Goal: Task Accomplishment & Management: Use online tool/utility

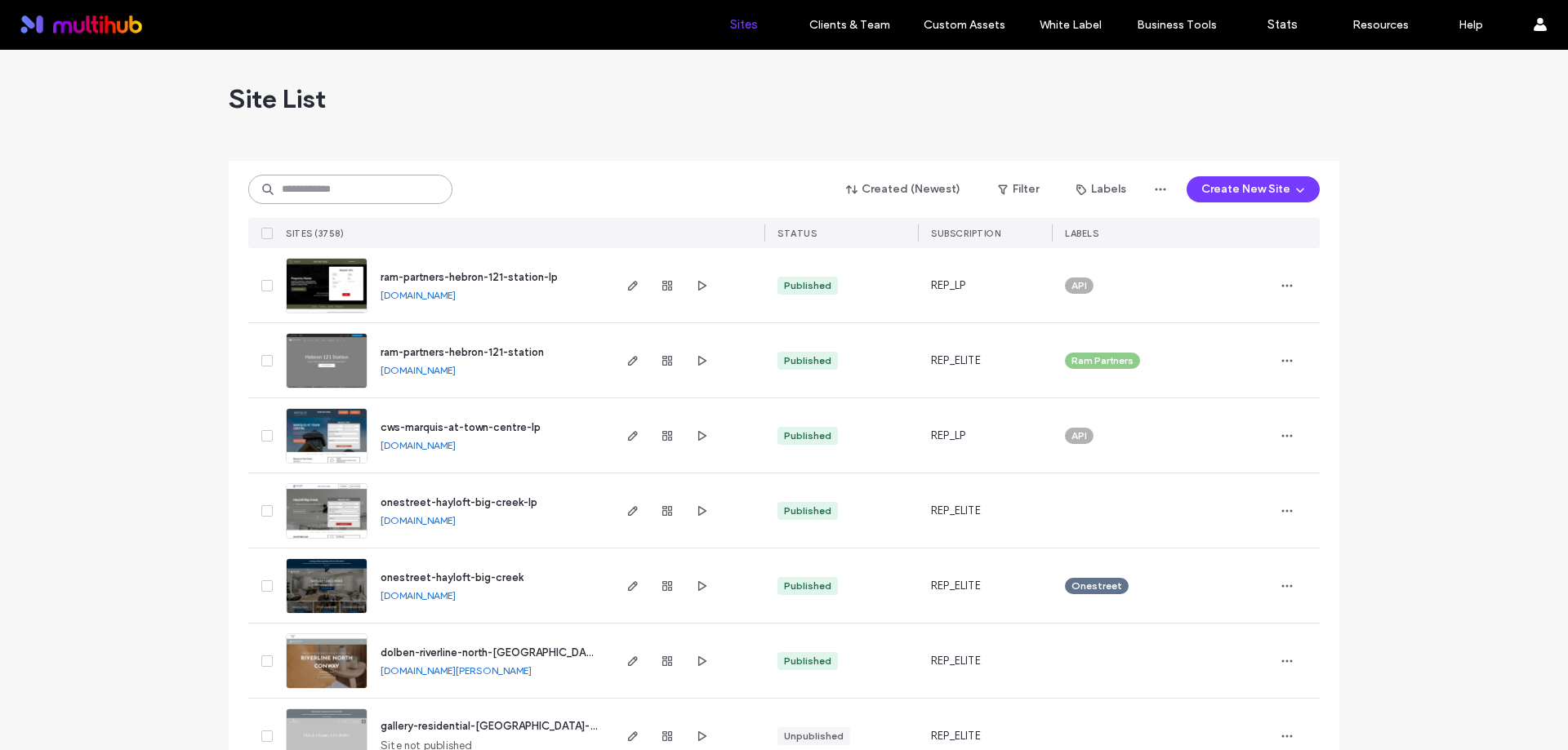
click at [331, 191] on input at bounding box center [350, 189] width 204 height 29
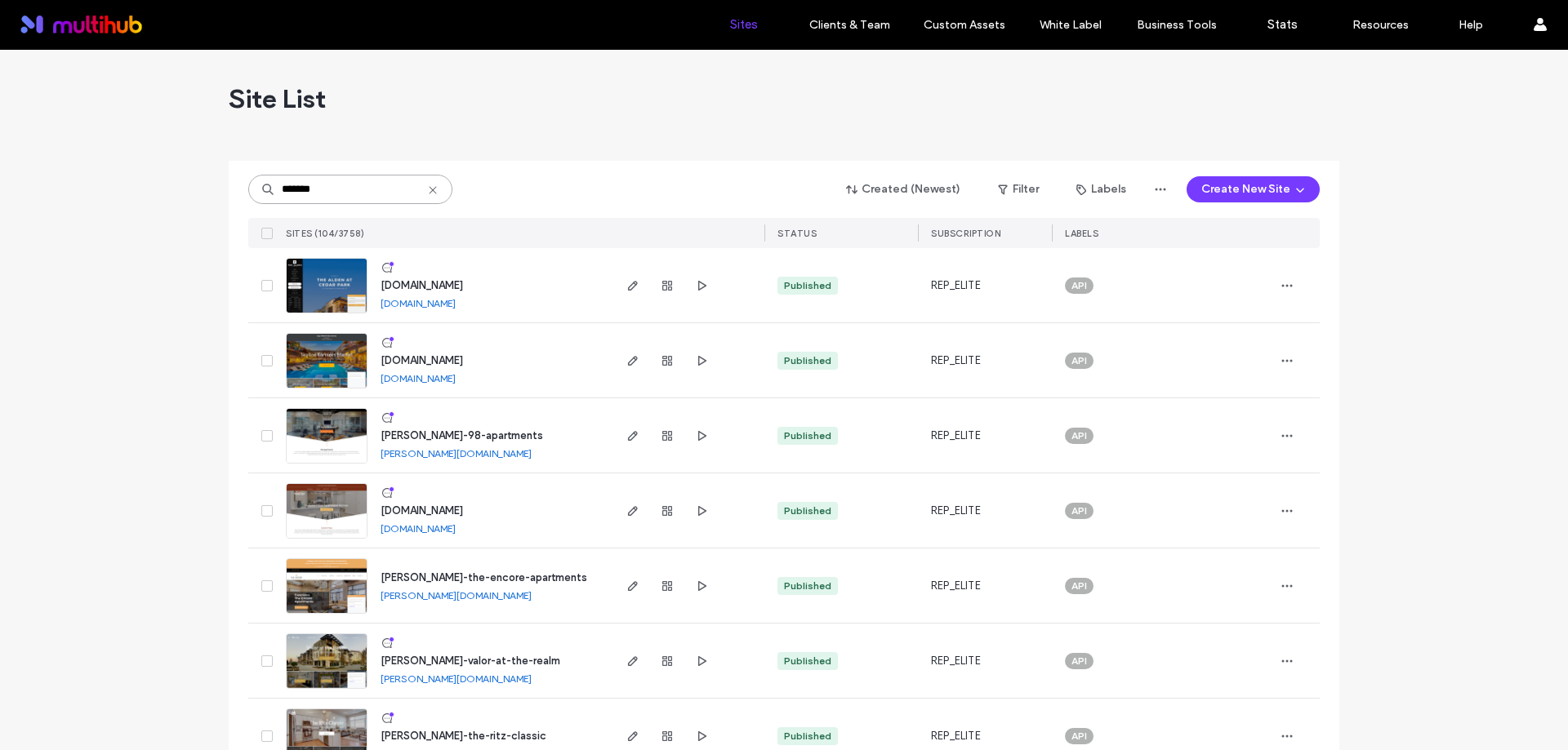
type input "*******"
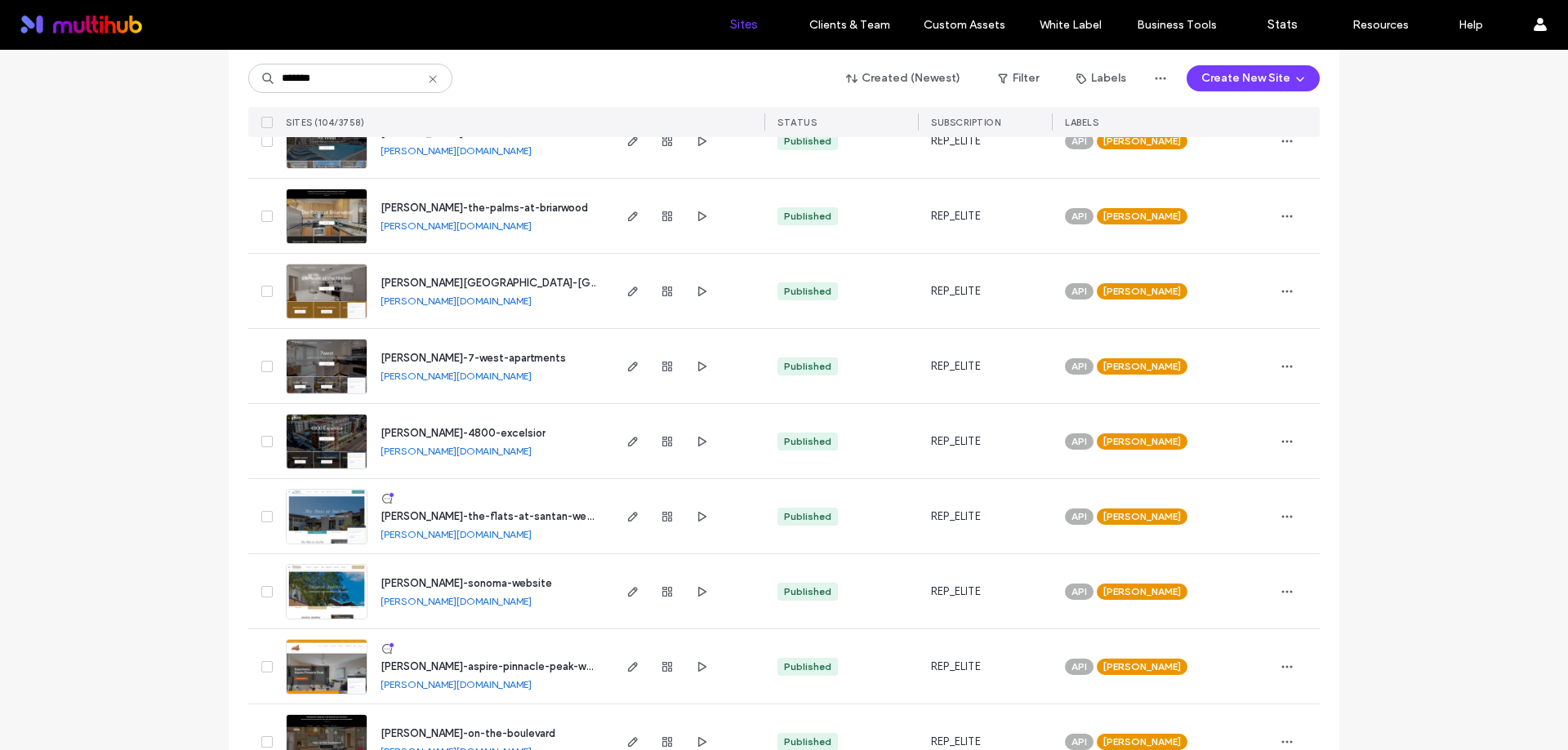
scroll to position [2205, 0]
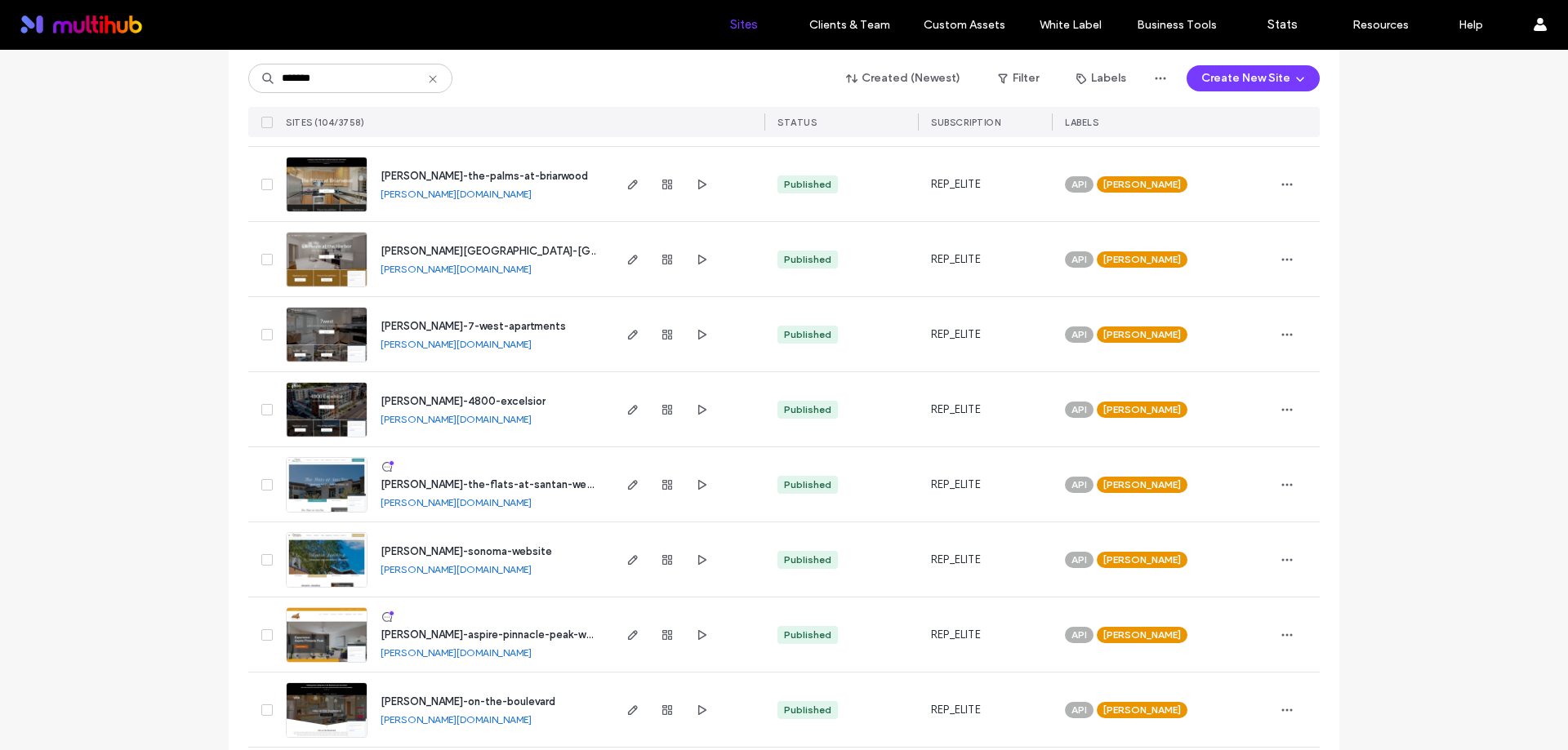
drag, startPoint x: 528, startPoint y: 486, endPoint x: 106, endPoint y: 335, distance: 448.2
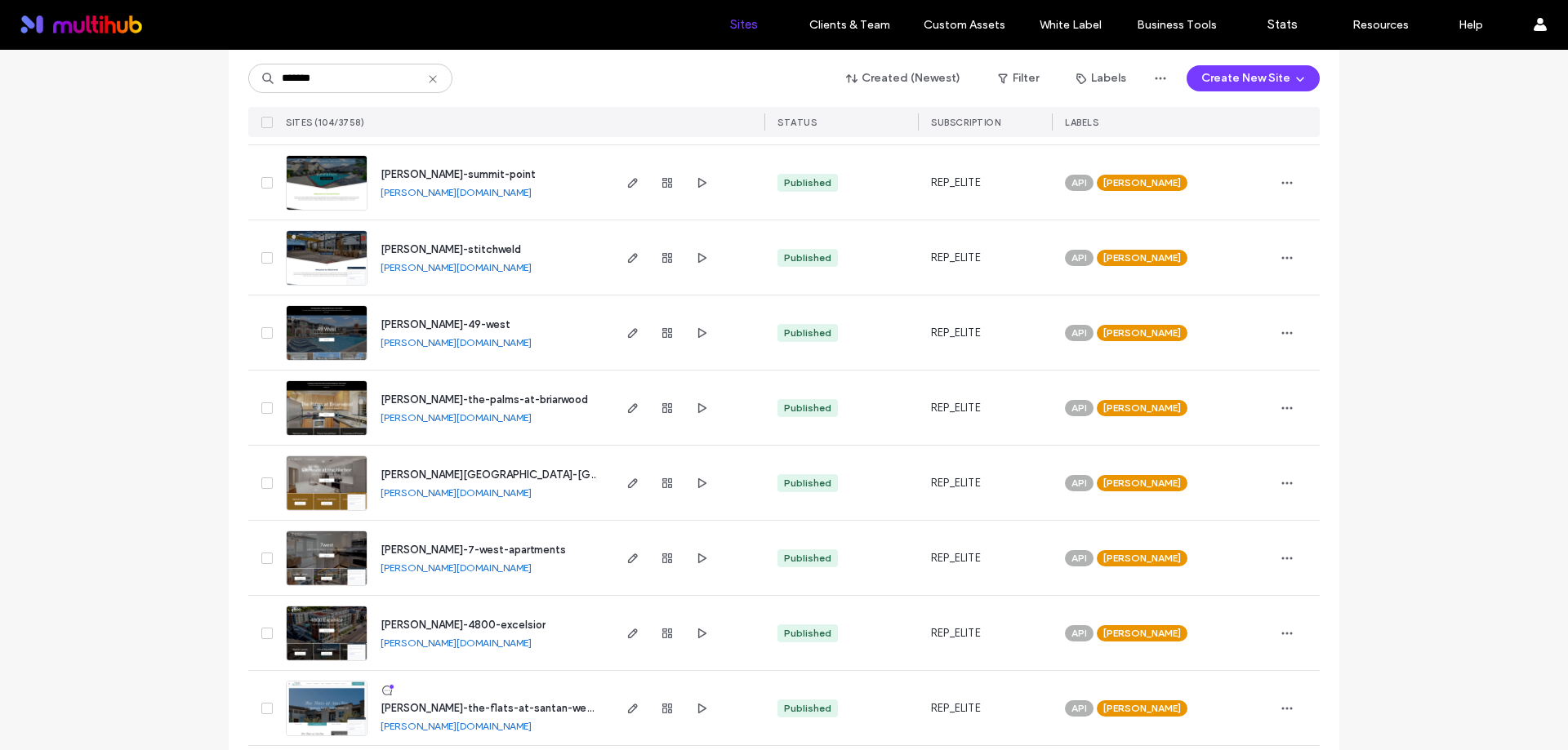
scroll to position [1959, 0]
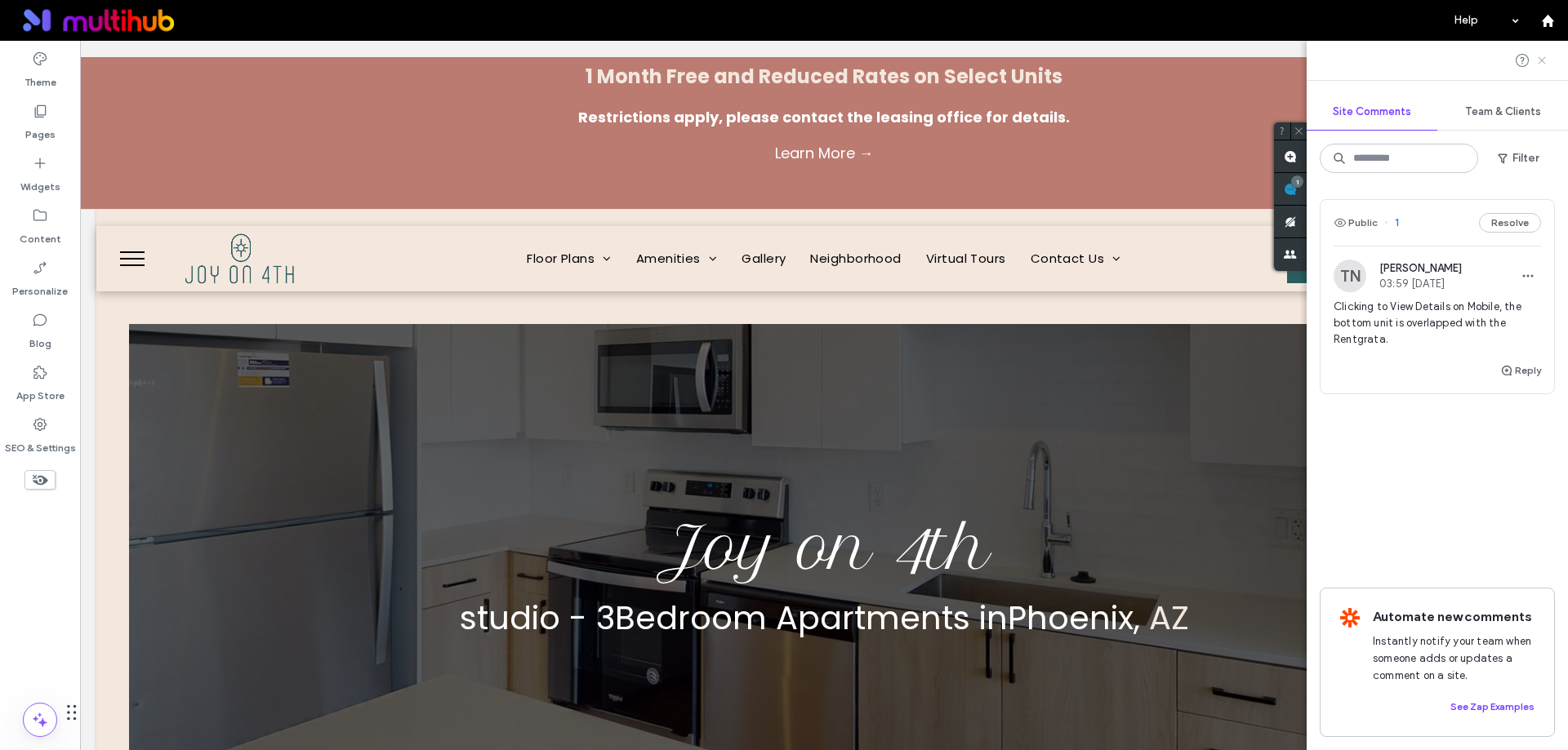
click at [1543, 54] on icon at bounding box center [1541, 60] width 13 height 13
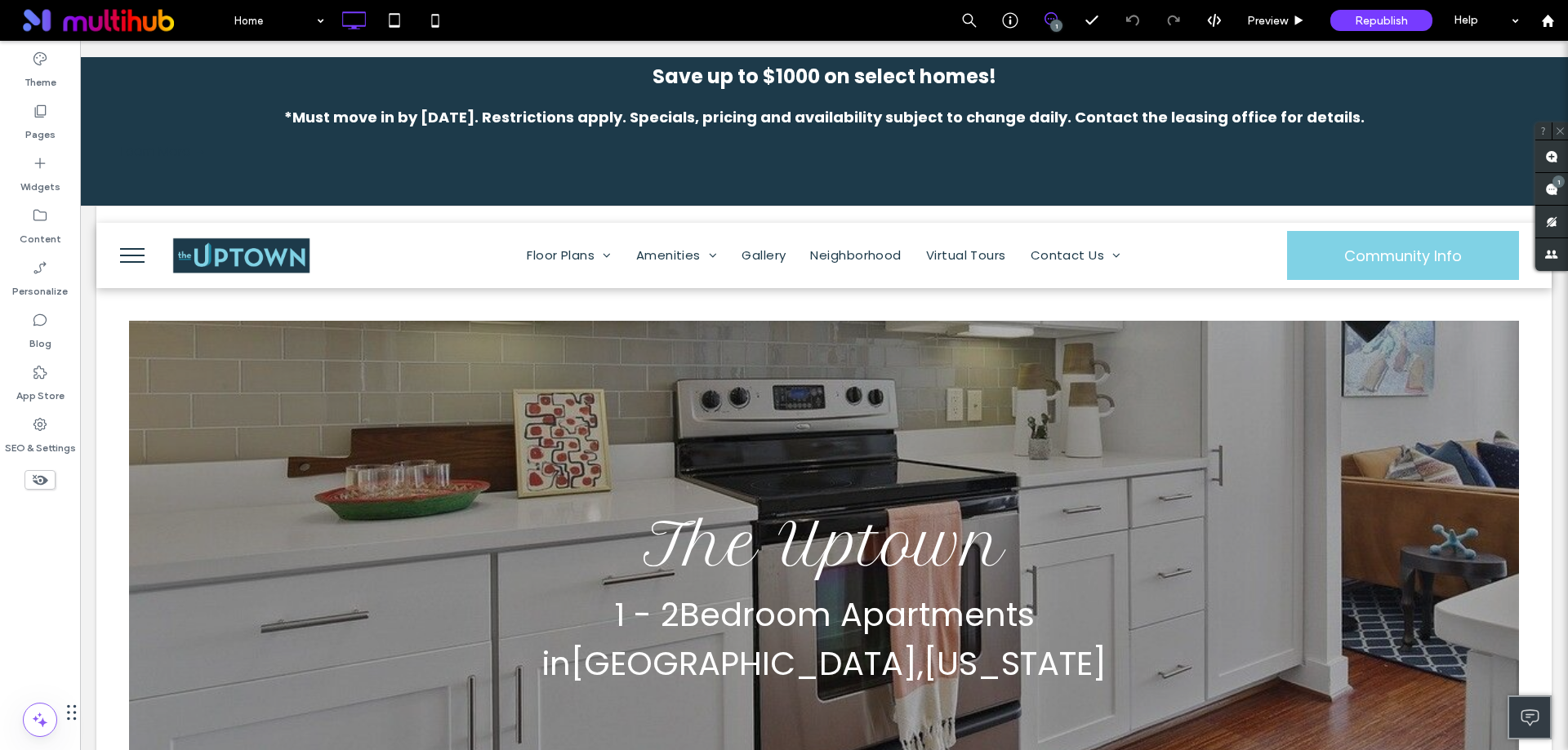
click at [1059, 15] on span at bounding box center [1050, 19] width 40 height 13
click at [1046, 18] on icon at bounding box center [1051, 19] width 13 height 13
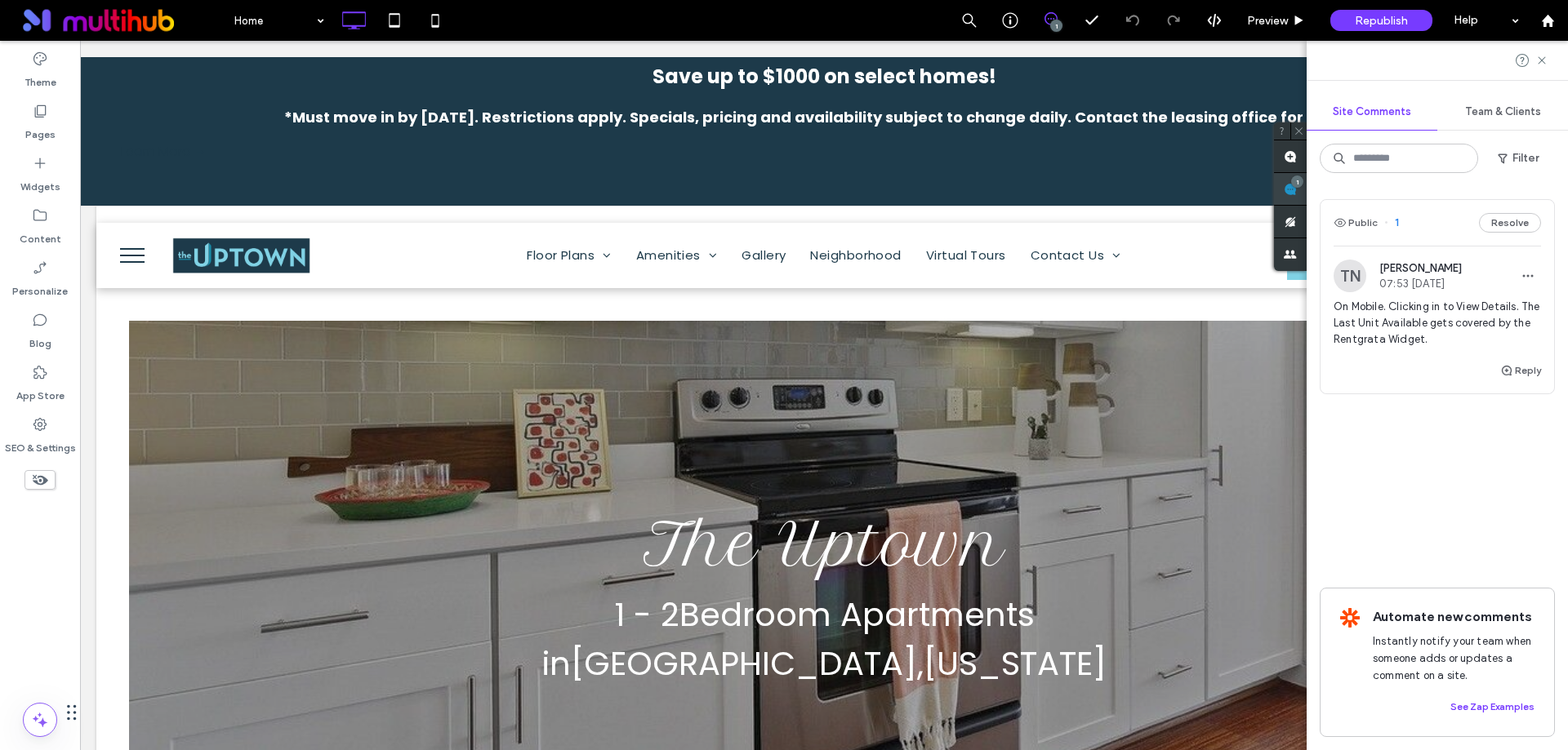
click at [1307, 187] on div "1" at bounding box center [1290, 189] width 33 height 33
click at [1392, 328] on span "On Mobile. Clicking in to View Details. The Last Unit Available gets covered by…" at bounding box center [1436, 323] width 207 height 49
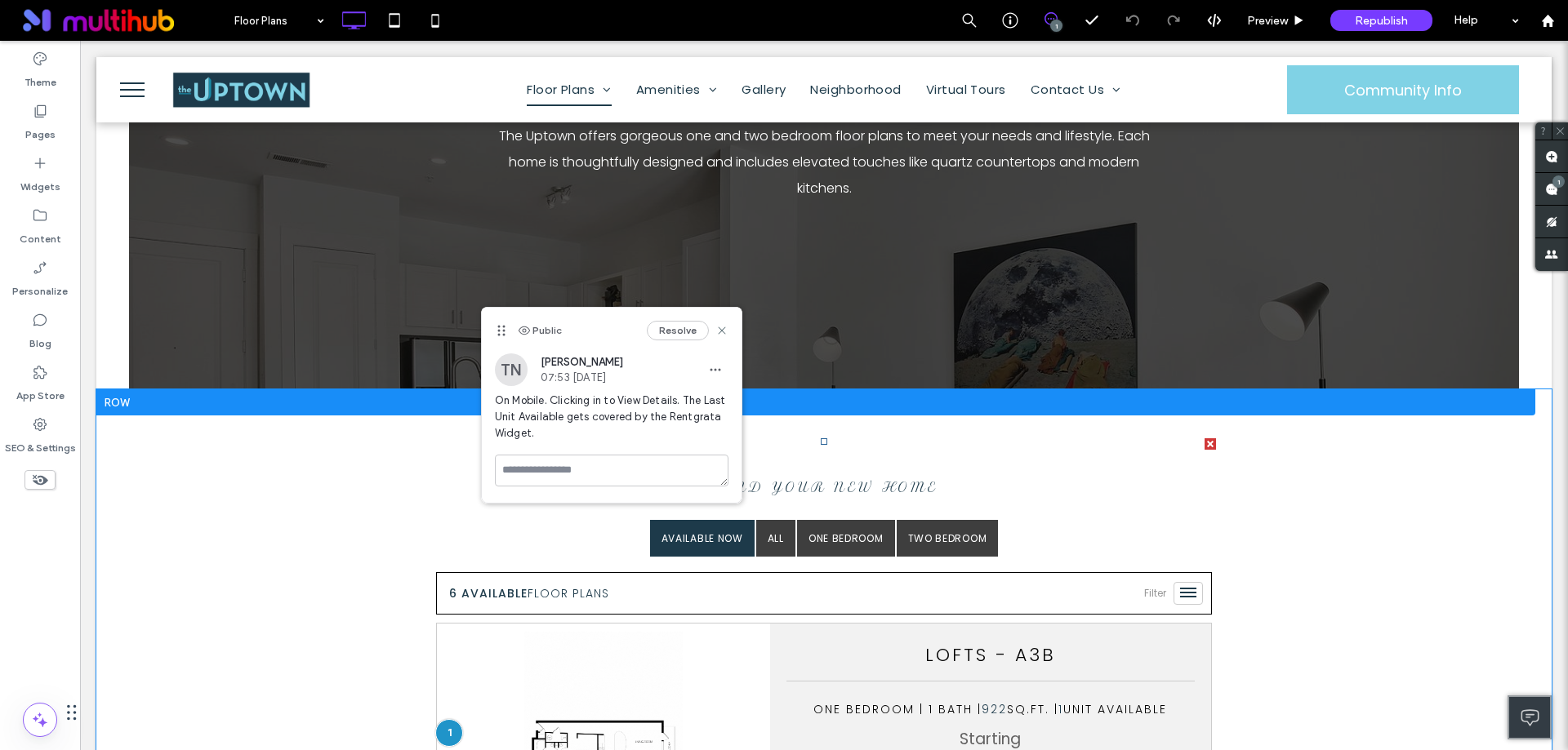
scroll to position [265, 0]
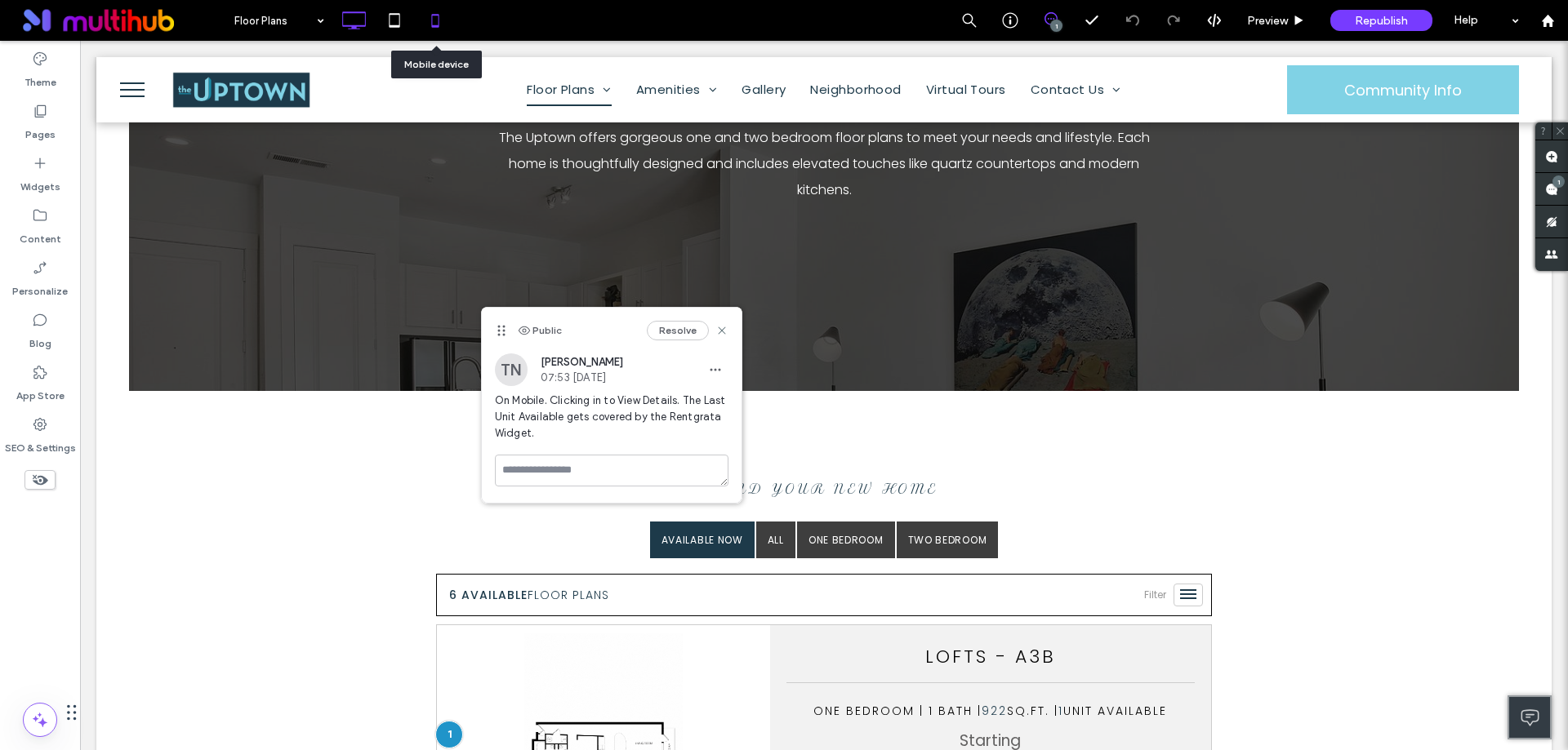
click at [444, 16] on icon at bounding box center [435, 20] width 33 height 33
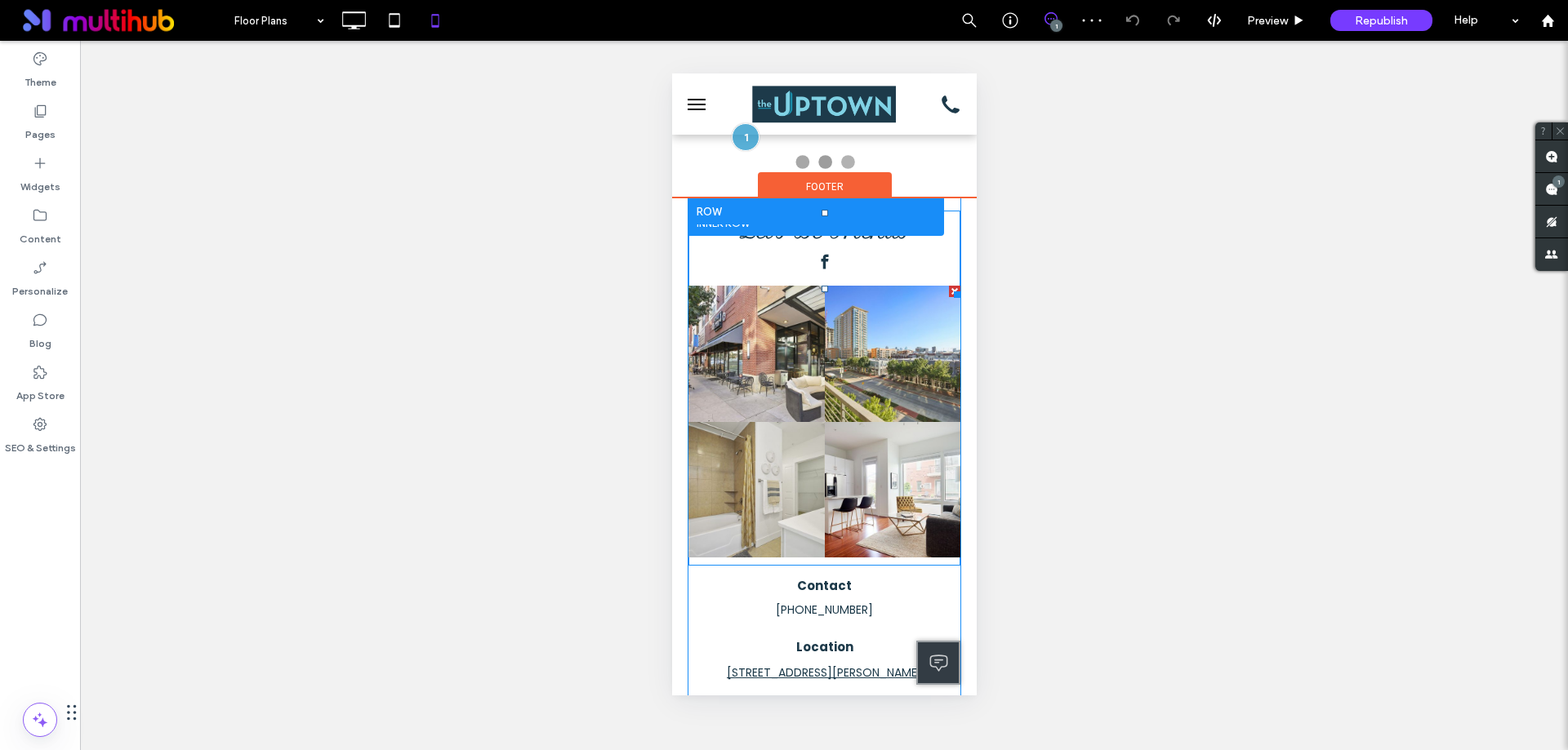
scroll to position [285, 0]
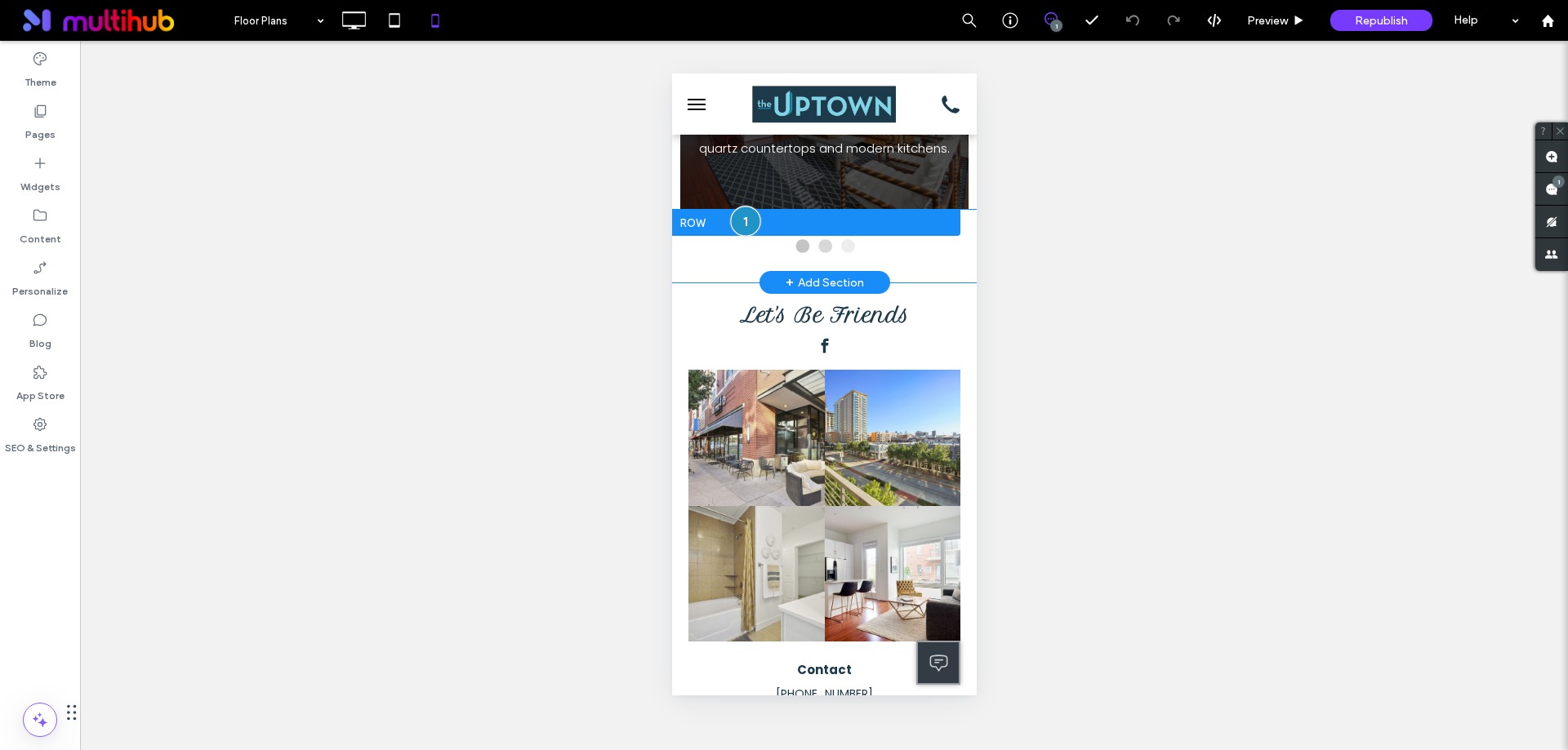
click at [745, 236] on div at bounding box center [745, 221] width 30 height 30
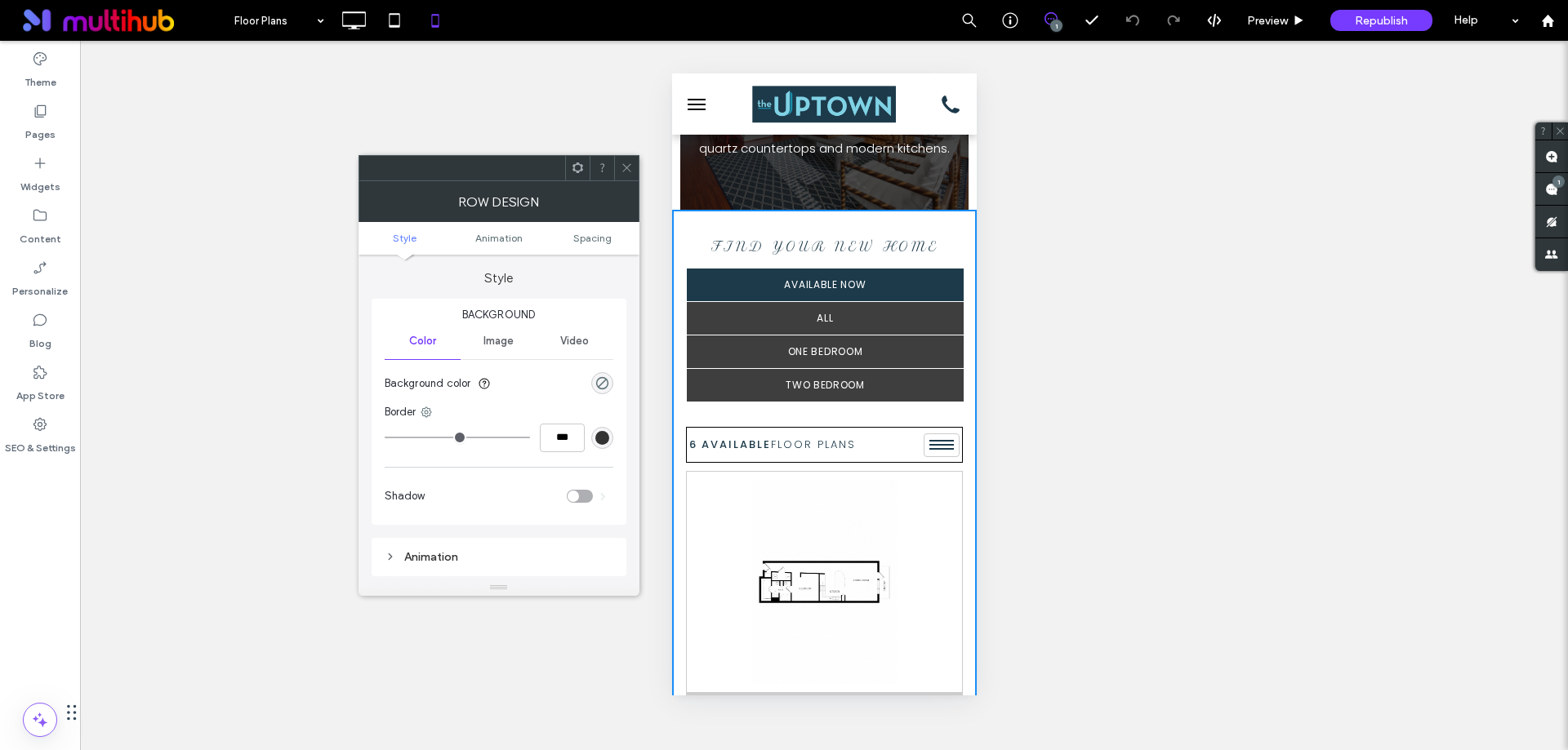
click at [632, 165] on icon at bounding box center [627, 168] width 12 height 12
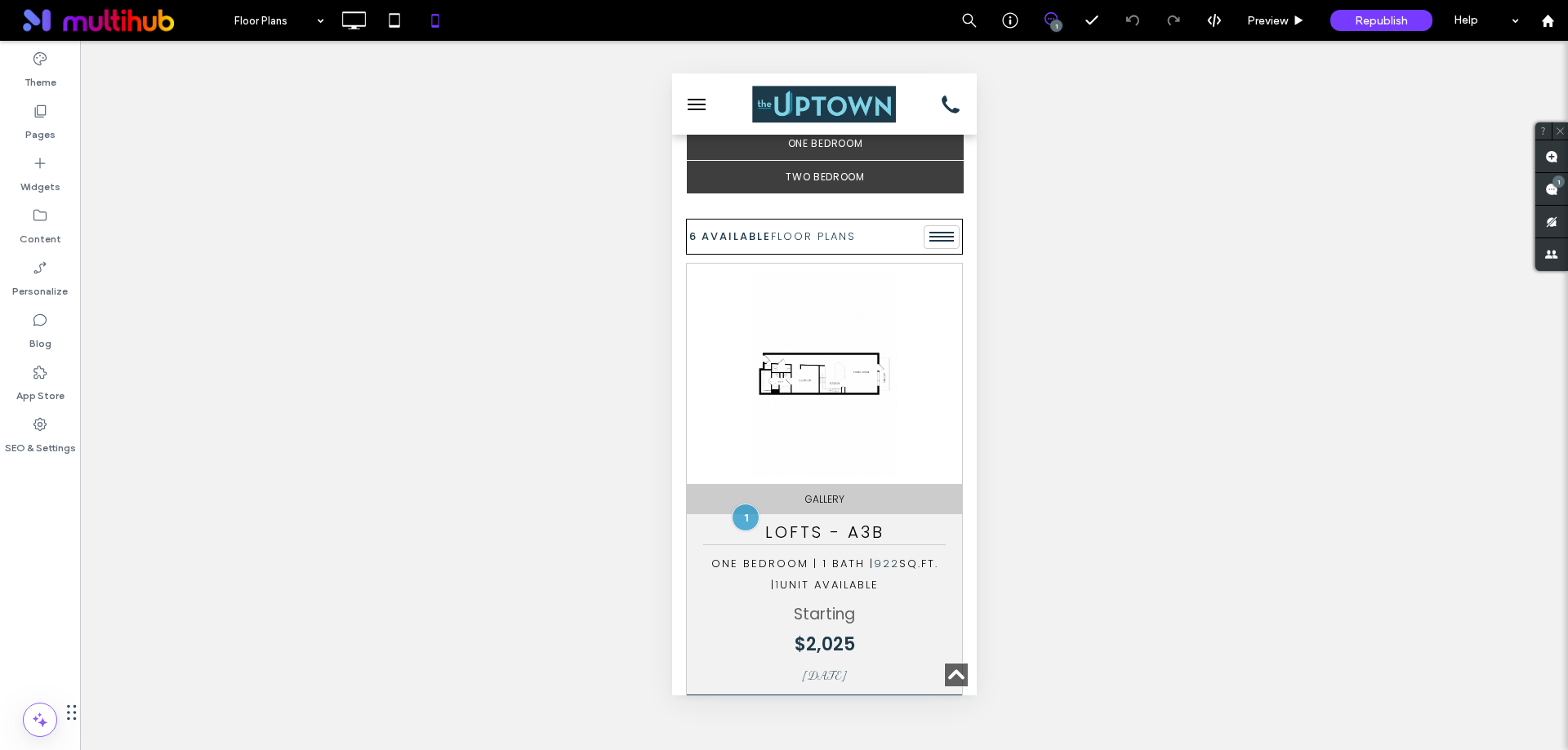
scroll to position [571, 0]
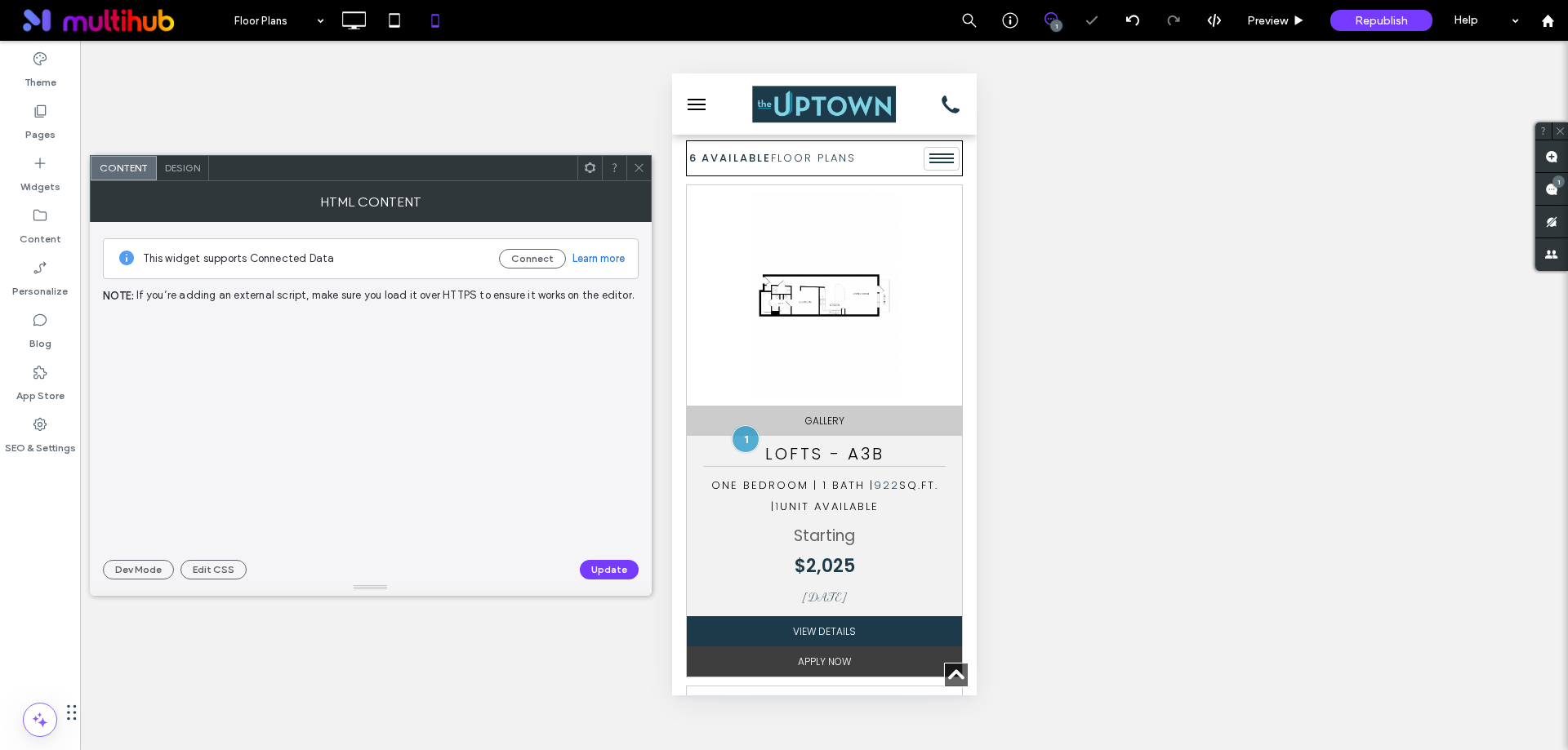
click at [649, 167] on div at bounding box center [639, 168] width 25 height 25
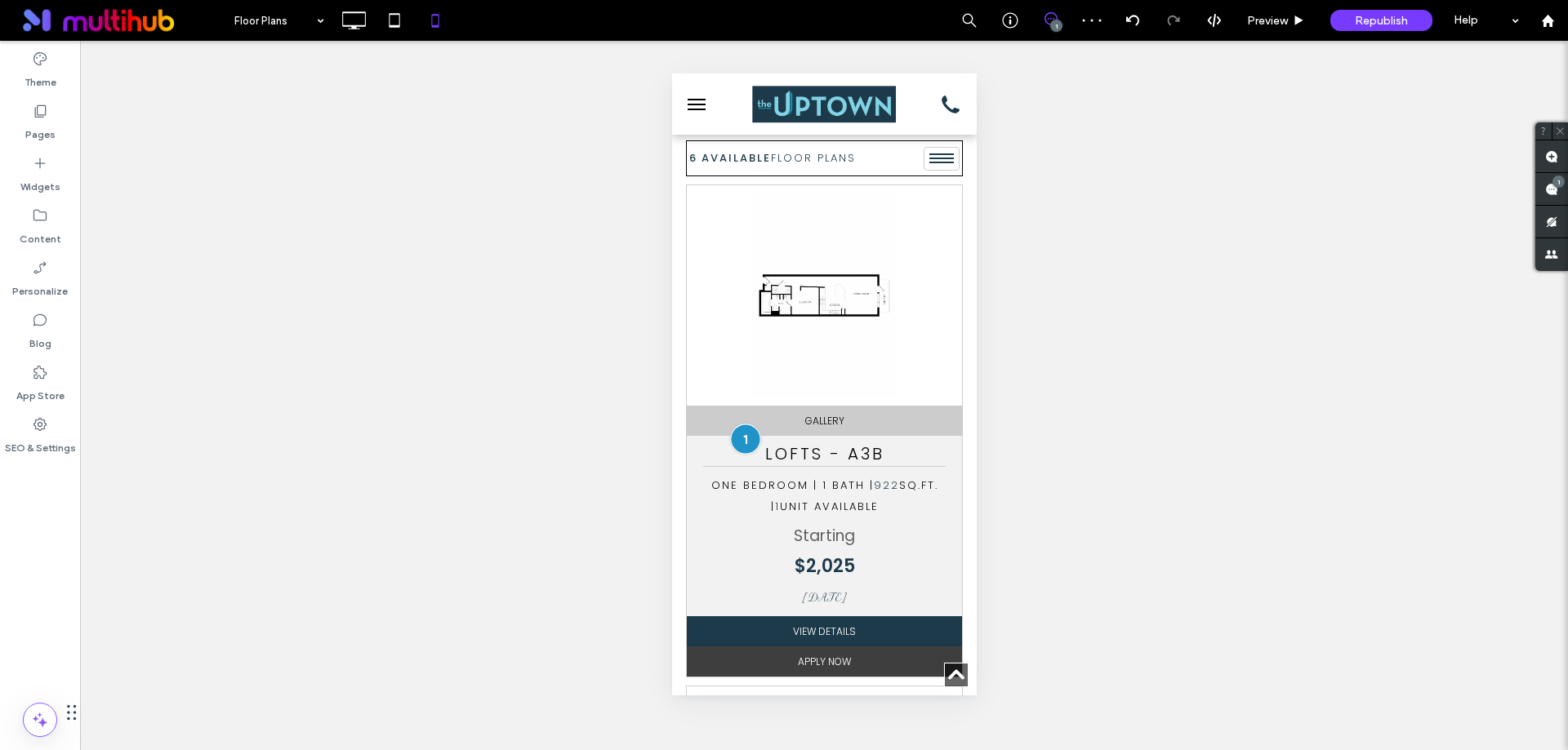
click at [749, 435] on div at bounding box center [745, 440] width 30 height 30
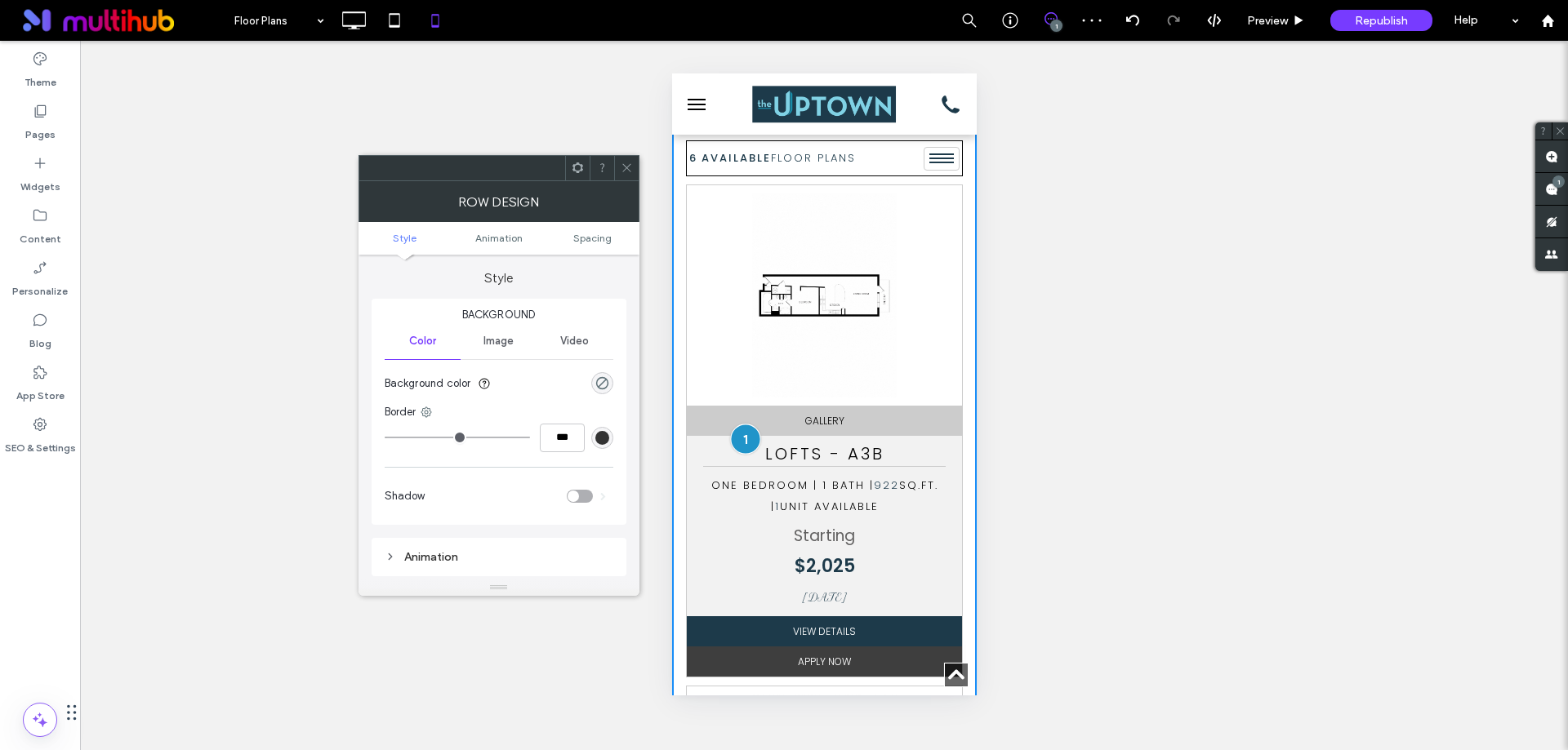
click at [740, 432] on div at bounding box center [745, 440] width 30 height 30
drag, startPoint x: 626, startPoint y: 171, endPoint x: 660, endPoint y: 307, distance: 140.2
click at [626, 170] on icon at bounding box center [627, 168] width 12 height 12
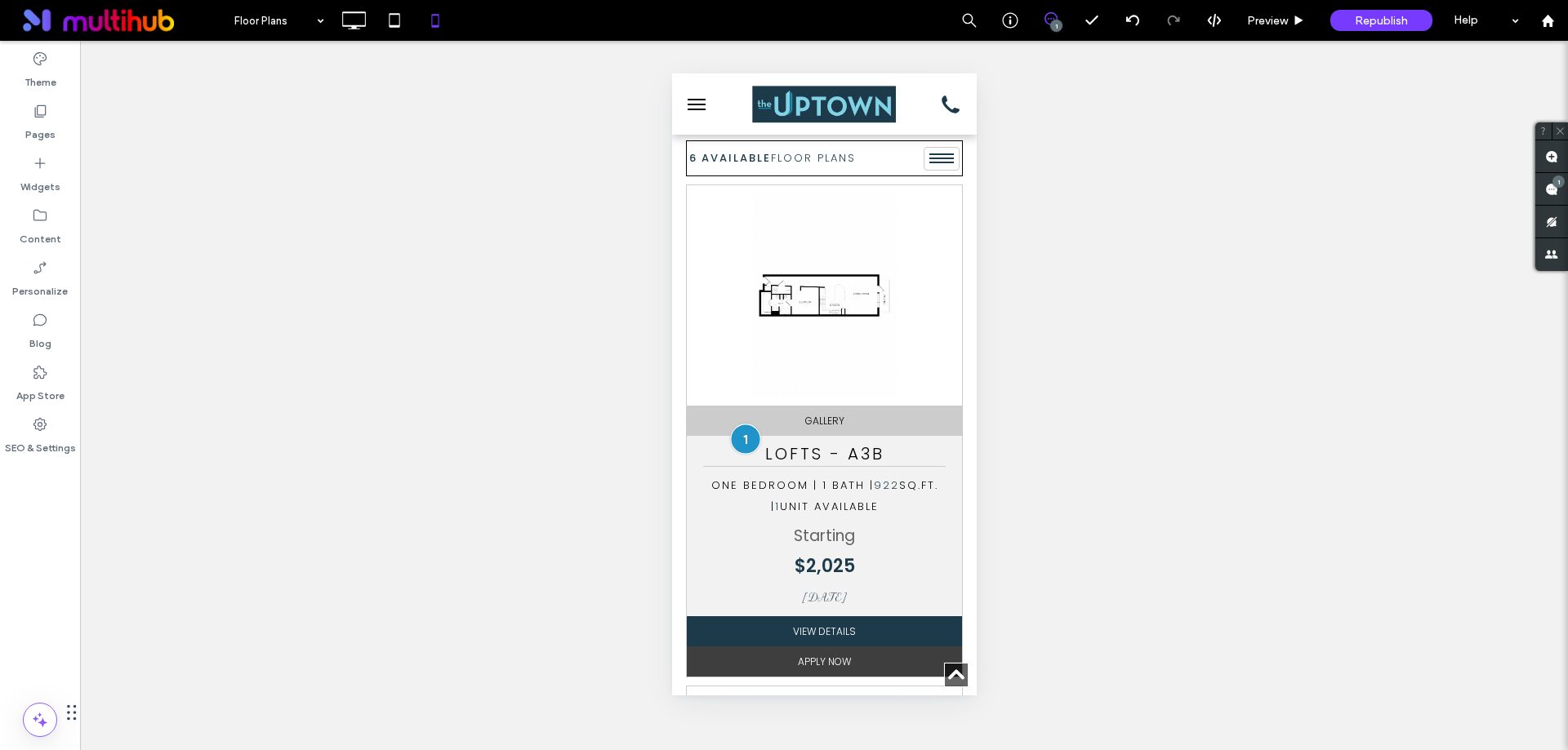
click at [739, 427] on div at bounding box center [745, 440] width 30 height 30
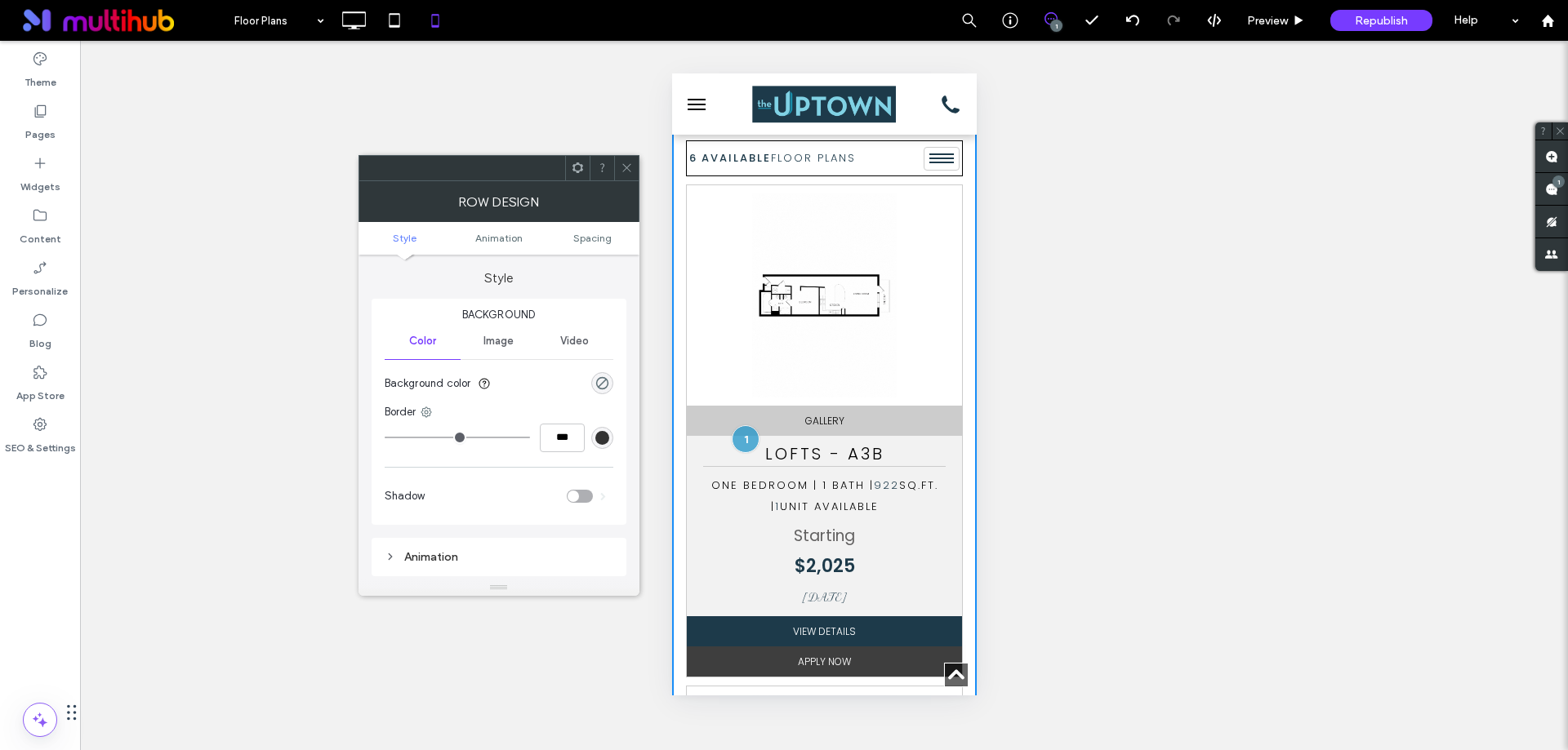
click at [630, 172] on icon at bounding box center [627, 168] width 12 height 12
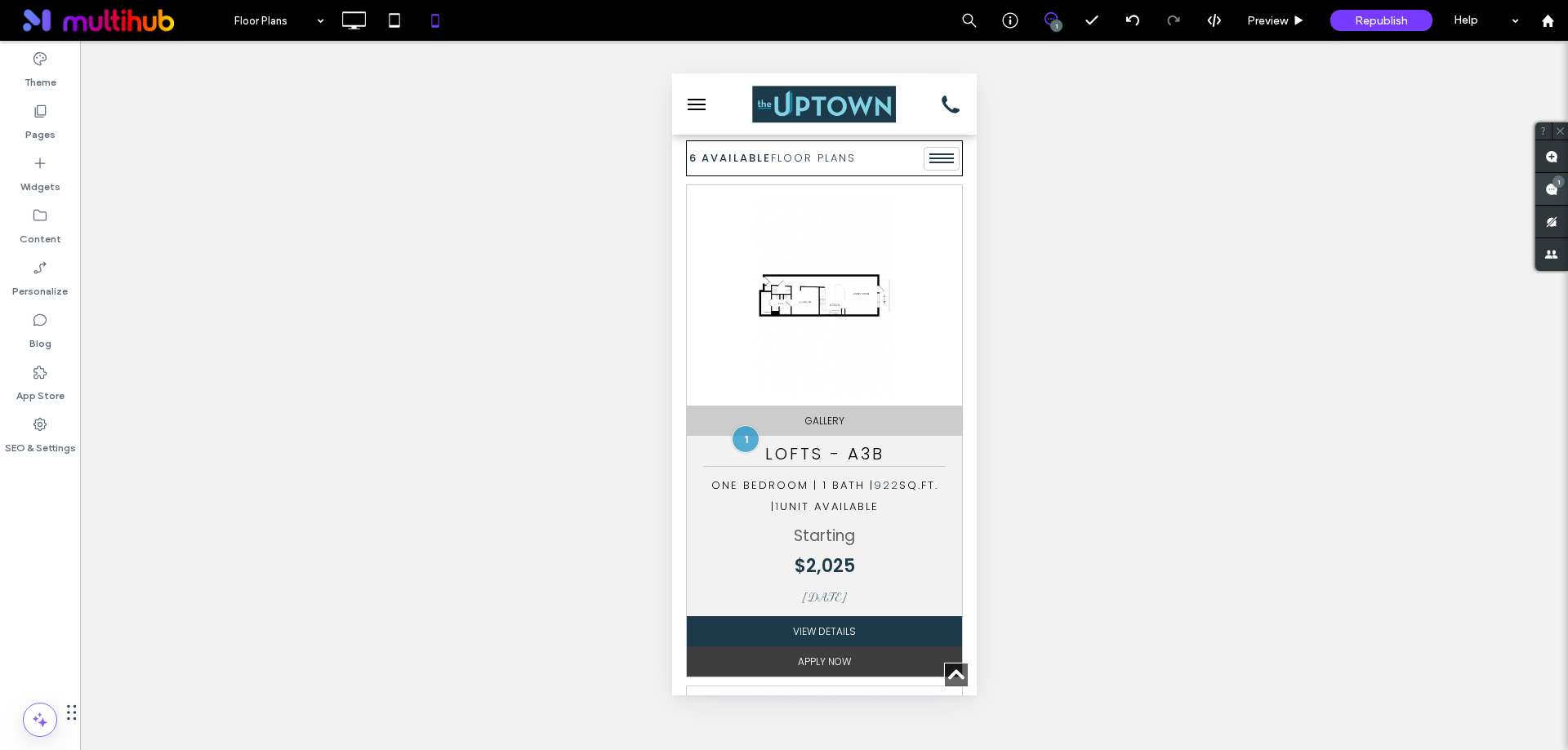
click at [1548, 193] on span at bounding box center [1551, 189] width 33 height 32
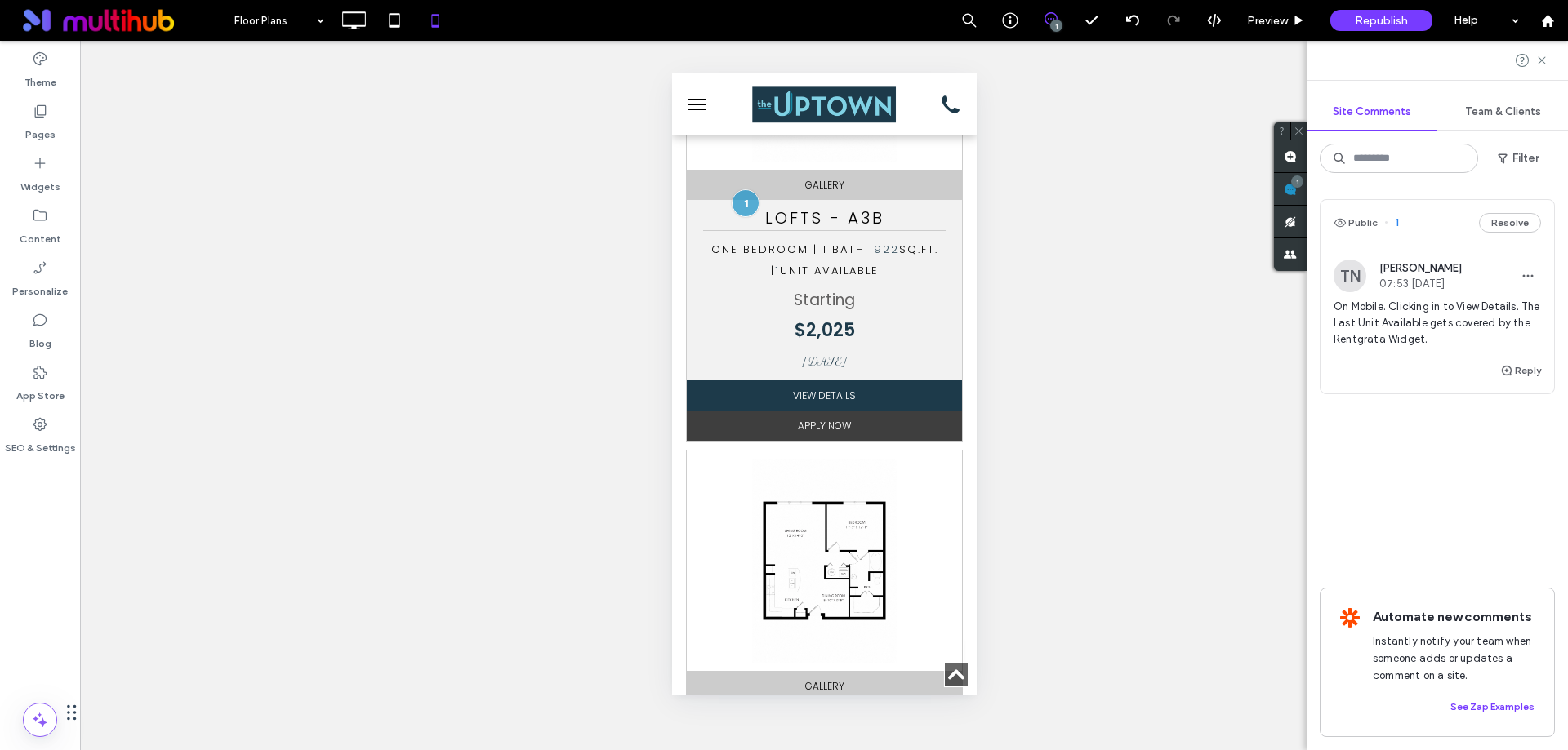
scroll to position [817, 0]
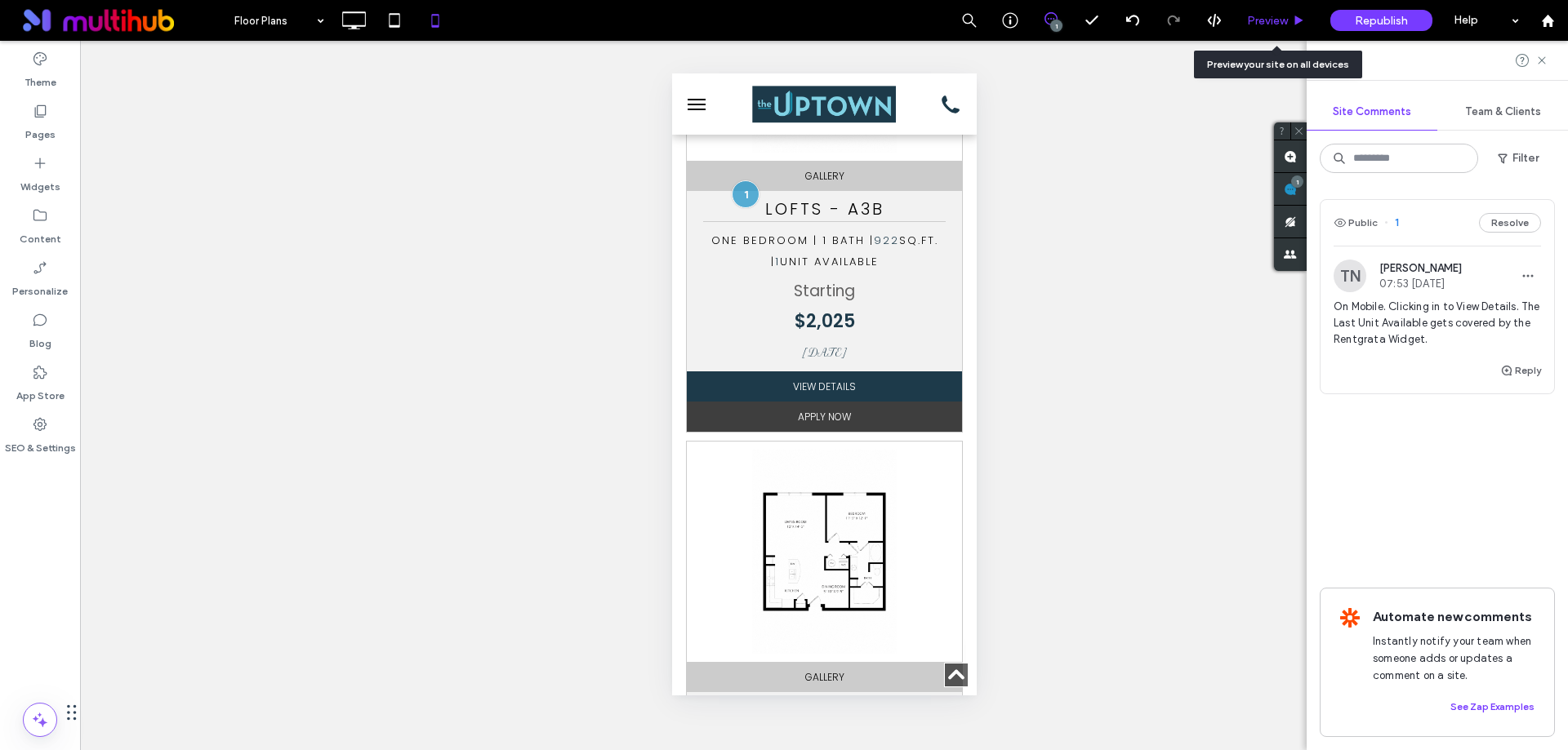
click at [1290, 25] on div "Preview" at bounding box center [1276, 21] width 83 height 14
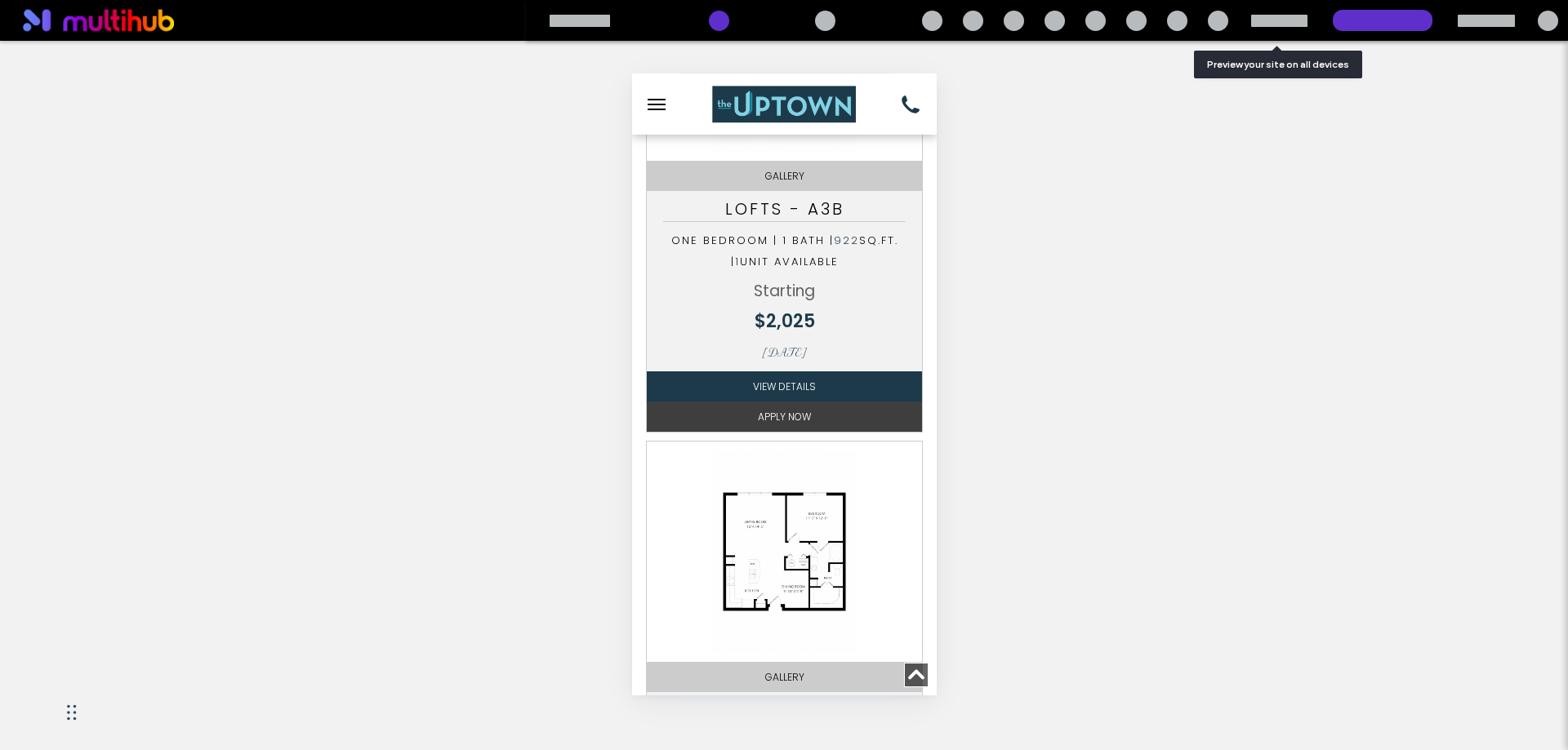
click at [824, 402] on link "View Details" at bounding box center [784, 387] width 276 height 30
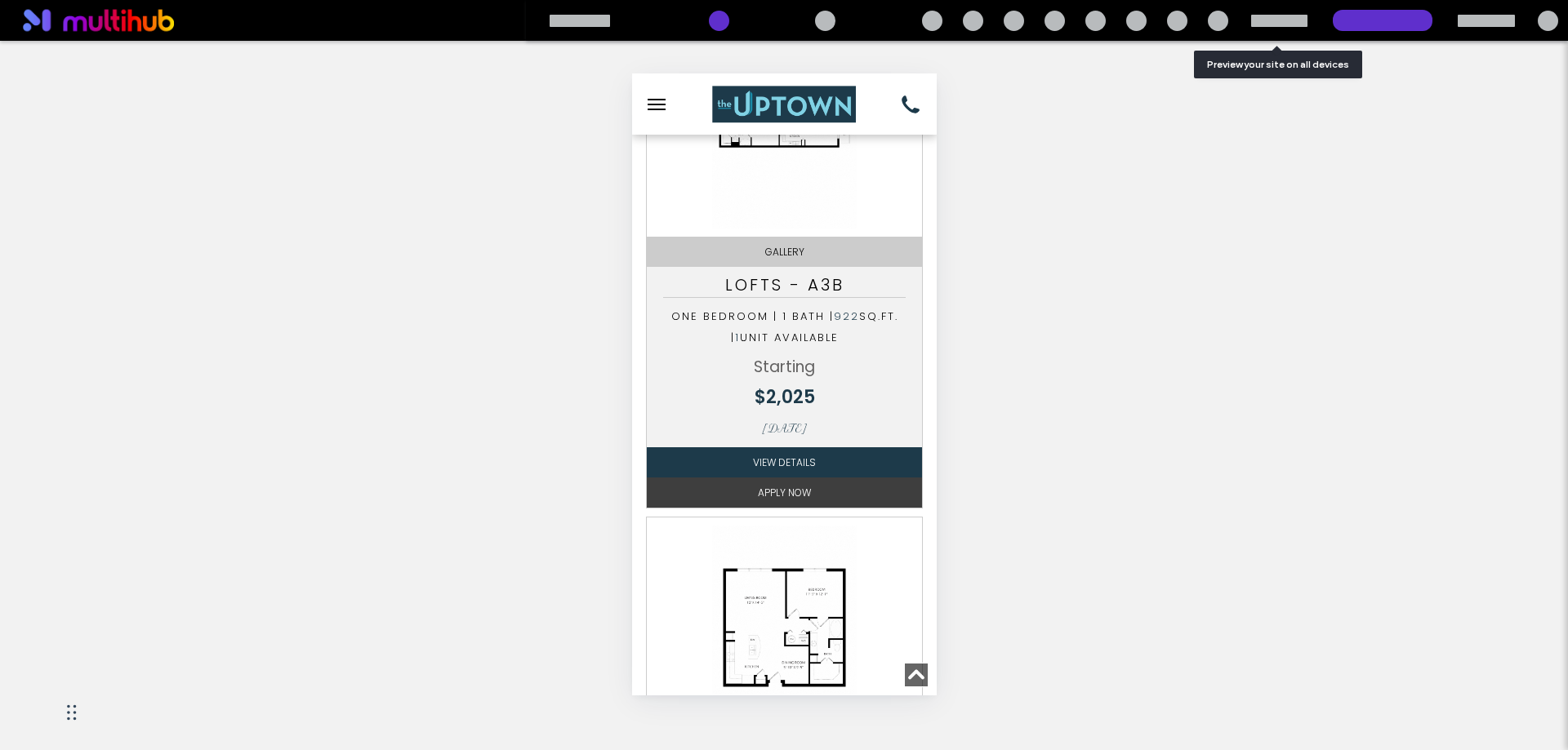
scroll to position [735, 0]
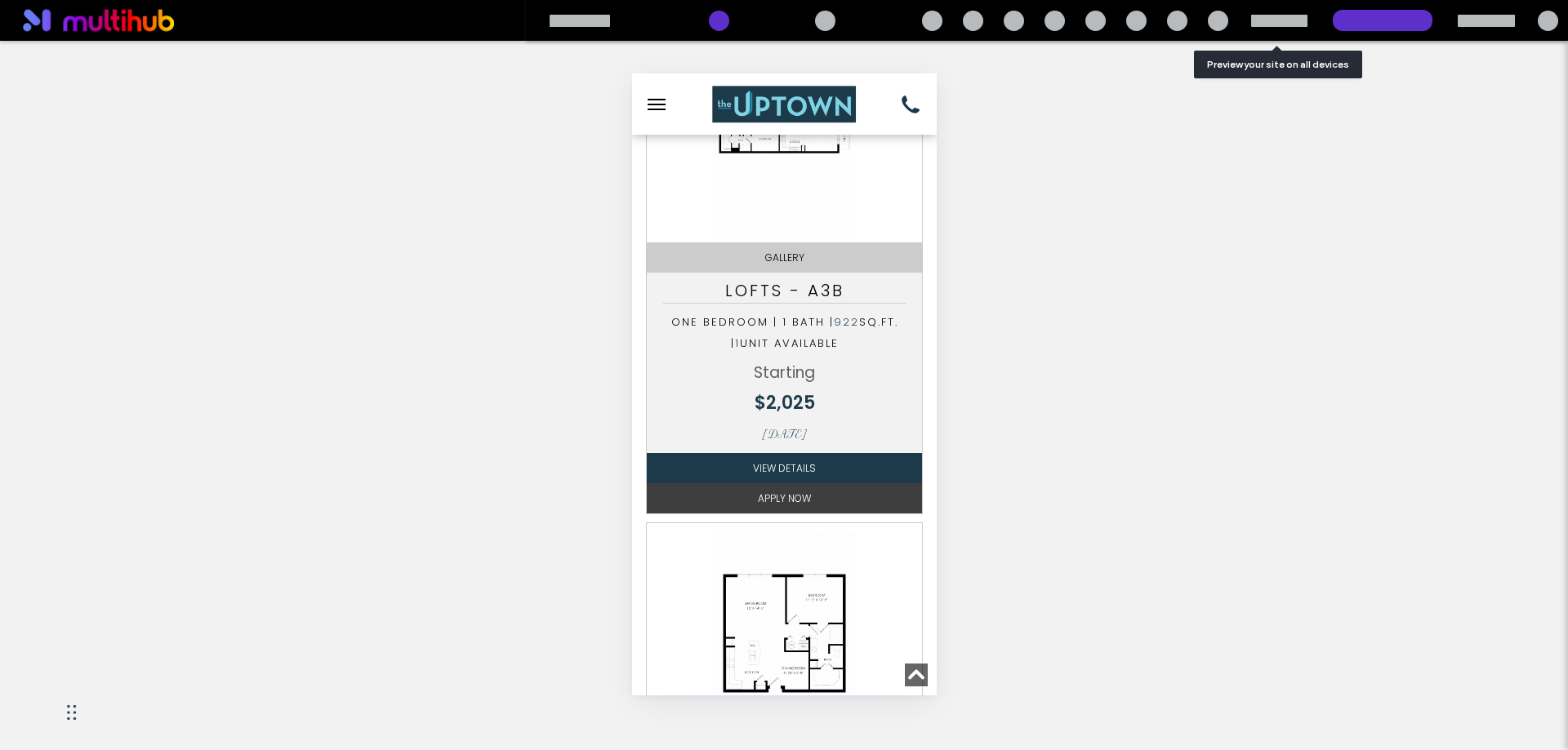
click at [805, 483] on link "View Details" at bounding box center [784, 468] width 276 height 30
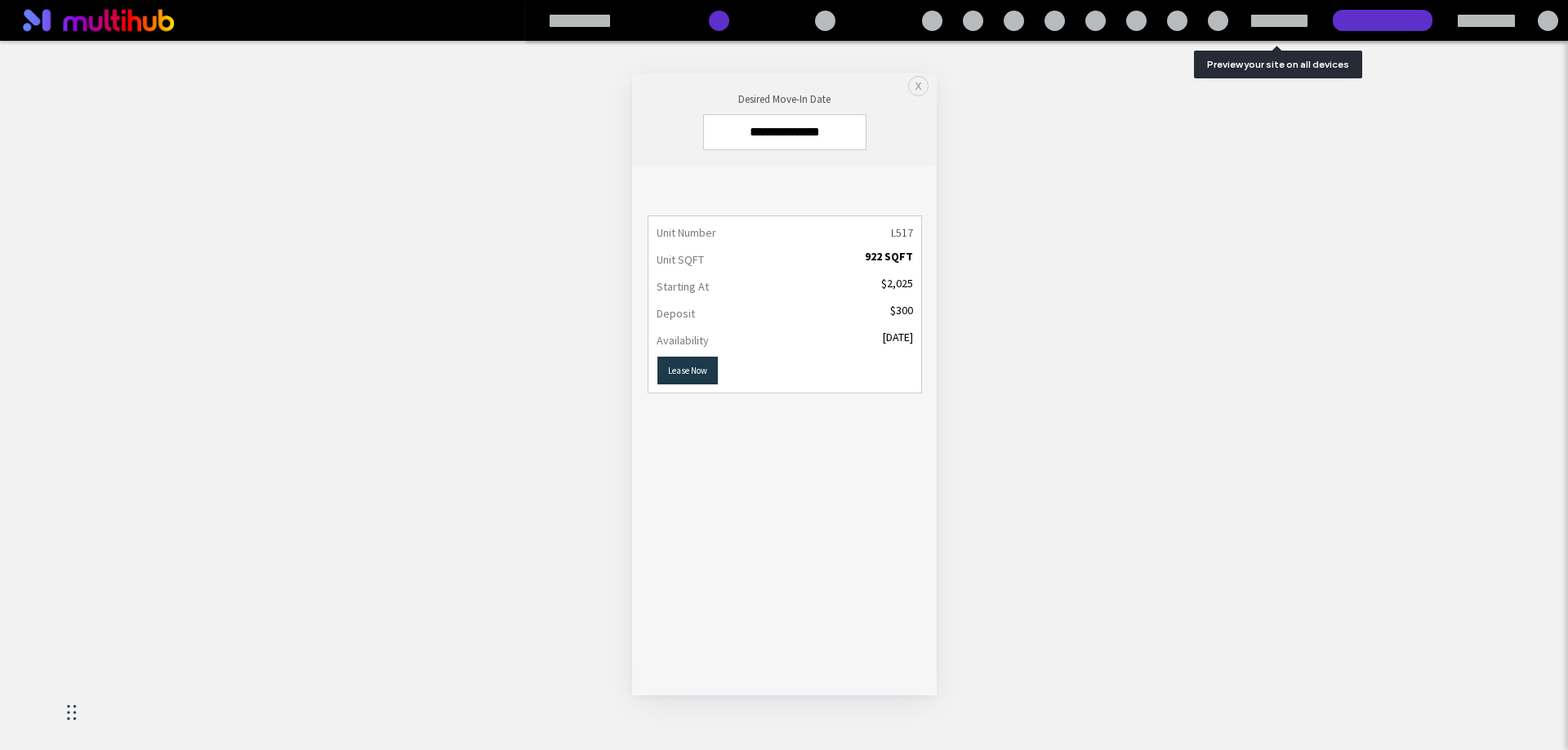
scroll to position [164, 0]
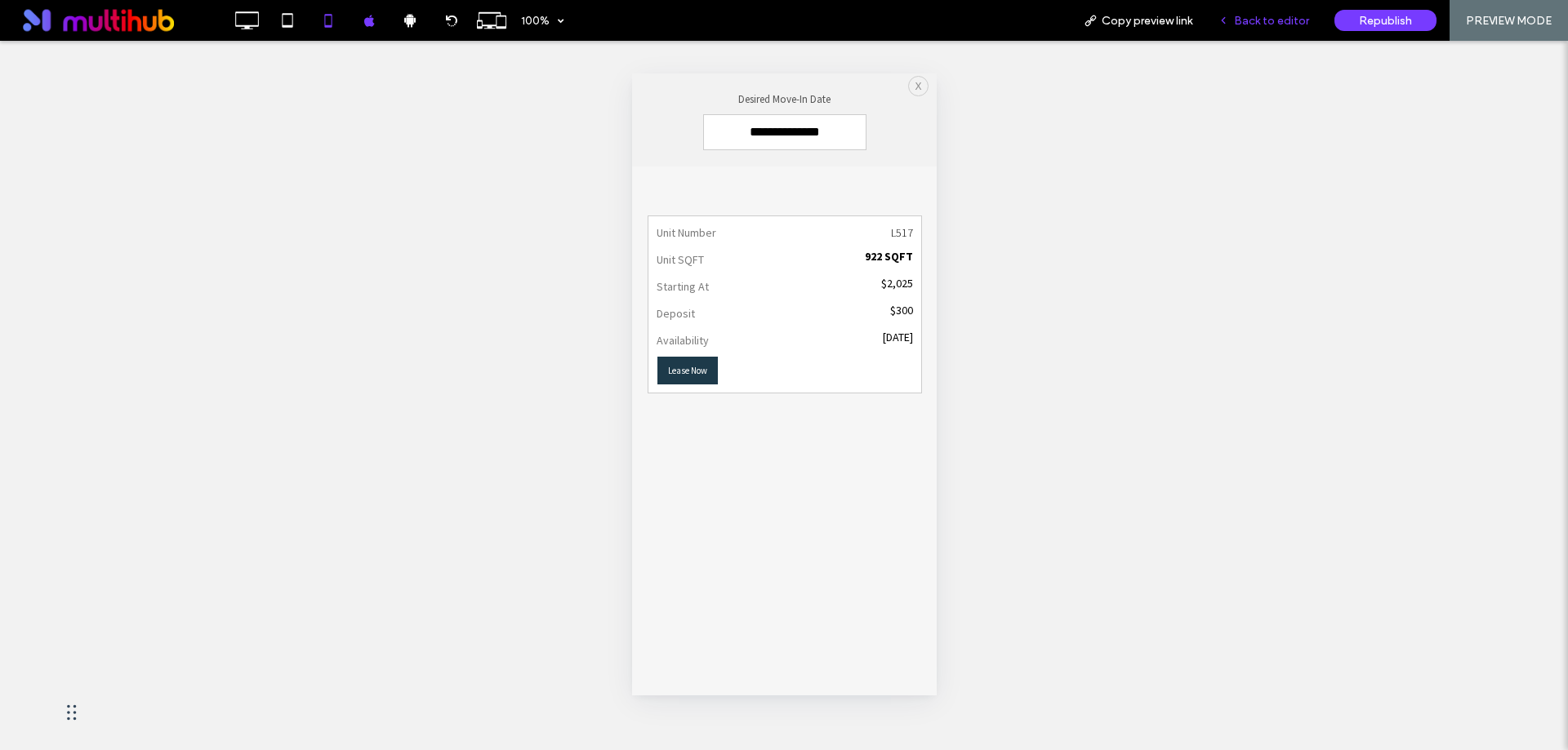
click at [1275, 23] on span "Back to editor" at bounding box center [1271, 21] width 76 height 14
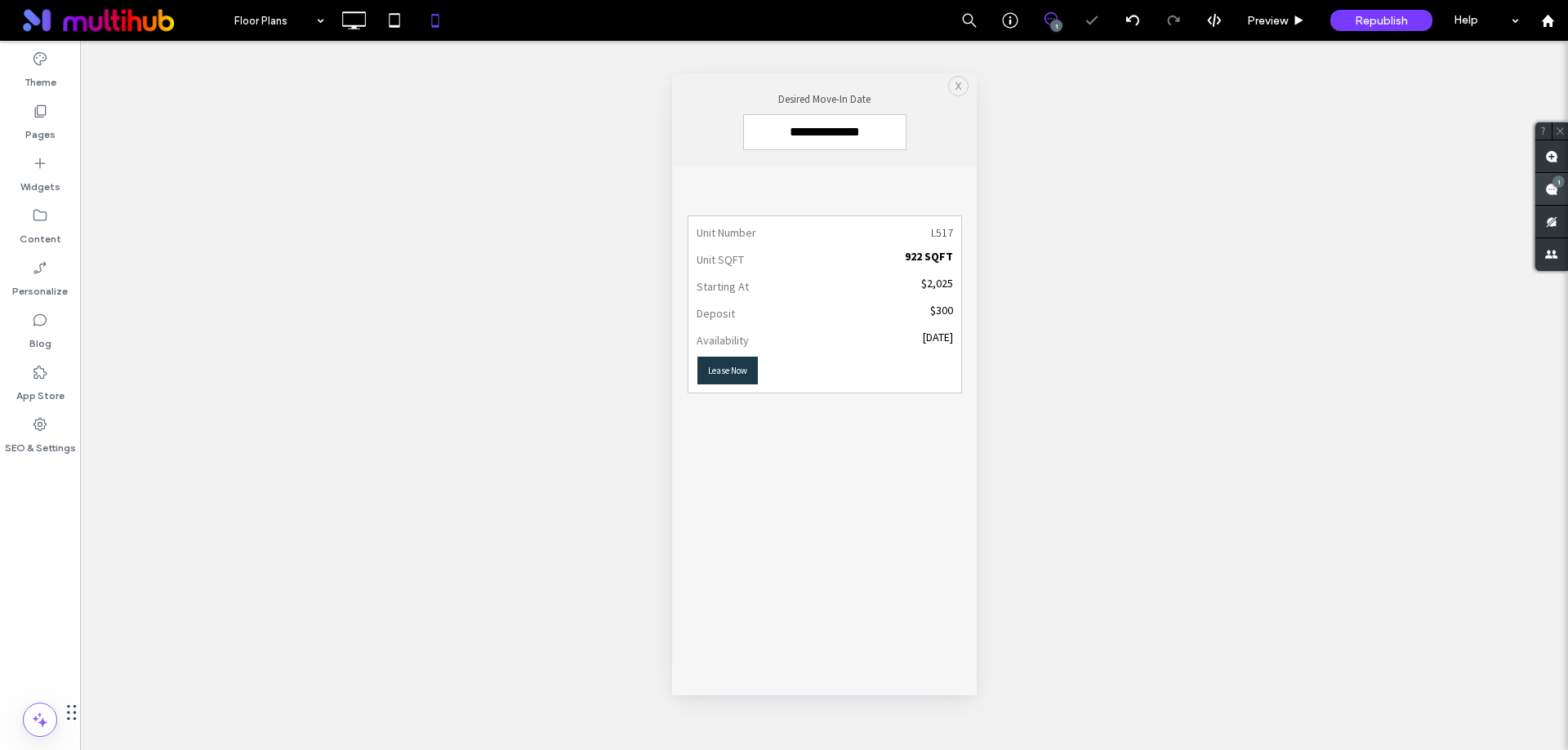
click at [1551, 186] on div "1" at bounding box center [1551, 189] width 33 height 33
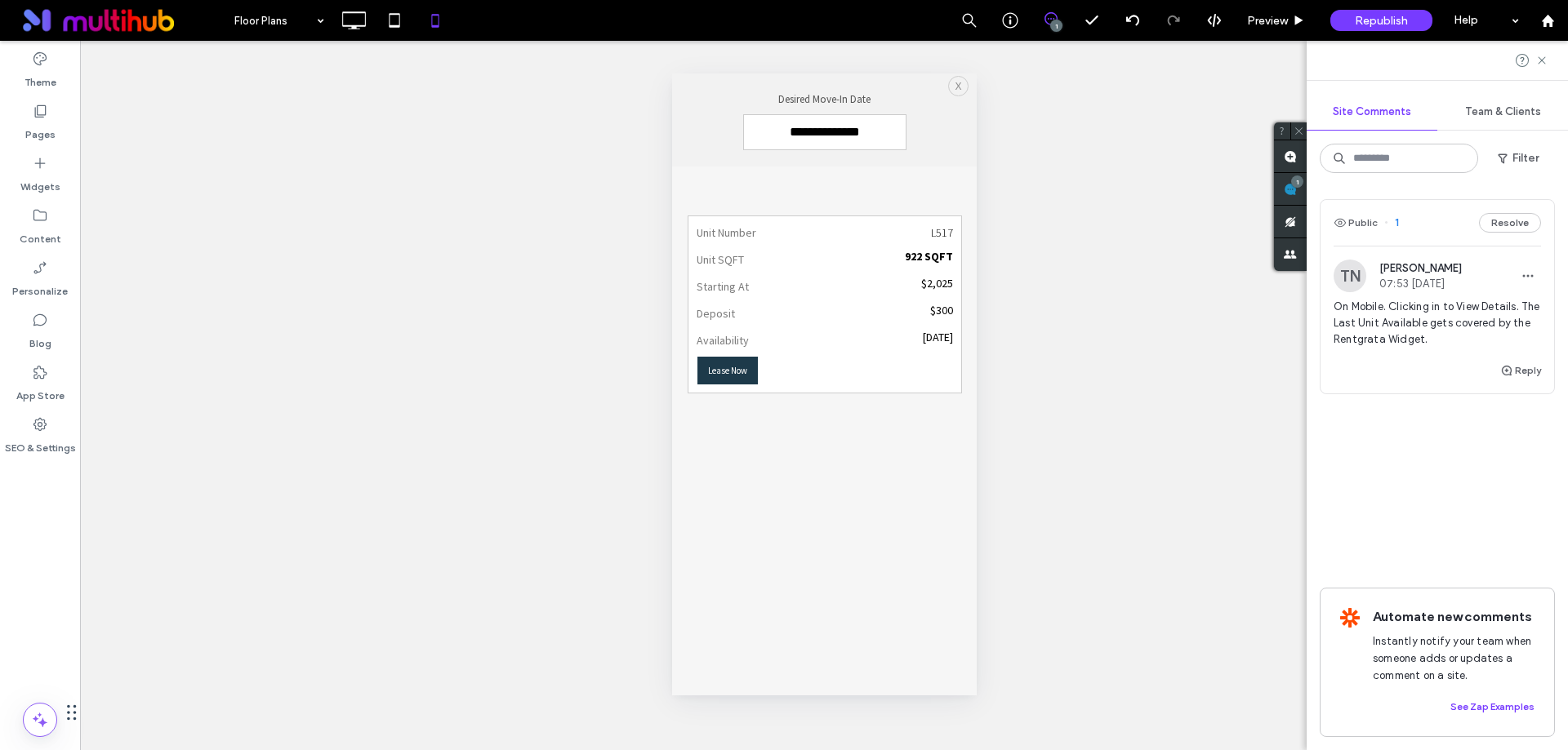
scroll to position [571, 0]
click at [948, 84] on link "X" at bounding box center [957, 85] width 20 height 20
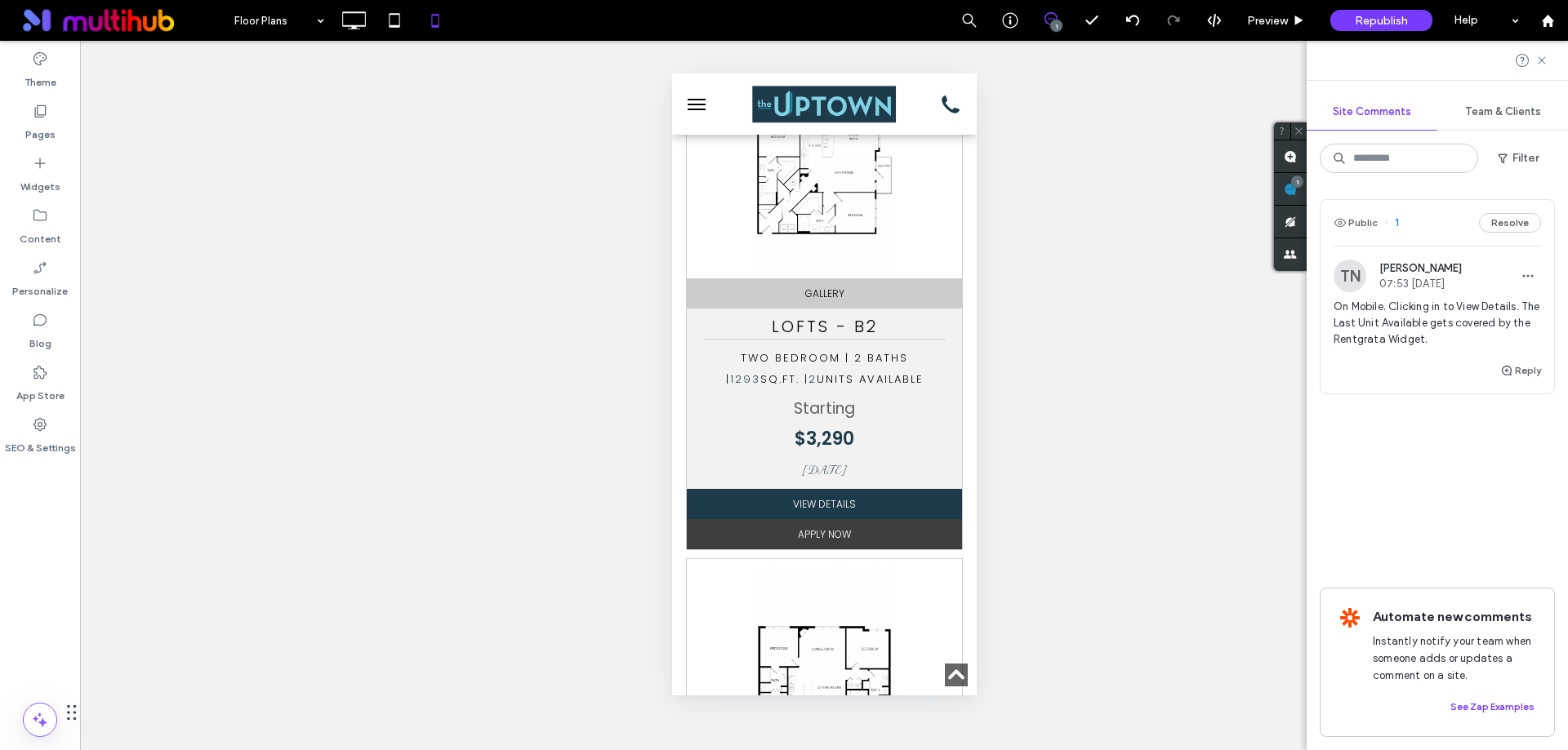
scroll to position [2703, 0]
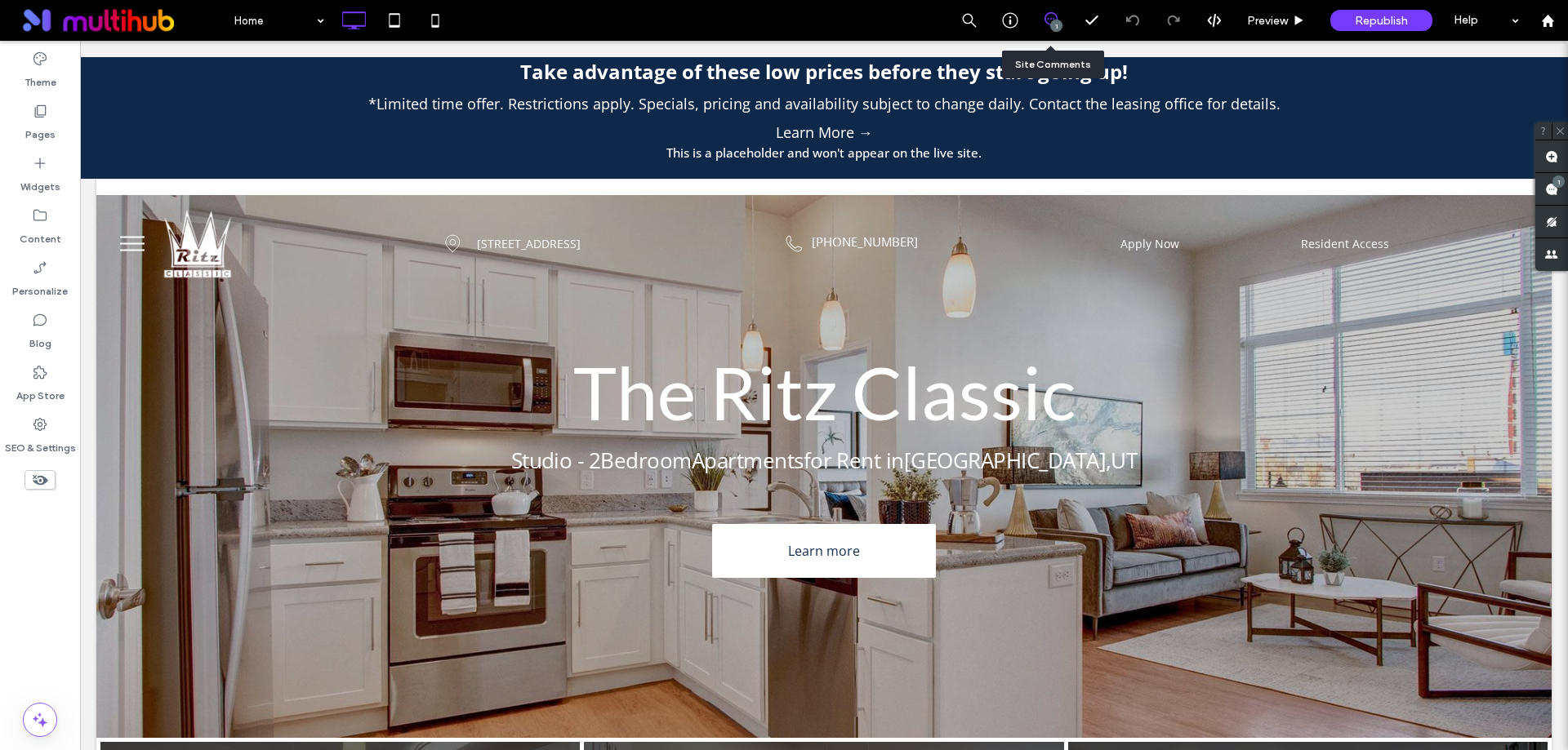
click at [1048, 28] on div "1" at bounding box center [1050, 20] width 40 height 16
click at [1557, 184] on div "1" at bounding box center [1551, 189] width 33 height 33
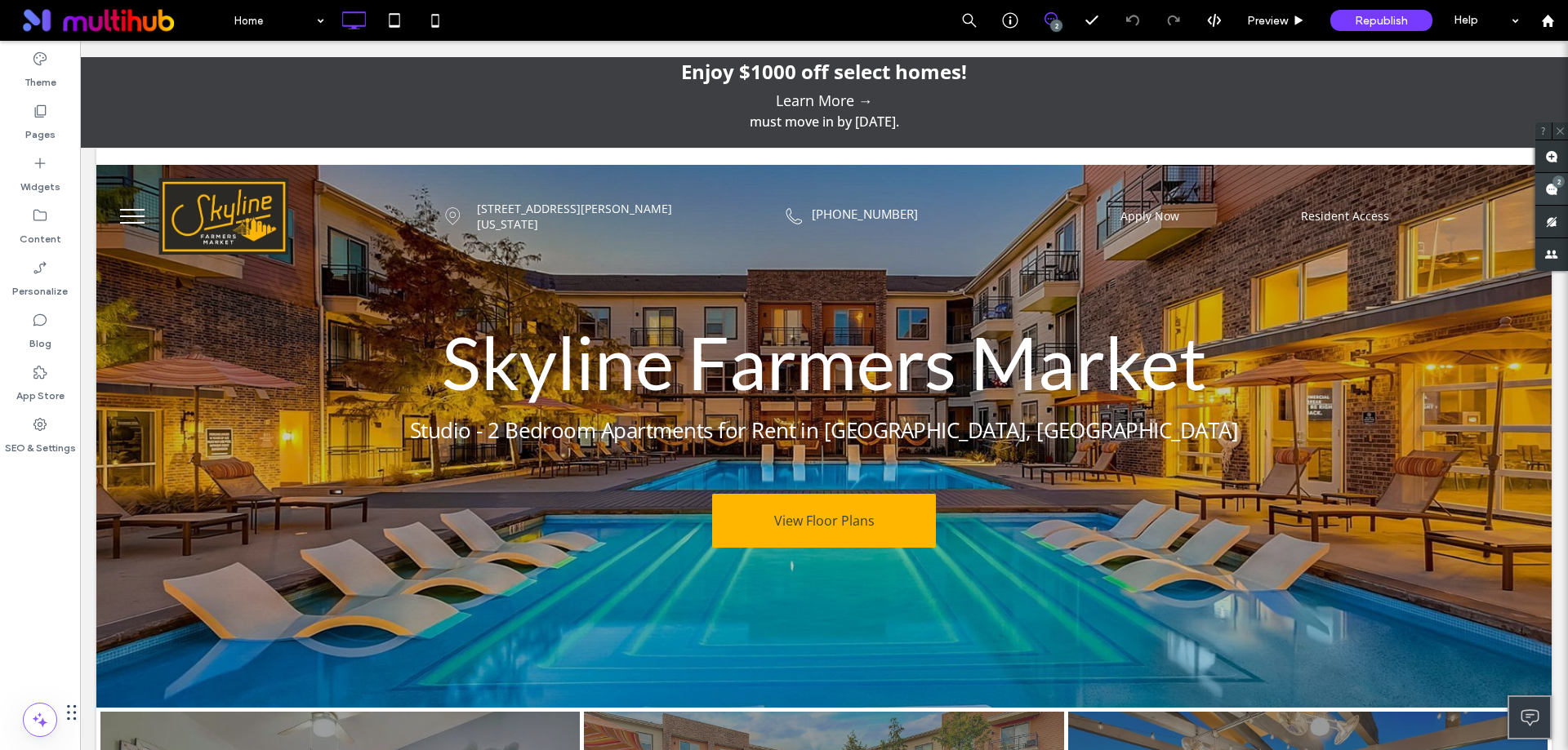
click at [1548, 191] on use at bounding box center [1551, 189] width 13 height 13
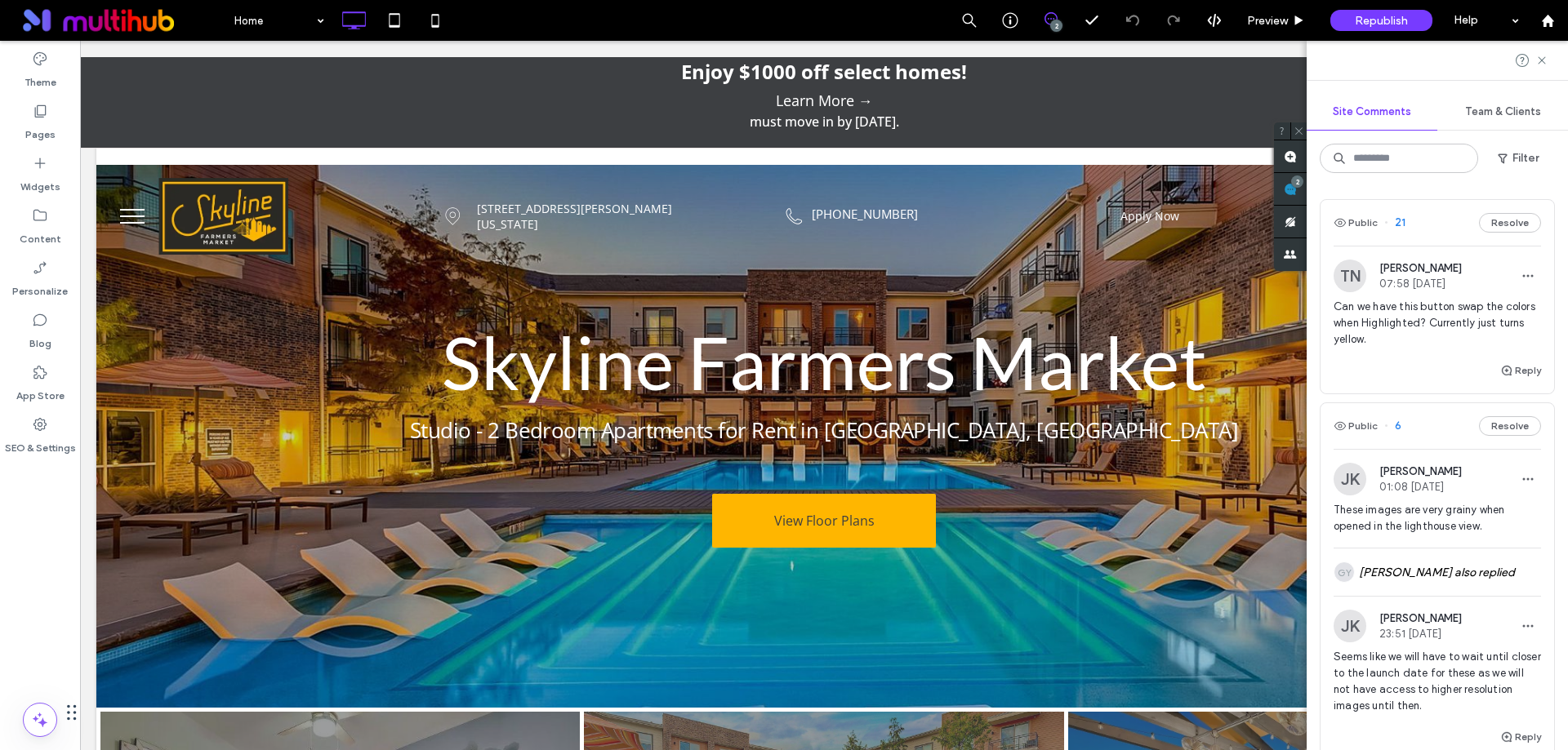
click at [1422, 353] on div "Can we have this button swap the colors when Highlighted? Currently just turns …" at bounding box center [1436, 330] width 207 height 62
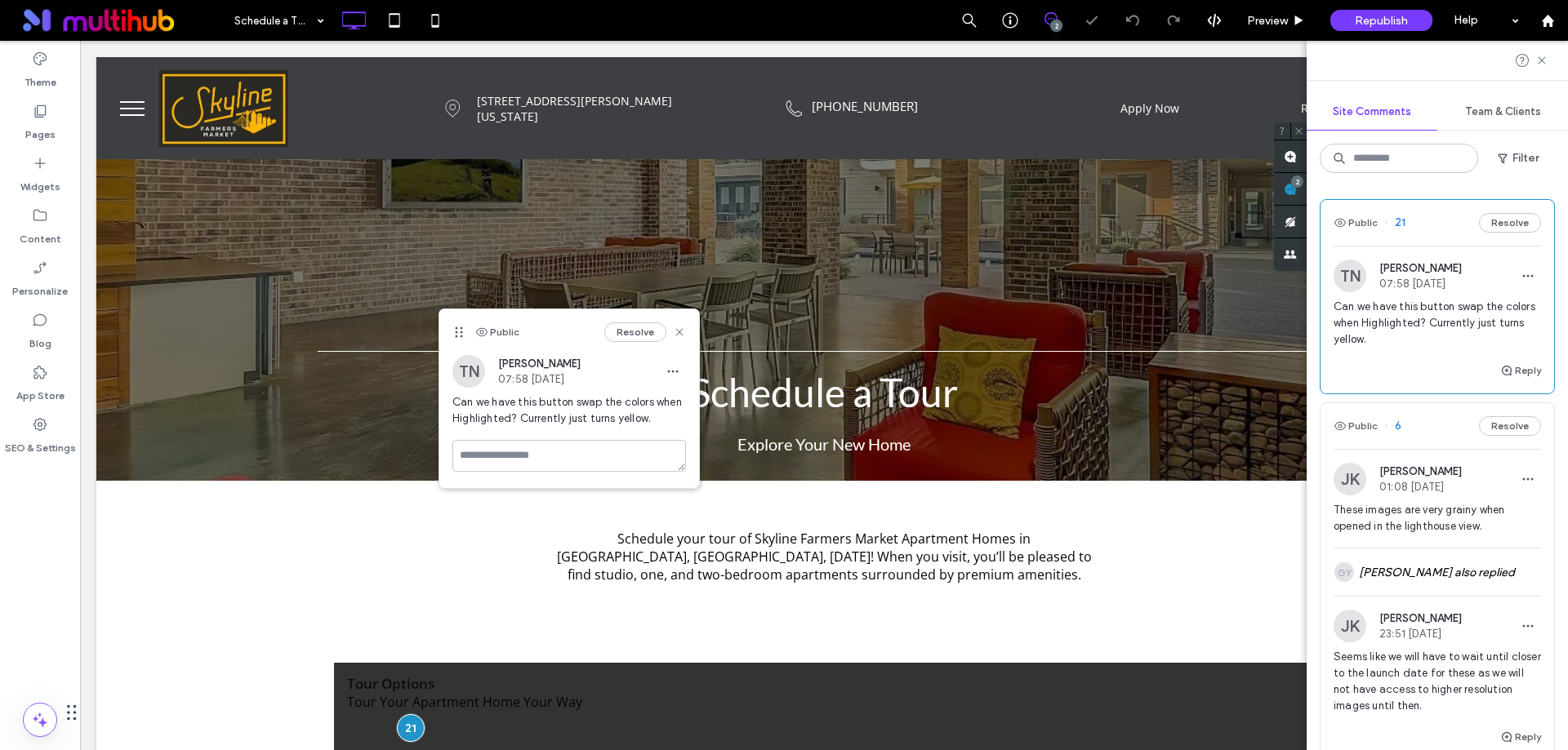
scroll to position [330, 0]
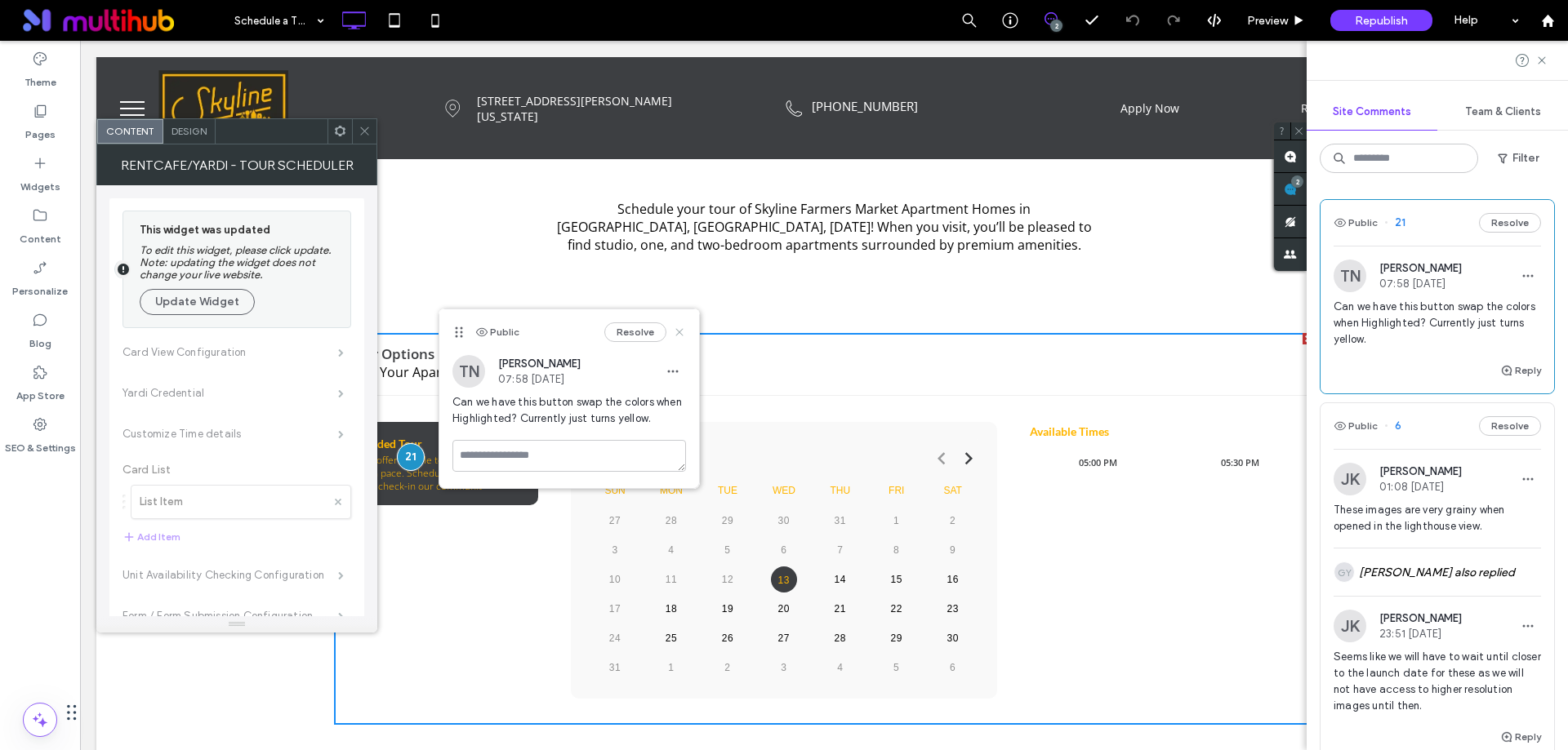
click at [683, 328] on use at bounding box center [679, 331] width 7 height 7
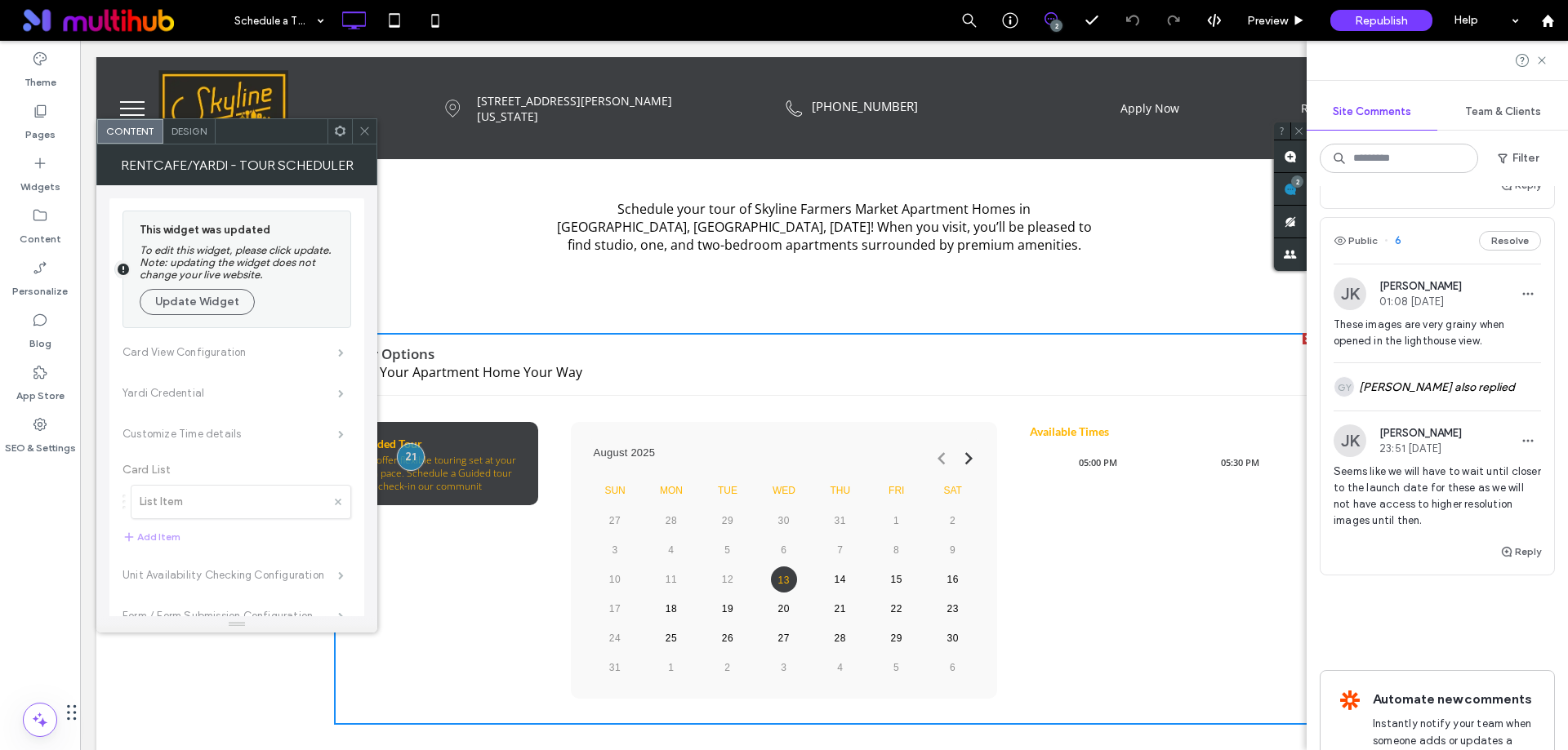
scroll to position [245, 0]
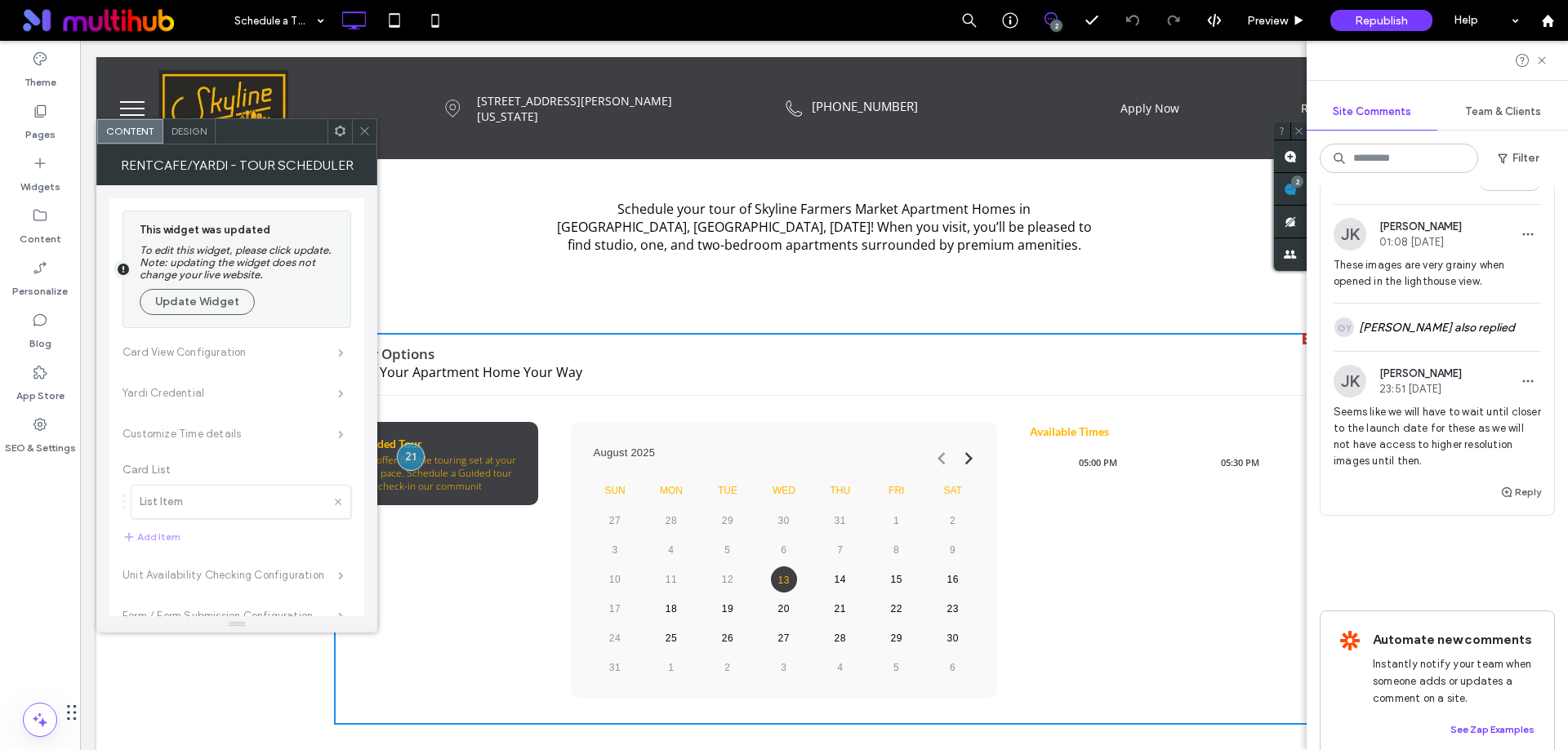
click at [1540, 69] on div at bounding box center [1437, 60] width 261 height 39
click at [1542, 60] on use at bounding box center [1541, 60] width 7 height 7
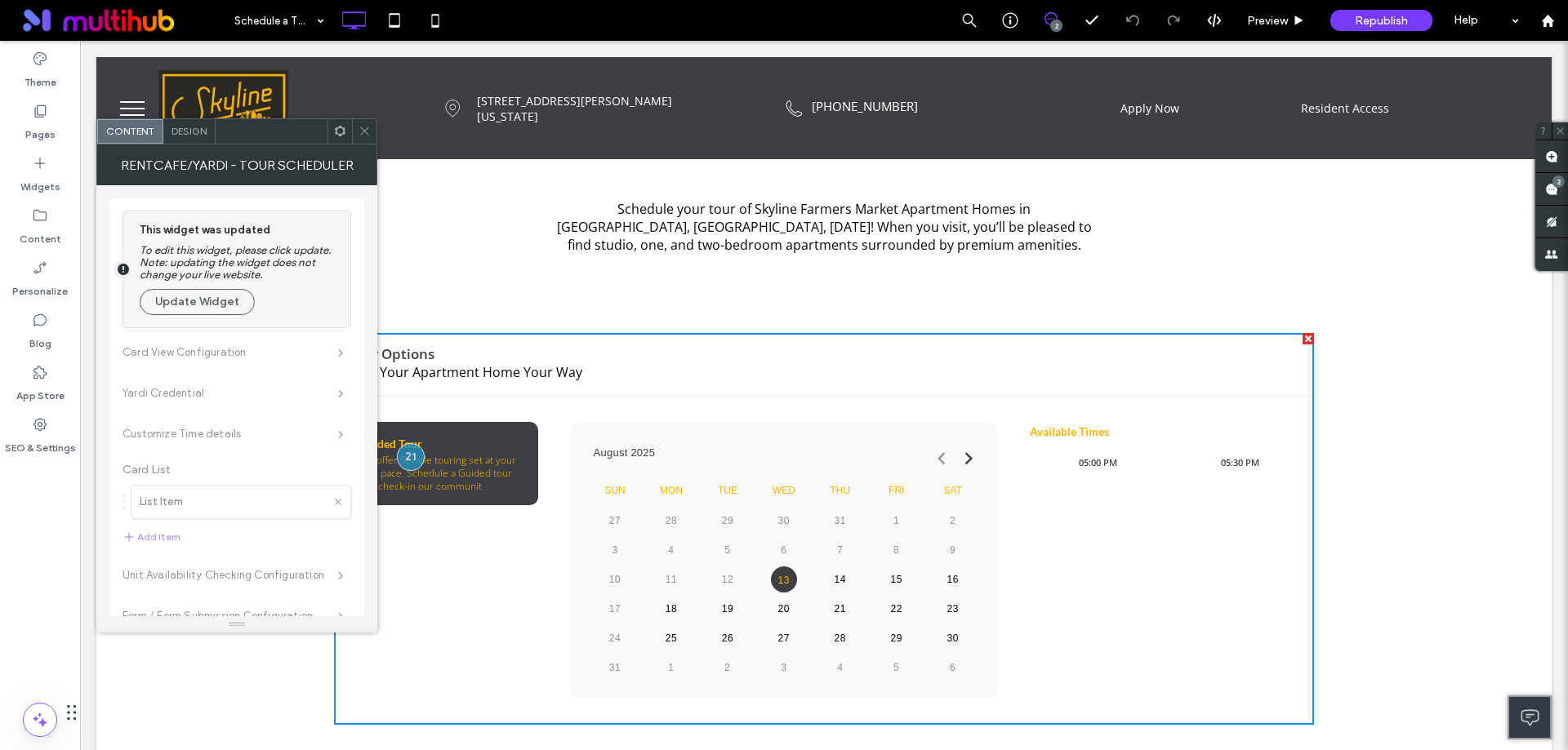
scroll to position [0, 0]
drag, startPoint x: 1272, startPoint y: 15, endPoint x: 773, endPoint y: 25, distance: 499.1
click at [1272, 15] on span "Preview" at bounding box center [1268, 21] width 41 height 14
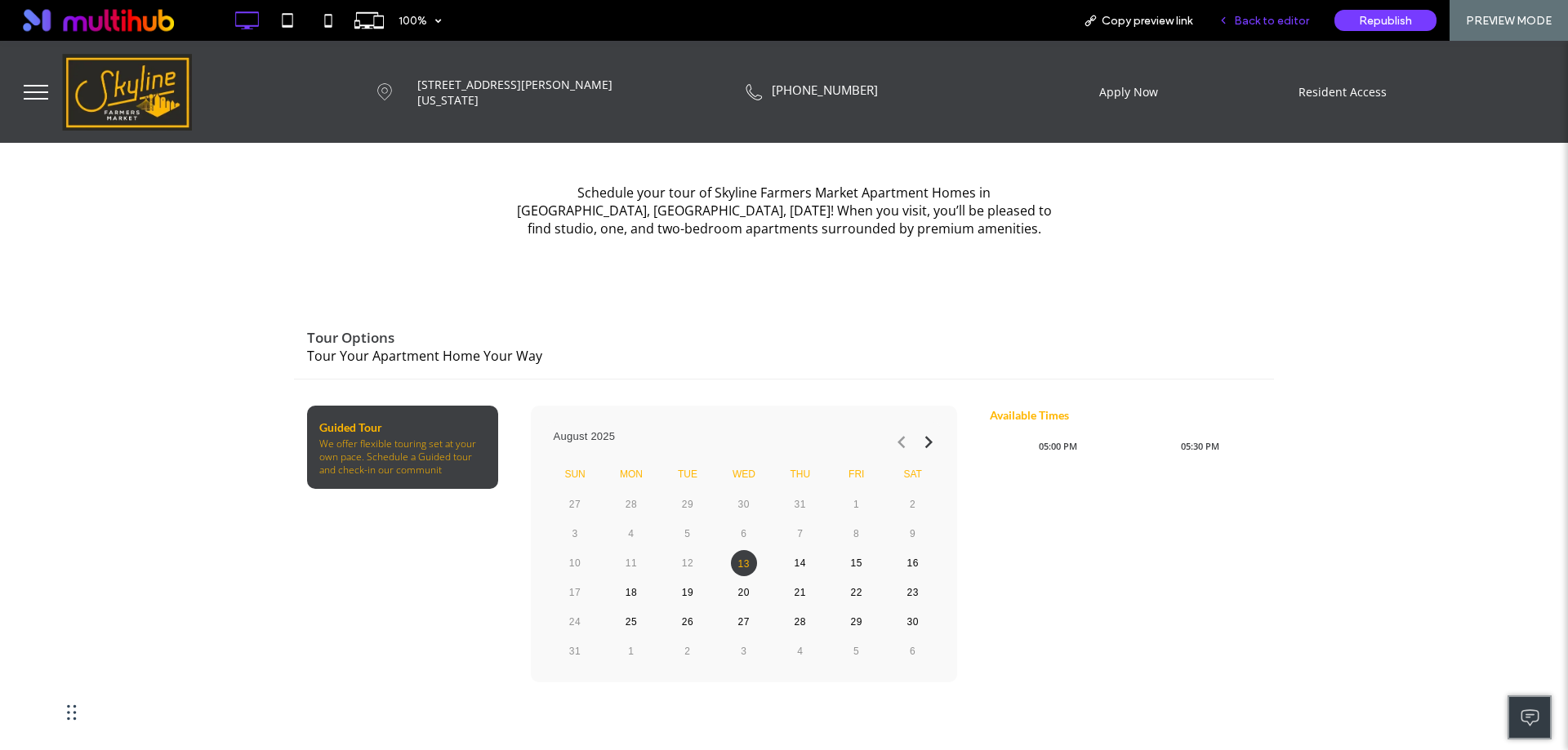
click at [1263, 23] on span "Back to editor" at bounding box center [1271, 21] width 76 height 14
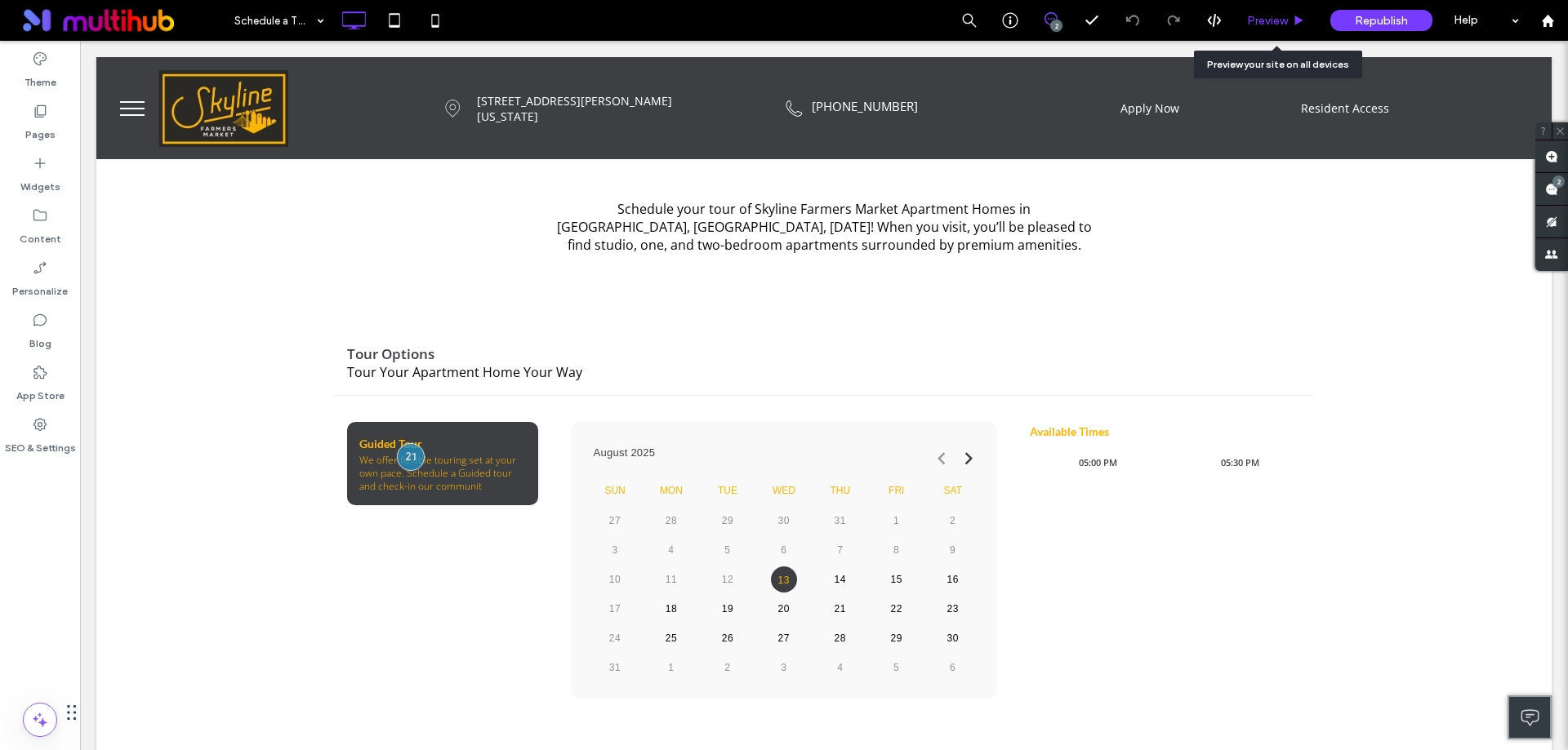
click at [1292, 14] on div "Preview" at bounding box center [1276, 21] width 83 height 14
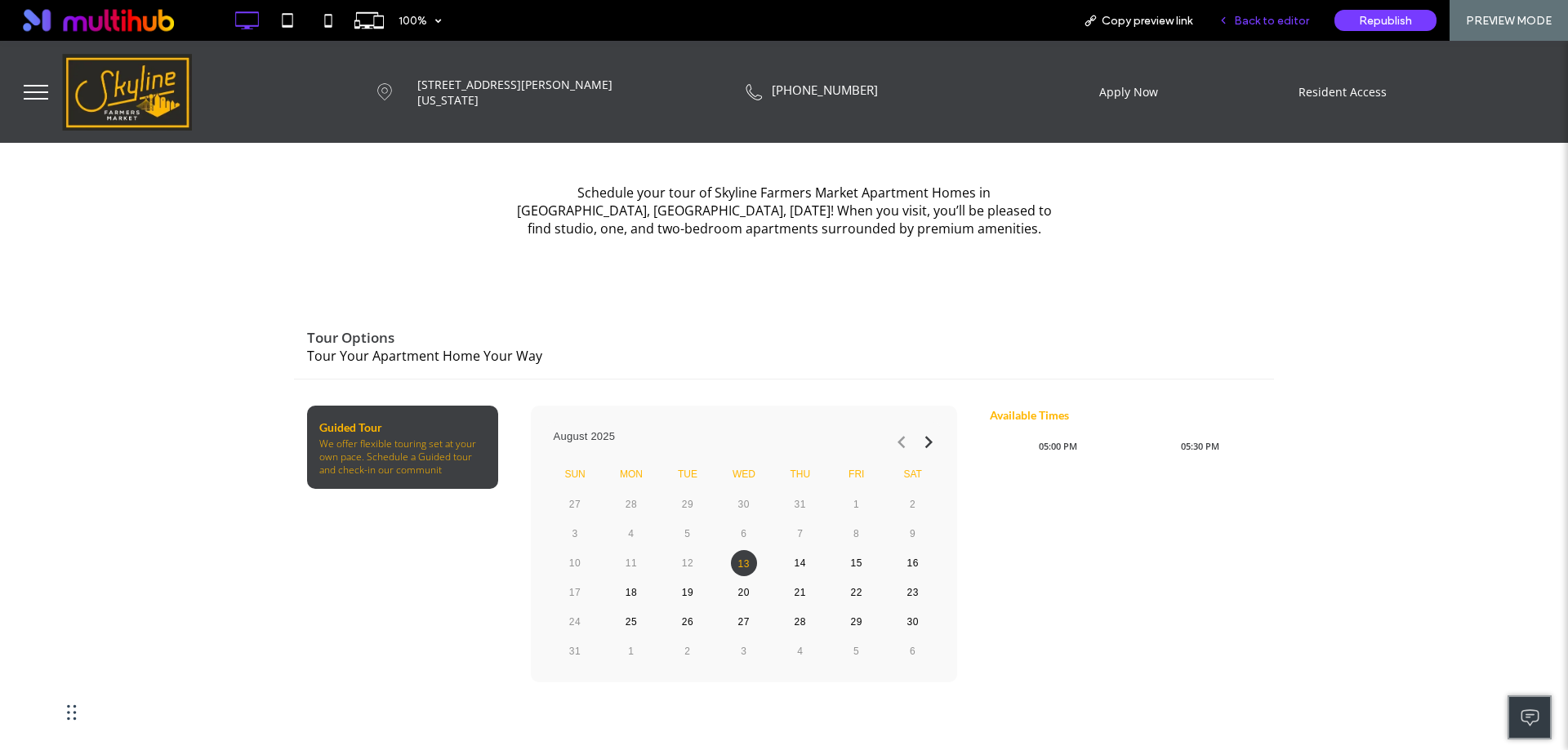
click at [1275, 20] on span "Back to editor" at bounding box center [1271, 21] width 76 height 14
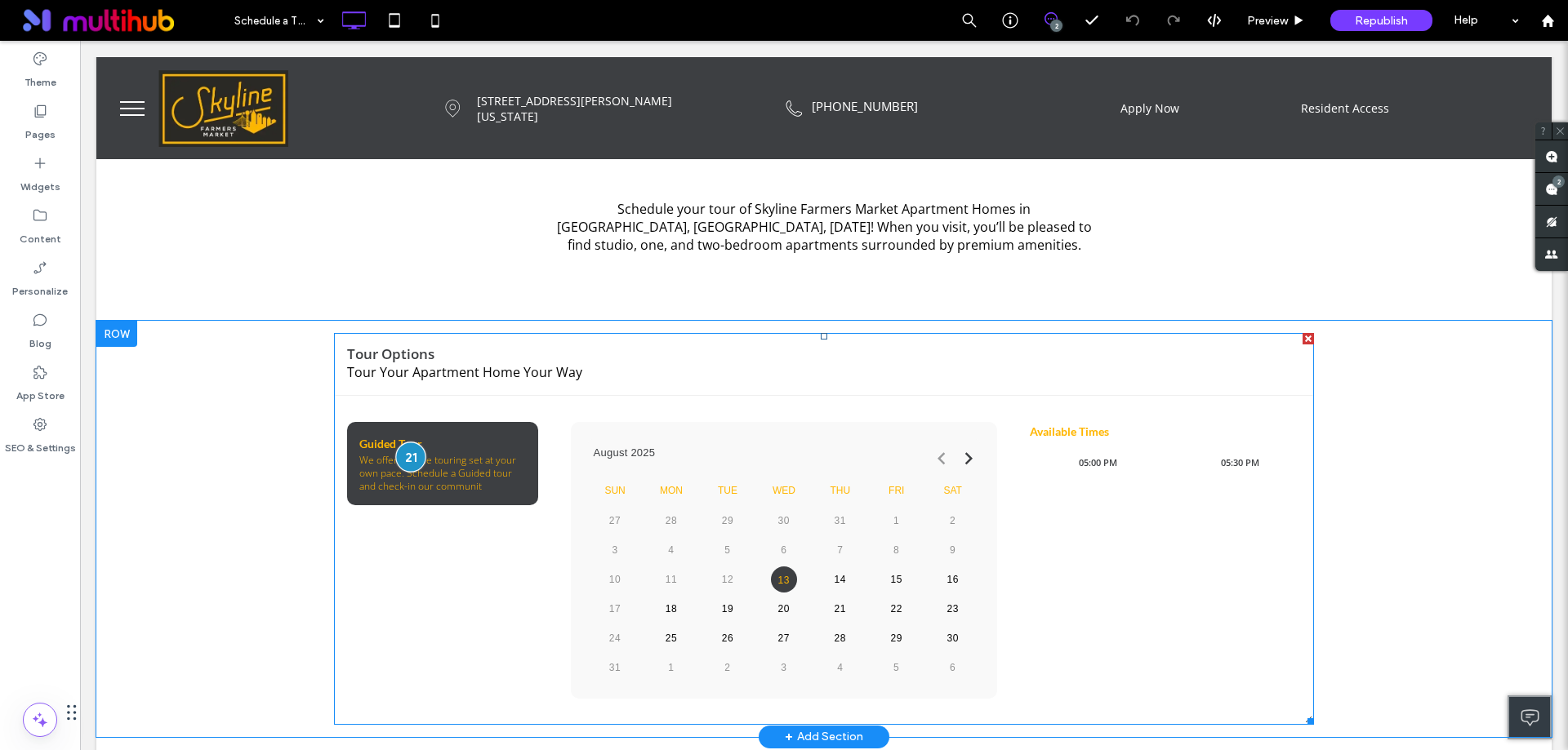
click at [396, 458] on div at bounding box center [411, 457] width 30 height 30
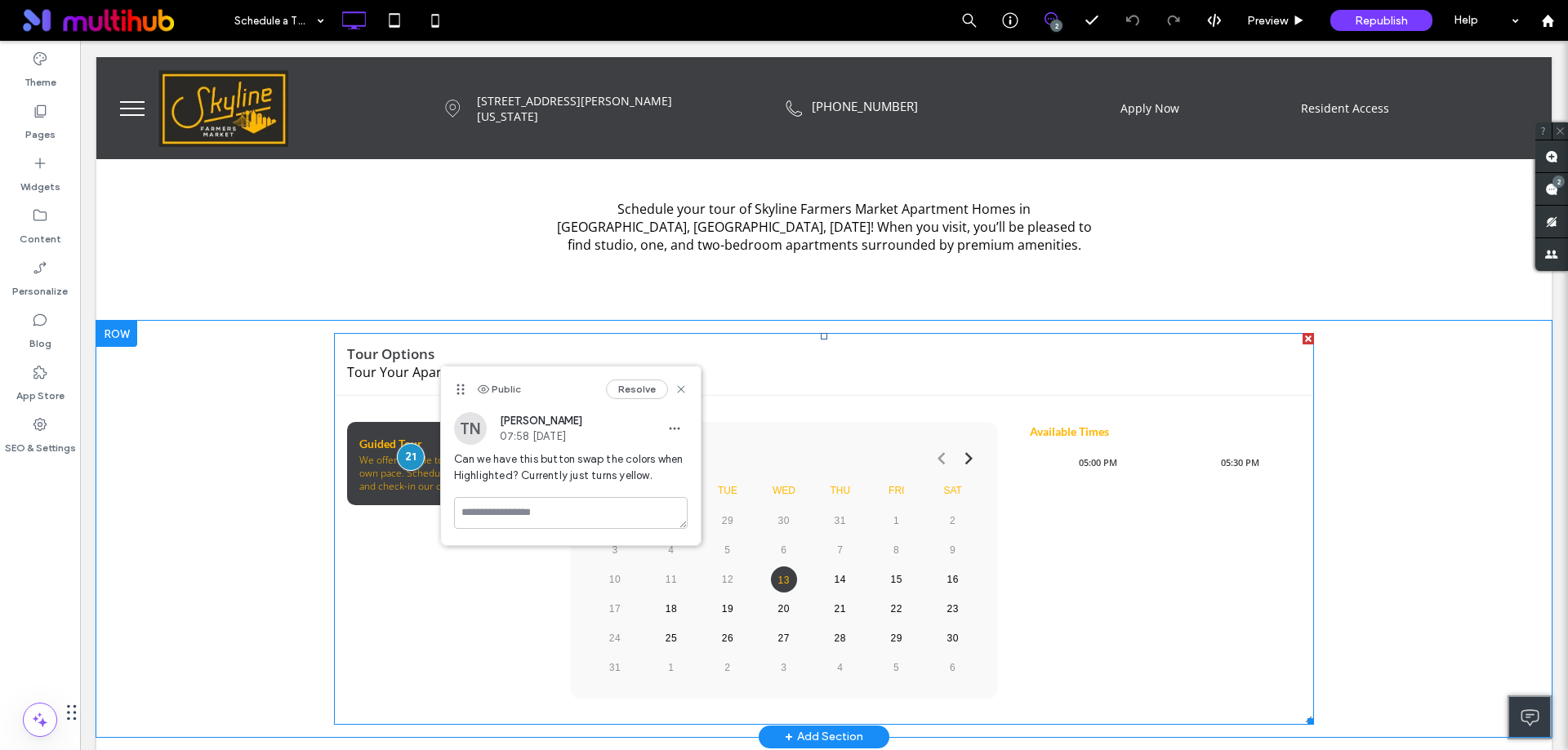
click at [387, 525] on span at bounding box center [824, 529] width 980 height 392
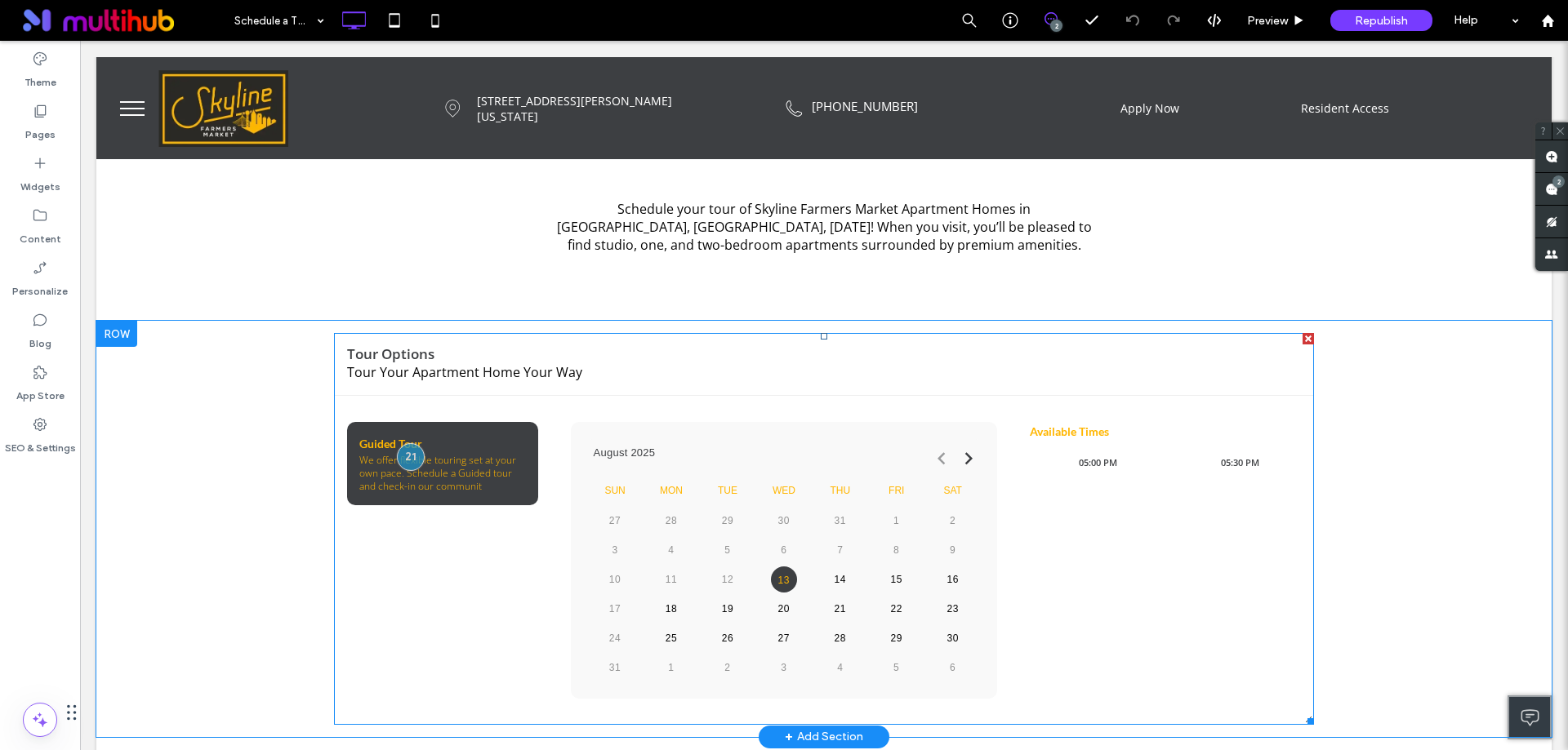
click at [556, 511] on span at bounding box center [824, 529] width 980 height 392
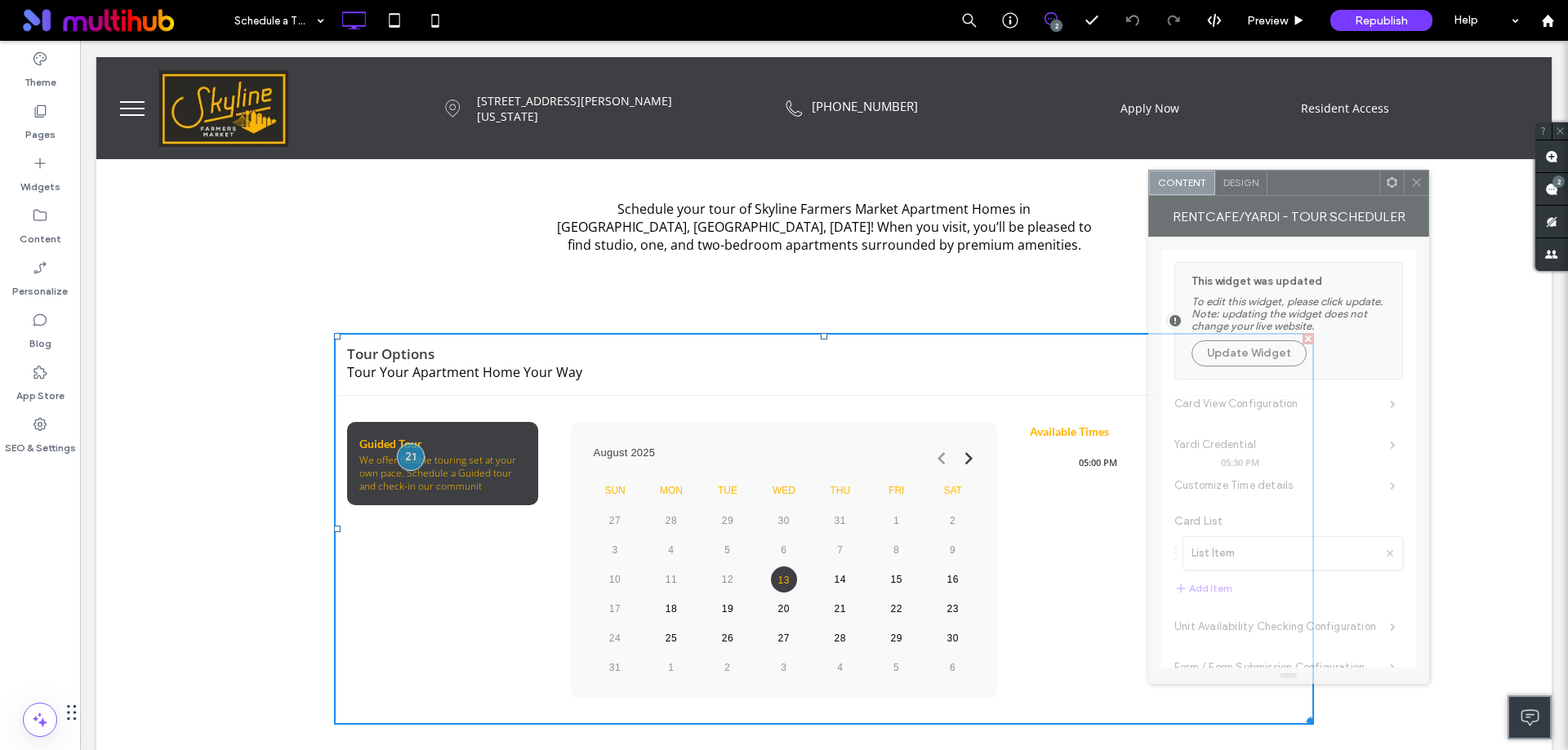
drag, startPoint x: 252, startPoint y: 126, endPoint x: 1362, endPoint y: 180, distance: 1111.3
click at [1362, 180] on div at bounding box center [1324, 183] width 112 height 25
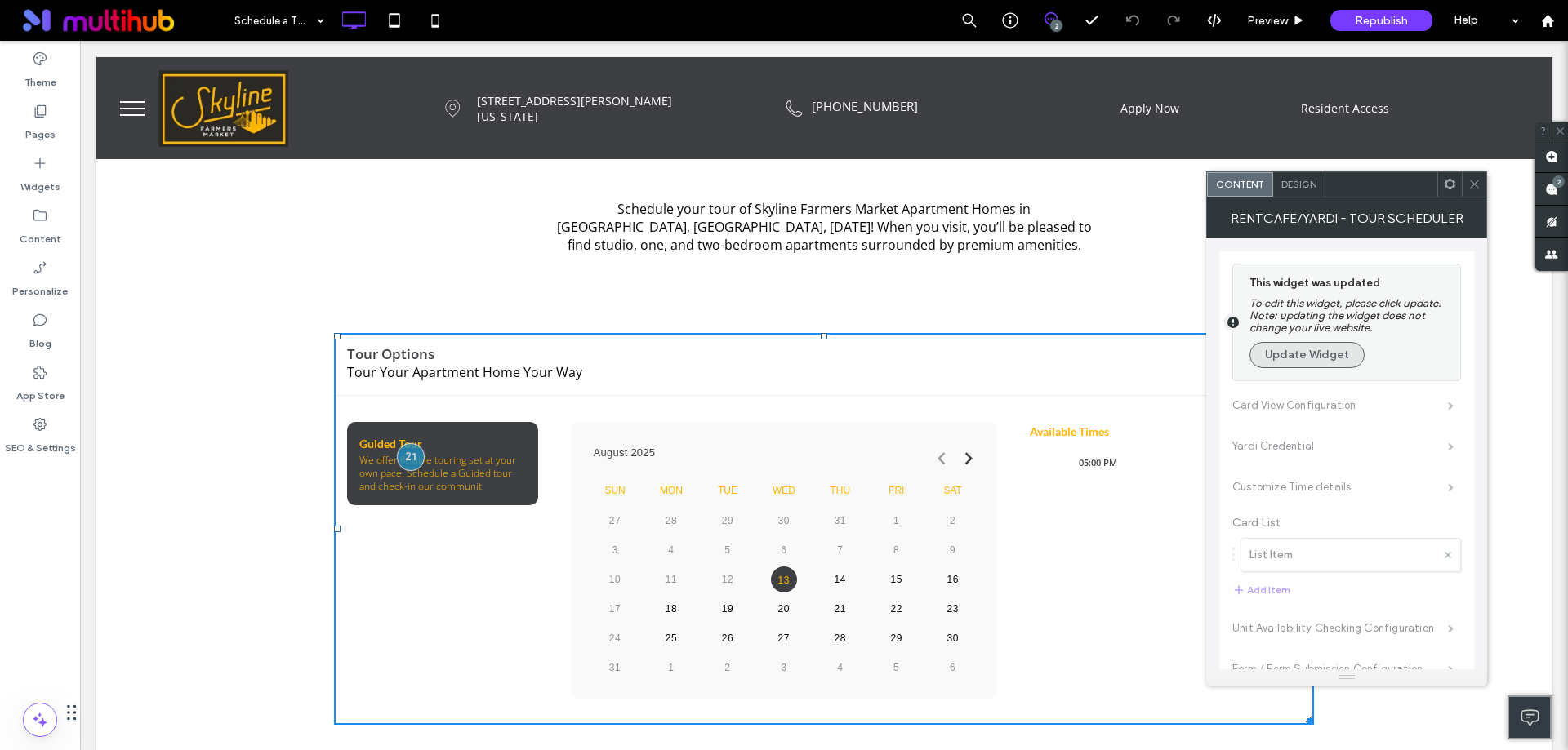
click at [1332, 351] on button "Update Widget" at bounding box center [1308, 355] width 116 height 26
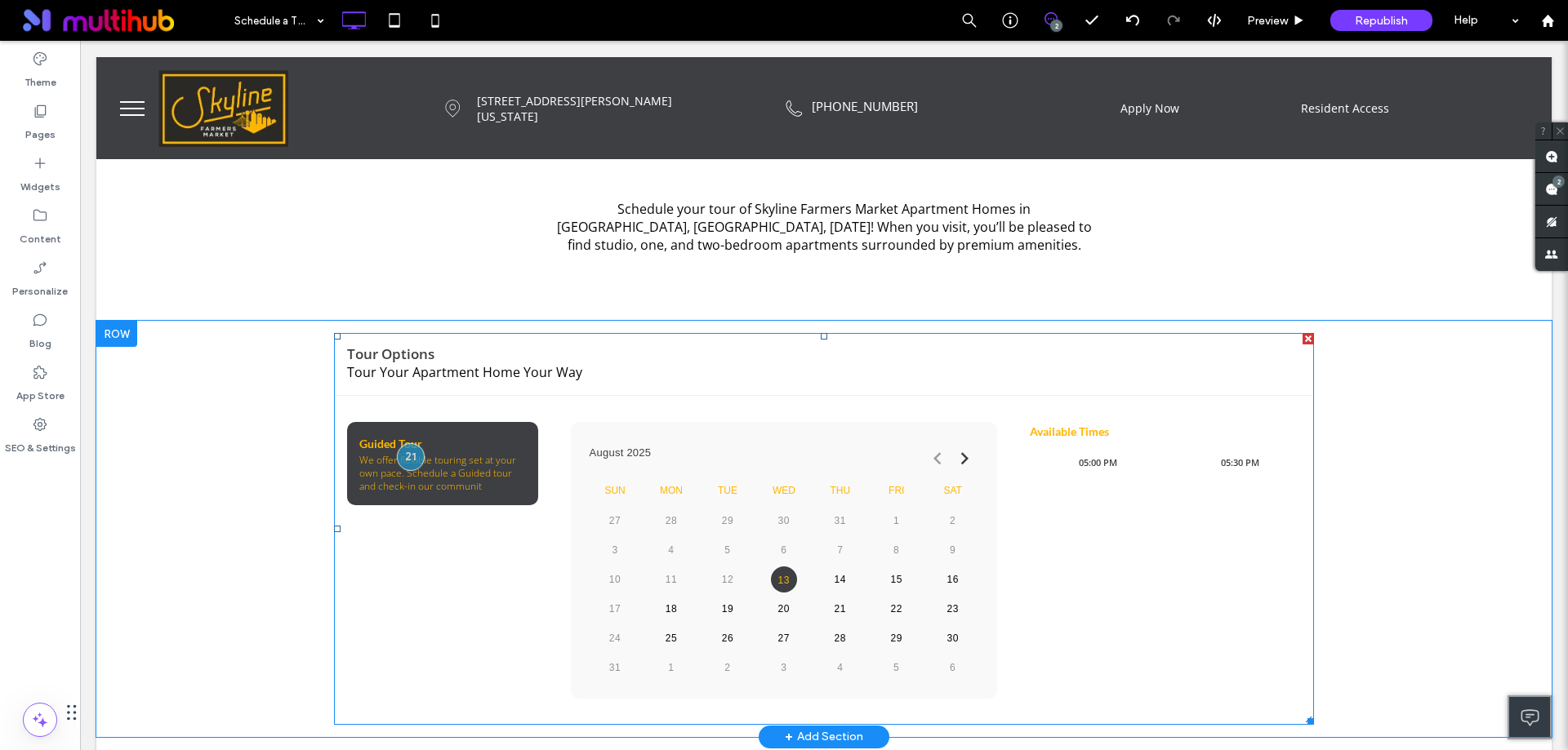
click at [534, 637] on span at bounding box center [824, 529] width 980 height 392
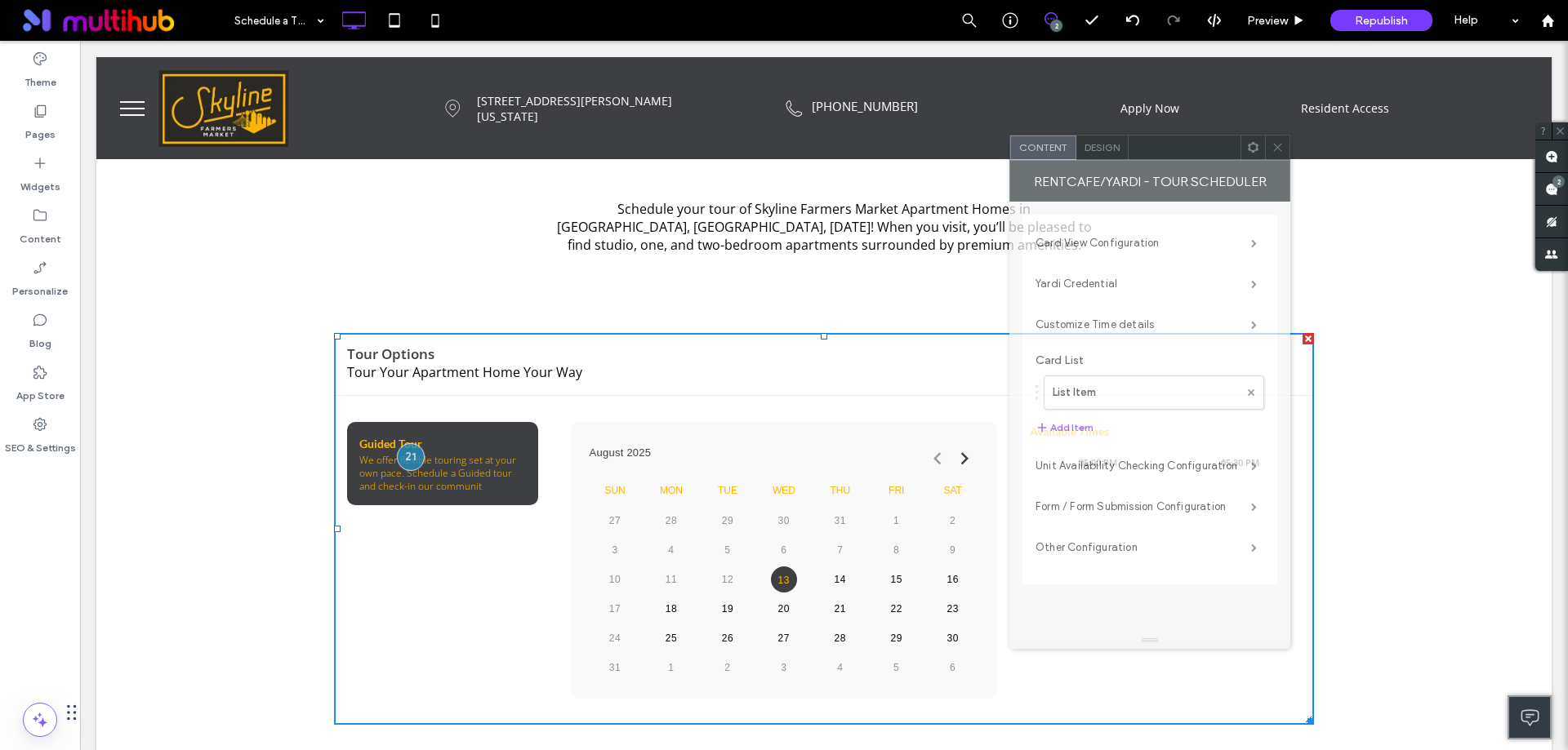
drag, startPoint x: 282, startPoint y: 141, endPoint x: 1195, endPoint y: 157, distance: 913.1
click at [1195, 157] on div at bounding box center [1185, 148] width 112 height 25
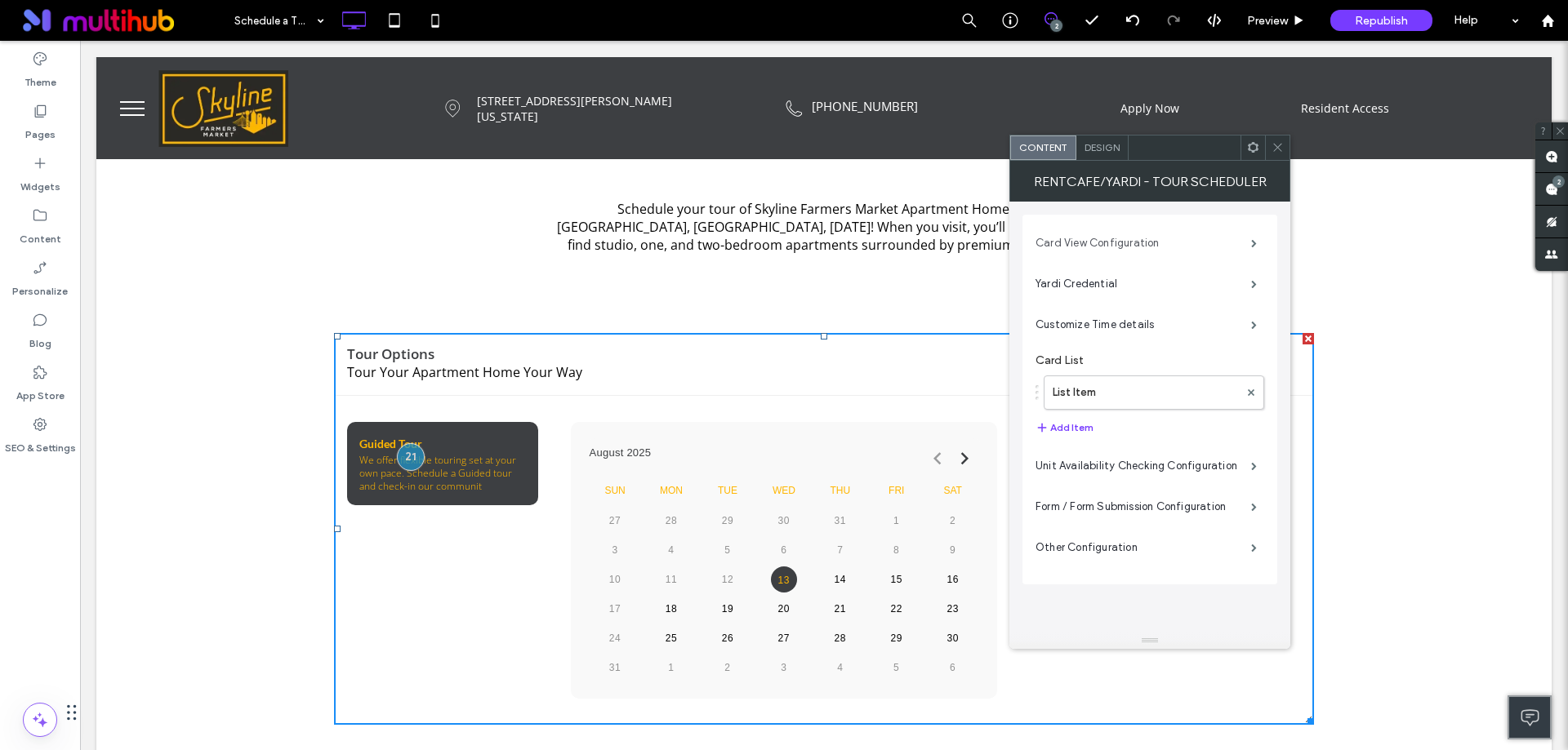
click at [1141, 249] on label "Card View Configuration" at bounding box center [1143, 243] width 216 height 33
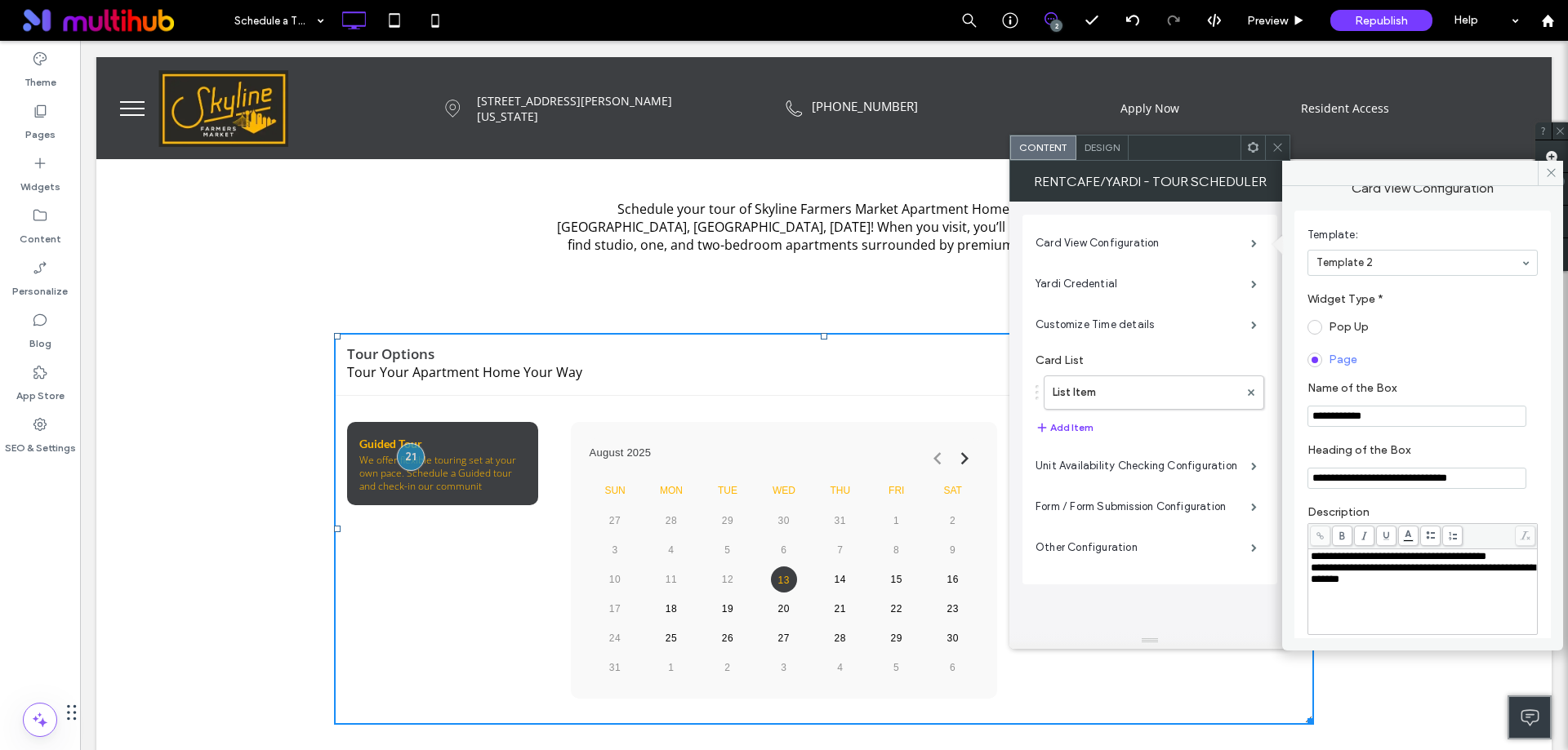
scroll to position [45, 0]
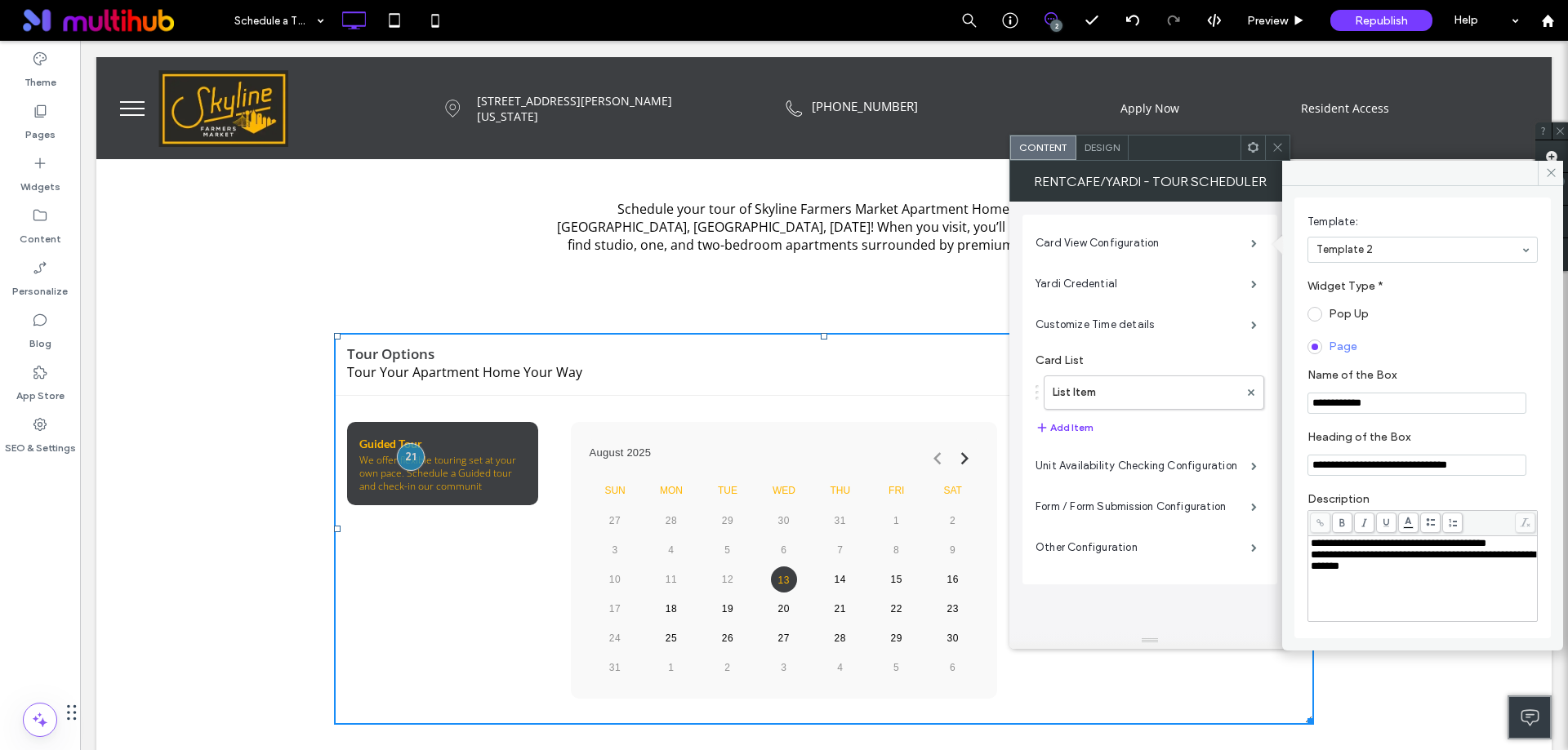
click at [1108, 143] on span "Design" at bounding box center [1102, 148] width 36 height 12
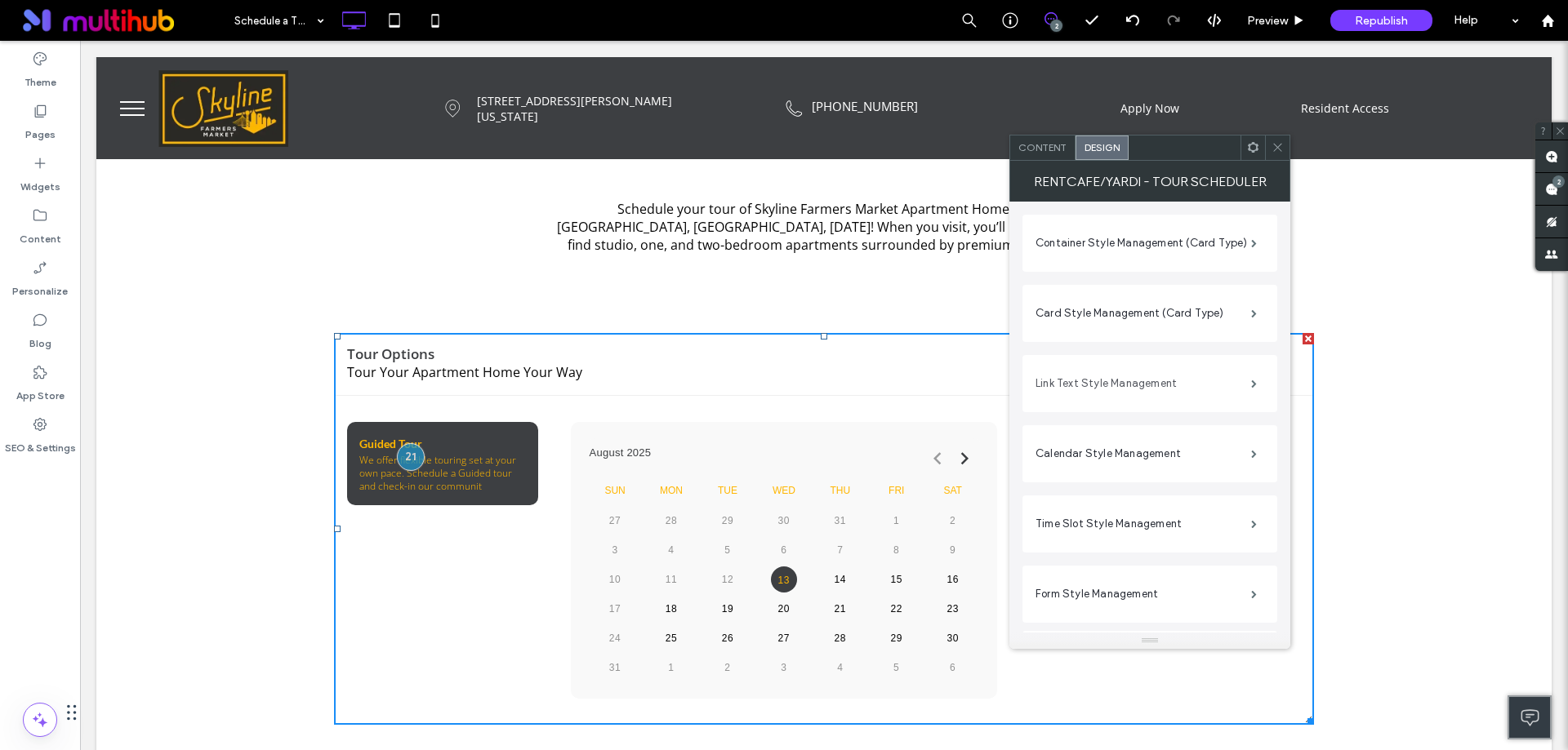
click at [1196, 381] on label "Link Text Style Management" at bounding box center [1143, 383] width 216 height 33
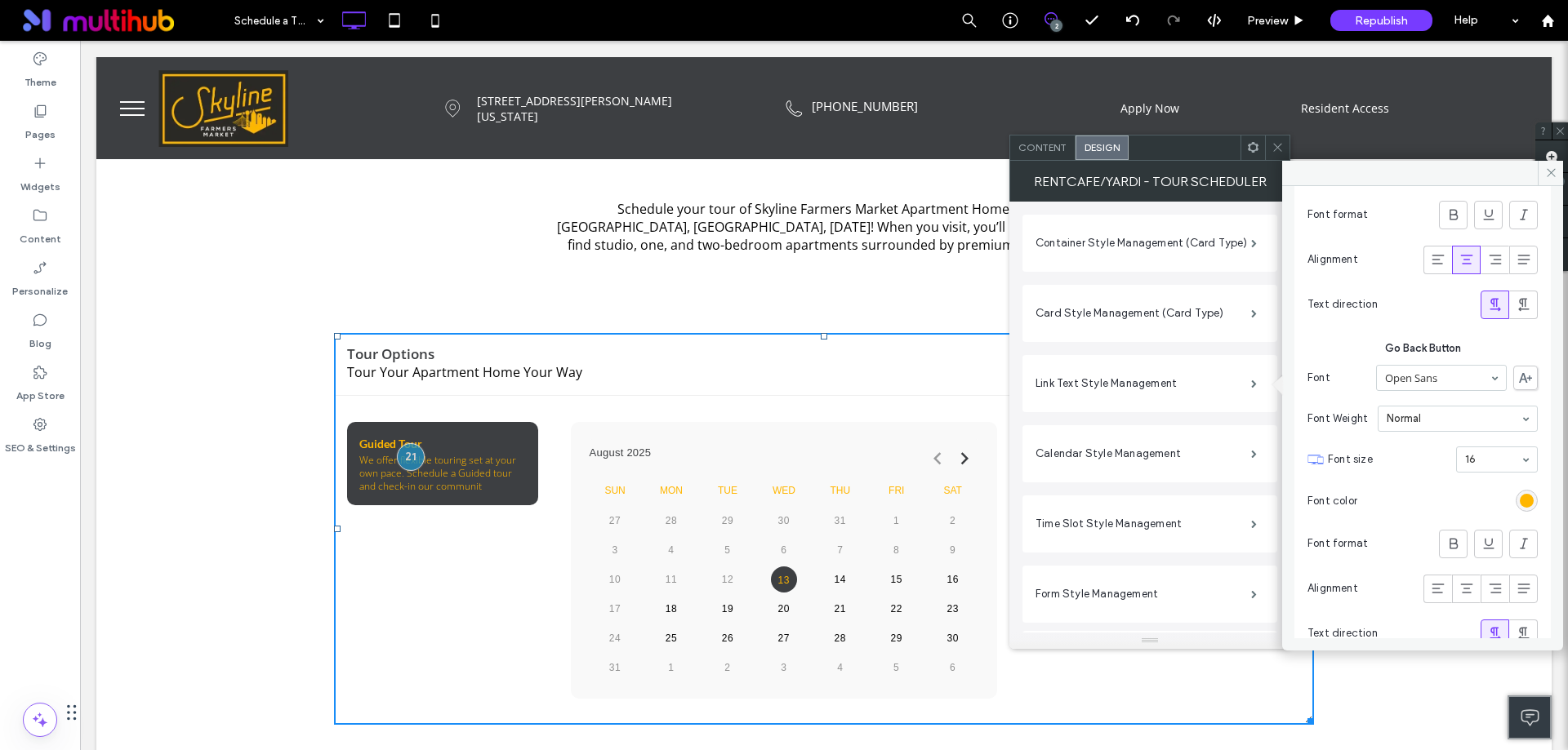
scroll to position [318, 0]
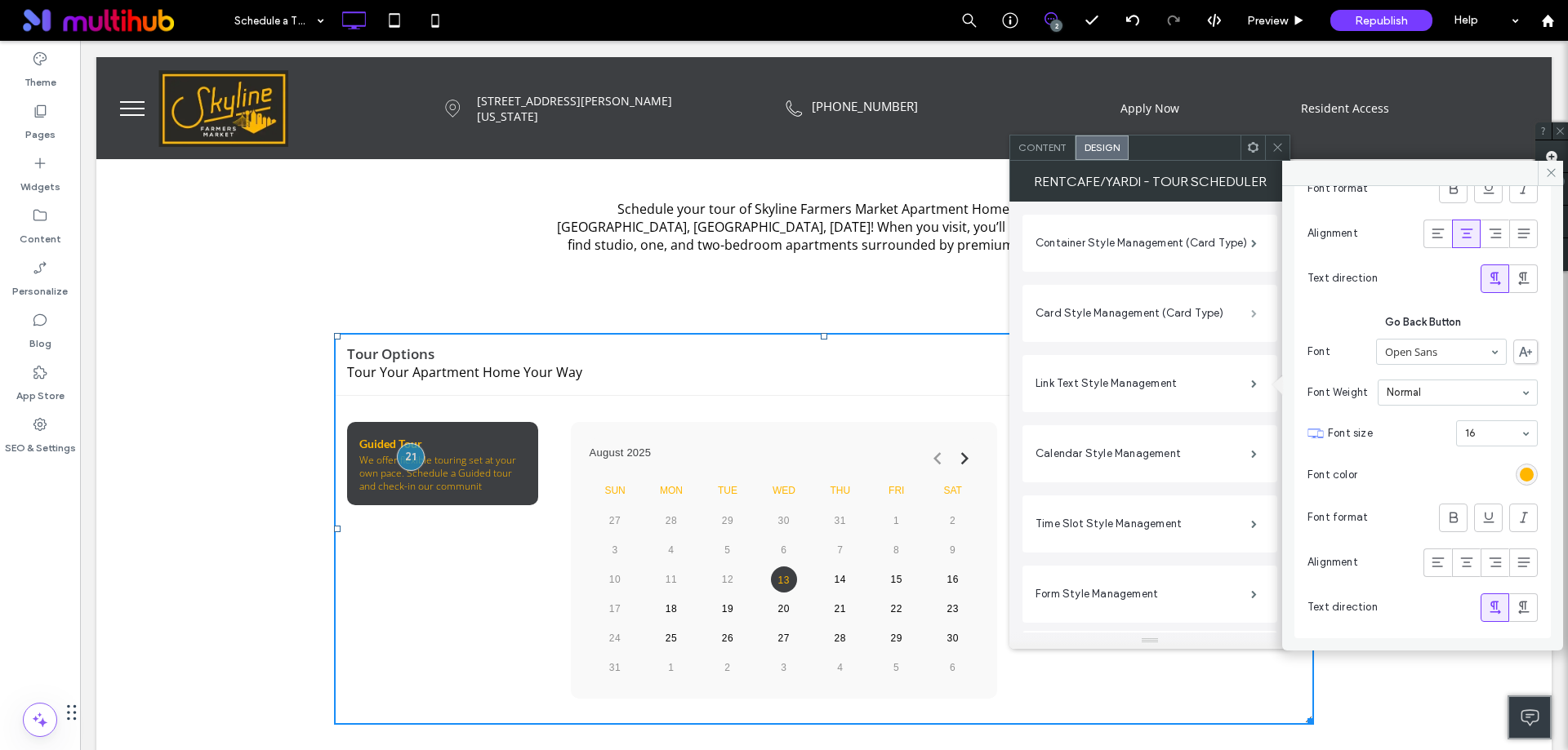
click at [1252, 317] on span at bounding box center [1254, 313] width 5 height 8
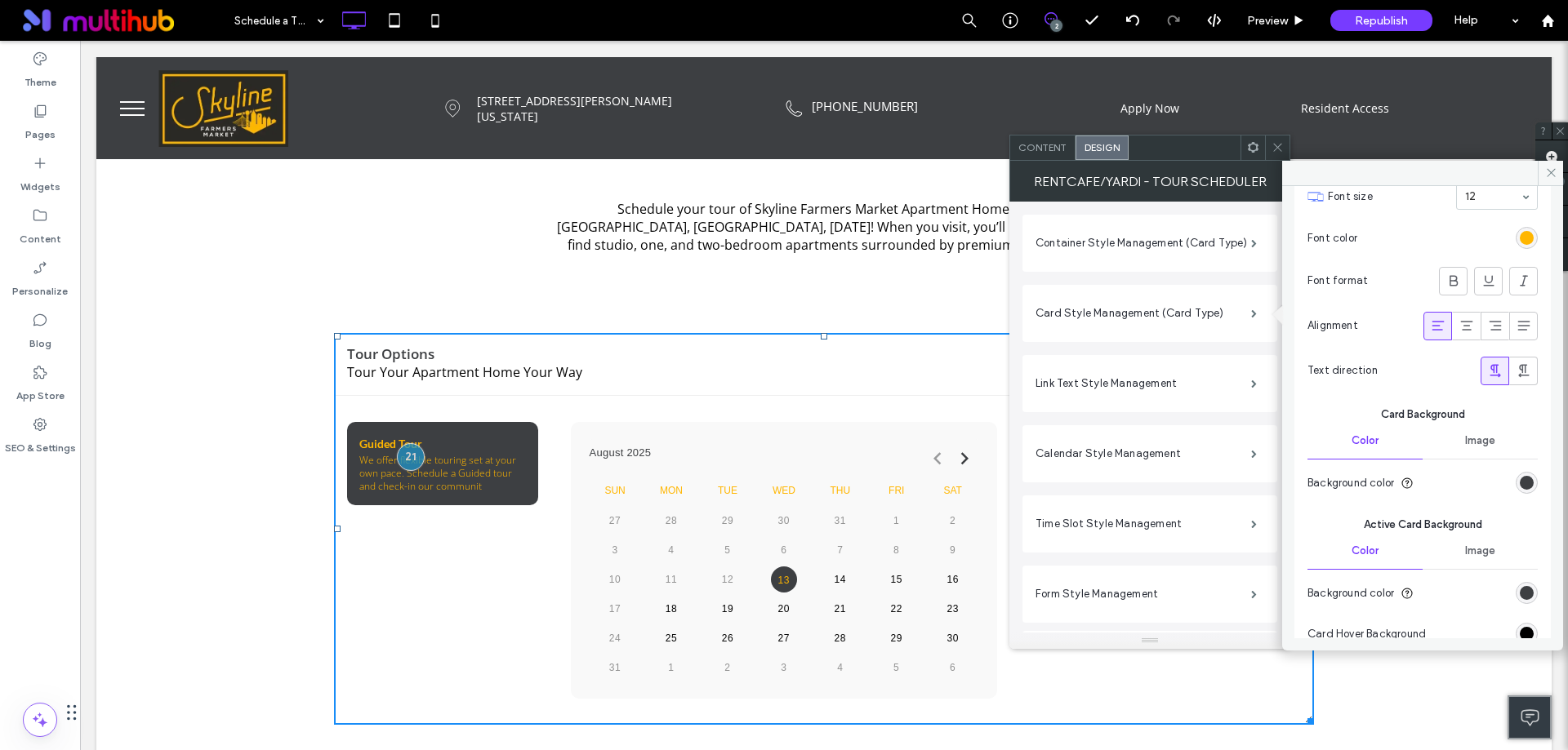
scroll to position [539, 0]
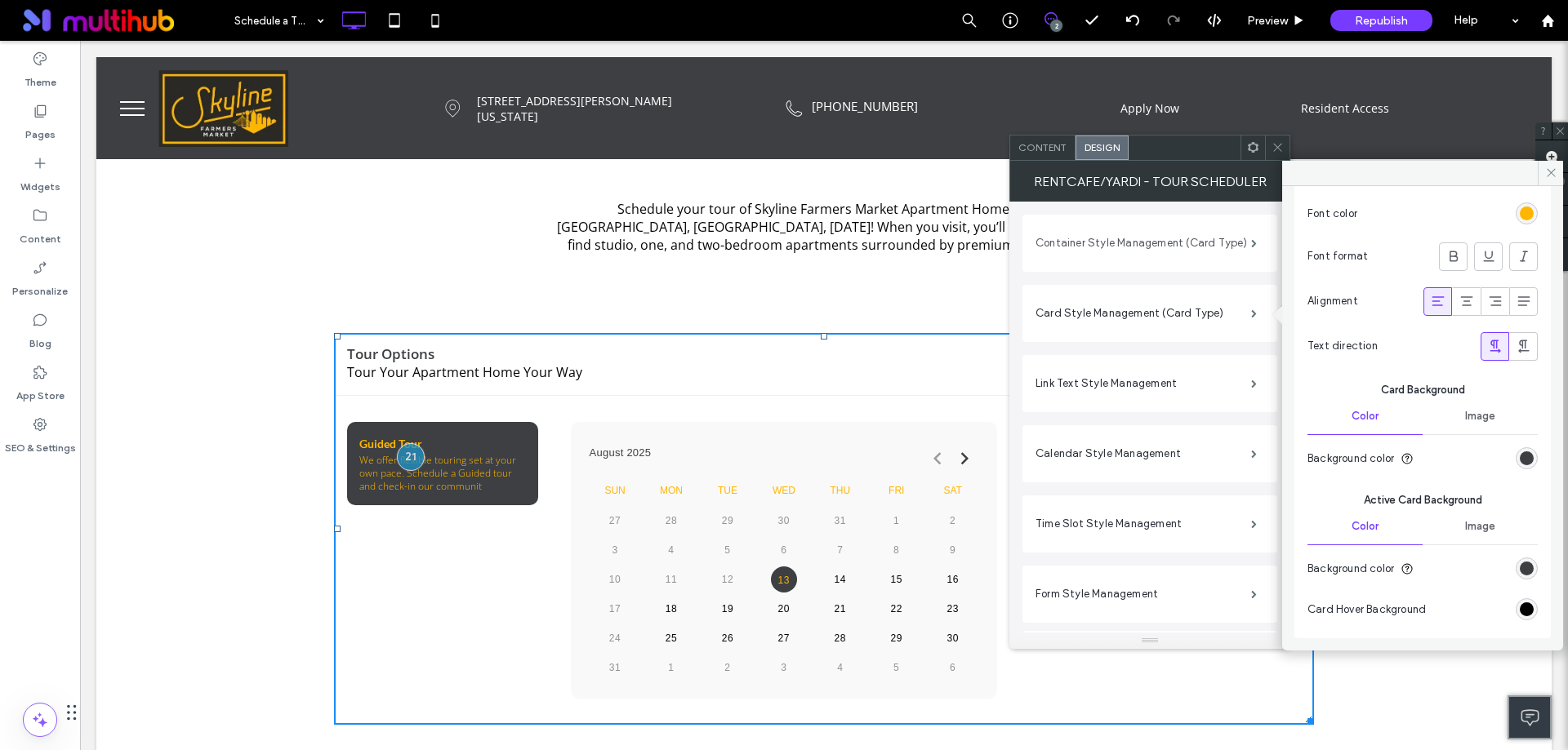
click at [1221, 250] on label "Container Style Management (Card Type)" at bounding box center [1143, 243] width 216 height 33
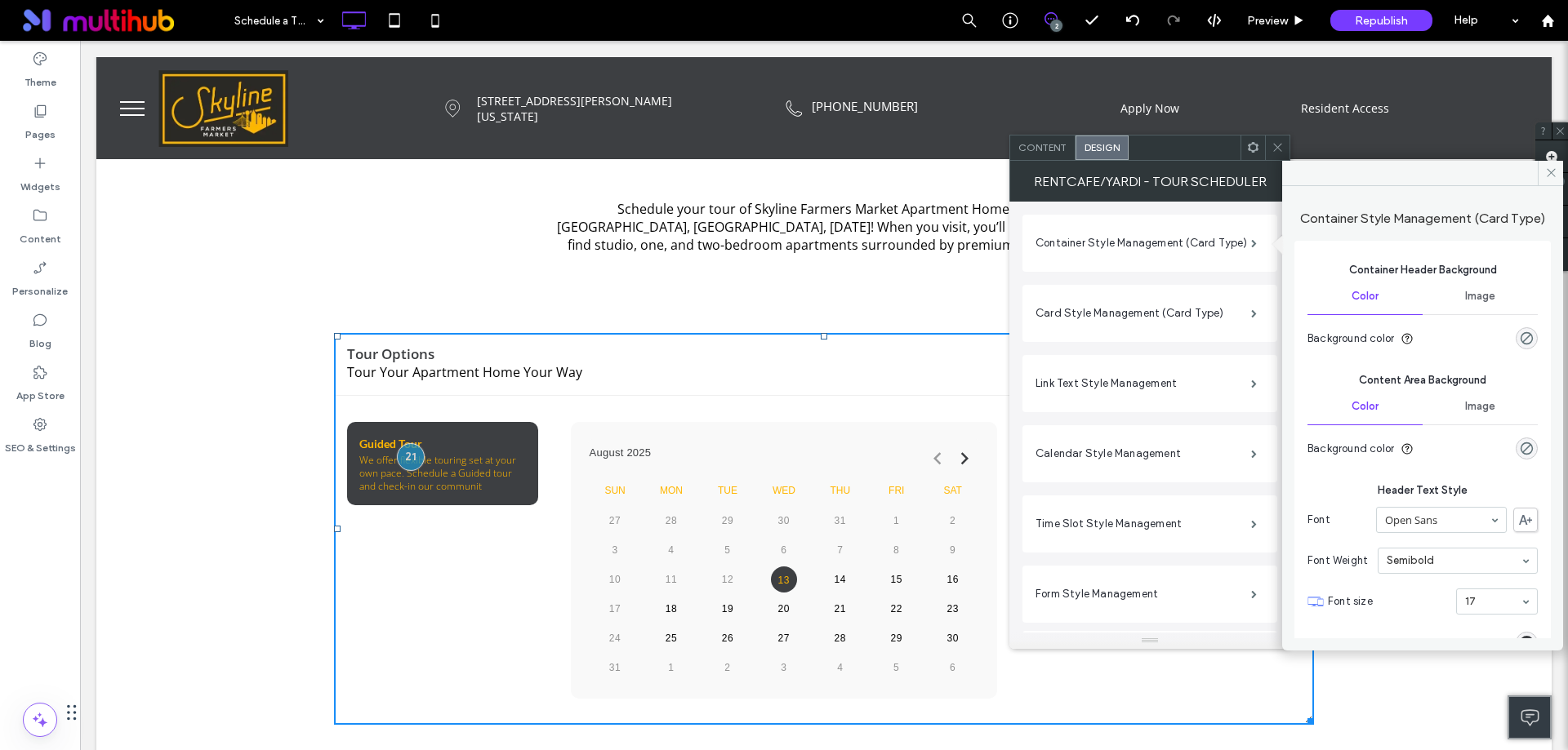
scroll to position [0, 0]
click at [1109, 309] on label "Card Style Management (Card Type)" at bounding box center [1143, 313] width 216 height 33
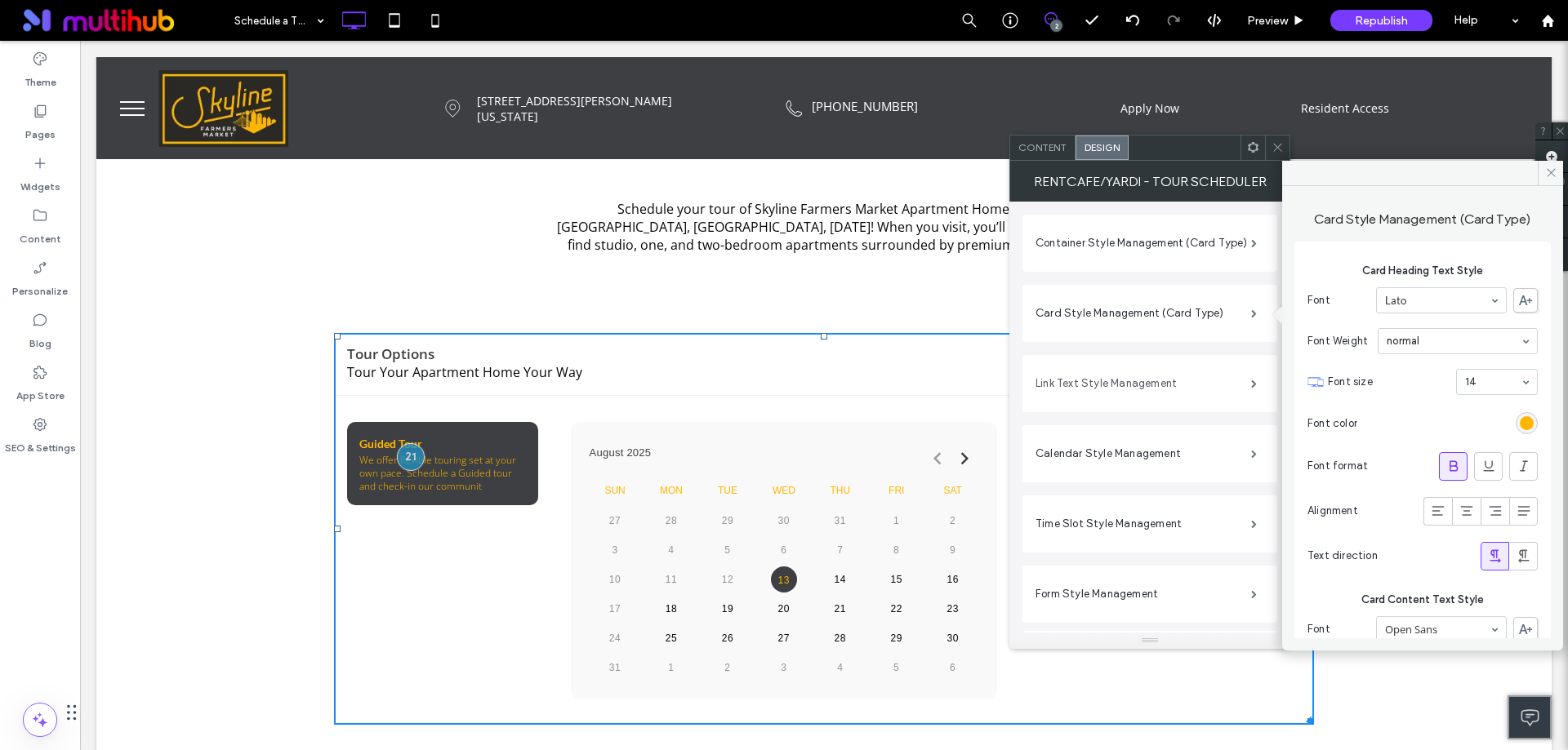
click at [1155, 384] on label "Link Text Style Management" at bounding box center [1143, 383] width 216 height 33
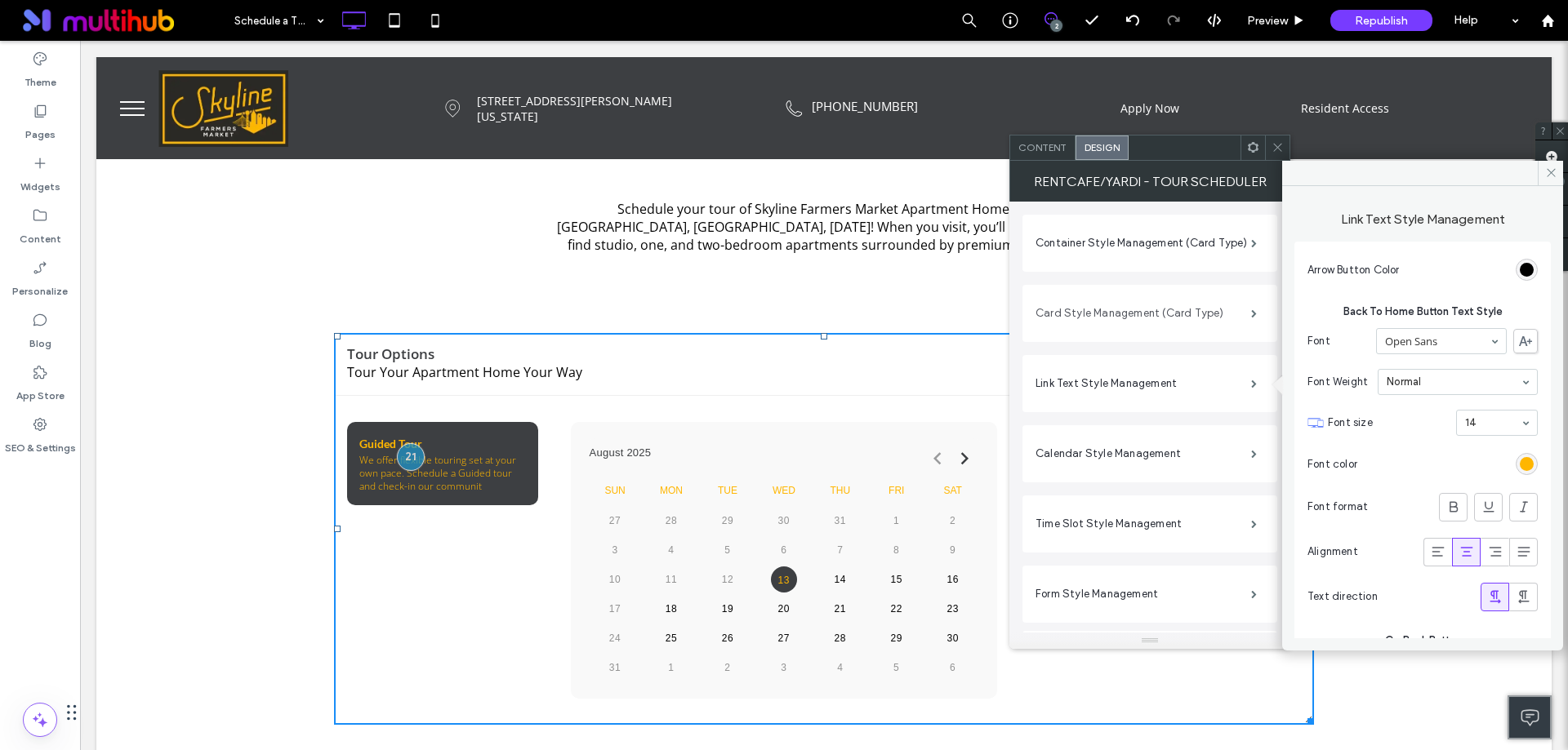
click at [1191, 302] on label "Card Style Management (Card Type)" at bounding box center [1143, 313] width 216 height 33
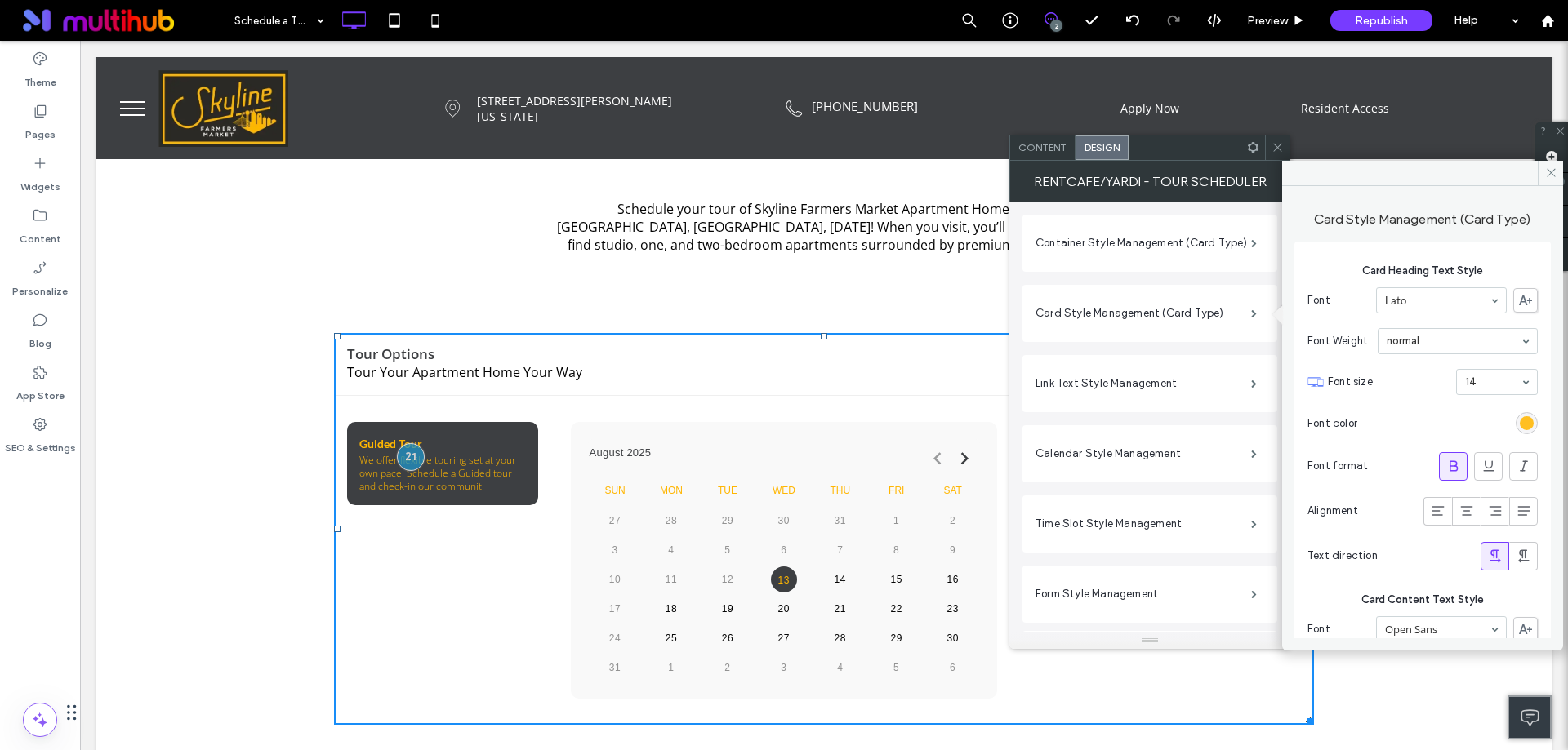
click at [1520, 419] on div "rgb(255, 182, 0)" at bounding box center [1527, 424] width 14 height 14
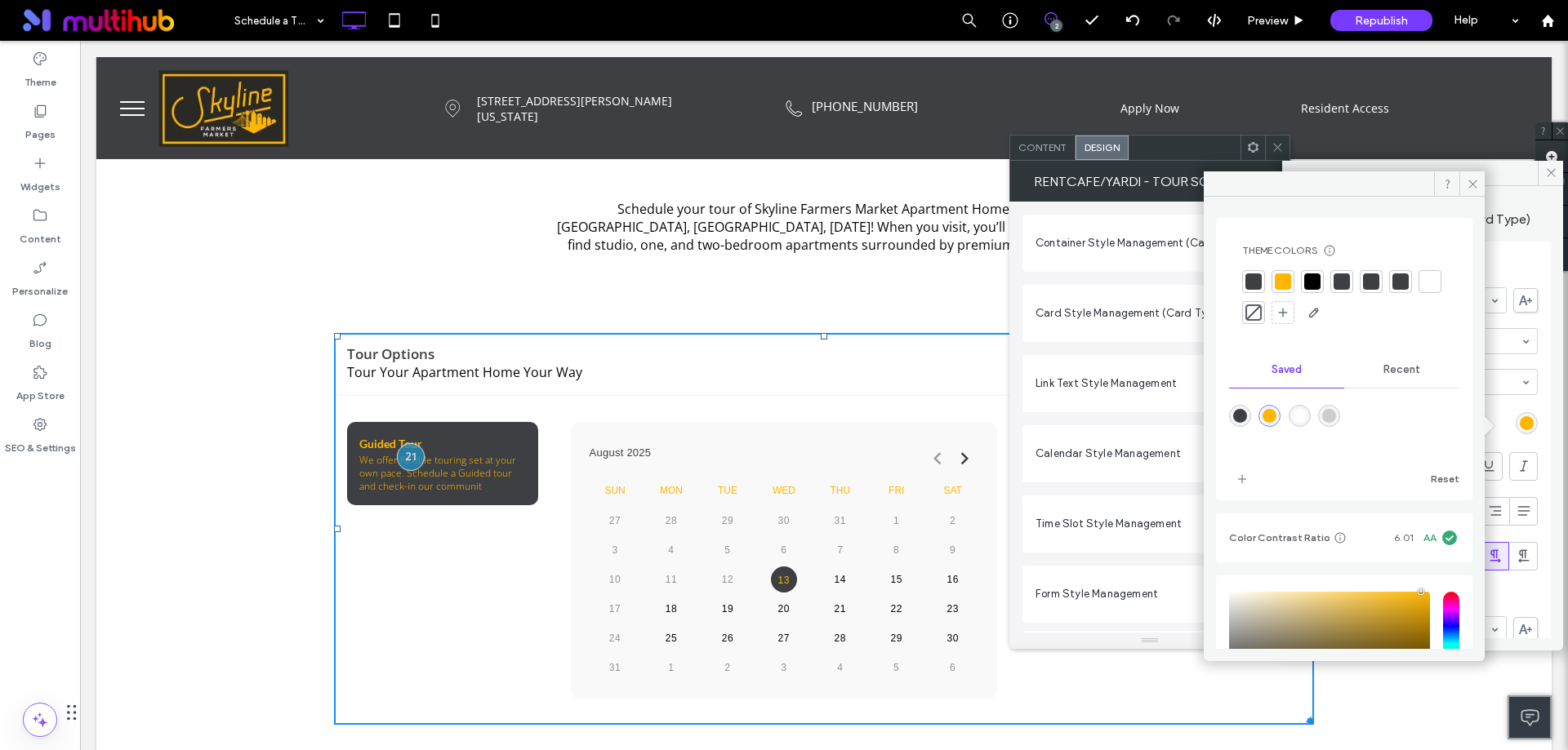
click at [1393, 365] on span "Recent" at bounding box center [1401, 370] width 36 height 13
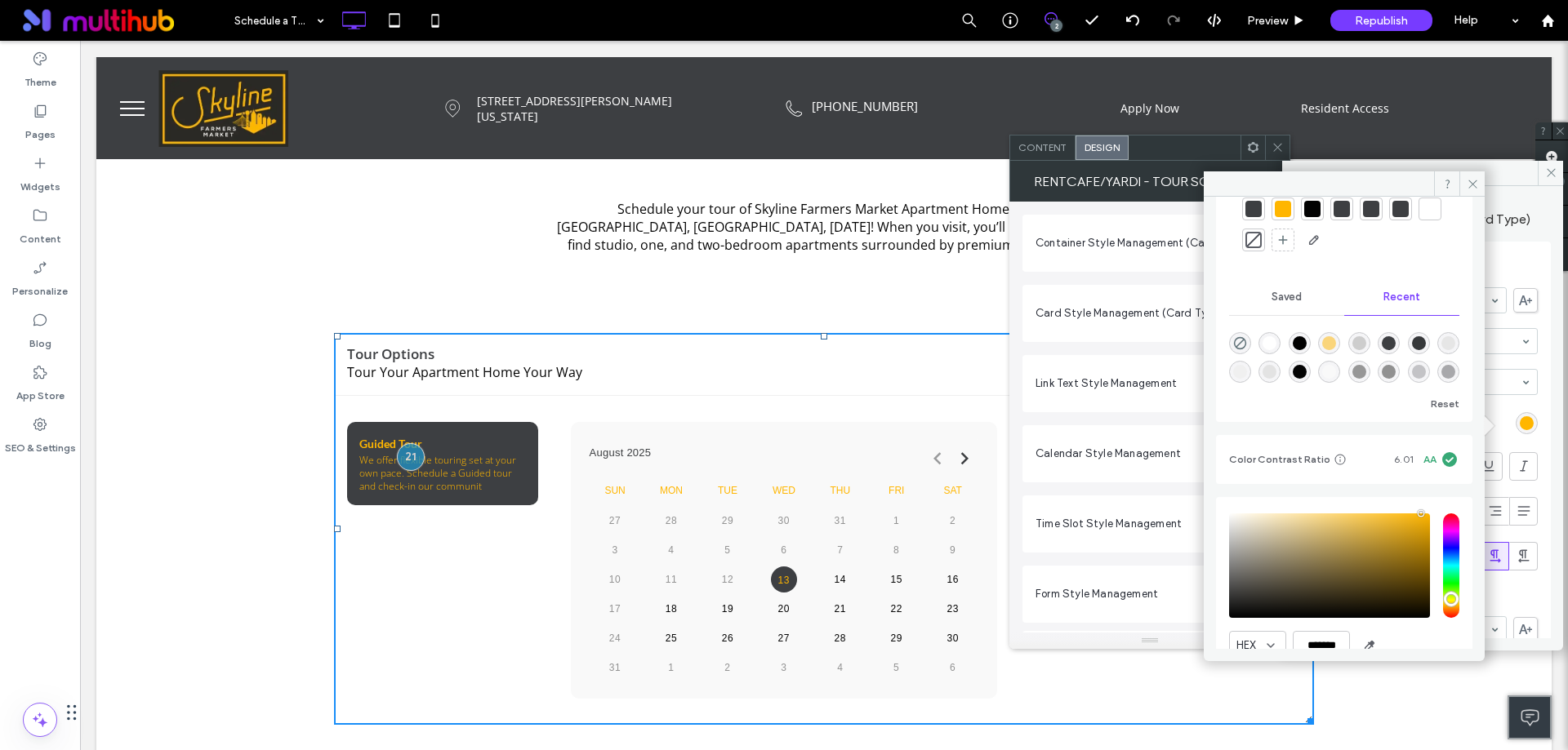
scroll to position [146, 0]
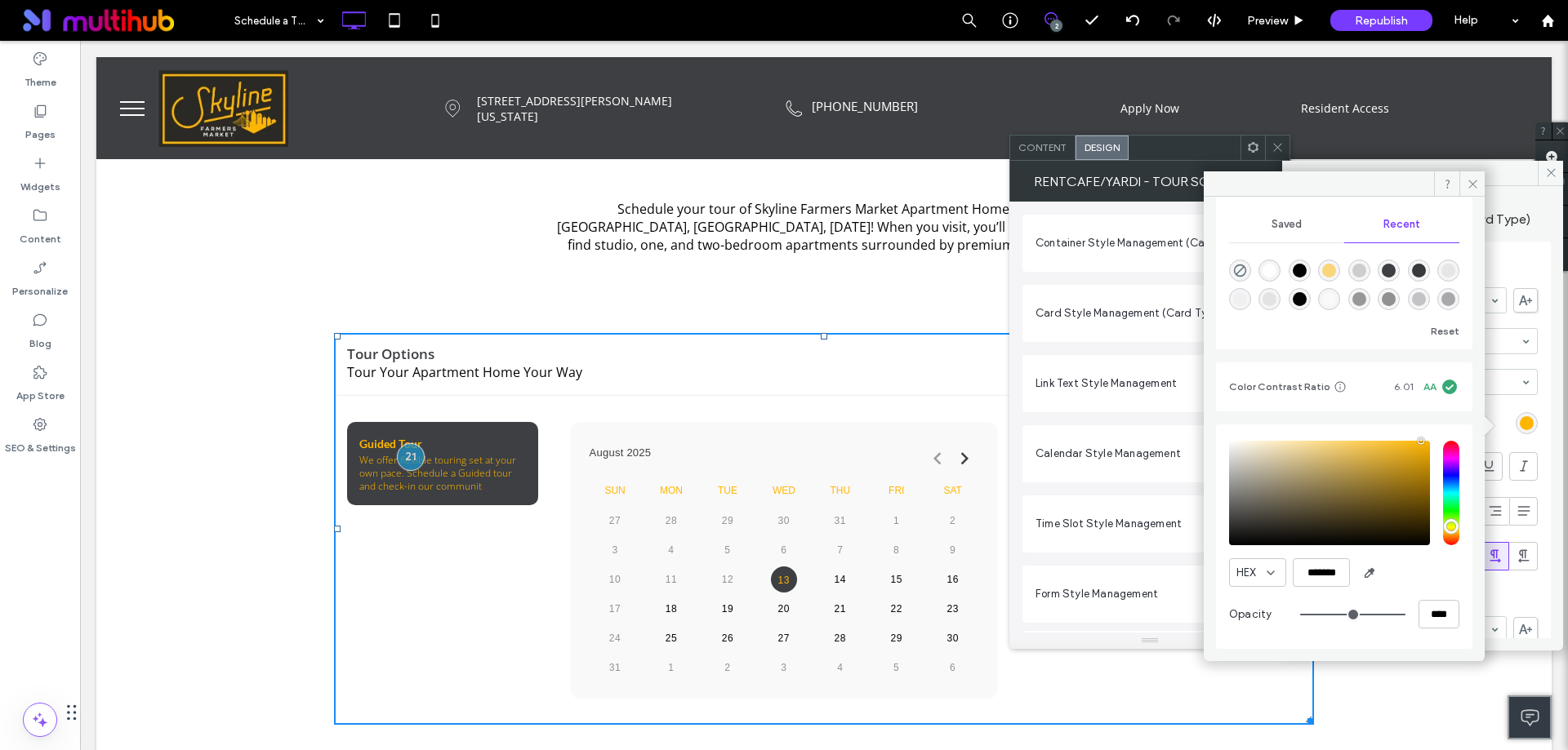
type input "***"
type input "*******"
type input "***"
click at [1444, 499] on input "hue" at bounding box center [1451, 493] width 16 height 105
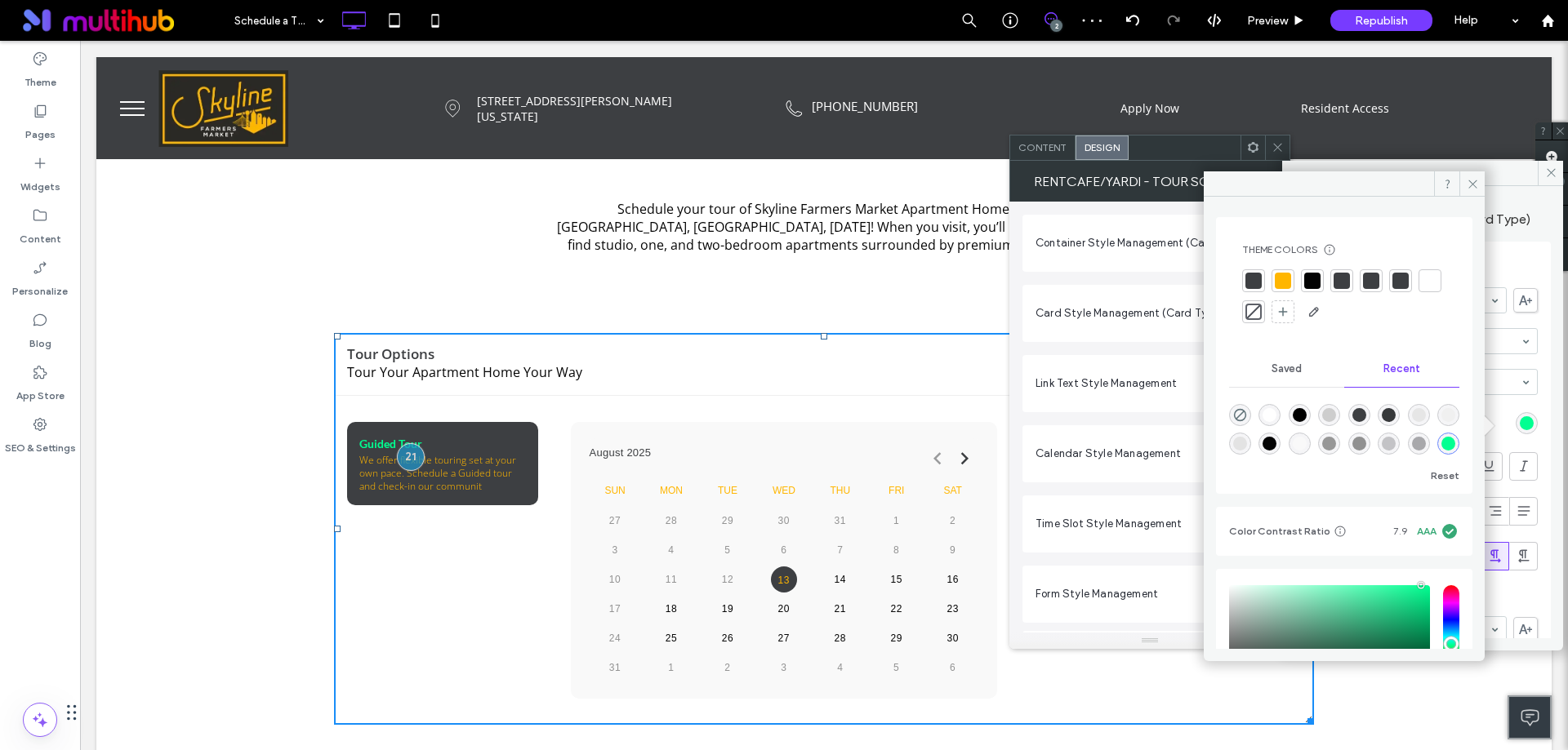
scroll to position [0, 0]
click at [1290, 280] on div at bounding box center [1283, 282] width 16 height 16
click at [1473, 186] on icon at bounding box center [1473, 184] width 12 height 12
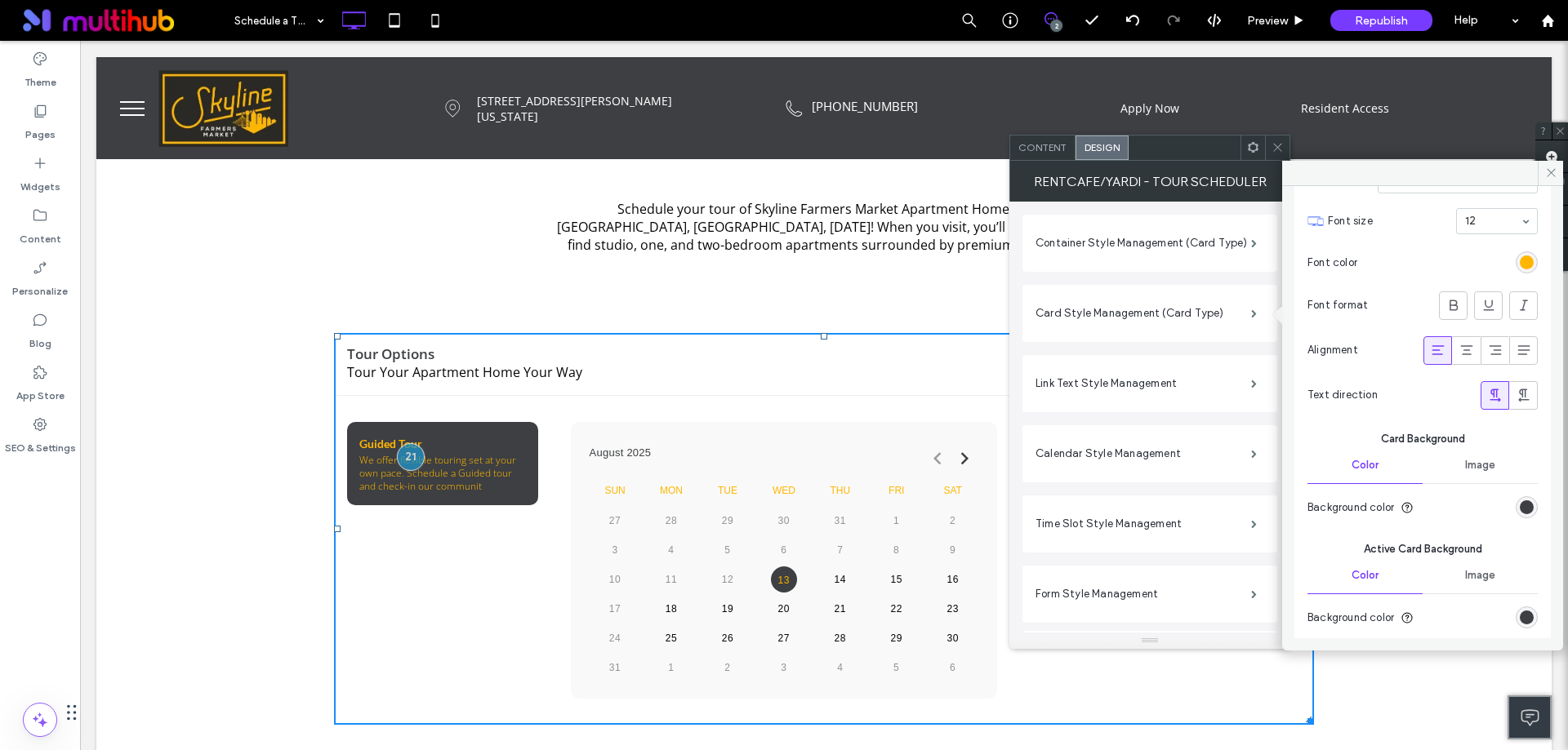
scroll to position [539, 0]
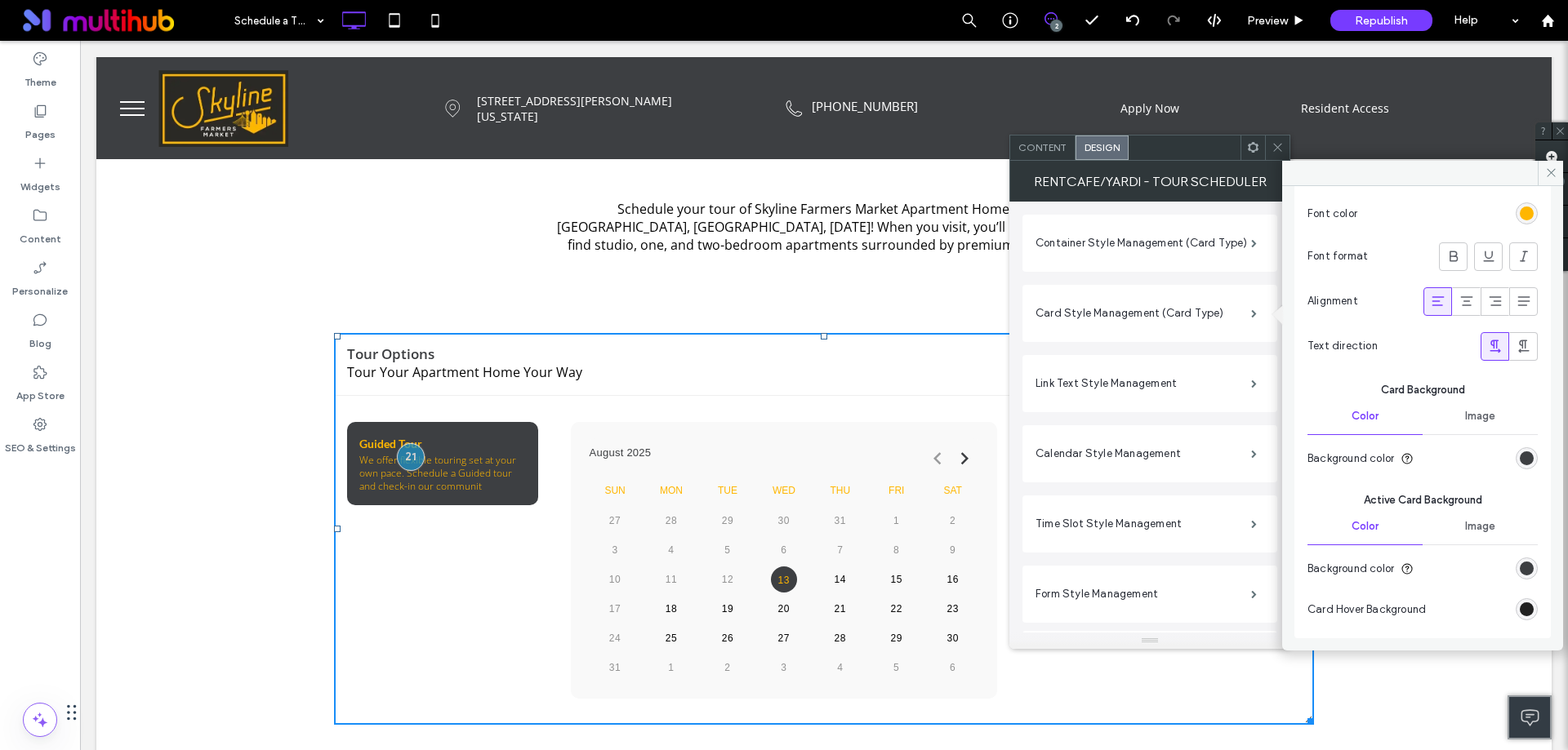
click at [1520, 607] on div "#000" at bounding box center [1527, 610] width 14 height 14
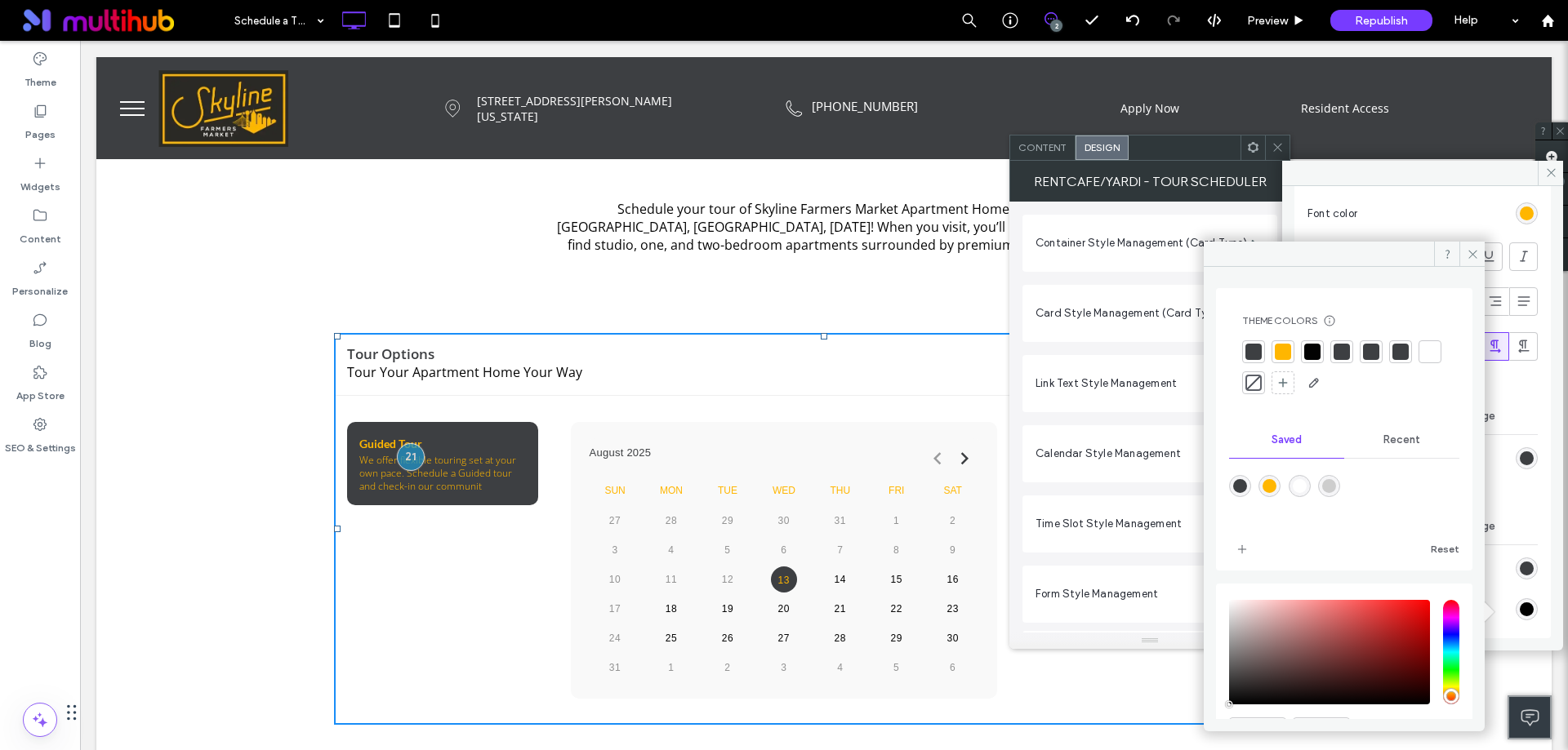
click at [1402, 447] on div "Recent" at bounding box center [1402, 440] width 116 height 36
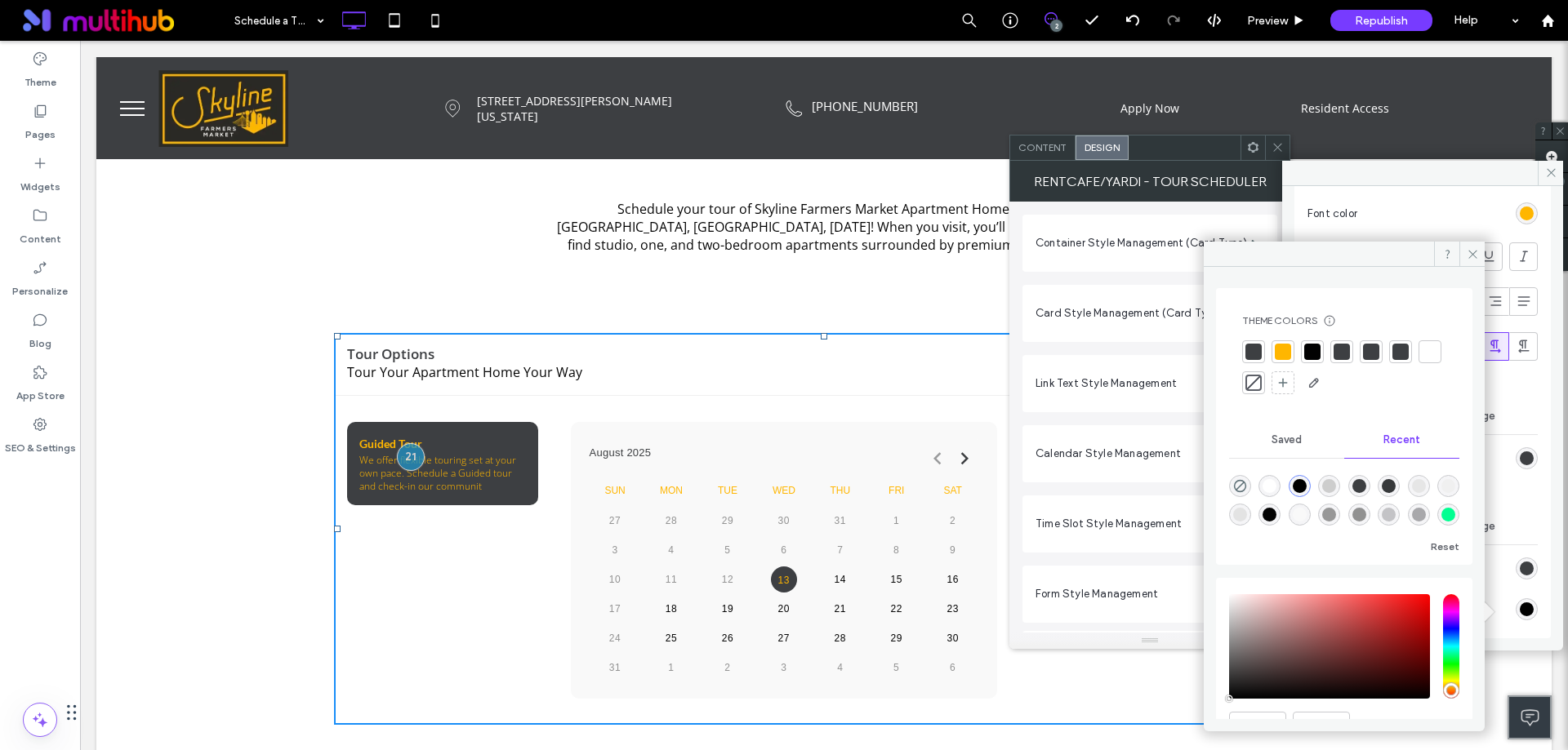
scroll to position [26, 0]
click at [1442, 514] on div "rgba(0, 255, 145, 1)" at bounding box center [1449, 515] width 14 height 14
type input "*******"
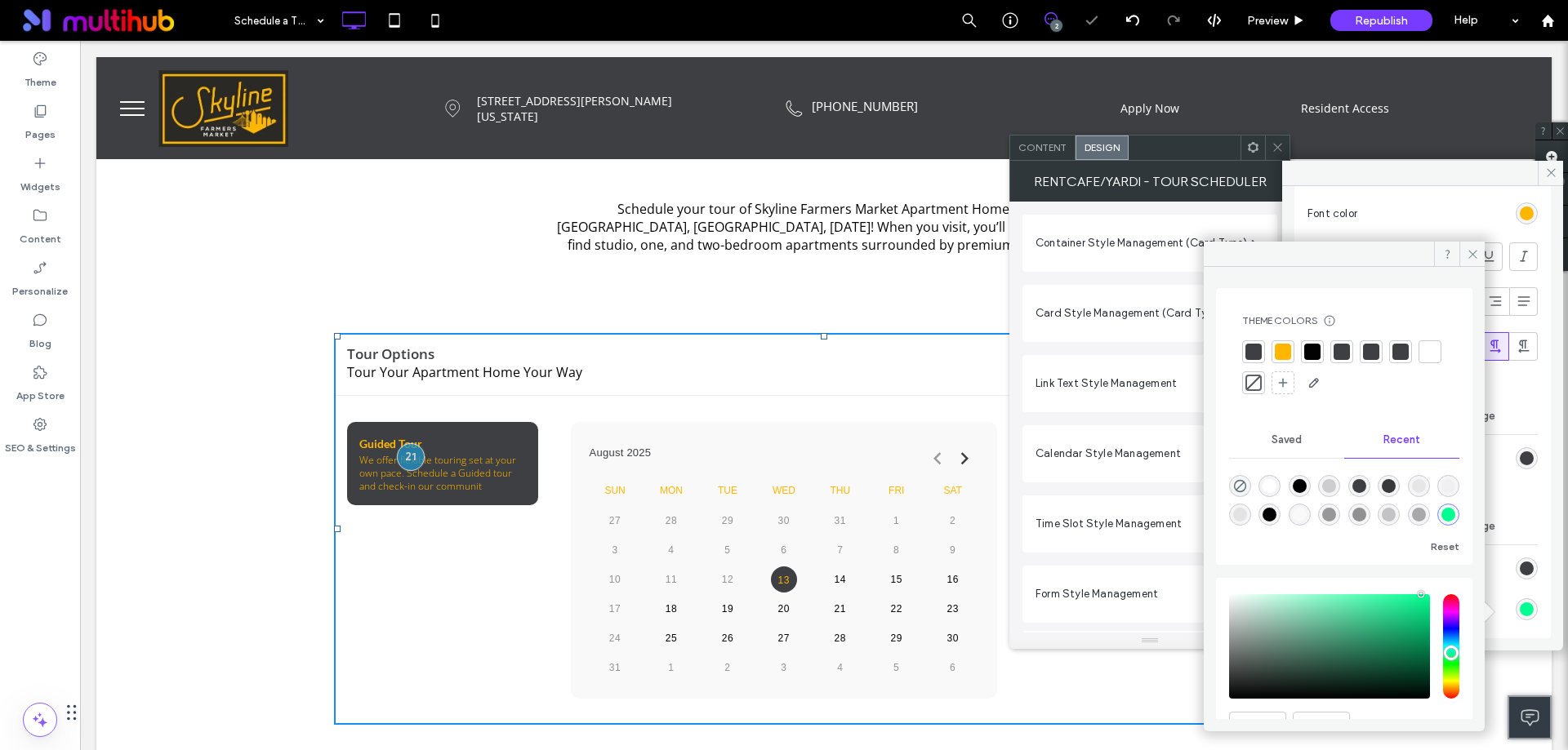
click at [1515, 502] on span "Active Card Background" at bounding box center [1422, 500] width 230 height 16
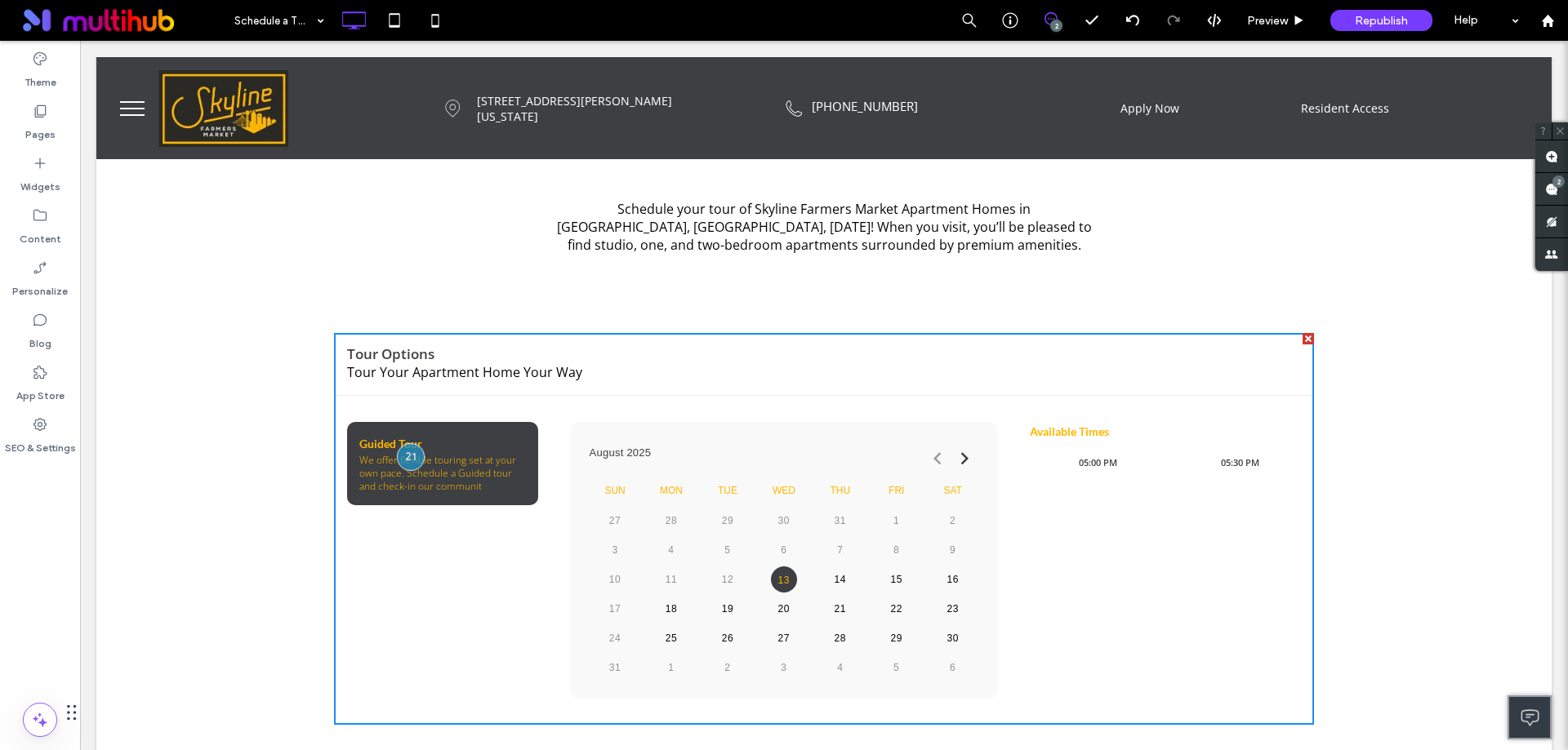
click at [860, 435] on div "August 2025 Sun Mon Tue Wed Thu Fri Sat 27 28 29 30 31 1 2 3 4 5 6 7 8 9 10 11 …" at bounding box center [784, 560] width 428 height 276
click at [924, 491] on th "Sat" at bounding box center [952, 492] width 56 height 27
click at [1439, 251] on div "Schedule your tour of Skyline Farmers Market Apartment Homes in Dallas, TX, tod…" at bounding box center [823, 235] width 1455 height 170
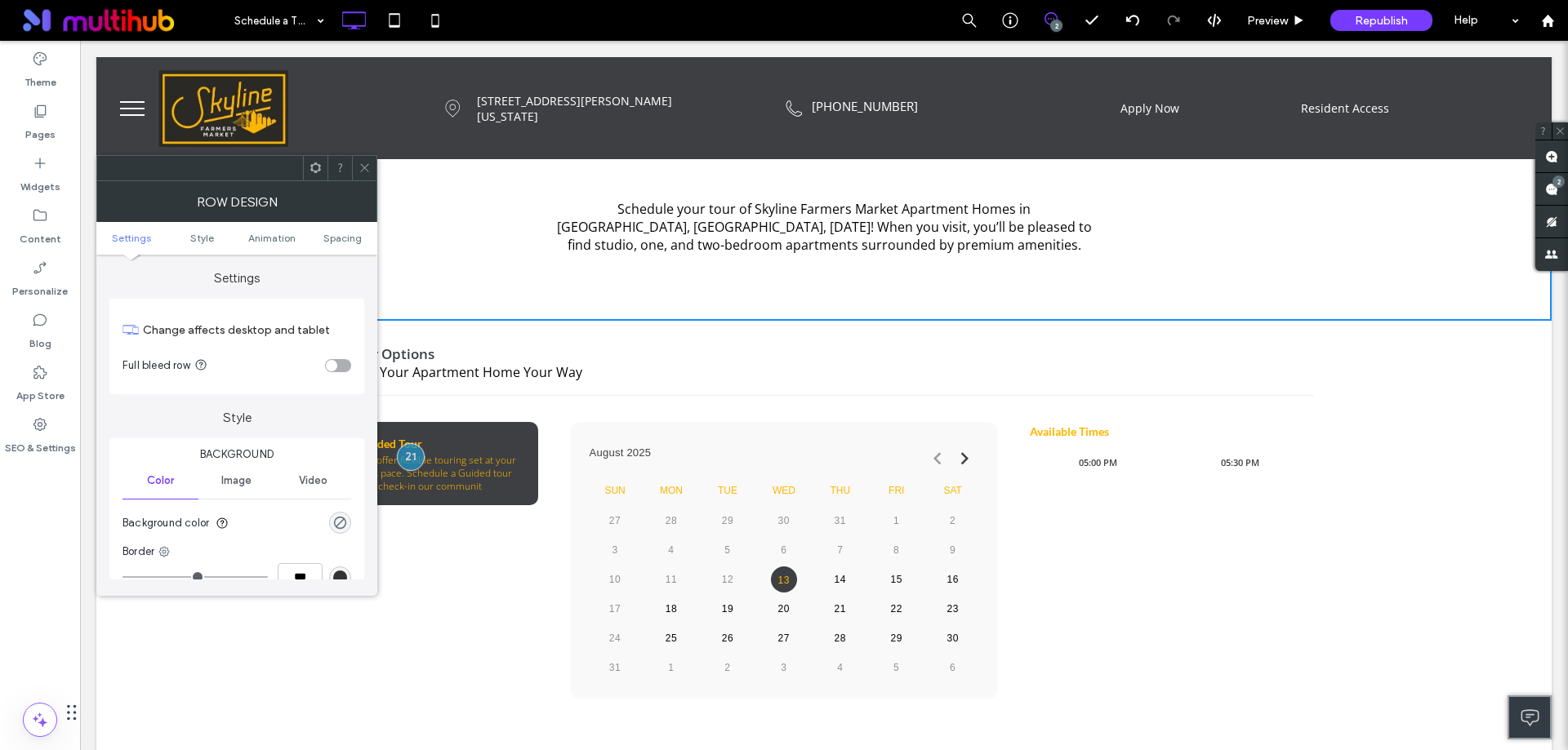
drag, startPoint x: 364, startPoint y: 170, endPoint x: 328, endPoint y: 174, distance: 36.2
click at [364, 170] on icon at bounding box center [364, 168] width 12 height 12
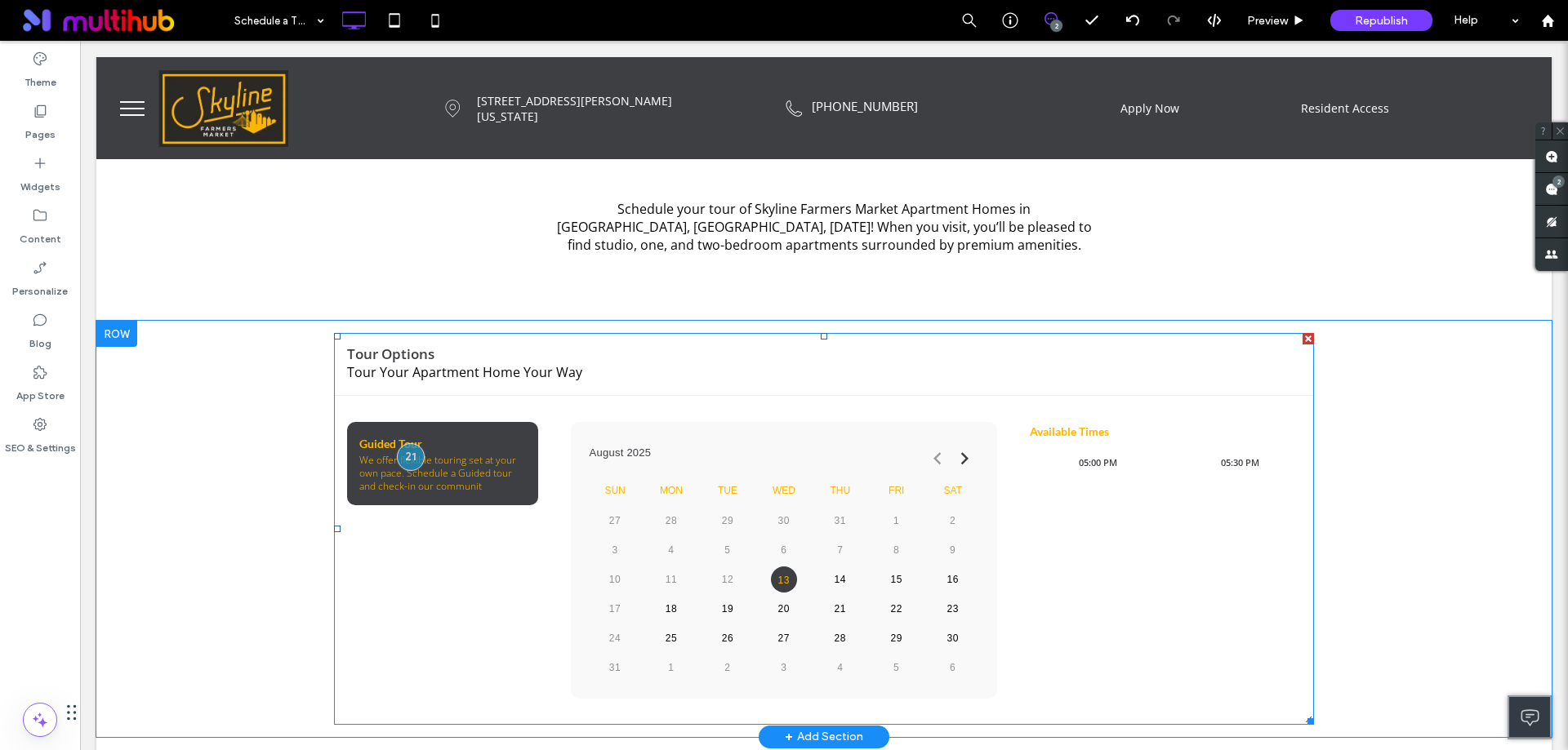
click at [890, 467] on span at bounding box center [824, 529] width 980 height 392
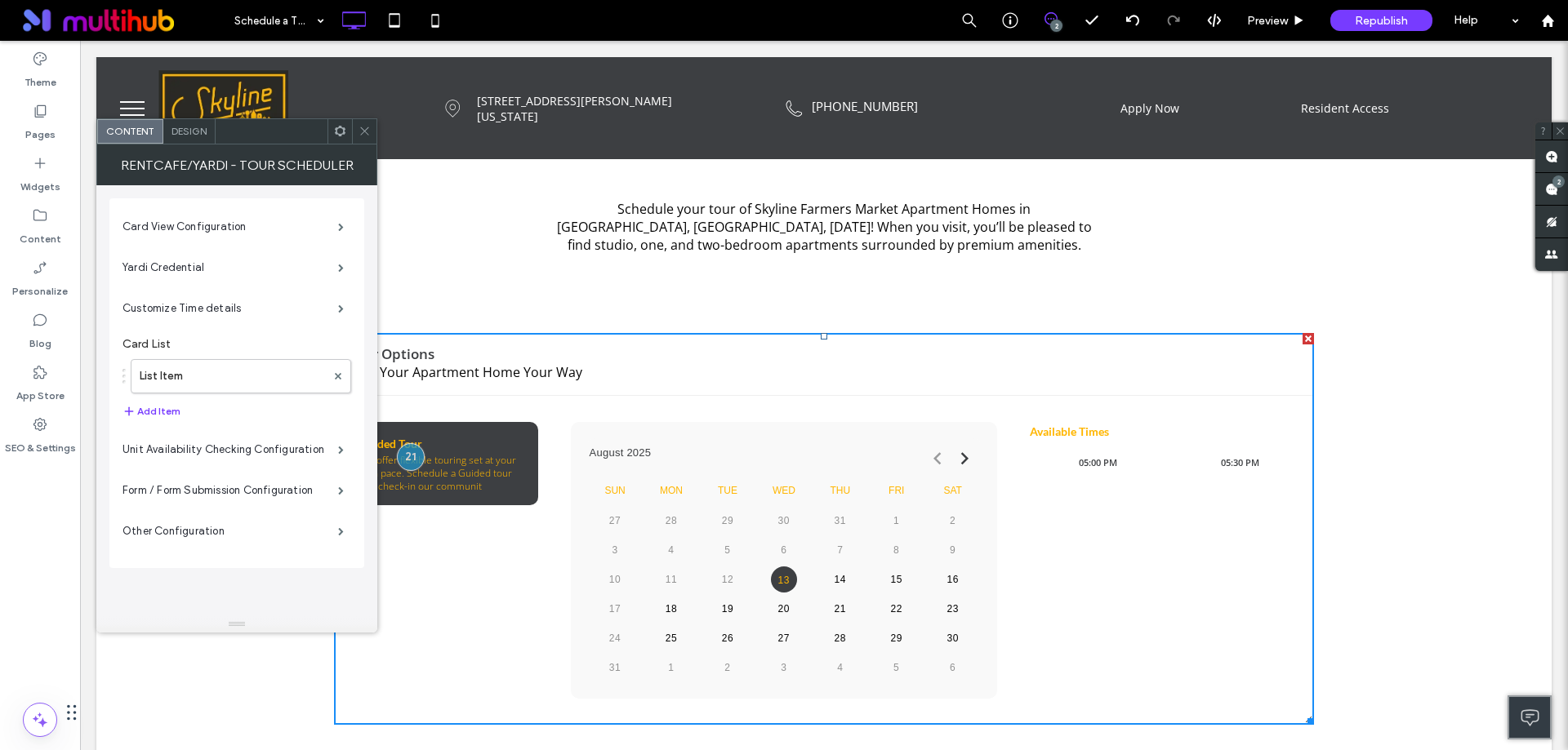
click at [188, 130] on span "Design" at bounding box center [189, 132] width 36 height 12
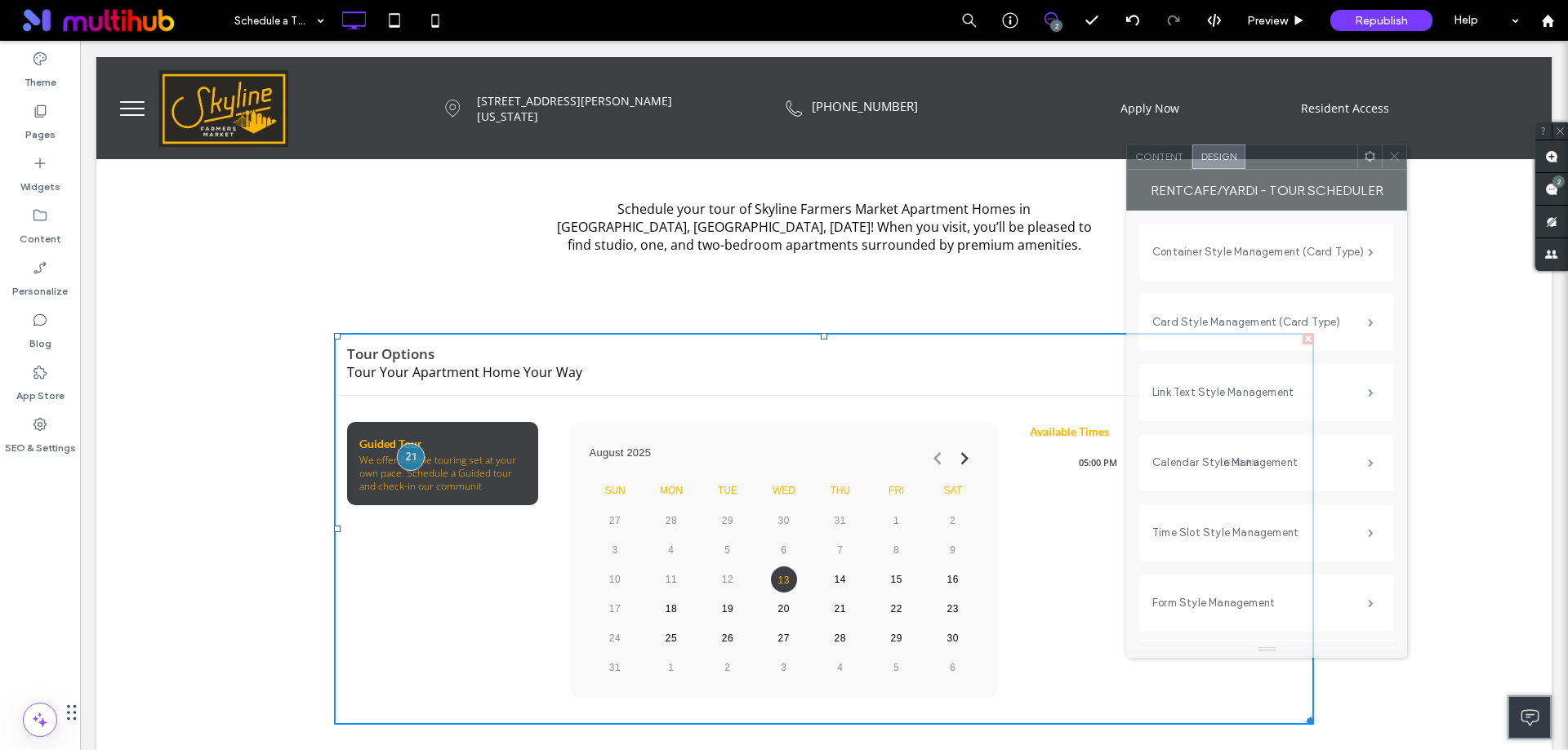
drag, startPoint x: 259, startPoint y: 146, endPoint x: 1289, endPoint y: 172, distance: 1030.3
click at [1289, 172] on div "RentCafe/Yardi - Tour Scheduler" at bounding box center [1267, 190] width 281 height 41
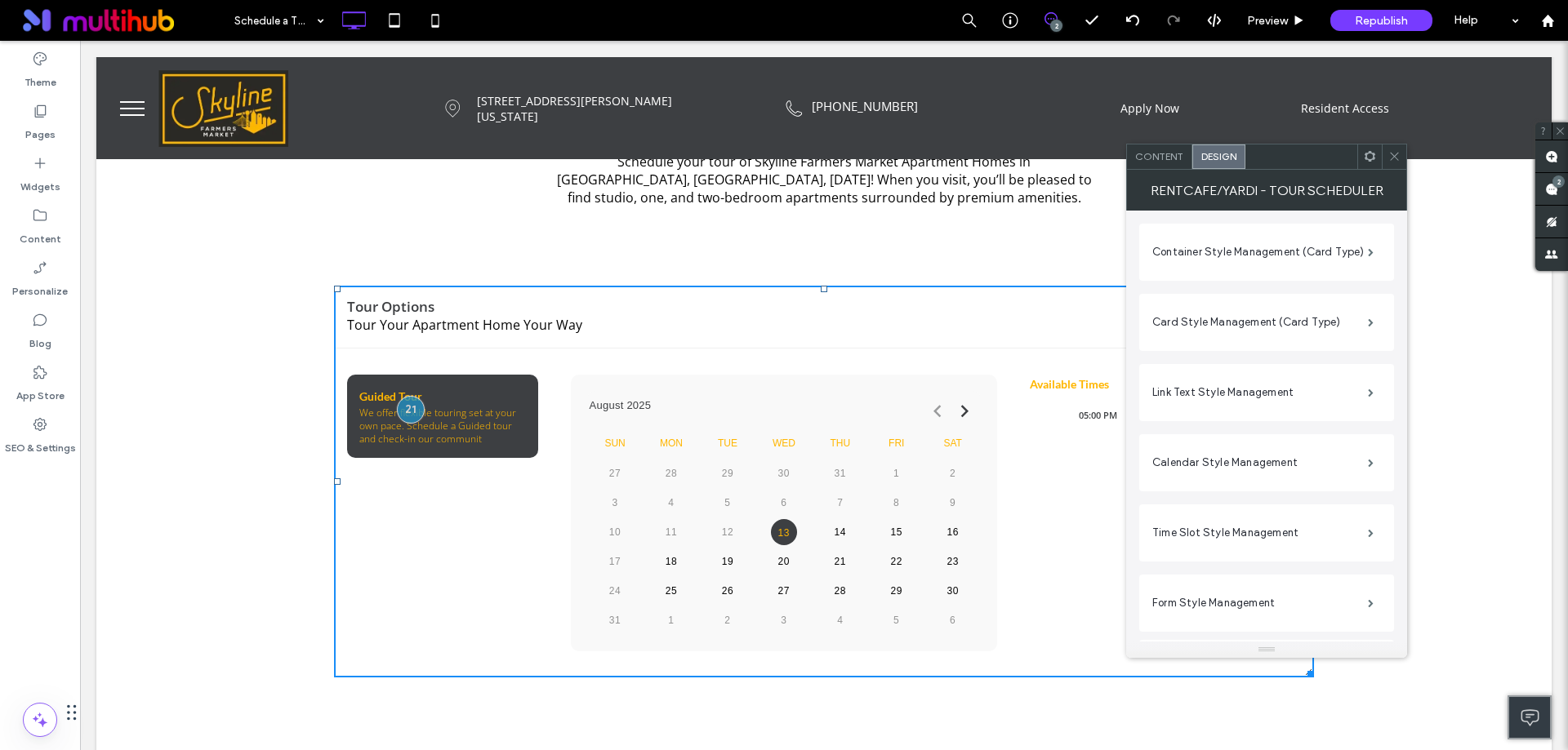
scroll to position [330, 0]
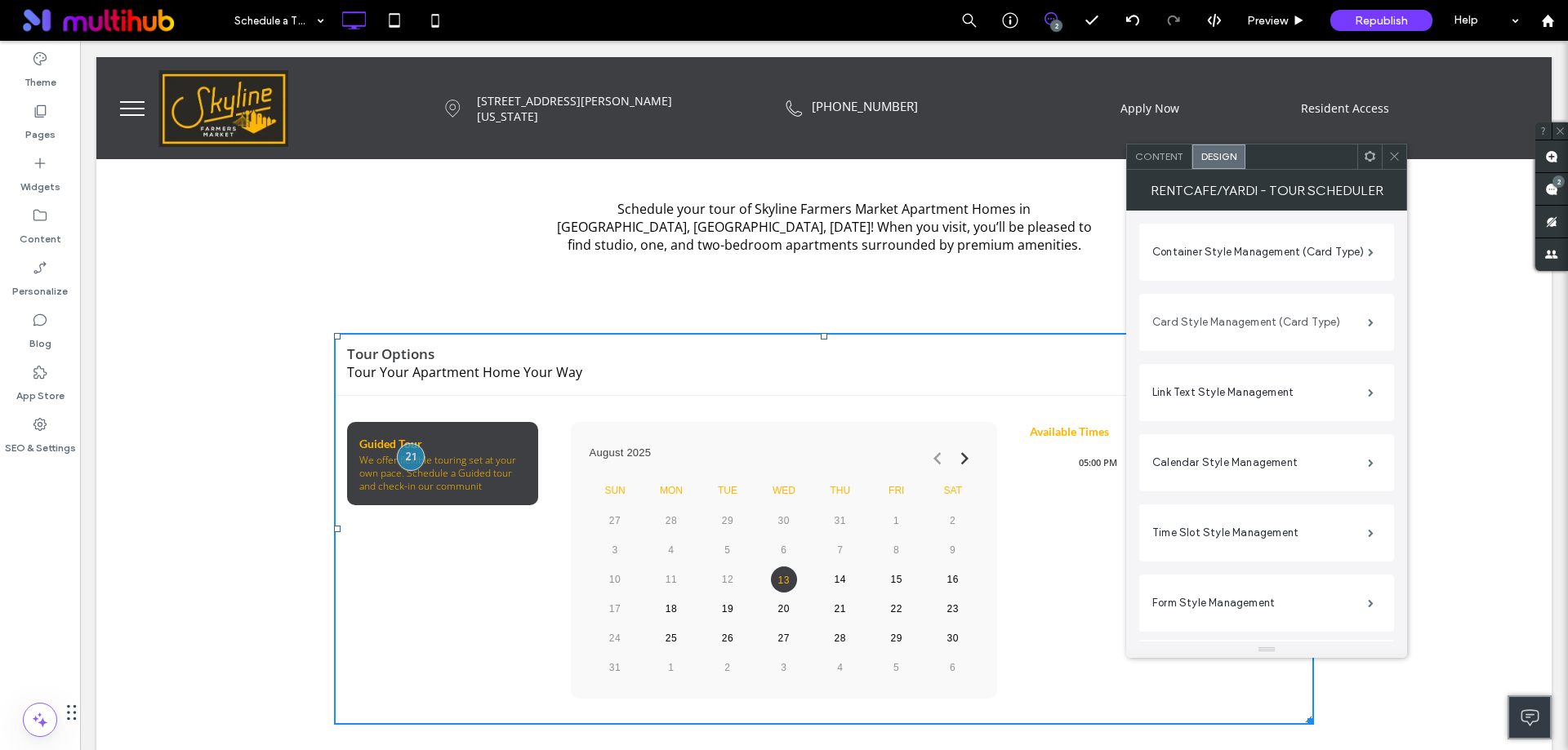
click at [1322, 323] on label "Card Style Management (Card Type)" at bounding box center [1260, 323] width 216 height 33
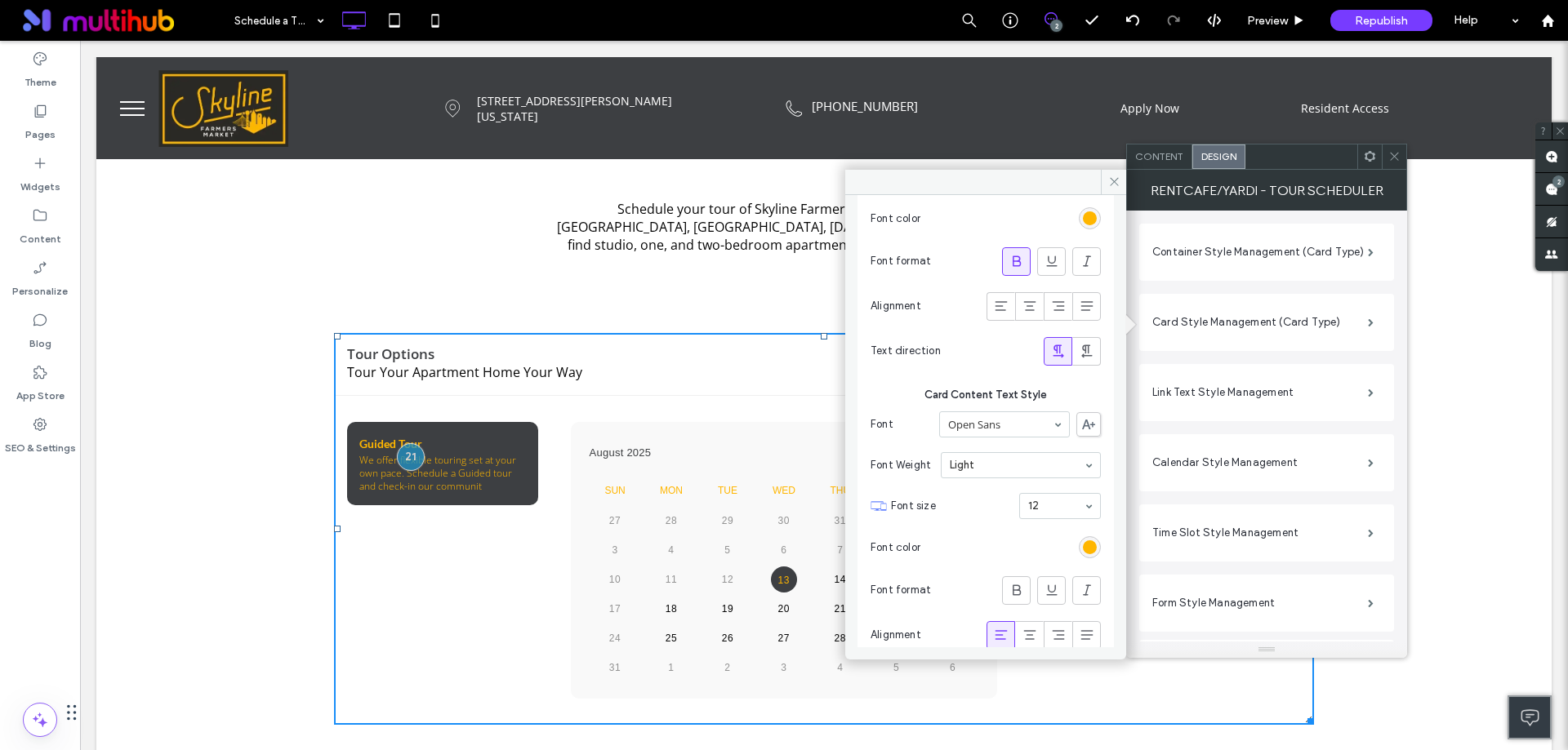
scroll to position [539, 0]
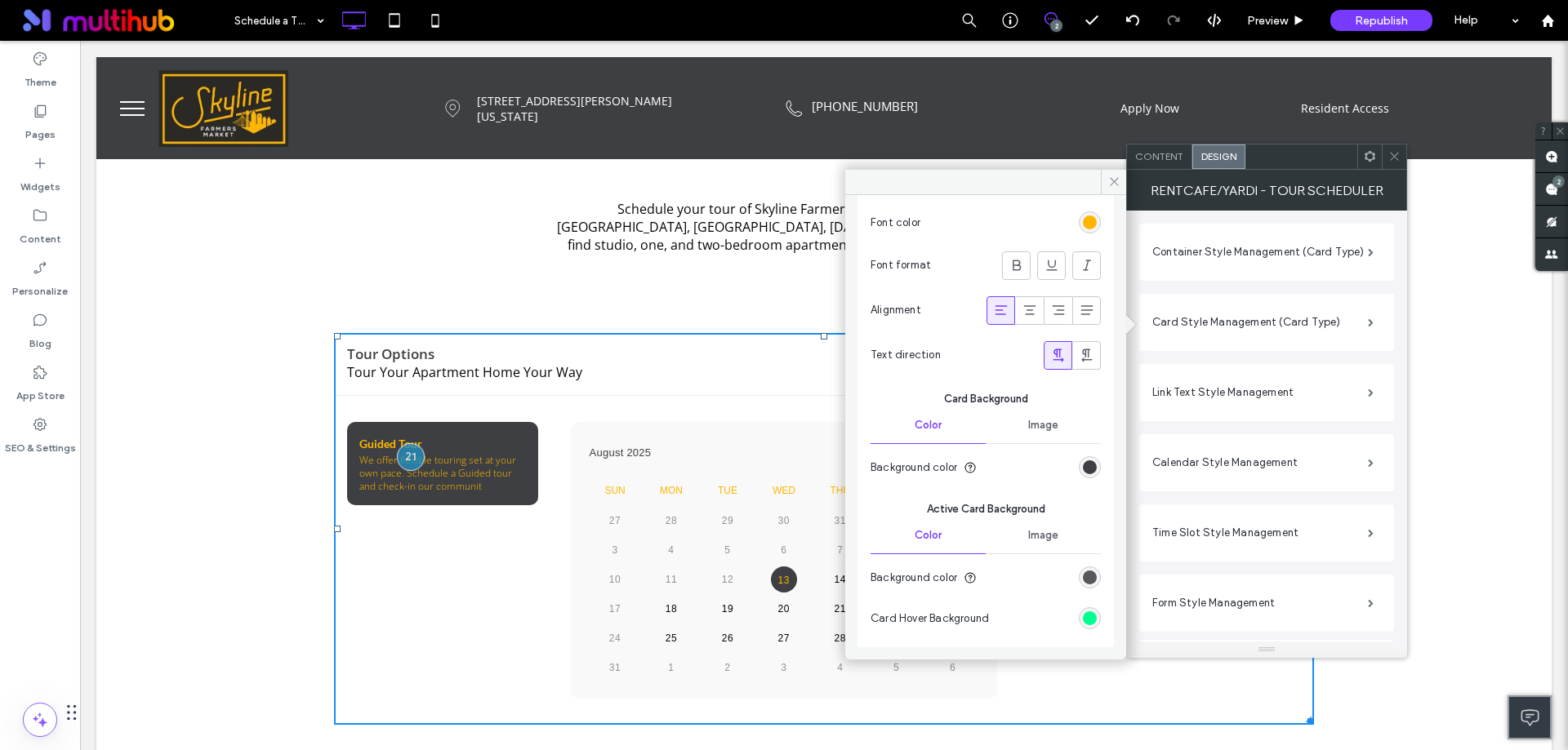
click at [1083, 570] on div "rgb(61, 63, 66)" at bounding box center [1090, 578] width 14 height 14
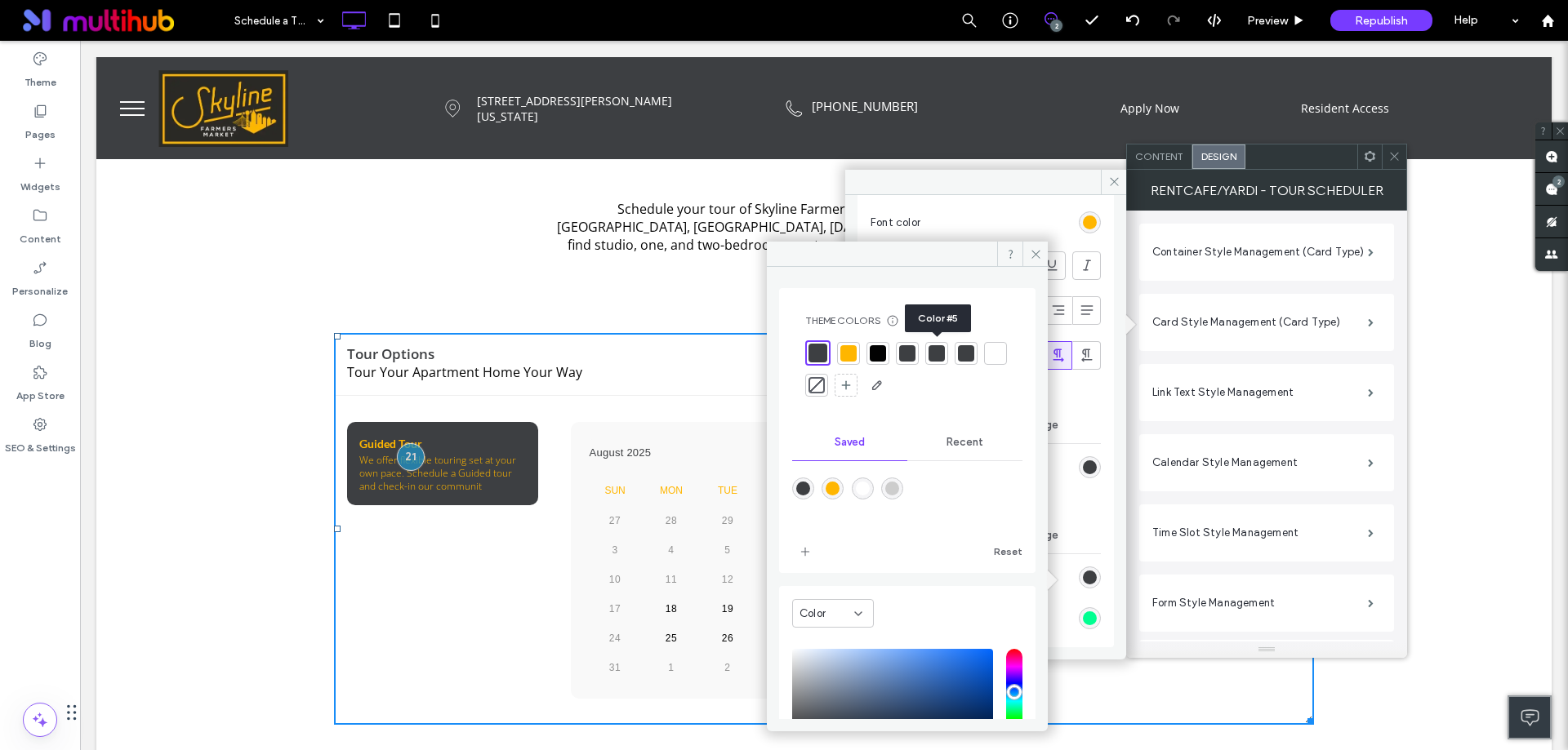
click at [933, 356] on div at bounding box center [937, 354] width 16 height 16
click at [1083, 617] on div "#00ff91" at bounding box center [1090, 618] width 14 height 14
click at [880, 349] on div at bounding box center [876, 354] width 16 height 16
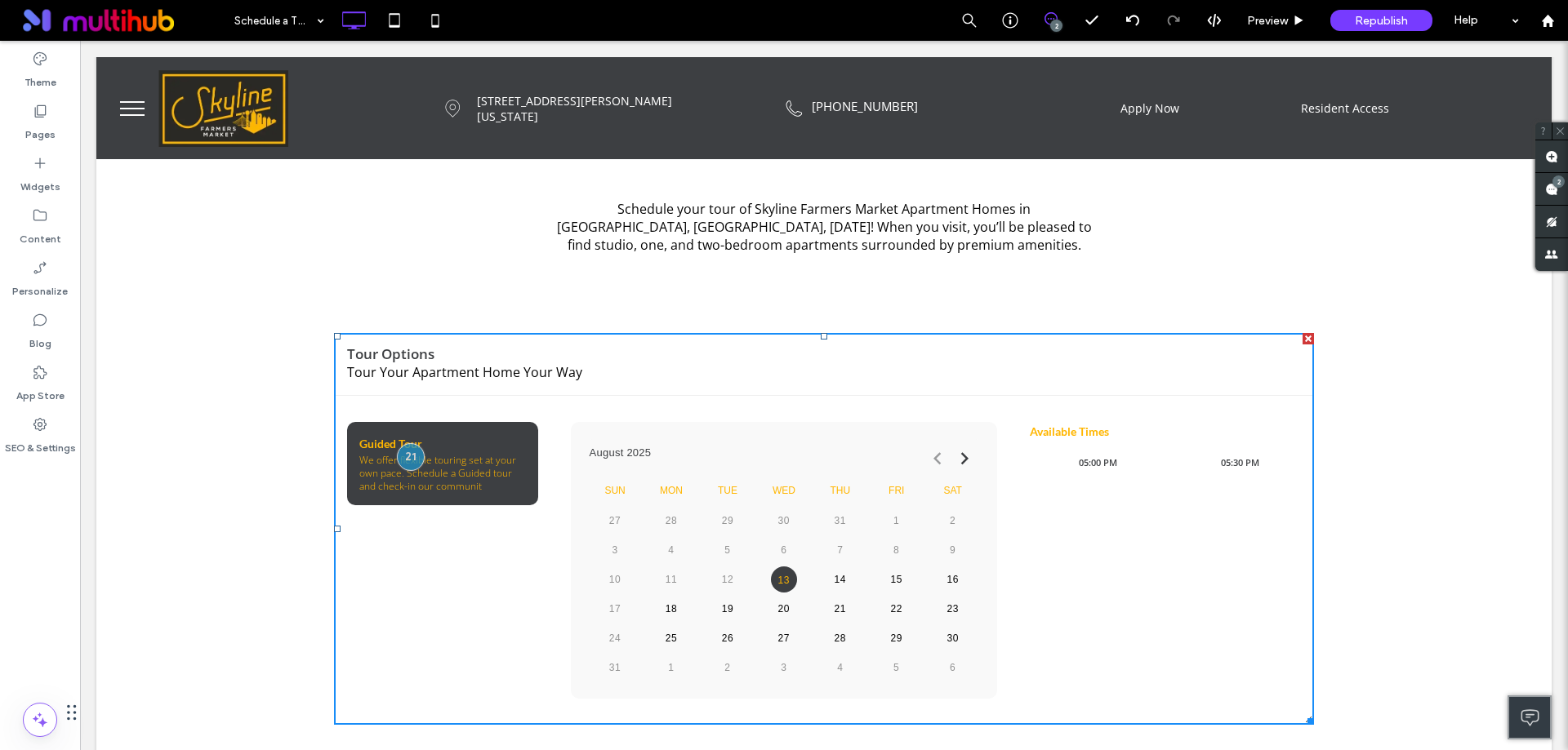
click at [1015, 458] on div "August 2025 Sun Mon Tue Wed Thu Fri Sat 27 28 29 30 31 1 2 3 4 5 6 7 8 9 10 11 …" at bounding box center [942, 560] width 744 height 276
click at [1429, 381] on div "**********" at bounding box center [823, 529] width 1455 height 417
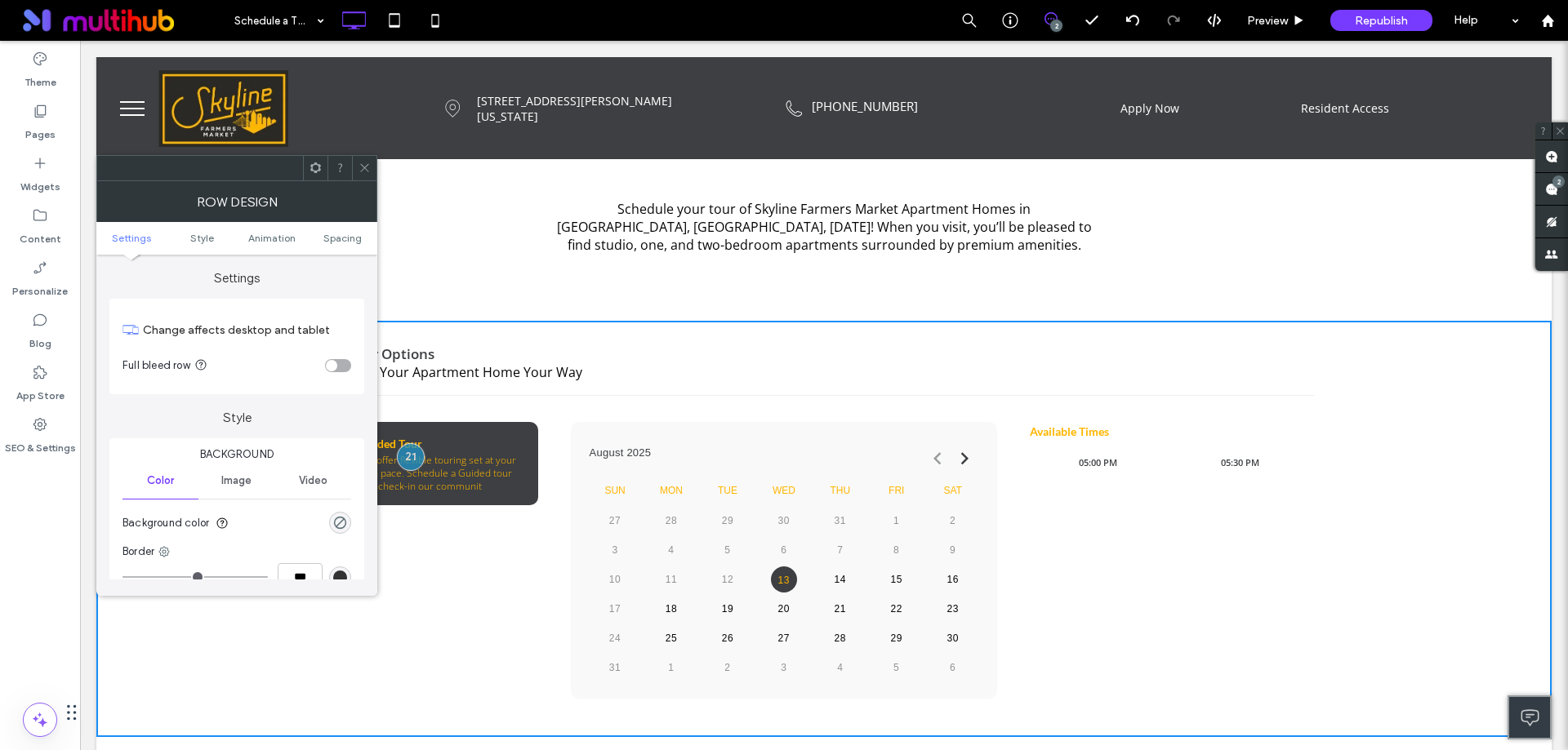
drag, startPoint x: 364, startPoint y: 174, endPoint x: 524, endPoint y: 228, distance: 168.9
click at [364, 174] on span at bounding box center [364, 168] width 12 height 25
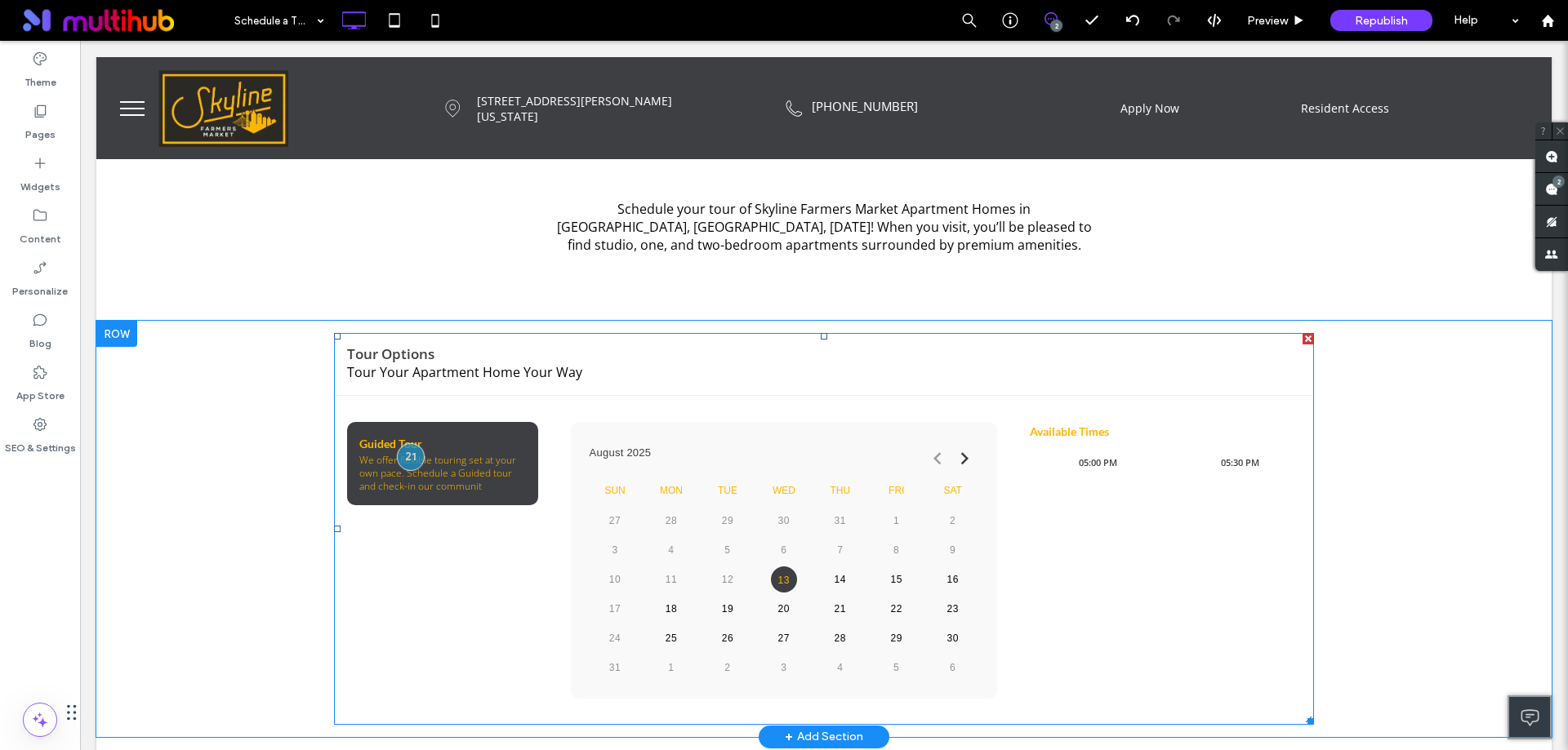
click at [1043, 483] on span at bounding box center [824, 529] width 980 height 392
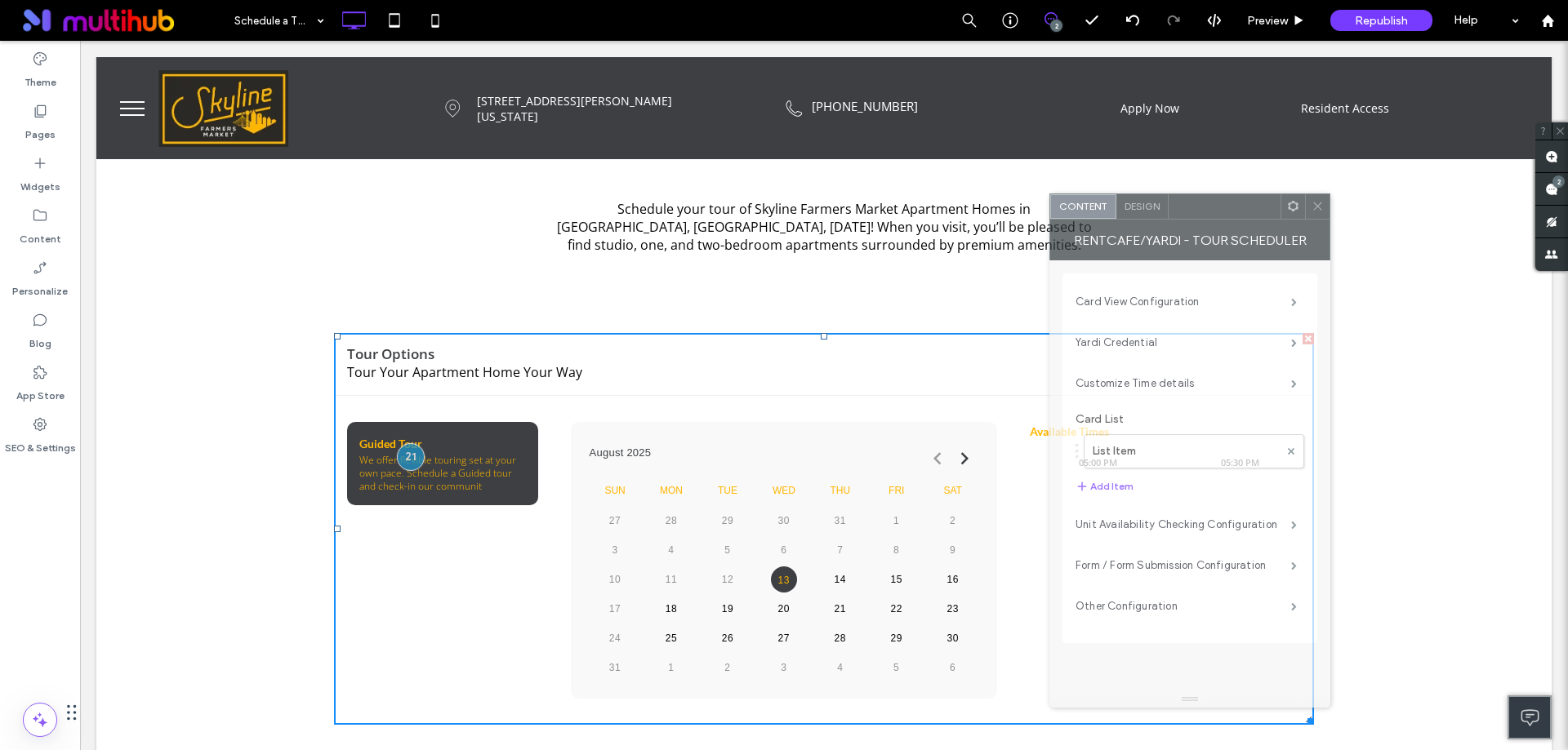
drag, startPoint x: 268, startPoint y: 136, endPoint x: 1221, endPoint y: 211, distance: 955.9
click at [1221, 211] on div at bounding box center [1225, 207] width 112 height 25
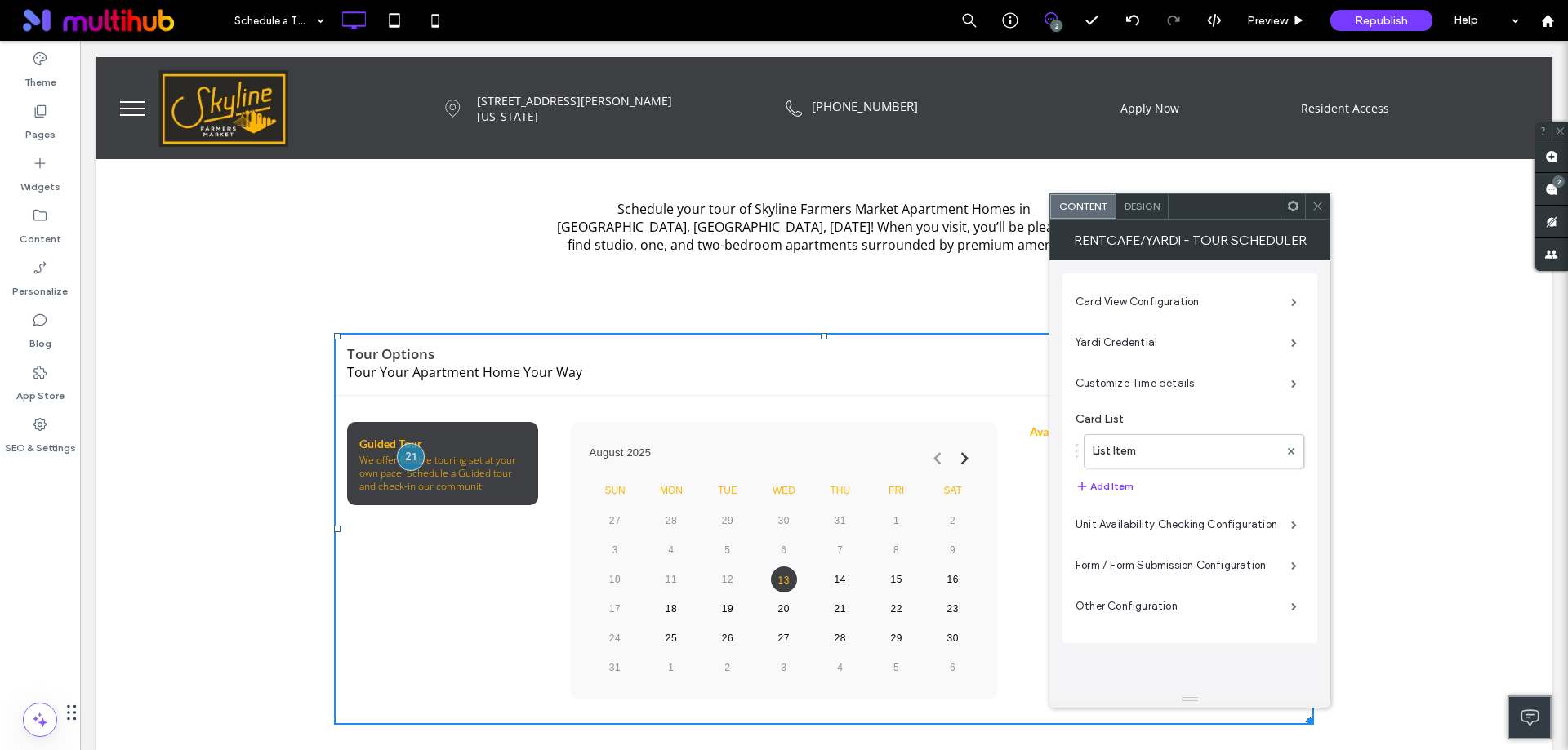
click at [1151, 208] on span "Design" at bounding box center [1142, 206] width 36 height 12
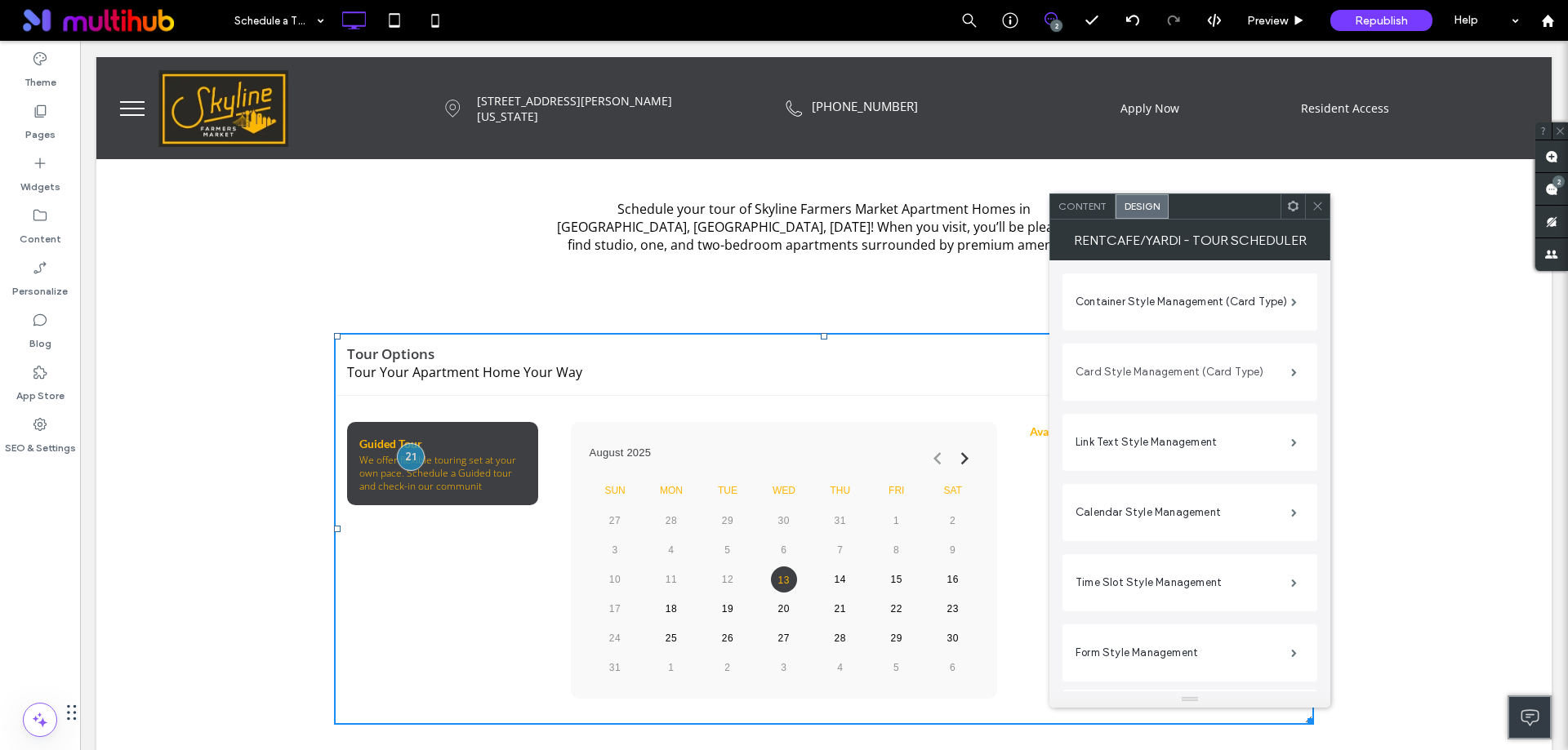
click at [1250, 366] on label "Card Style Management (Card Type)" at bounding box center [1183, 372] width 216 height 33
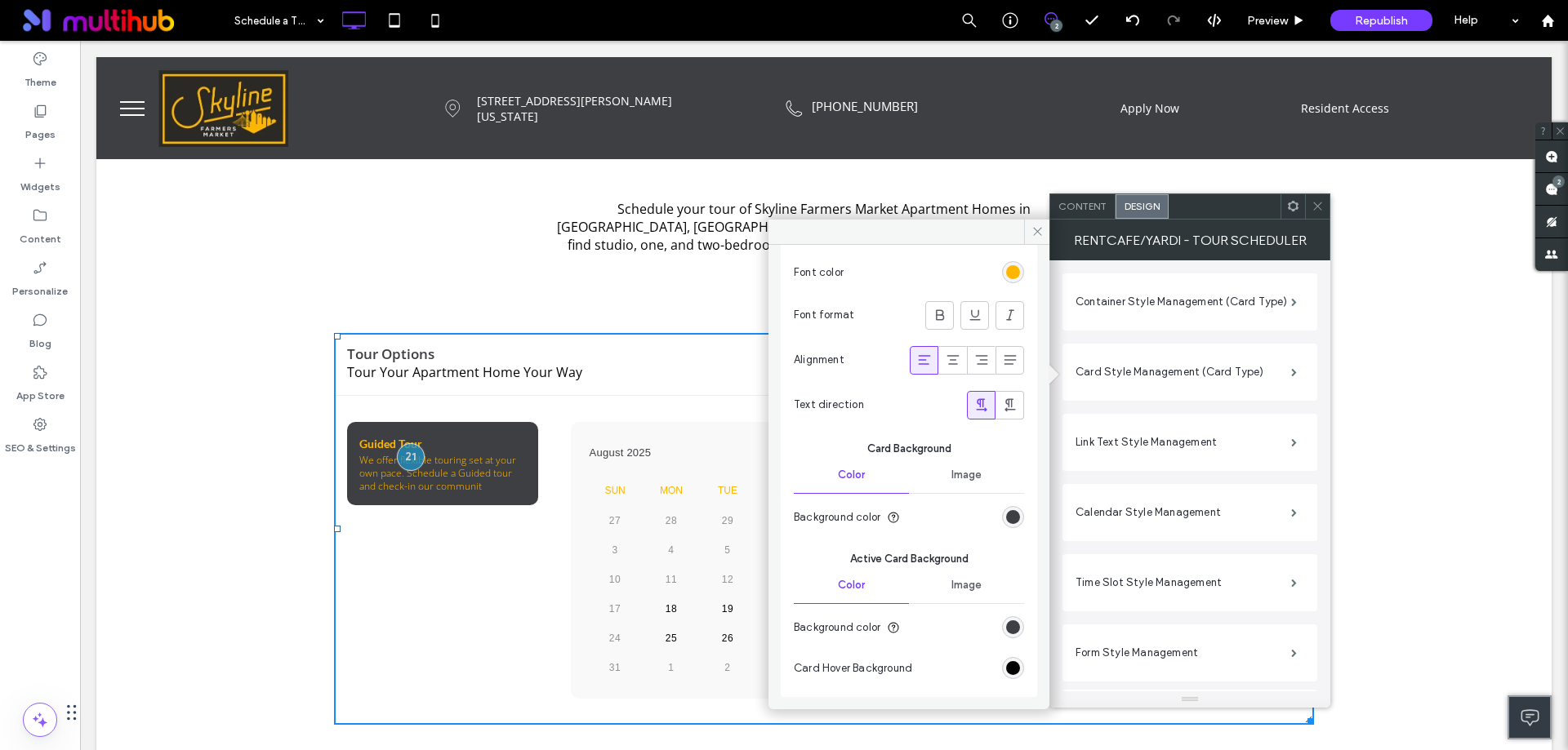
click at [1004, 675] on div "rgba(2,2,2,1)" at bounding box center [1012, 668] width 22 height 22
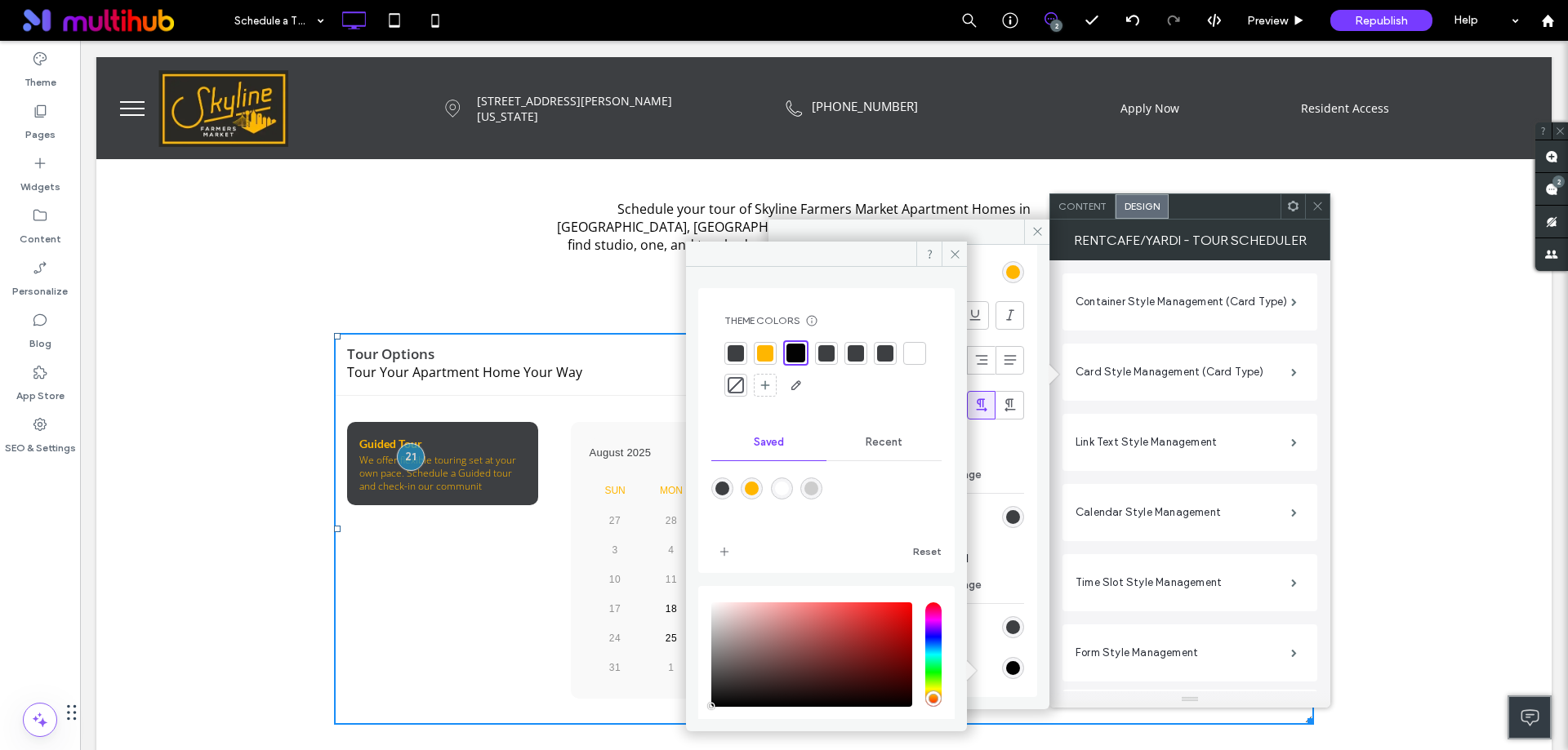
click at [796, 347] on div at bounding box center [796, 353] width 19 height 19
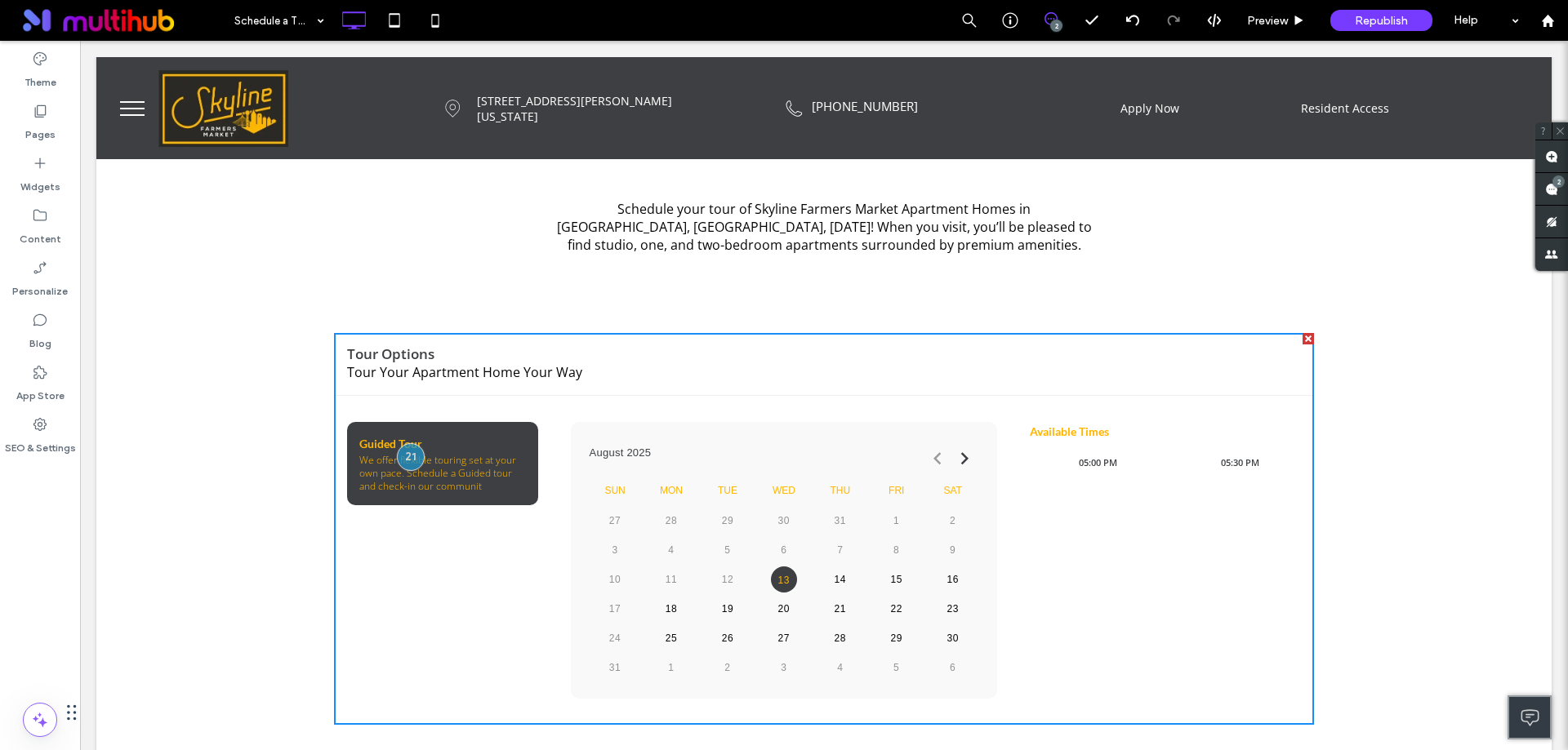
click at [1283, 202] on div "Schedule your tour of Skyline Farmers Market Apartment Homes in Dallas, TX, tod…" at bounding box center [824, 235] width 980 height 88
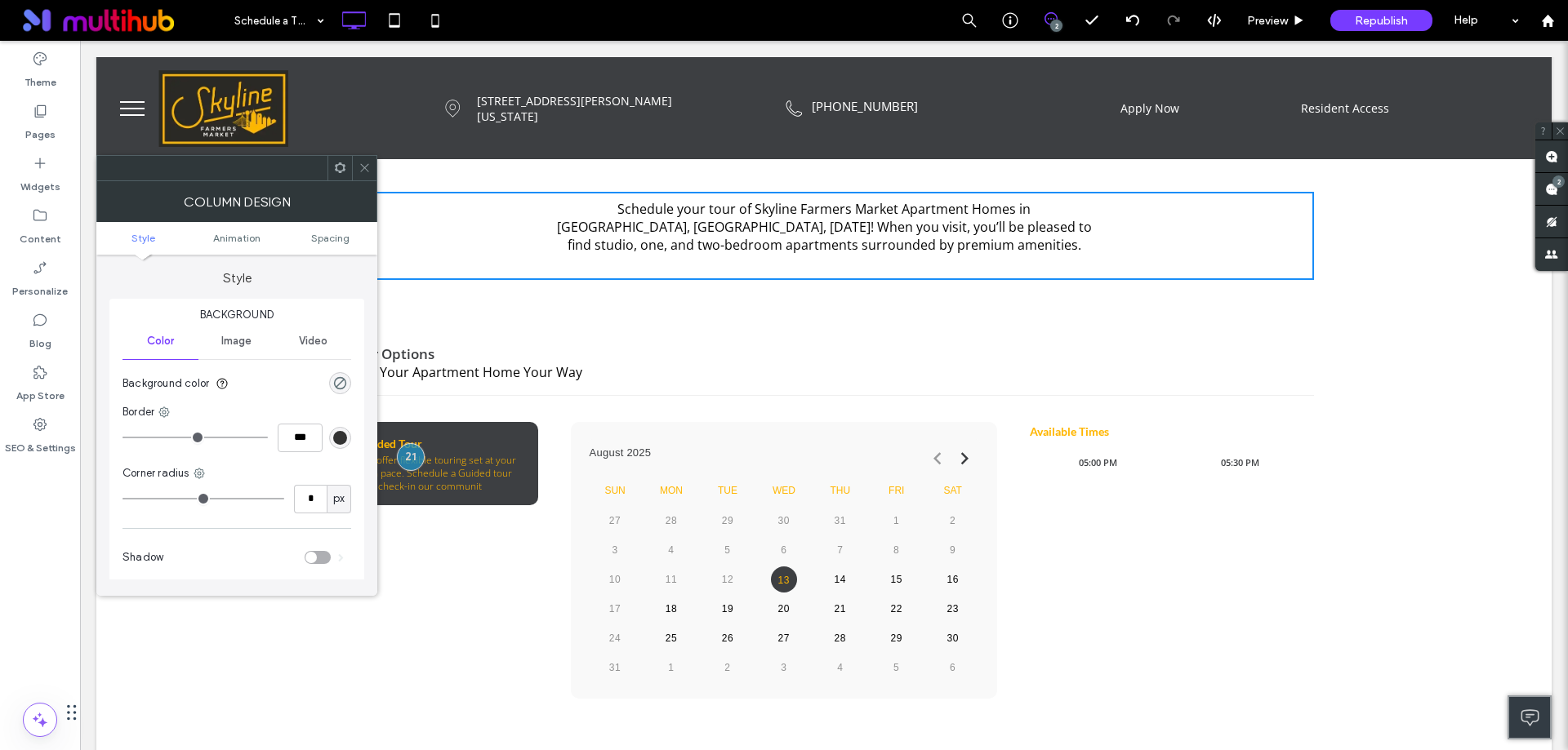
click at [362, 163] on icon at bounding box center [364, 168] width 12 height 12
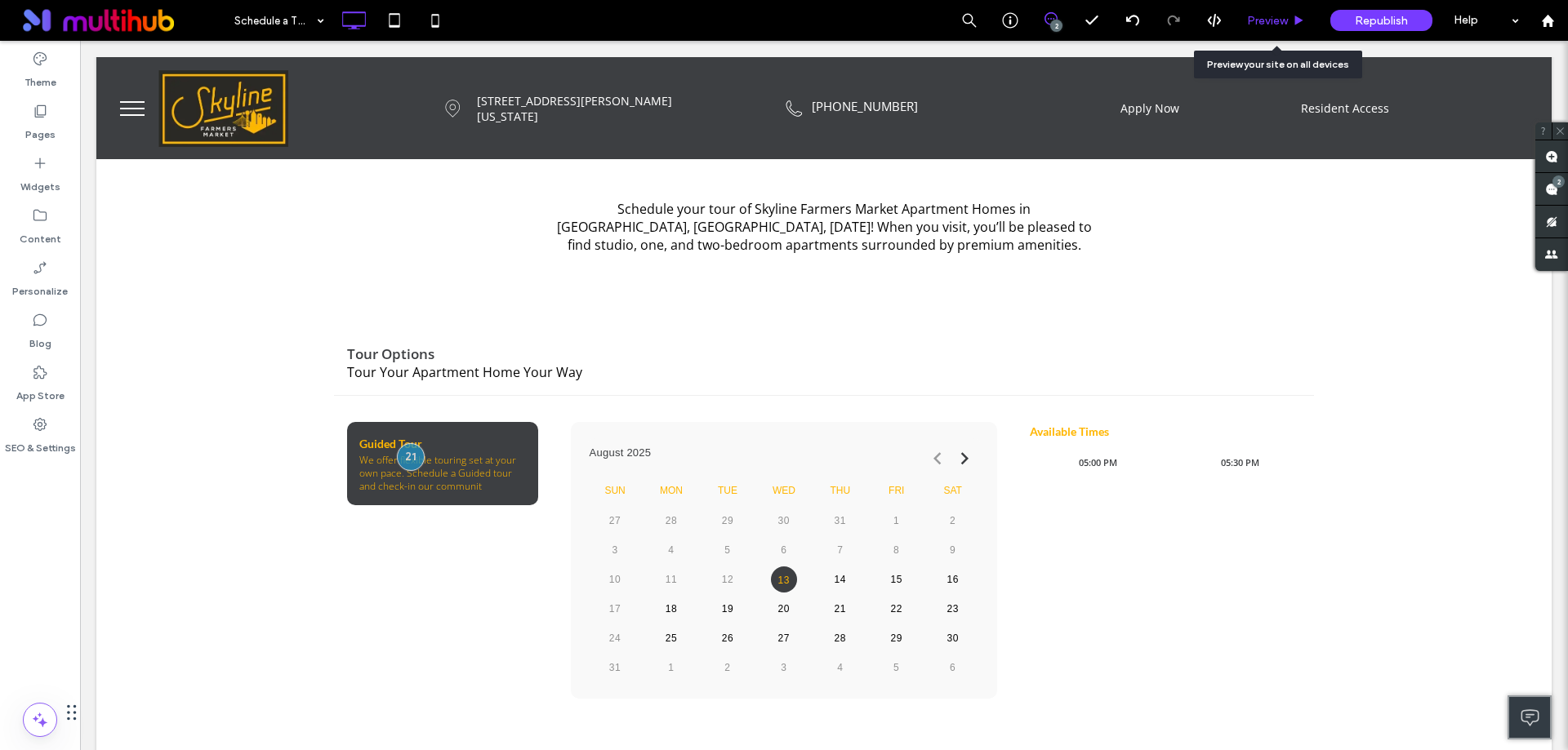
click at [1254, 19] on span "Preview" at bounding box center [1268, 21] width 41 height 14
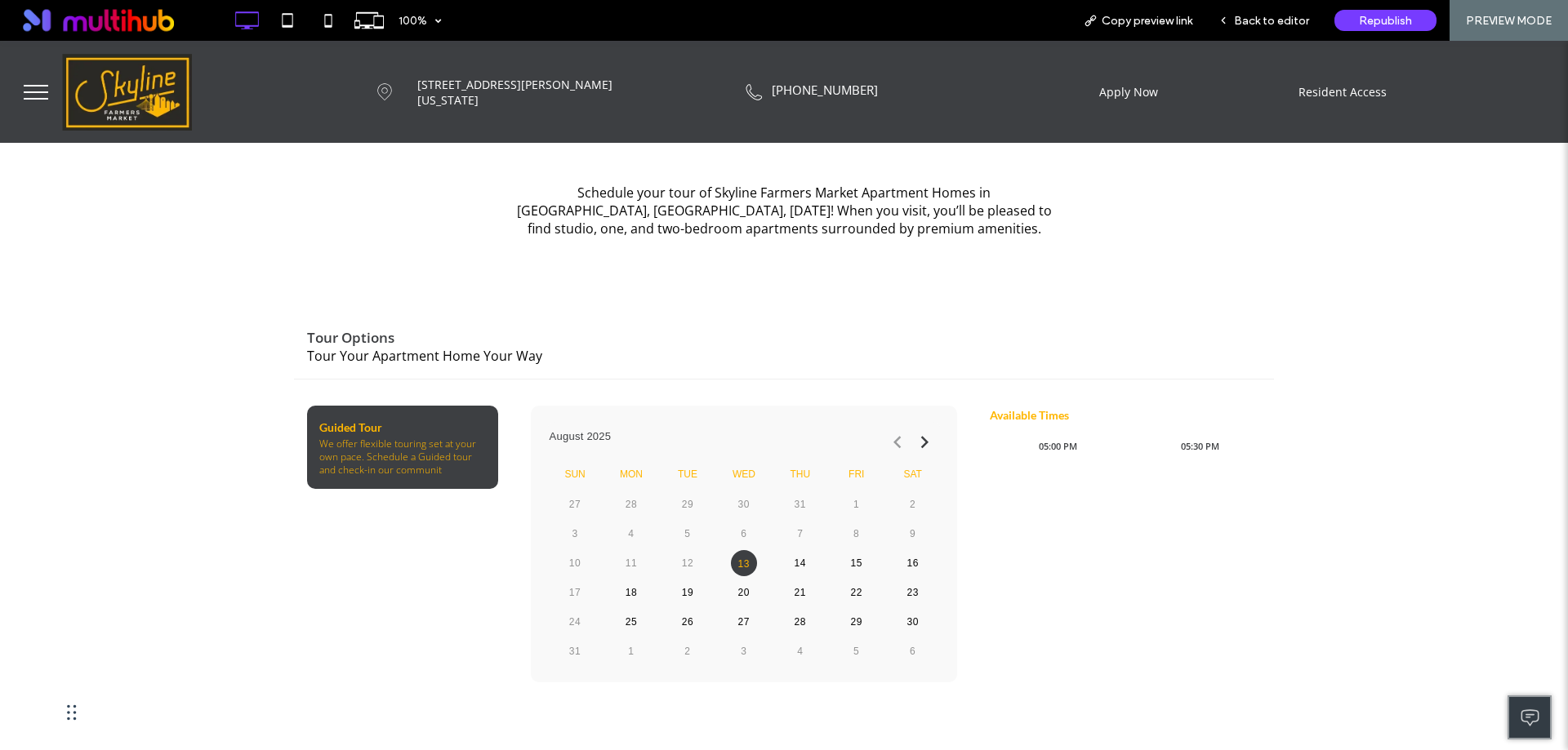
click at [628, 427] on div "August 2025" at bounding box center [740, 438] width 395 height 33
click at [1288, 27] on span "Back to editor" at bounding box center [1271, 21] width 76 height 14
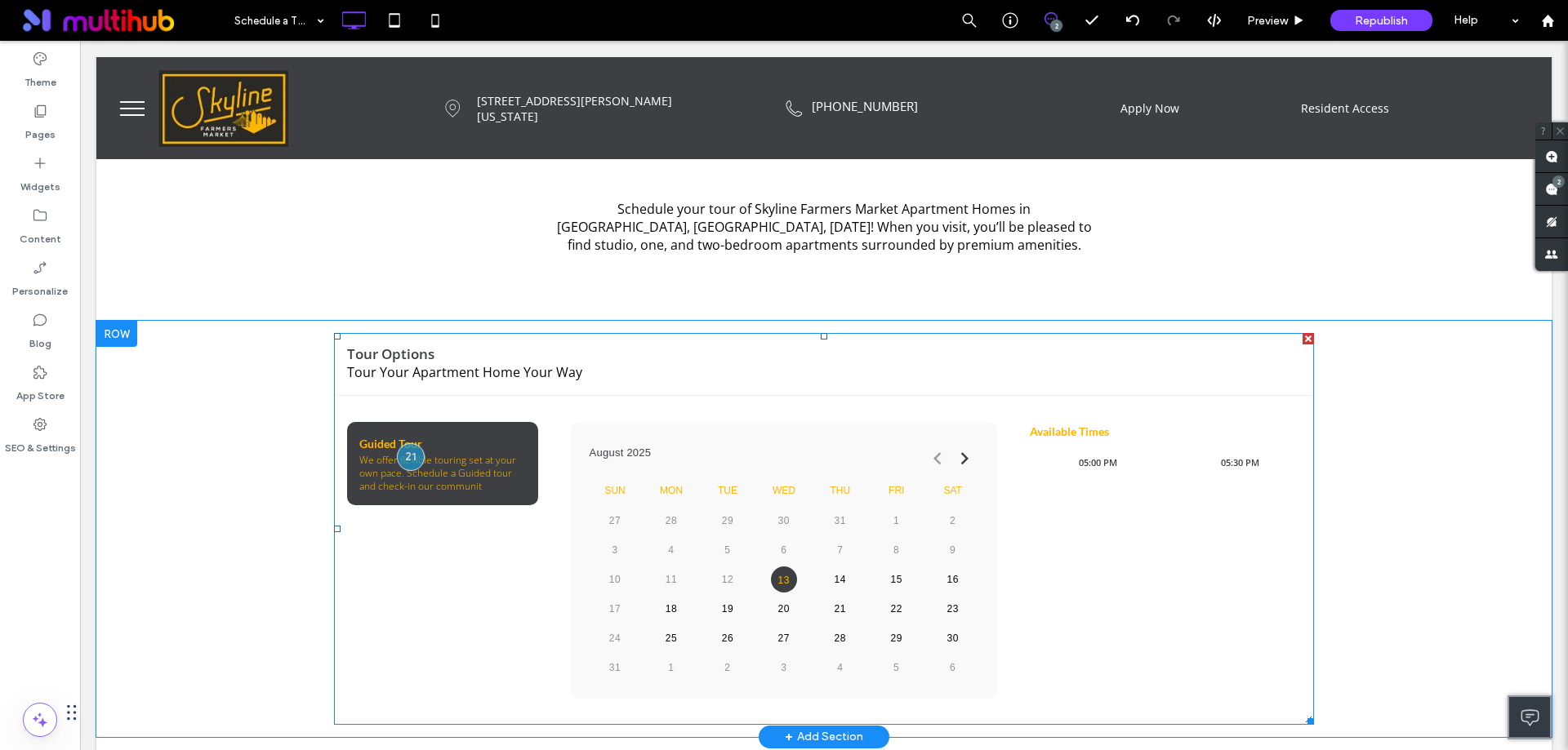
click at [826, 467] on span at bounding box center [824, 529] width 980 height 392
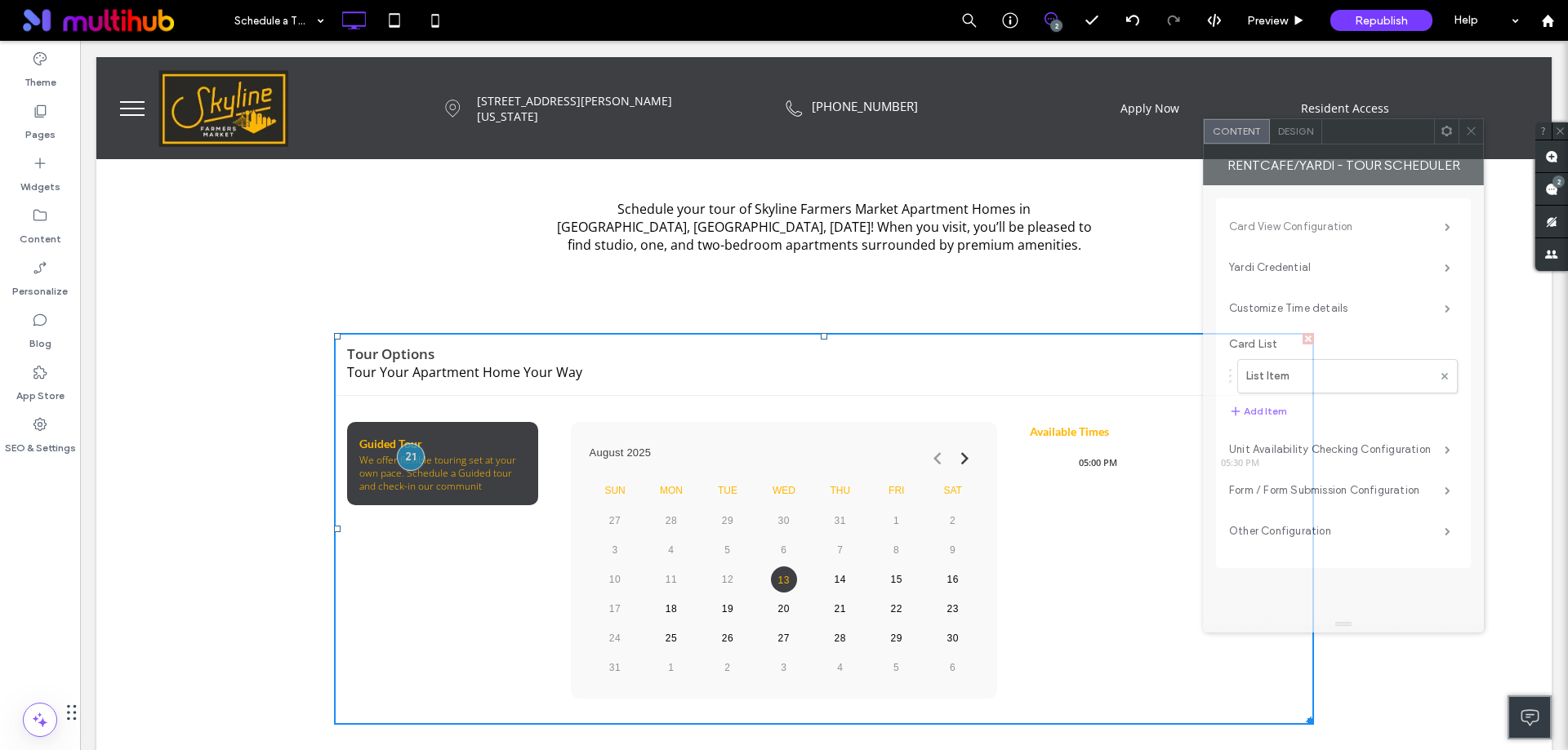
drag, startPoint x: 274, startPoint y: 138, endPoint x: 1330, endPoint y: 228, distance: 1059.8
click at [1380, 139] on div at bounding box center [1378, 132] width 112 height 25
click at [1283, 121] on div "Design" at bounding box center [1296, 132] width 52 height 25
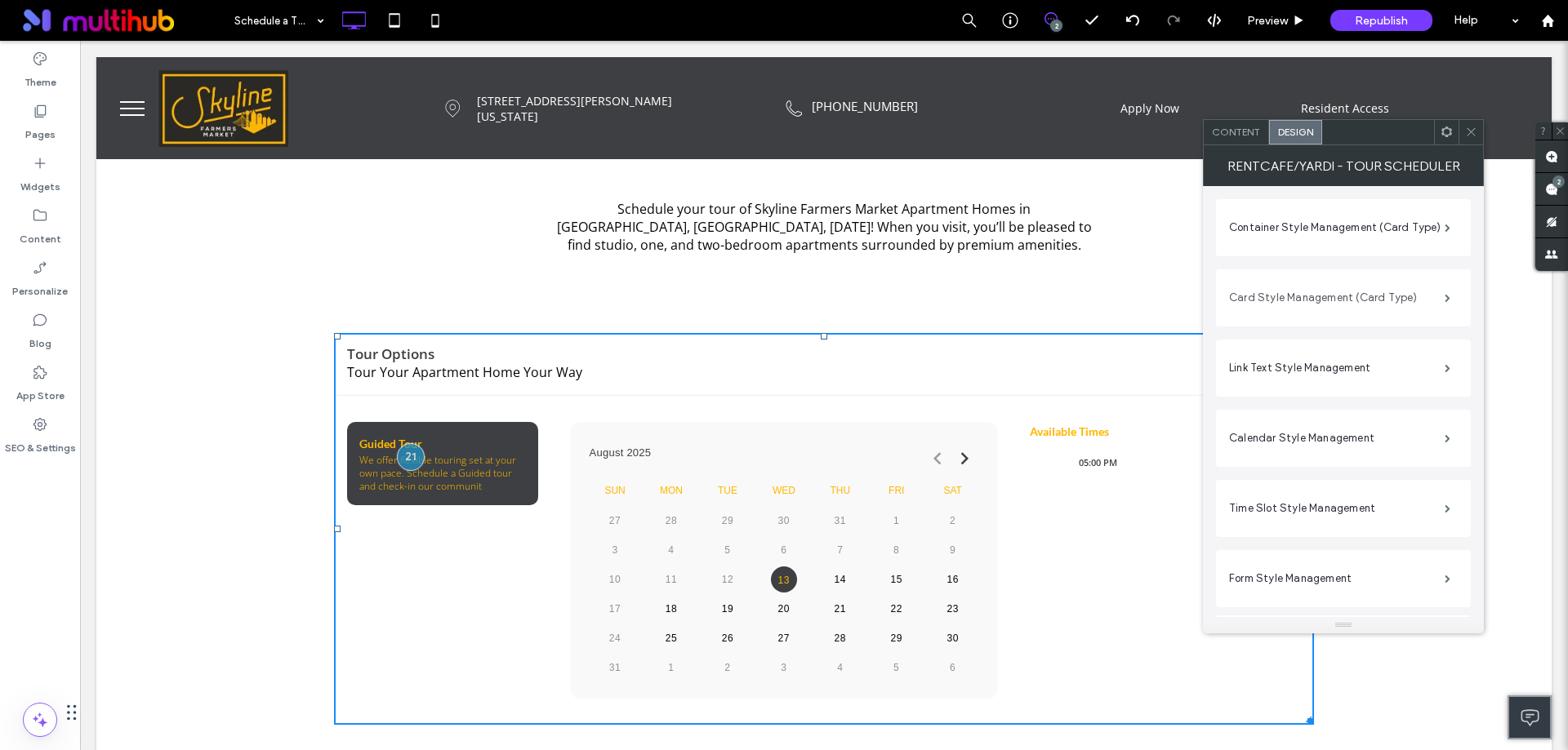
click at [1367, 300] on label "Card Style Management (Card Type)" at bounding box center [1337, 298] width 216 height 33
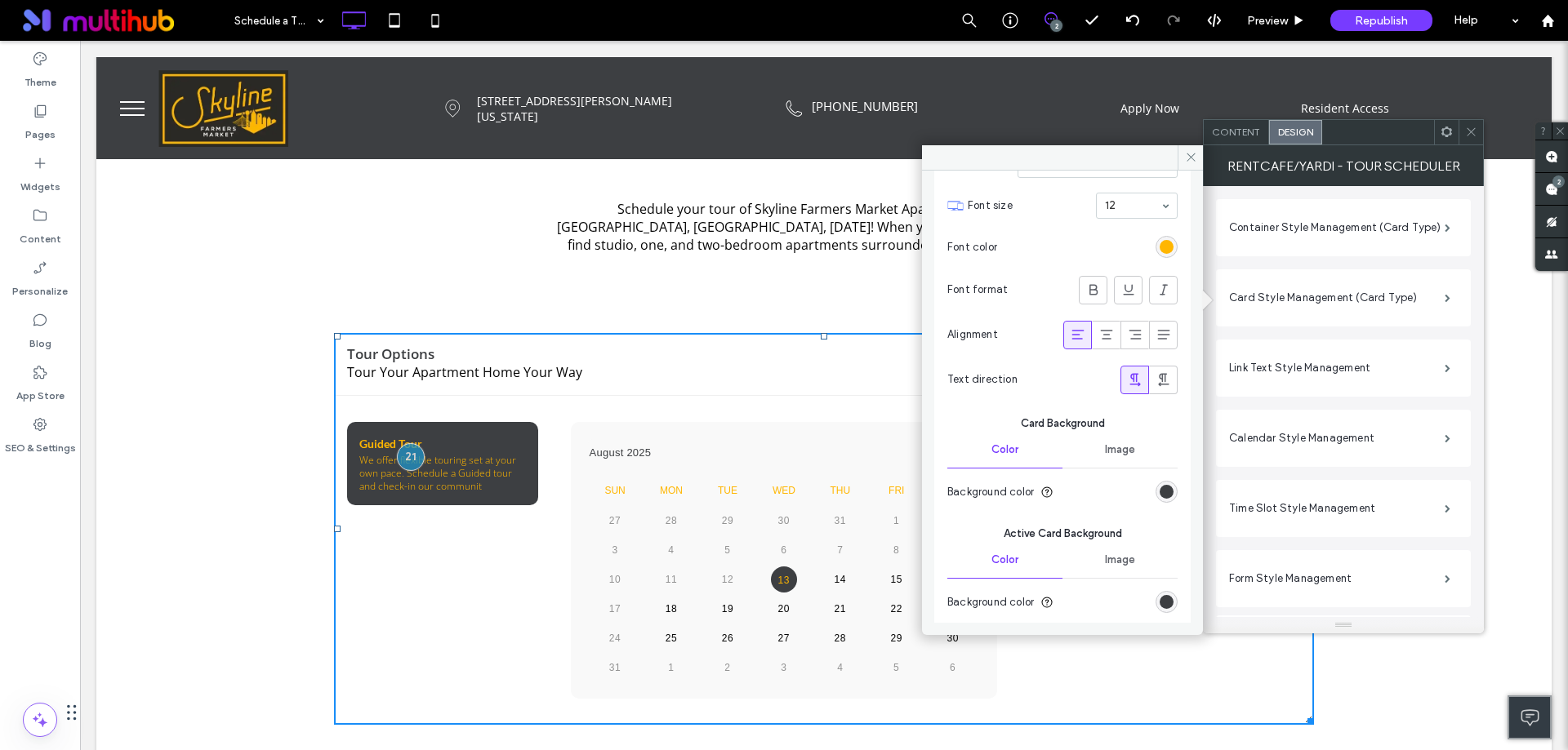
scroll to position [539, 0]
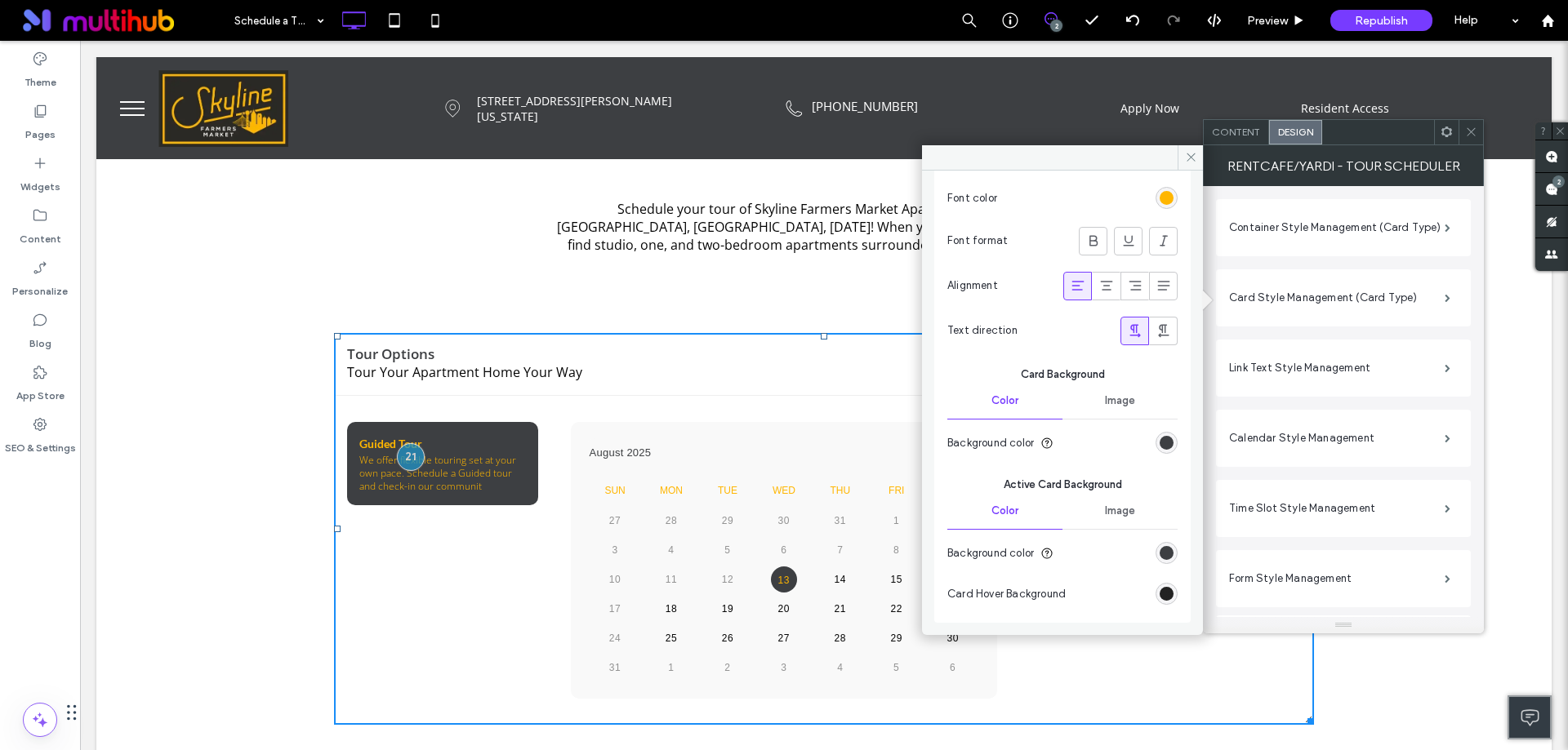
click at [1160, 598] on div "rgba(2,2,2,1)" at bounding box center [1167, 594] width 14 height 14
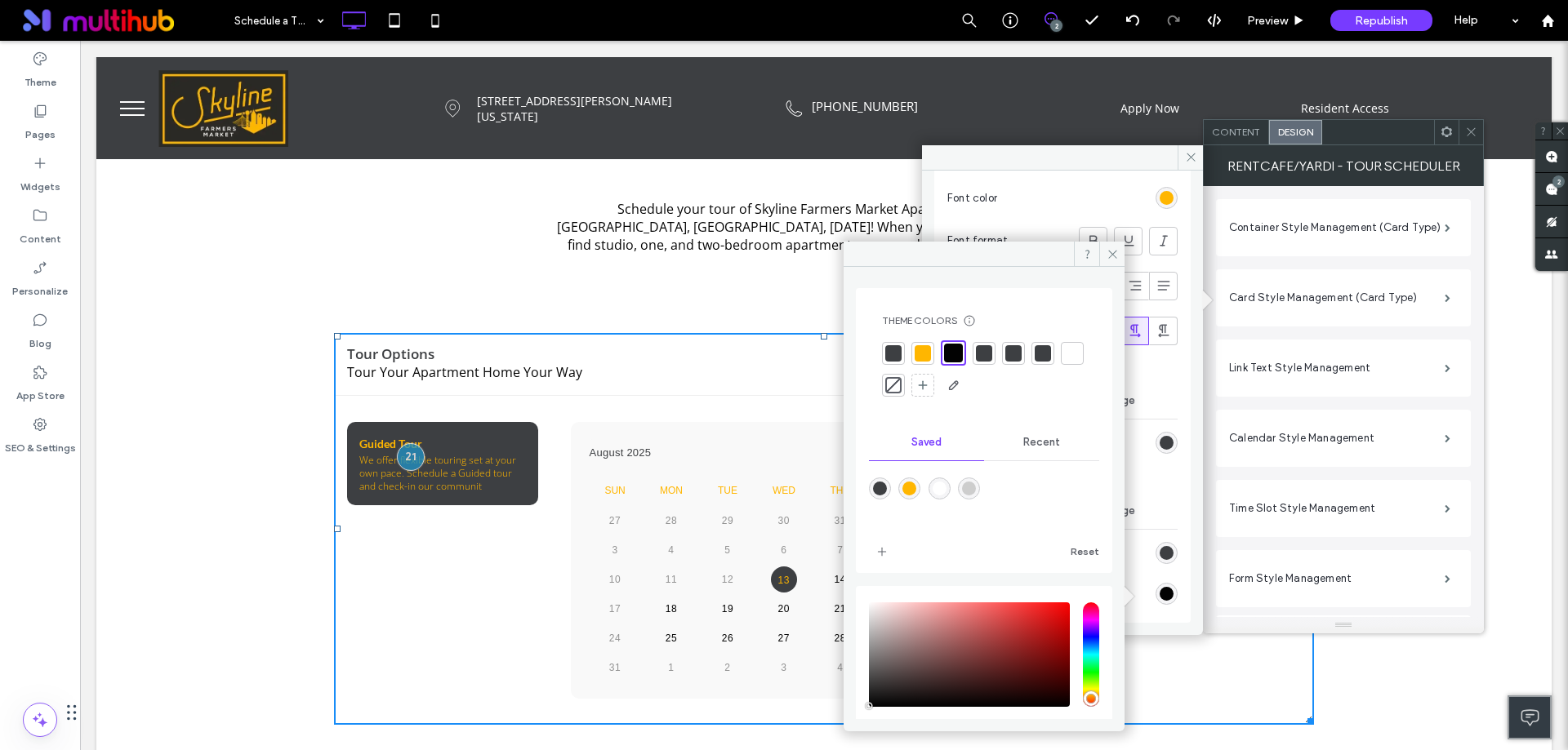
click at [914, 485] on div "rgba(255,182,0,1)" at bounding box center [909, 489] width 14 height 14
type input "*******"
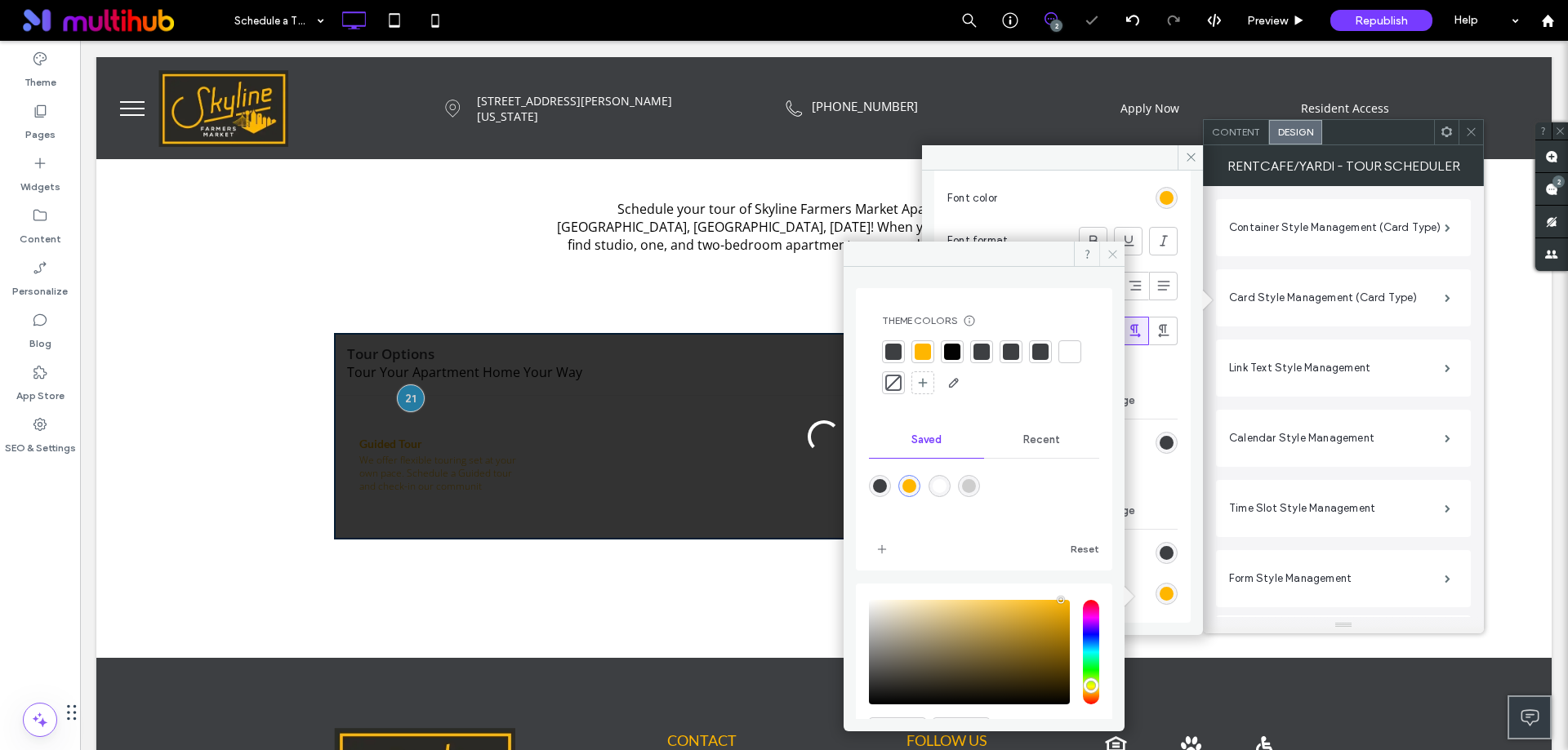
click at [1111, 249] on icon at bounding box center [1113, 254] width 12 height 12
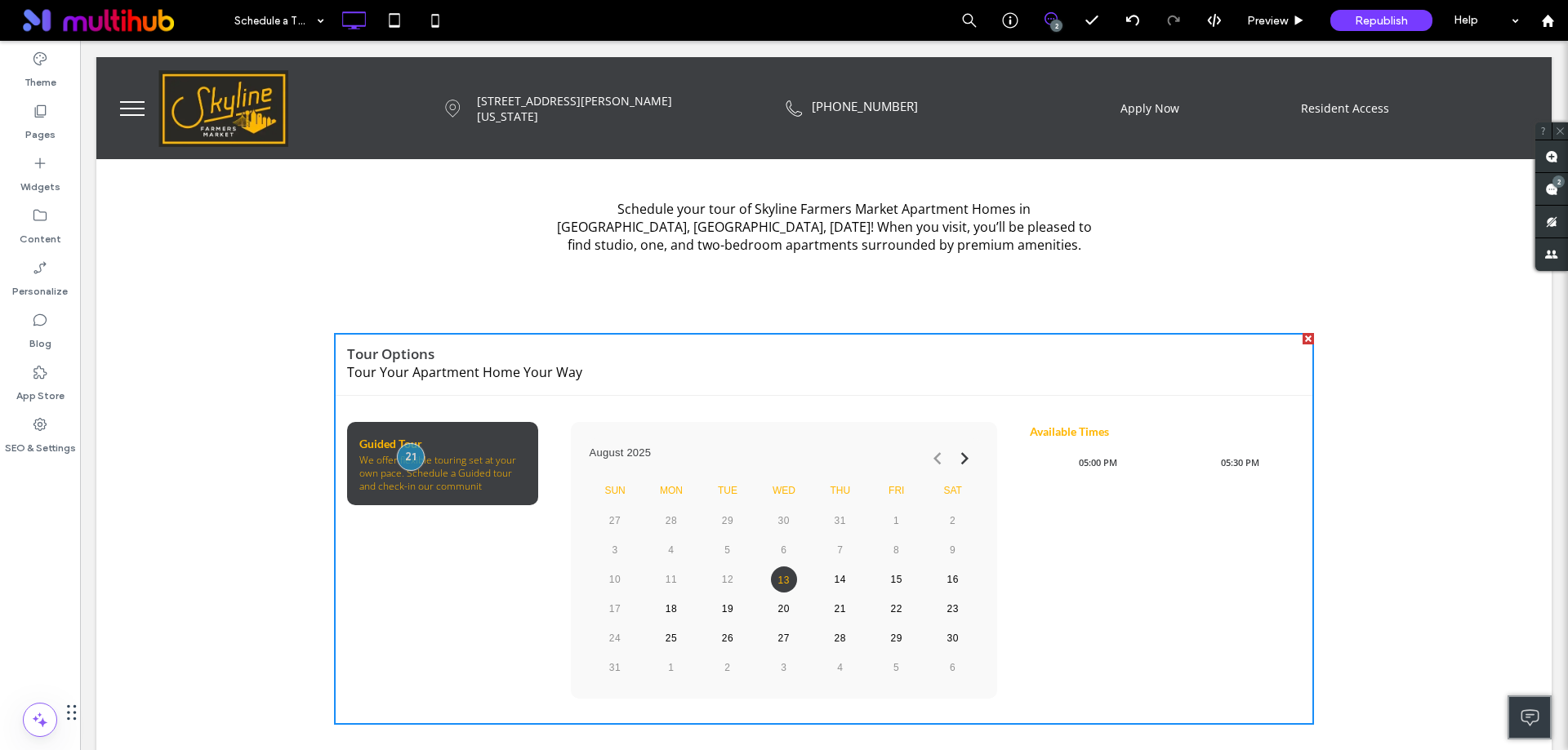
click at [1180, 279] on div "Schedule your tour of Skyline Farmers Market Apartment Homes in Dallas, TX, tod…" at bounding box center [824, 235] width 980 height 88
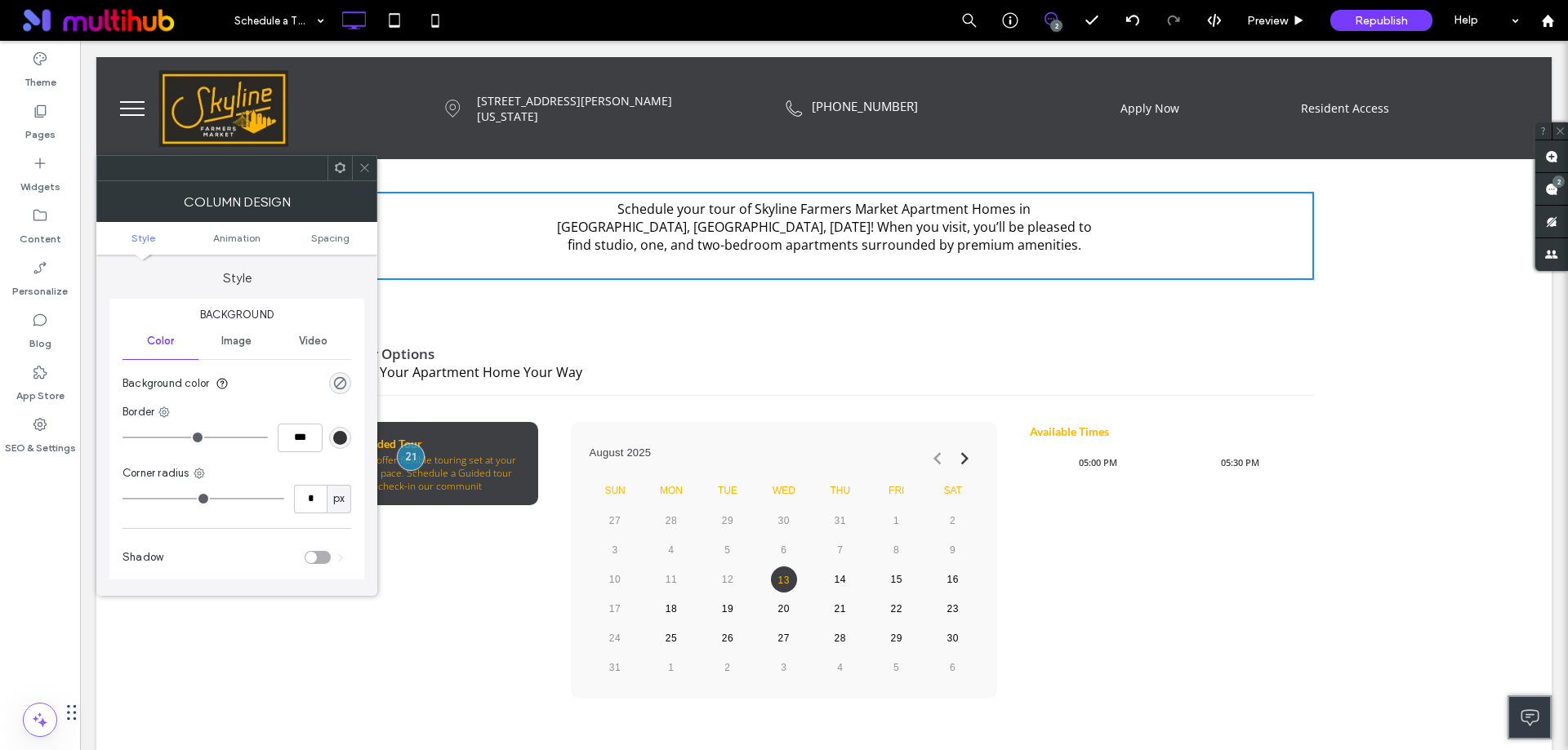
click at [369, 164] on icon at bounding box center [364, 168] width 12 height 12
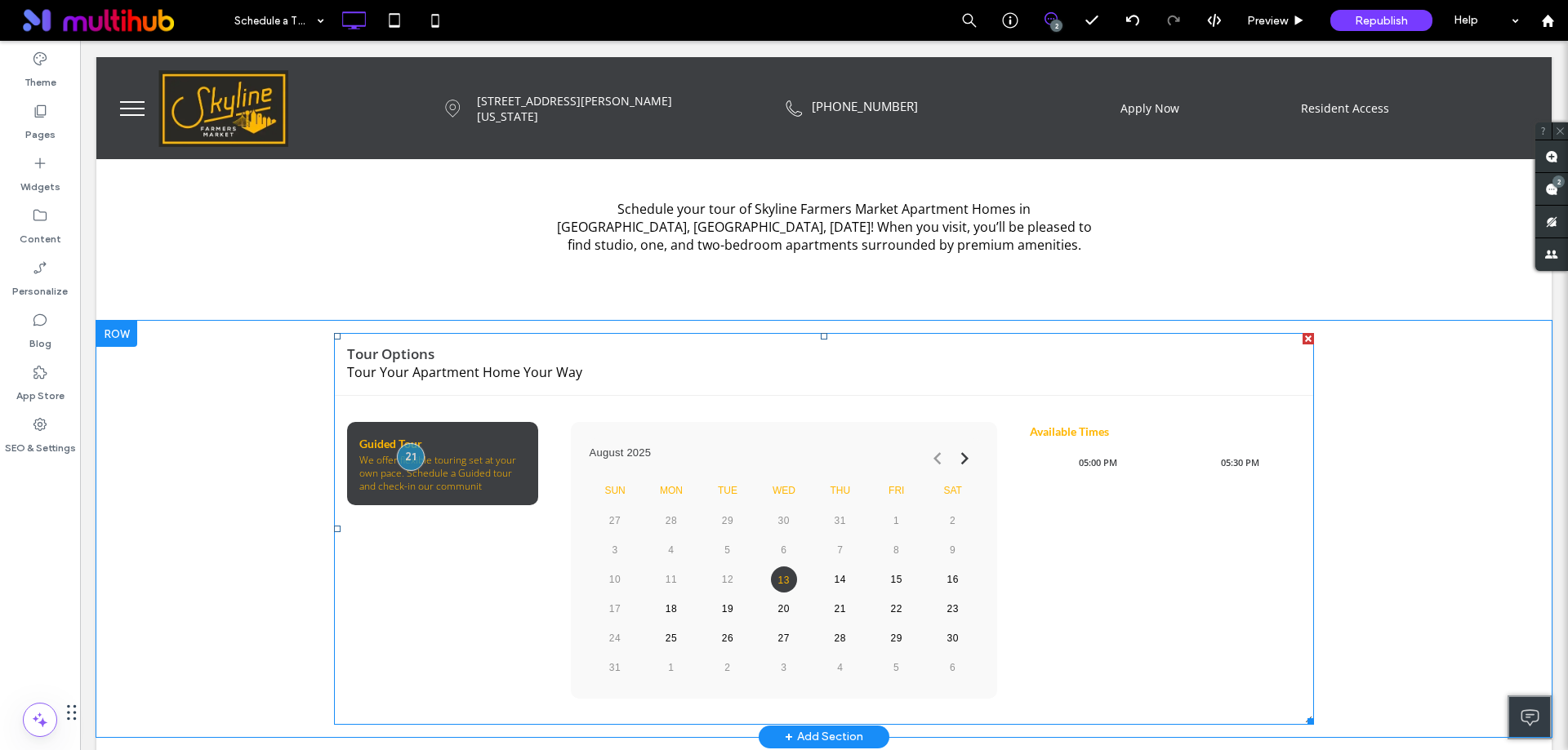
click at [910, 498] on span at bounding box center [824, 529] width 980 height 392
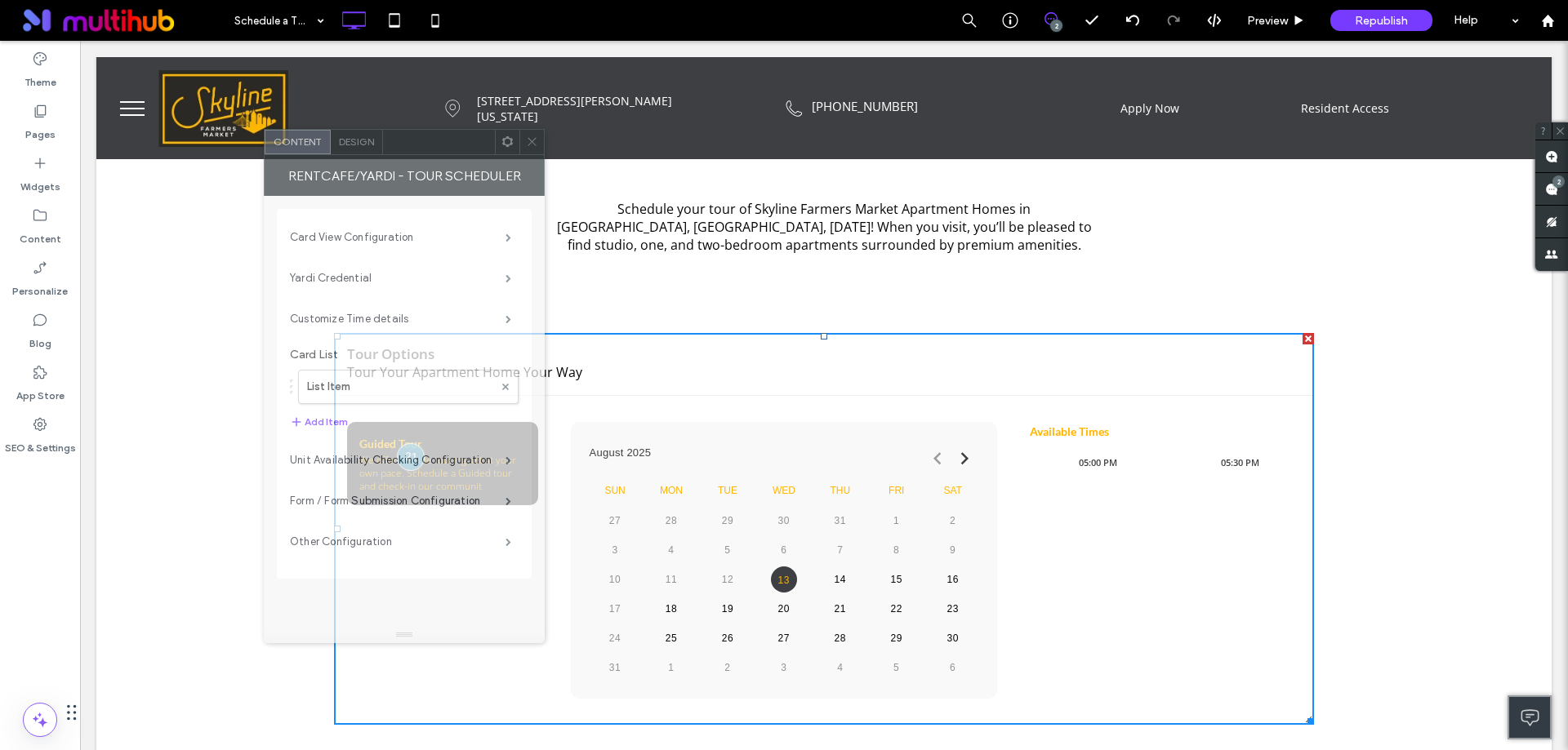
drag, startPoint x: 270, startPoint y: 135, endPoint x: 1325, endPoint y: 191, distance: 1056.5
click at [495, 155] on div at bounding box center [439, 142] width 112 height 25
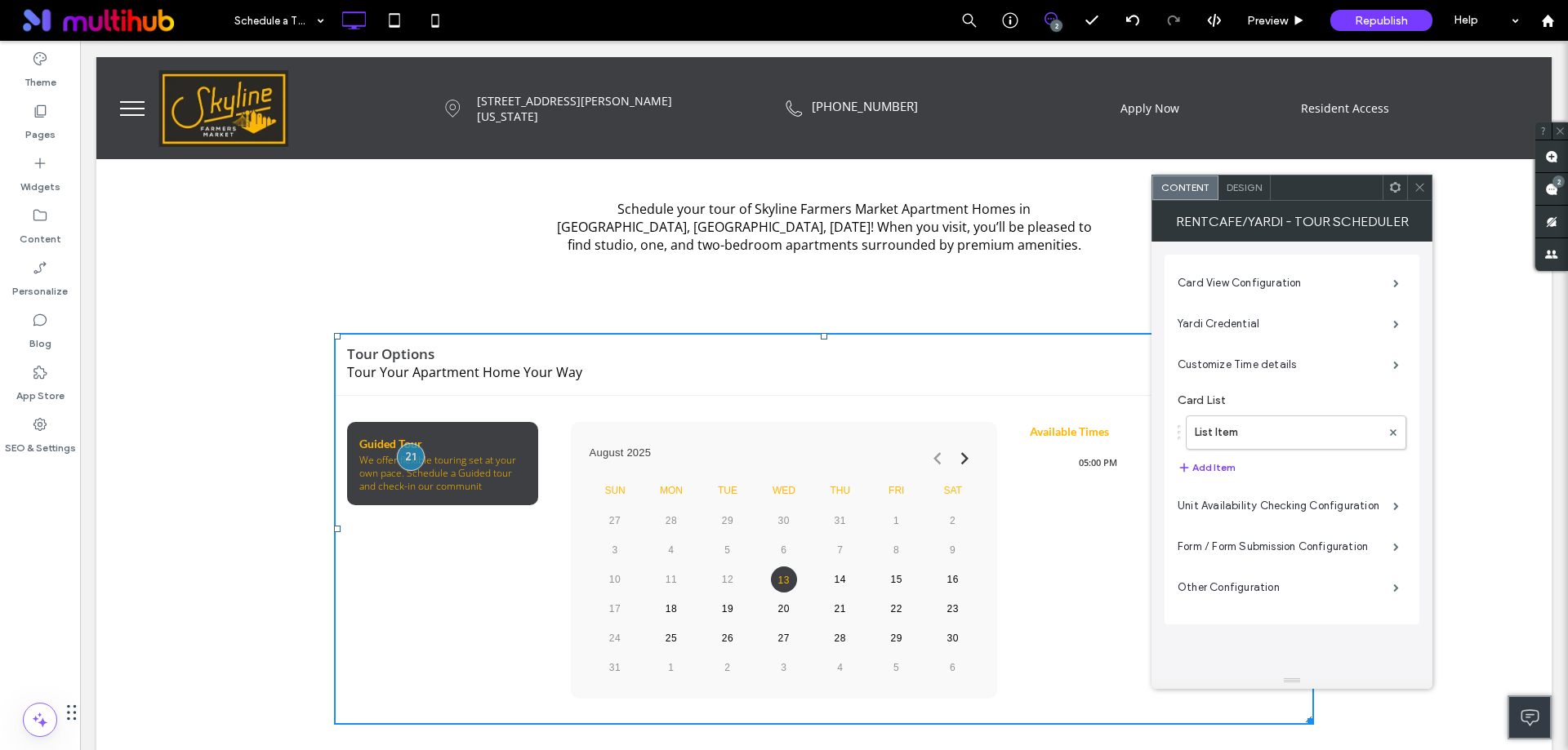
click at [883, 357] on div "Tour Options" at bounding box center [823, 355] width 954 height 16
click at [1427, 201] on div "RentCafe/Yardi - Tour Scheduler" at bounding box center [1292, 221] width 281 height 41
click at [1427, 190] on div at bounding box center [1420, 188] width 25 height 25
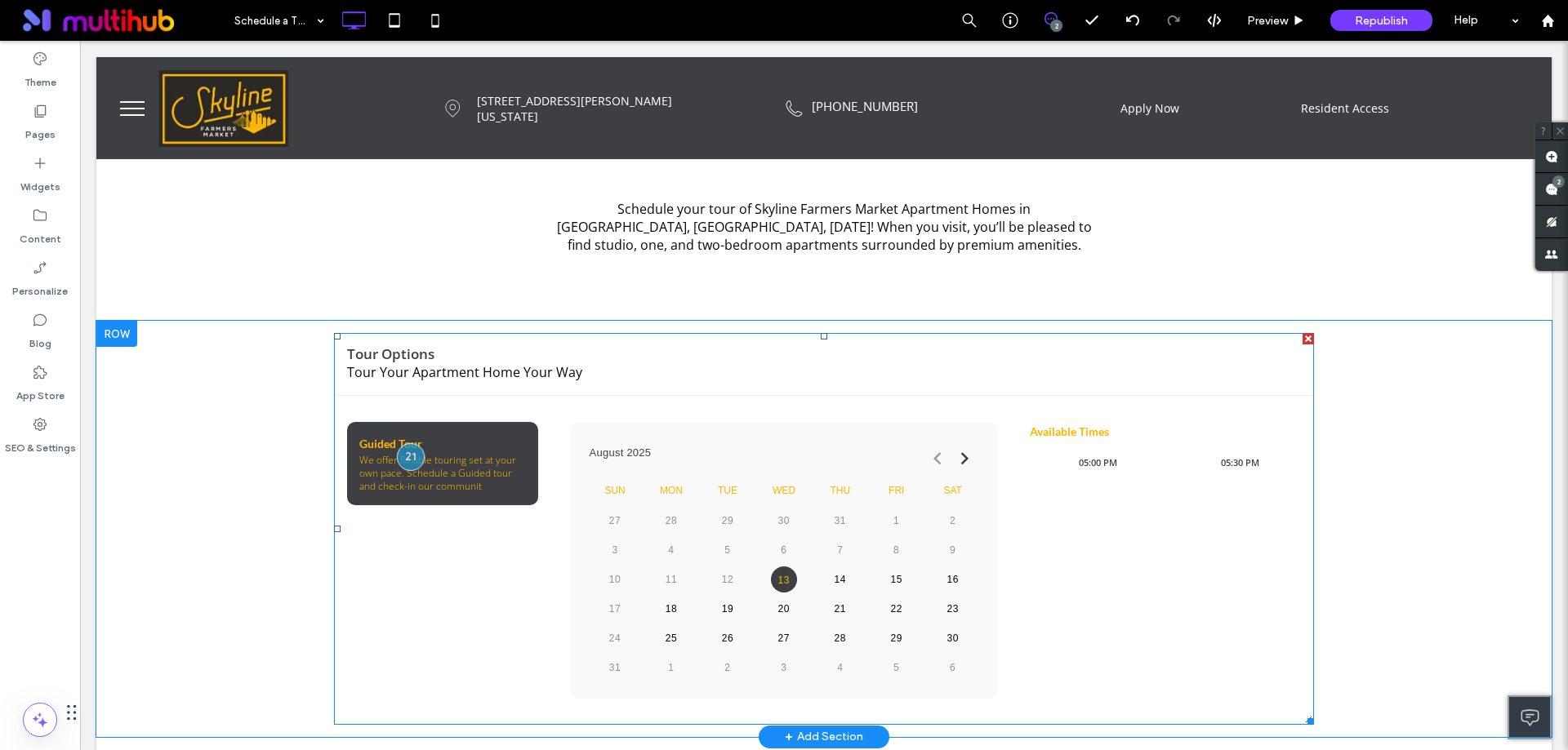
click at [1213, 485] on span at bounding box center [824, 529] width 980 height 392
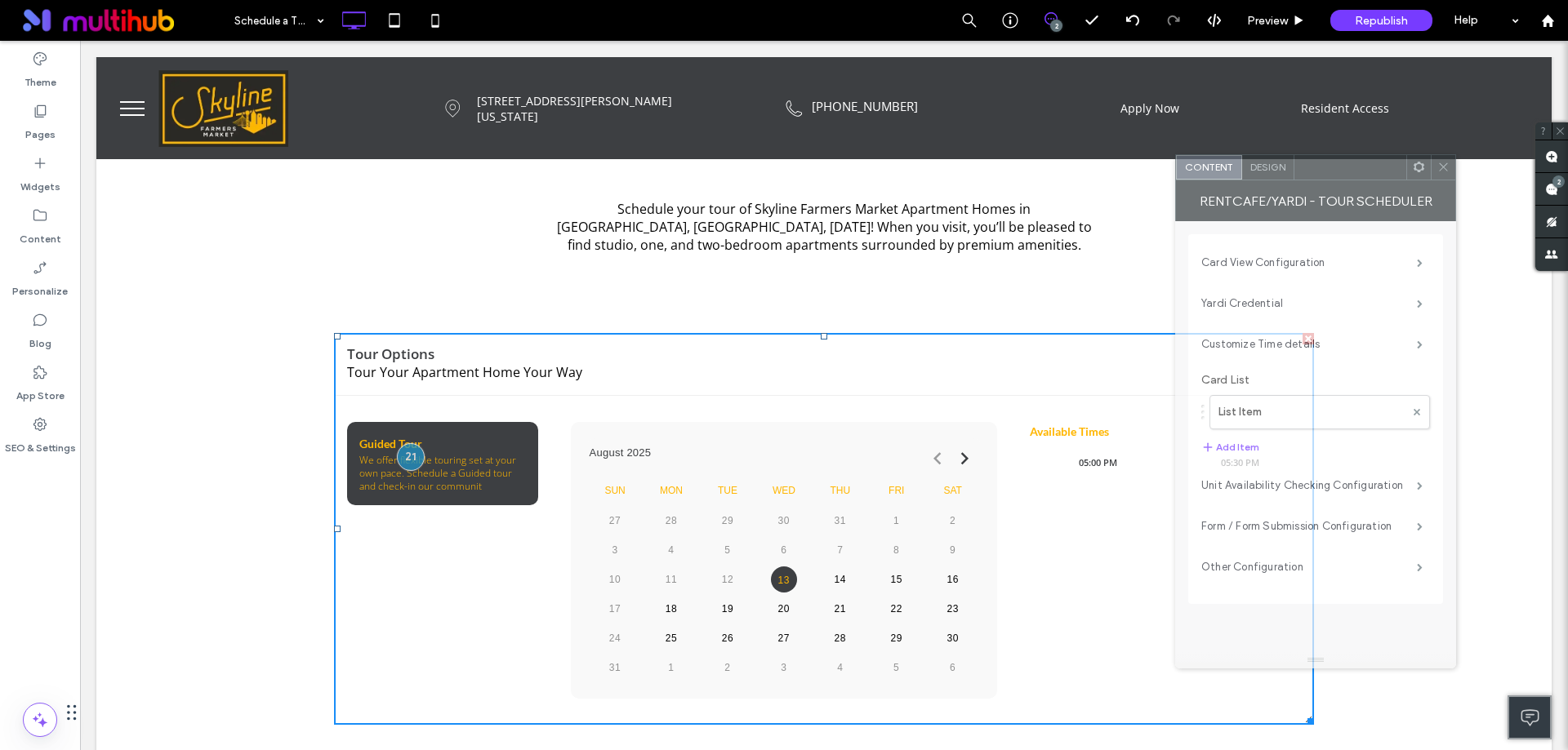
drag, startPoint x: 268, startPoint y: 136, endPoint x: 1381, endPoint y: 174, distance: 1113.6
click at [1381, 174] on div at bounding box center [1350, 168] width 112 height 25
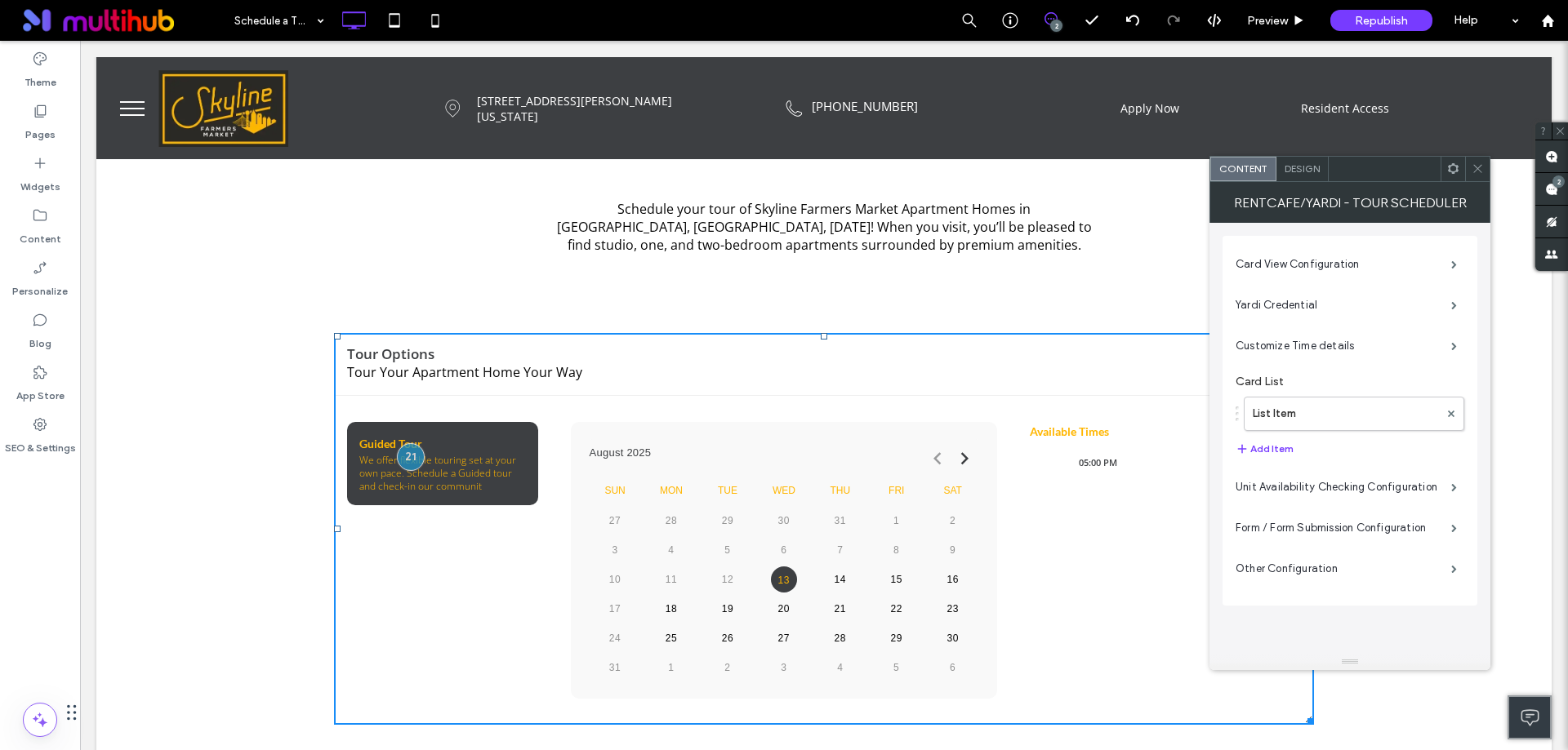
click at [1317, 176] on div "Design" at bounding box center [1302, 169] width 52 height 25
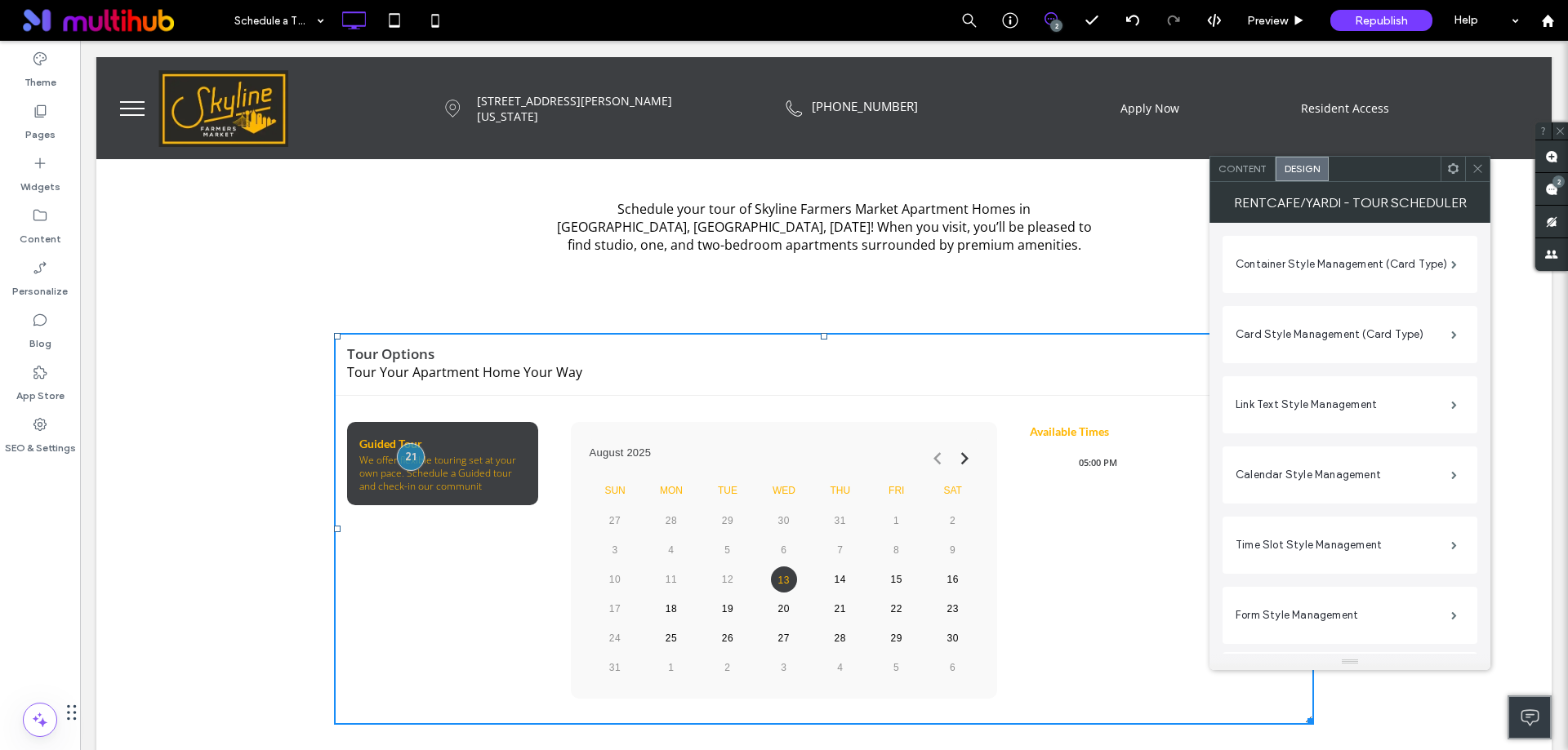
click at [436, 493] on p "We offer flexible touring set at your own pace. Schedule a Guided tour and chec…" at bounding box center [442, 474] width 166 height 39
click at [1255, 168] on span "Content" at bounding box center [1243, 169] width 48 height 12
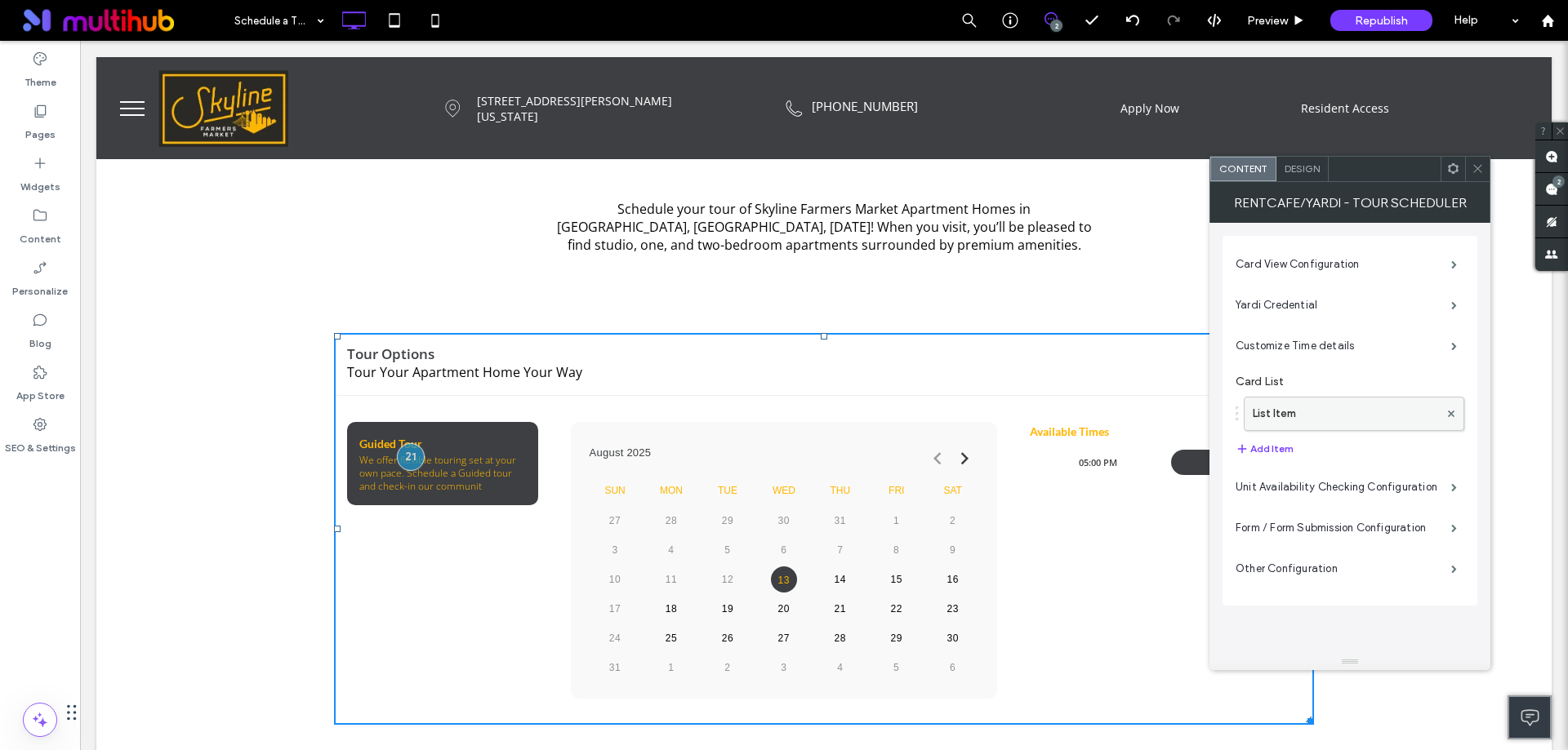
click at [1316, 411] on label "List Item" at bounding box center [1345, 413] width 186 height 33
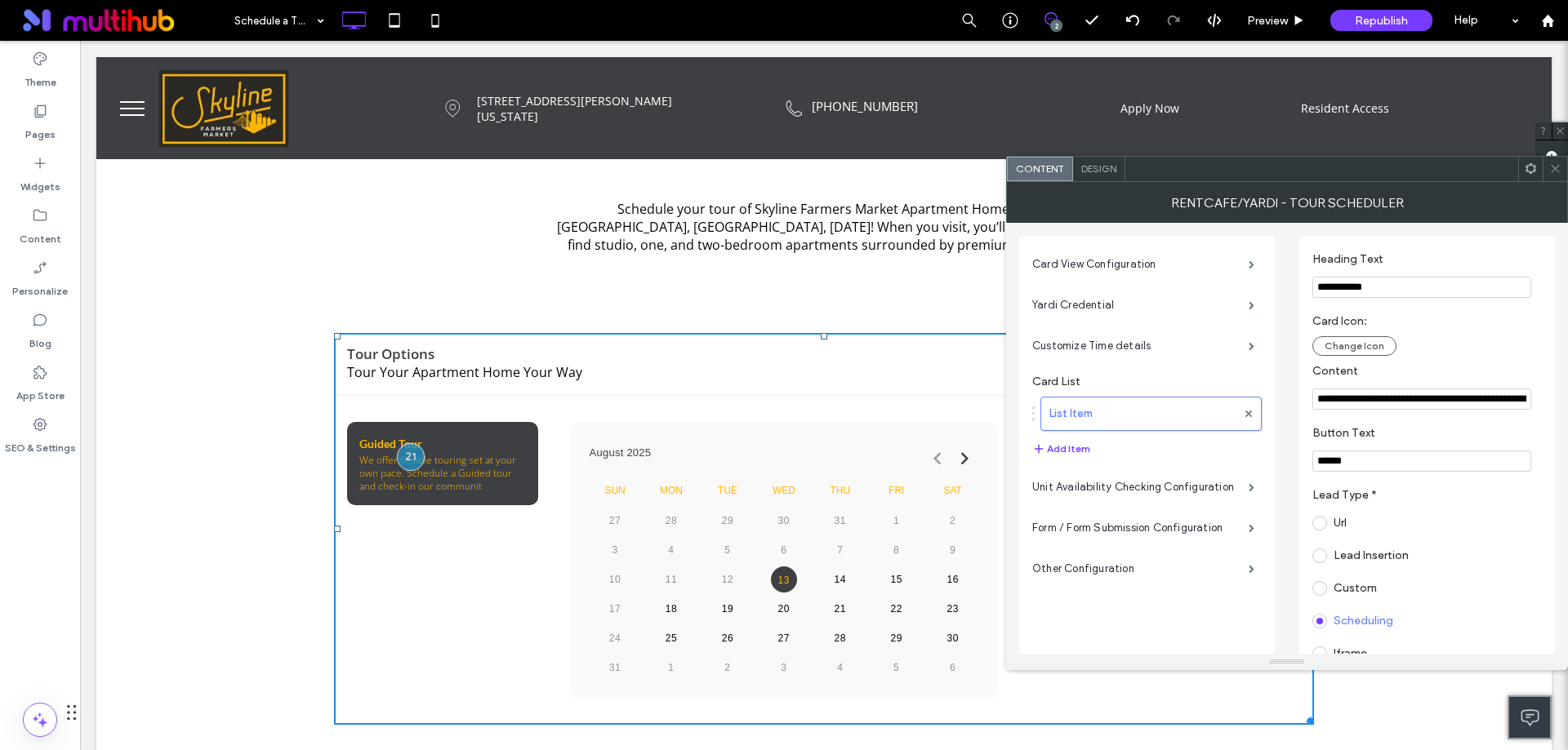
scroll to position [0, 268]
drag, startPoint x: 1440, startPoint y: 400, endPoint x: 1564, endPoint y: 398, distance: 124.0
click at [1564, 398] on div "**********" at bounding box center [1287, 438] width 562 height 431
click at [1523, 406] on input "**********" at bounding box center [1421, 399] width 219 height 22
type input "**********"
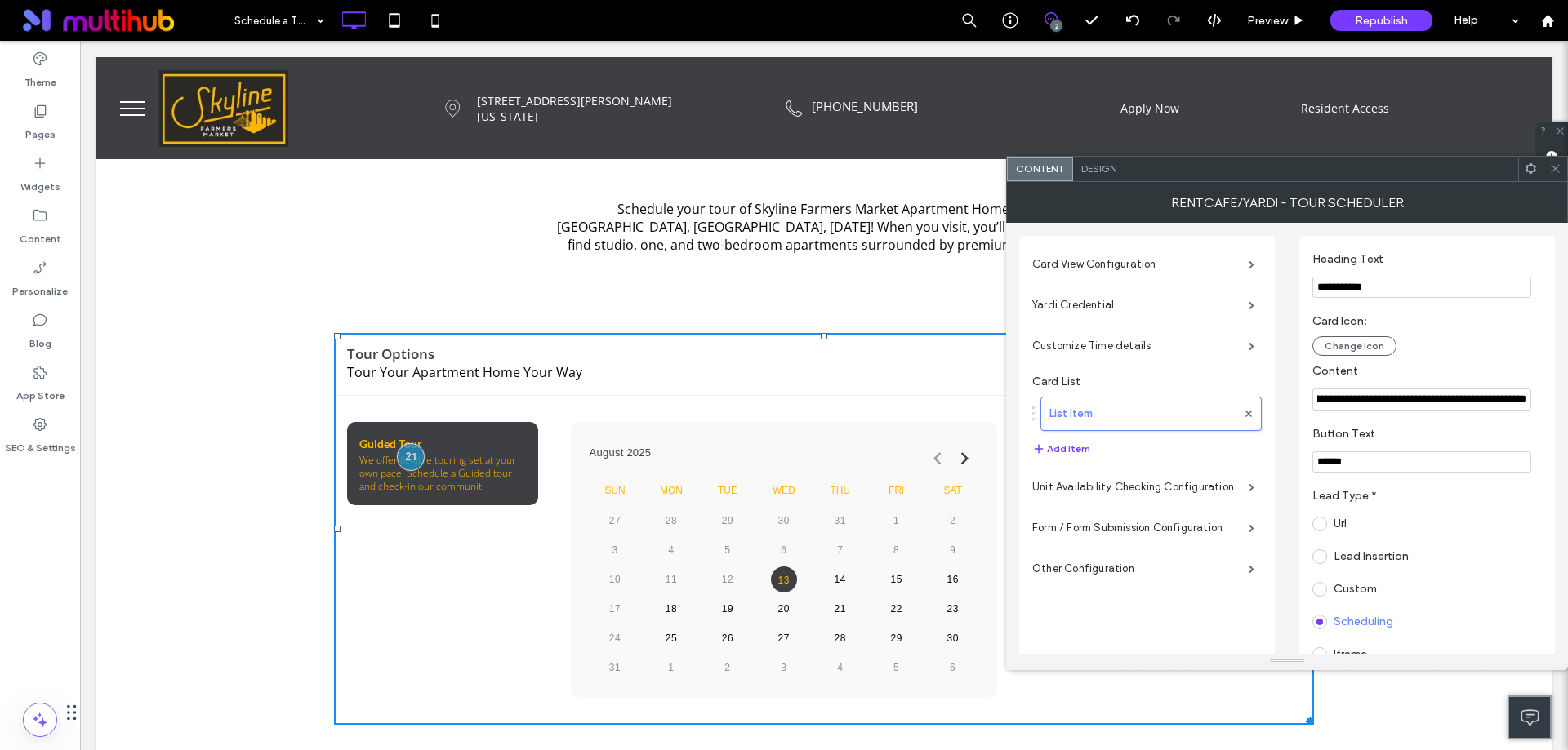
scroll to position [0, 273]
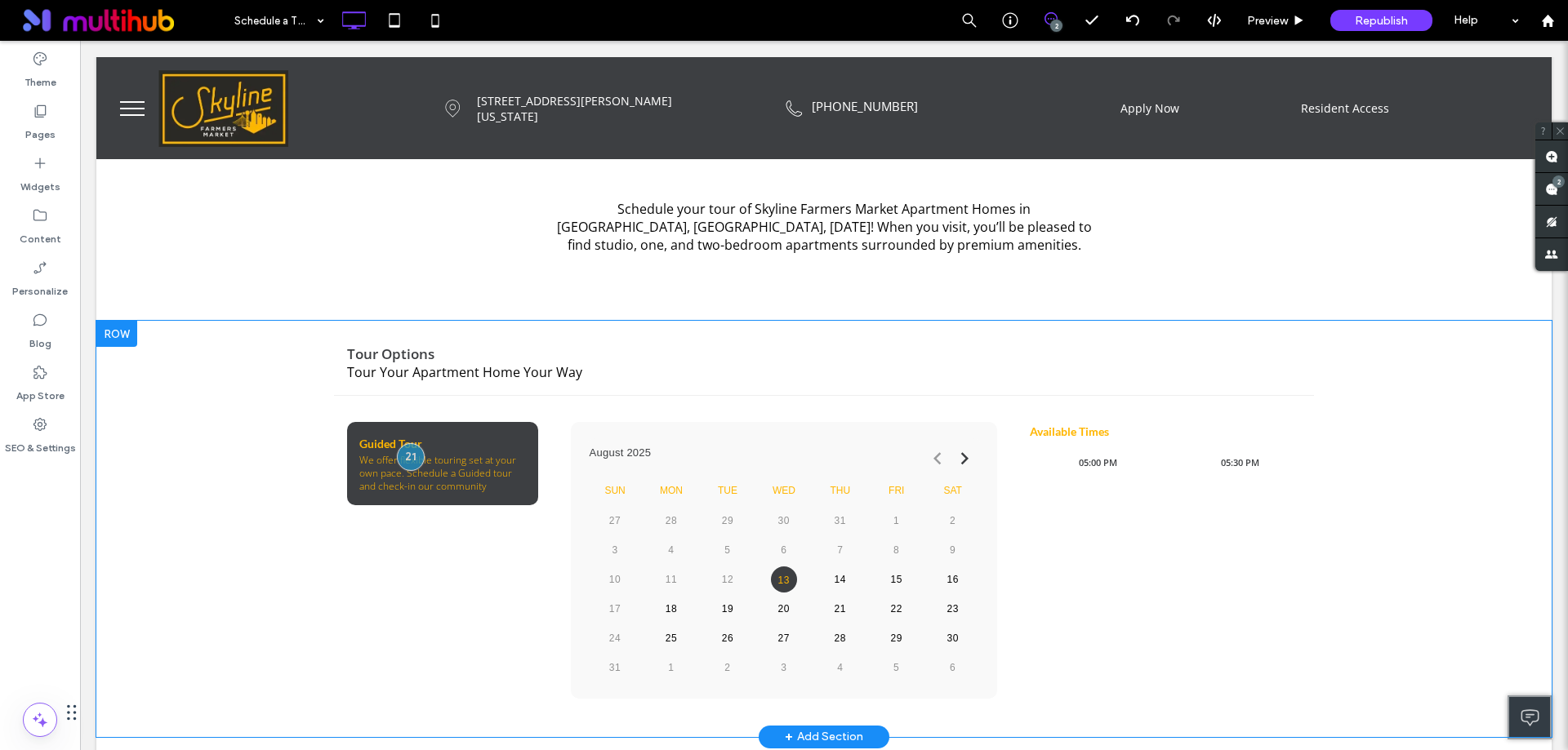
click at [1367, 536] on div "**********" at bounding box center [823, 529] width 1455 height 417
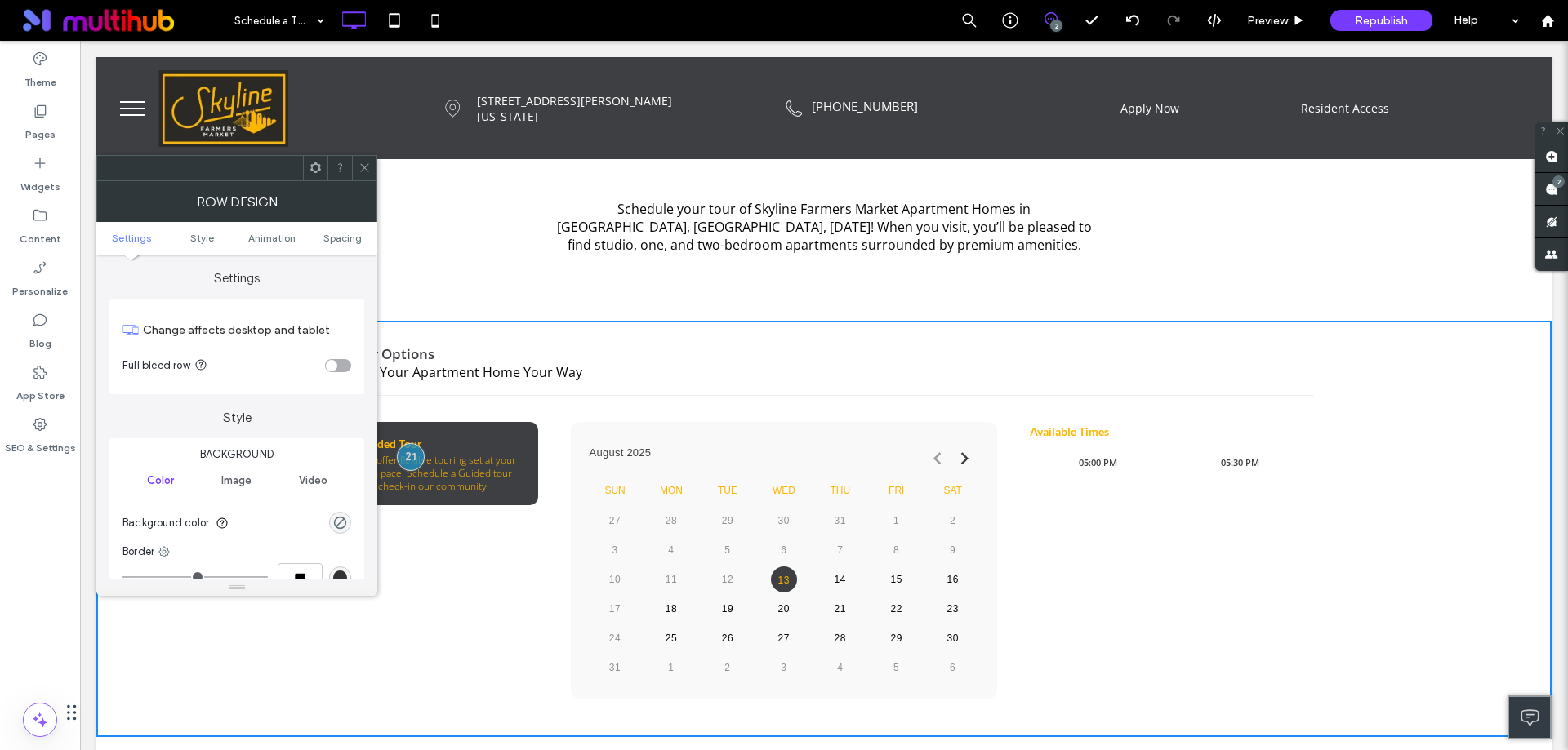
click at [369, 167] on icon at bounding box center [364, 168] width 12 height 12
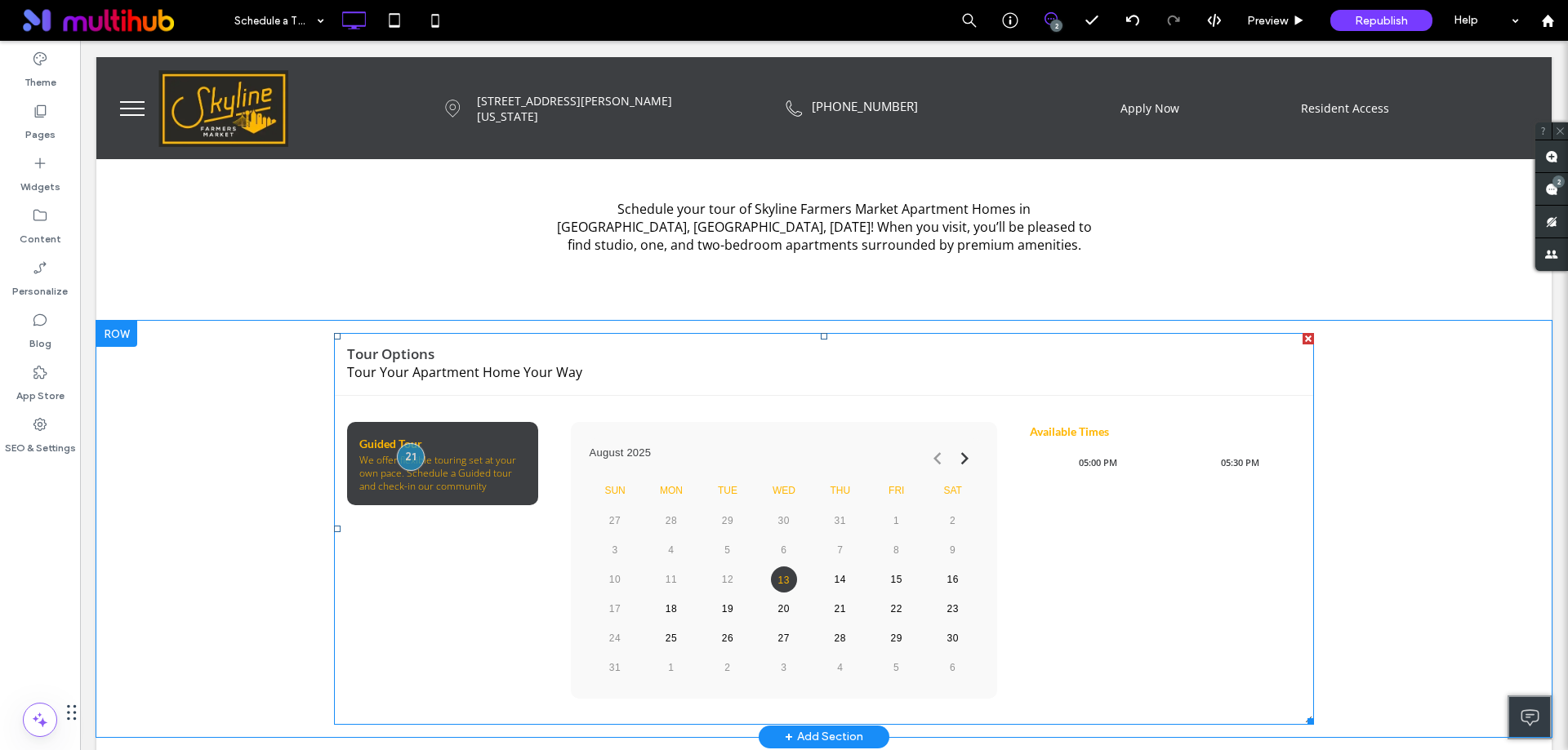
click at [1171, 596] on span at bounding box center [824, 529] width 980 height 392
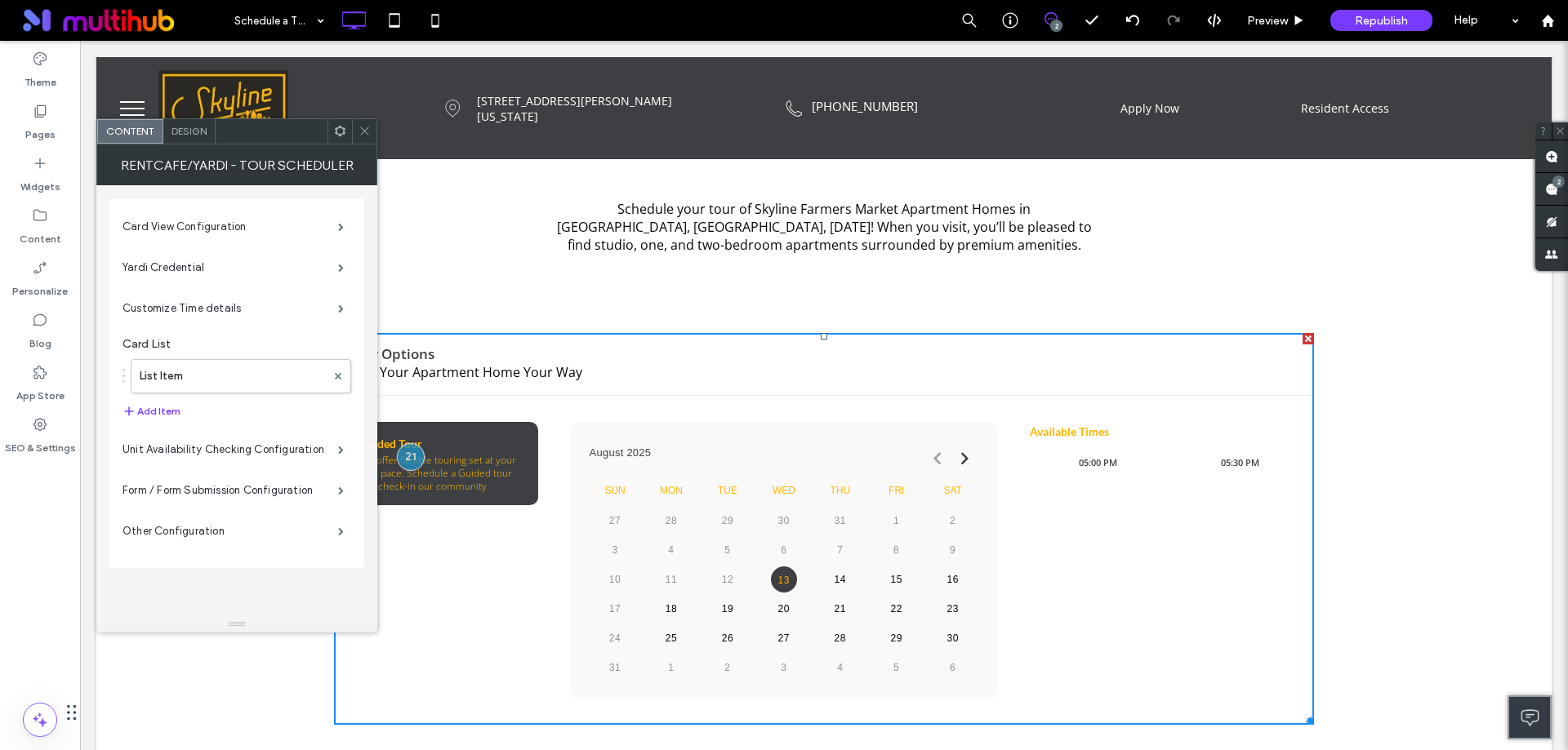
click at [278, 140] on div at bounding box center [272, 132] width 112 height 25
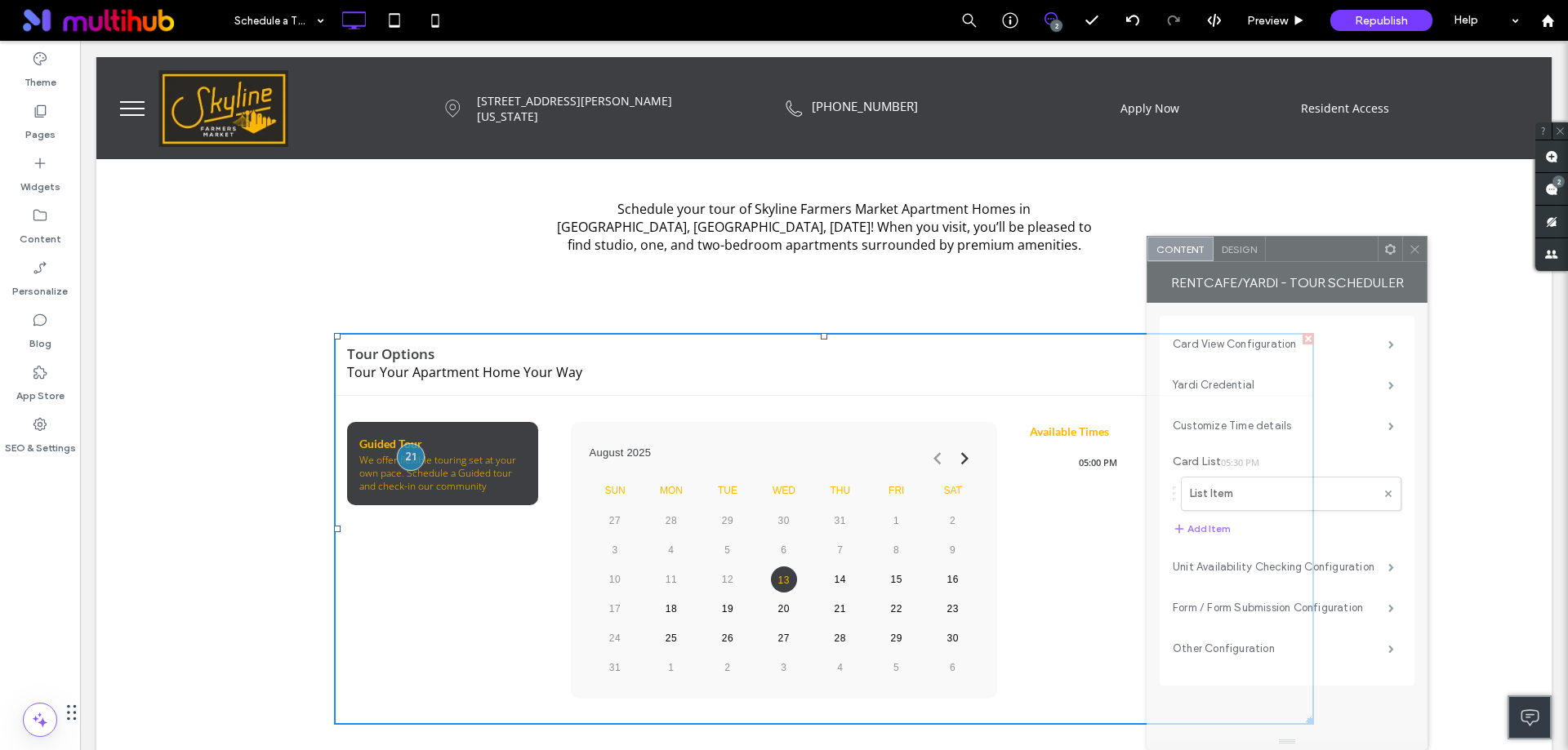
drag, startPoint x: 278, startPoint y: 140, endPoint x: 1269, endPoint y: 263, distance: 998.6
click at [1324, 273] on div "Content Design RentCafe/Yardi - Tour Scheduler Card View Configuration Yardi Cr…" at bounding box center [1287, 493] width 281 height 515
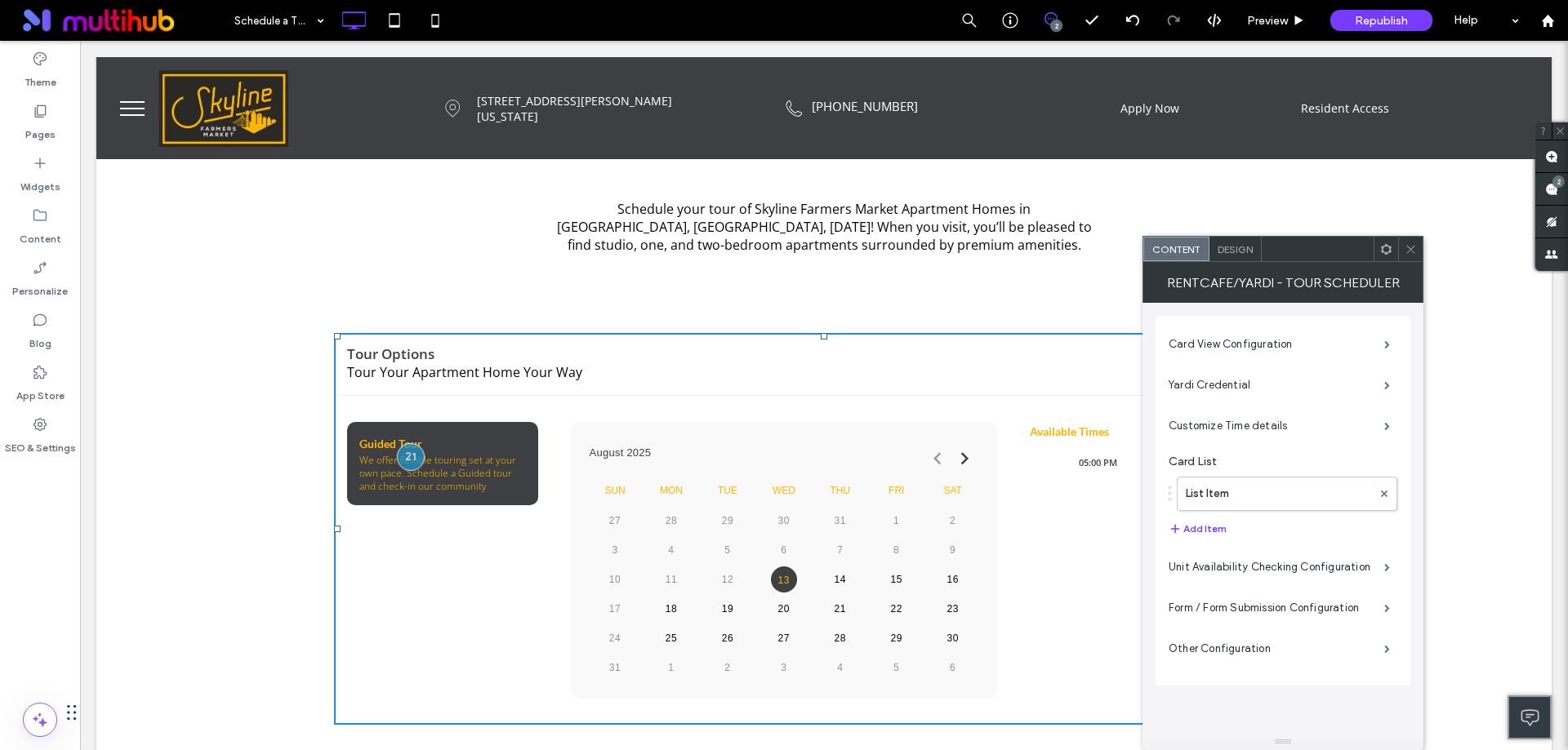
click at [1241, 247] on span "Design" at bounding box center [1236, 250] width 36 height 12
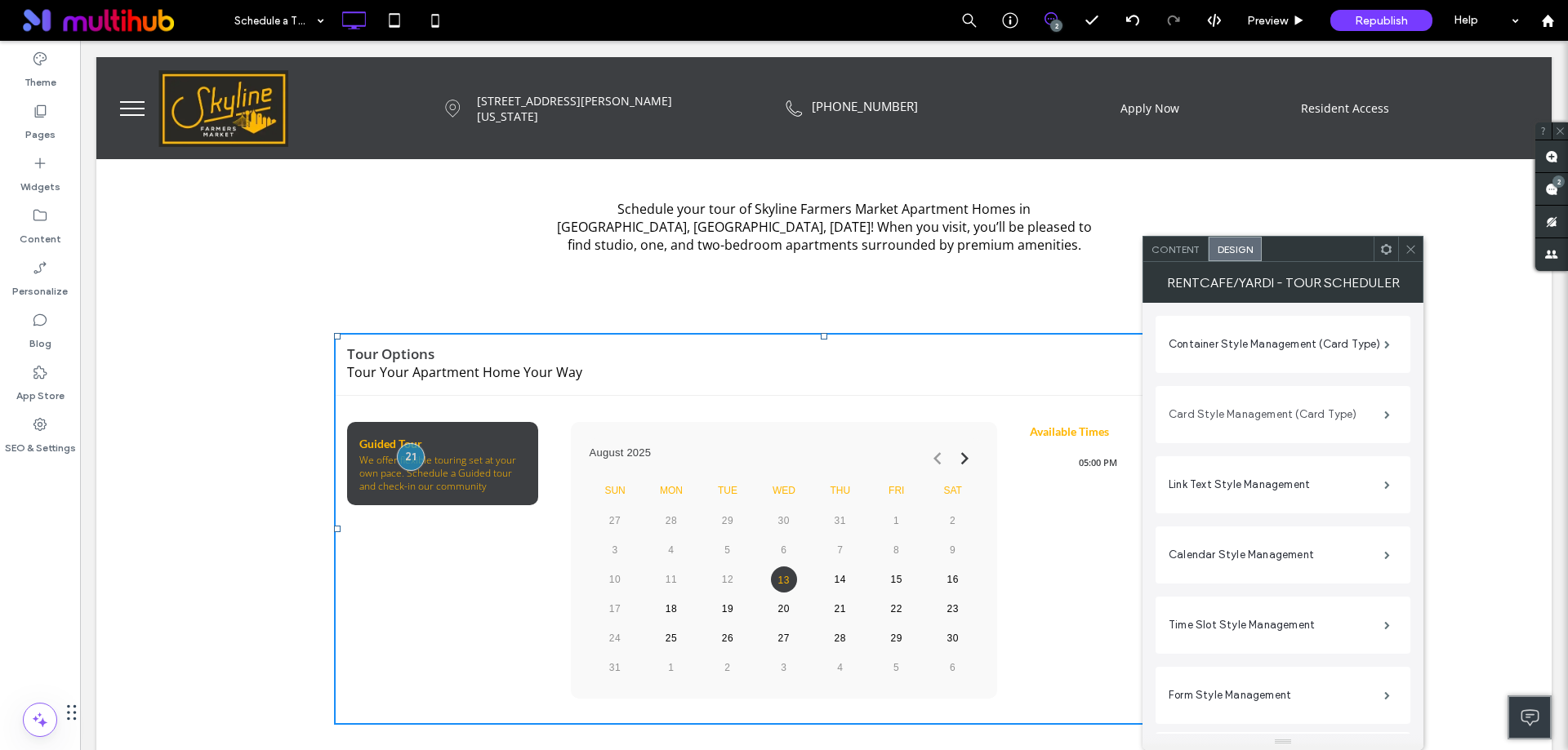
click at [1272, 421] on label "Card Style Management (Card Type)" at bounding box center [1276, 414] width 216 height 33
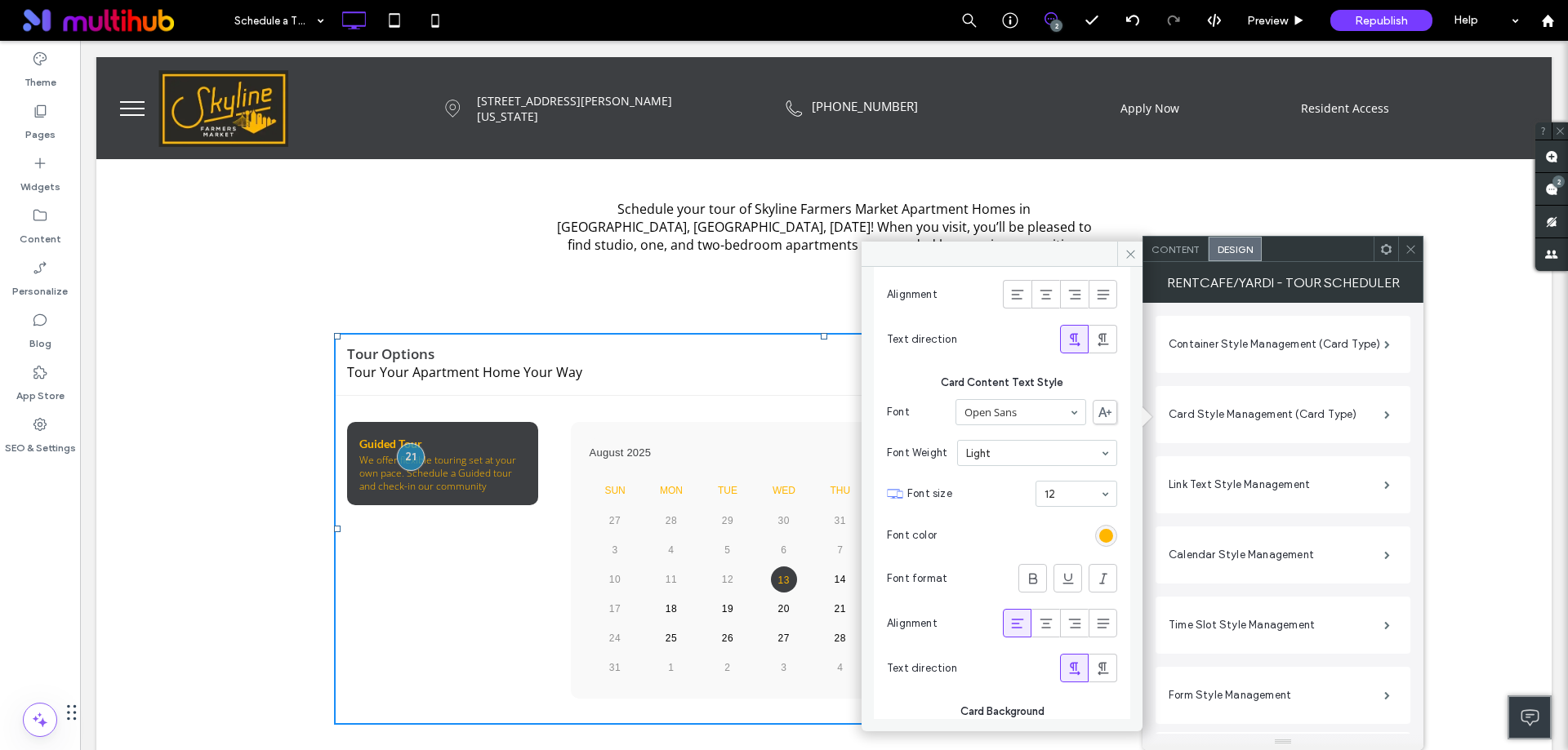
scroll to position [539, 0]
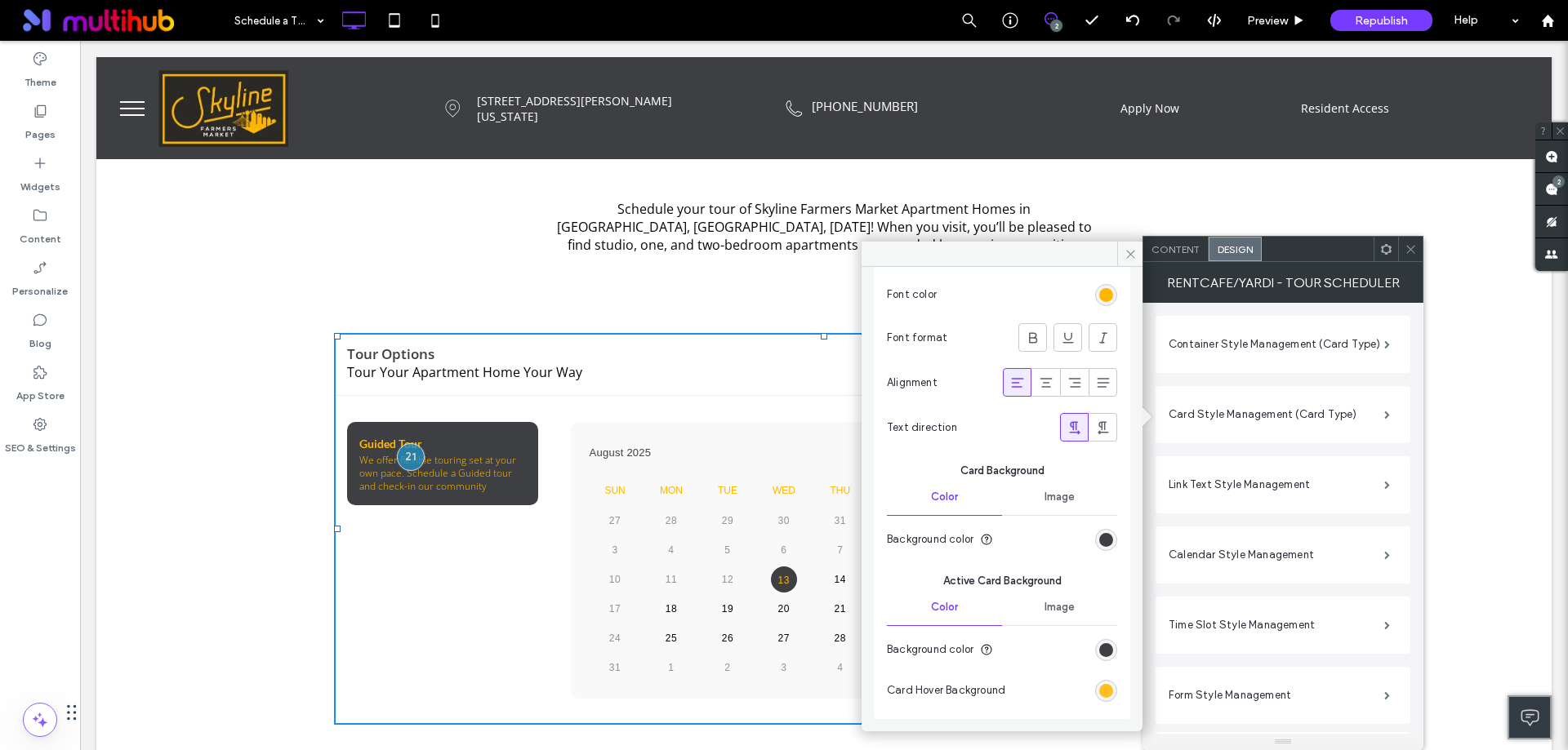
click at [1100, 694] on div "#ffb600" at bounding box center [1107, 691] width 14 height 14
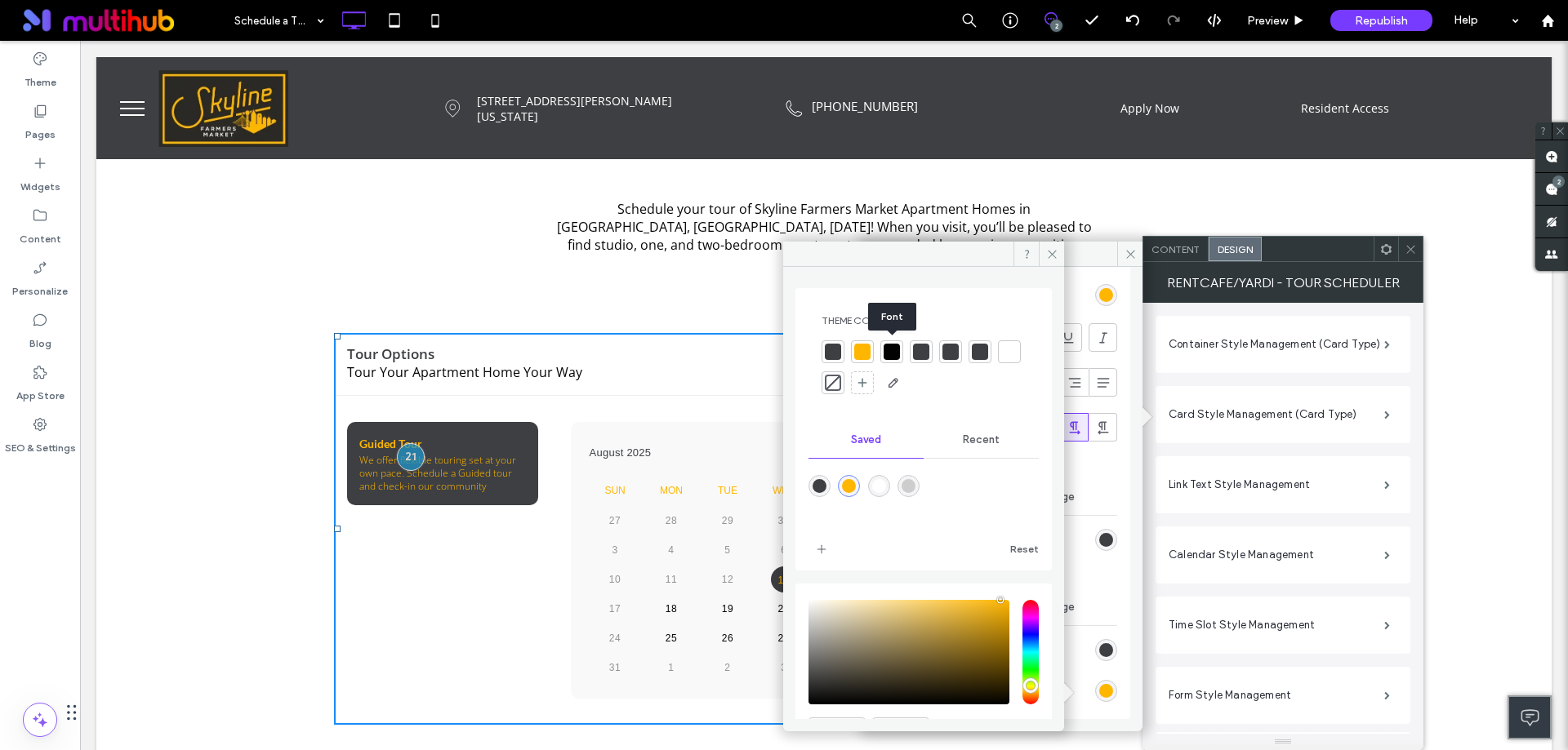
click at [889, 349] on div at bounding box center [892, 352] width 16 height 16
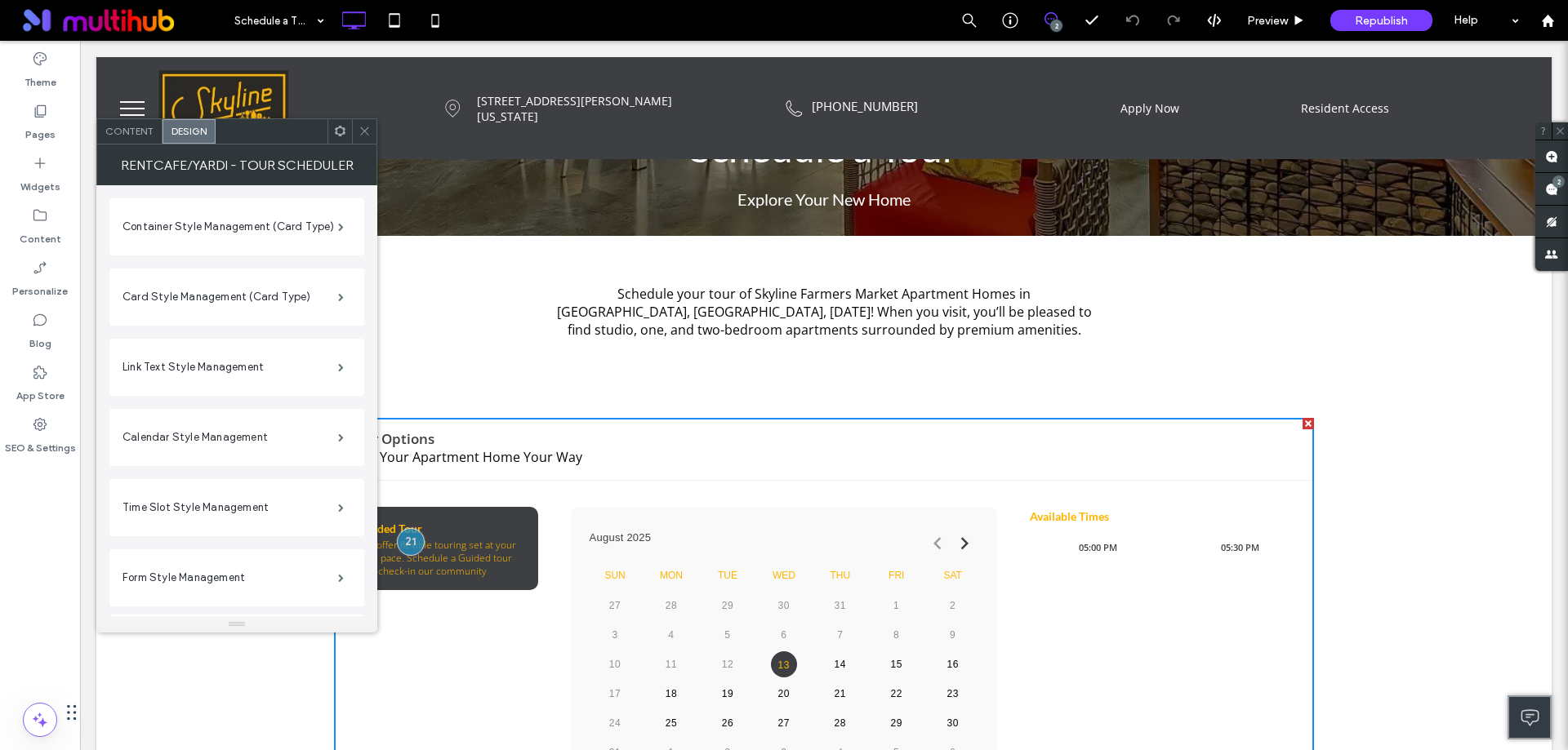
click at [364, 131] on use at bounding box center [364, 131] width 8 height 8
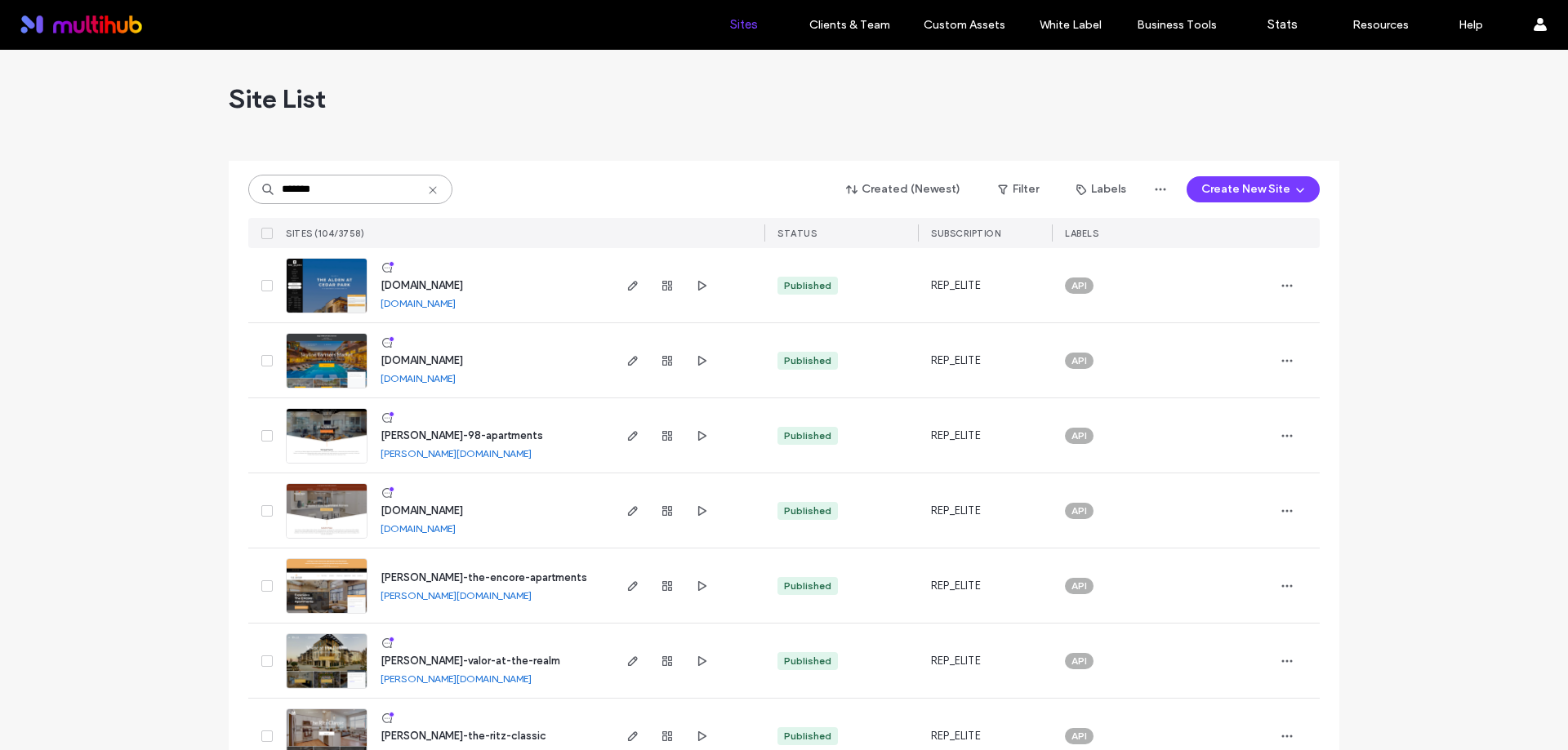
click at [369, 191] on input "*******" at bounding box center [350, 189] width 204 height 29
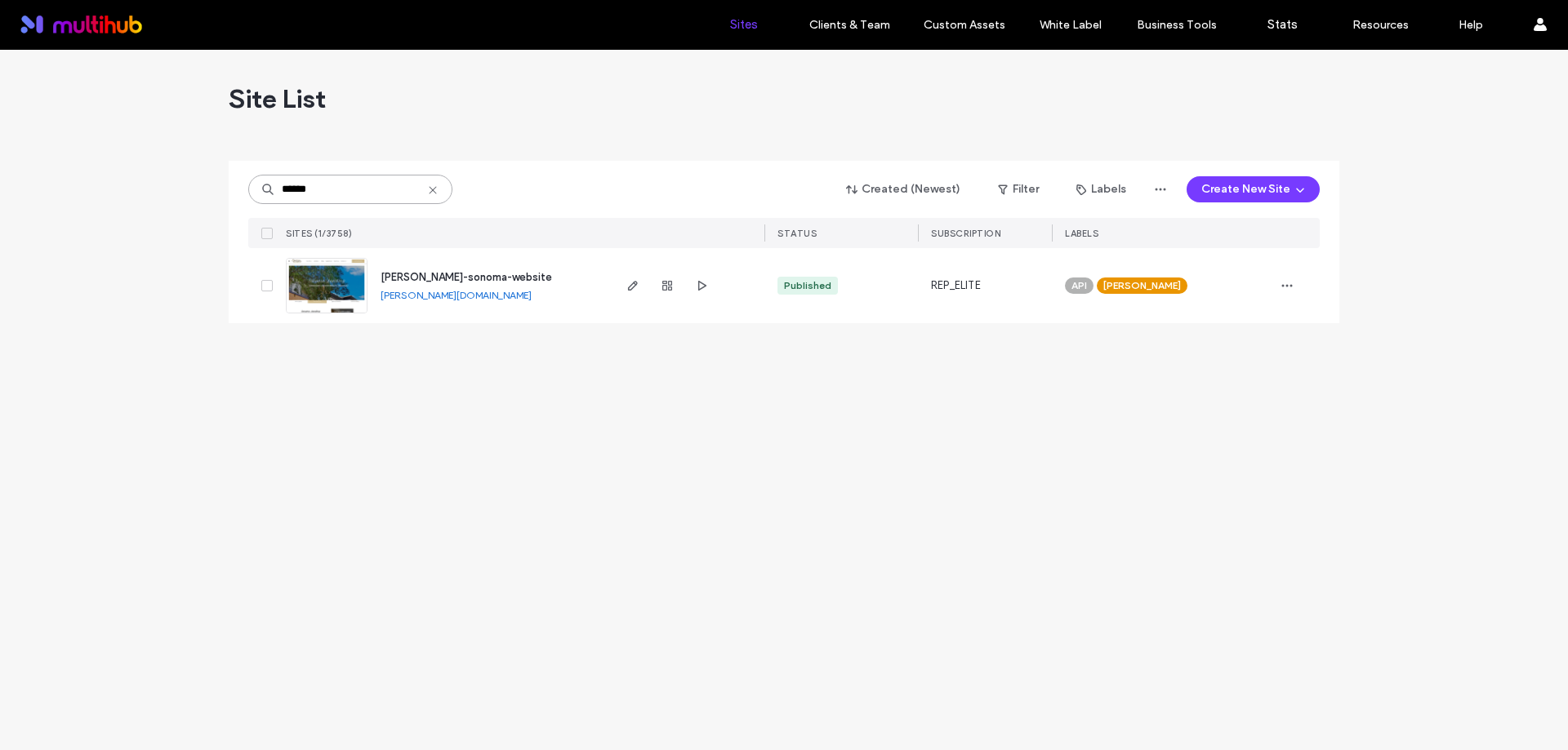
click at [369, 191] on input "******" at bounding box center [350, 189] width 204 height 29
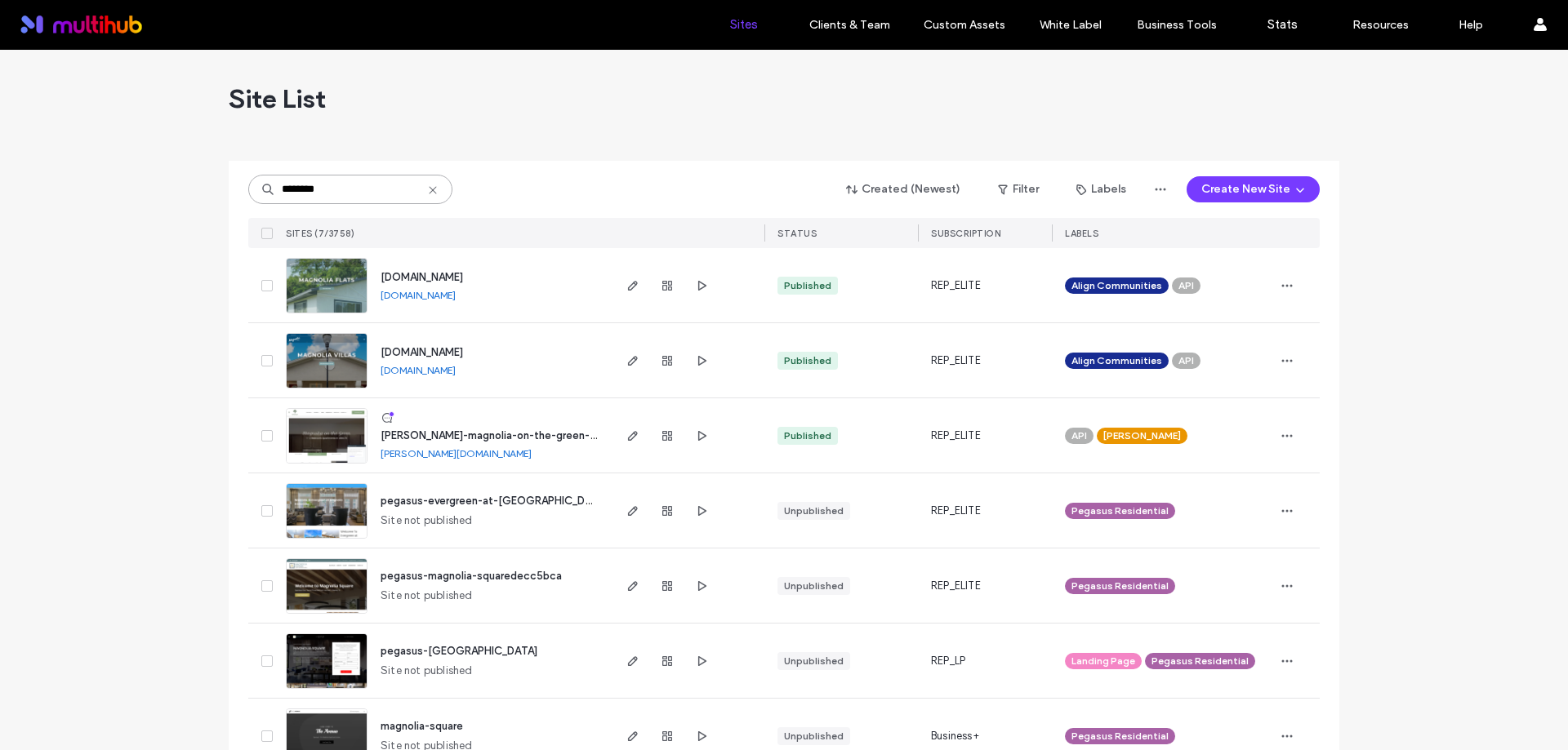
click at [354, 194] on input "********" at bounding box center [350, 189] width 204 height 29
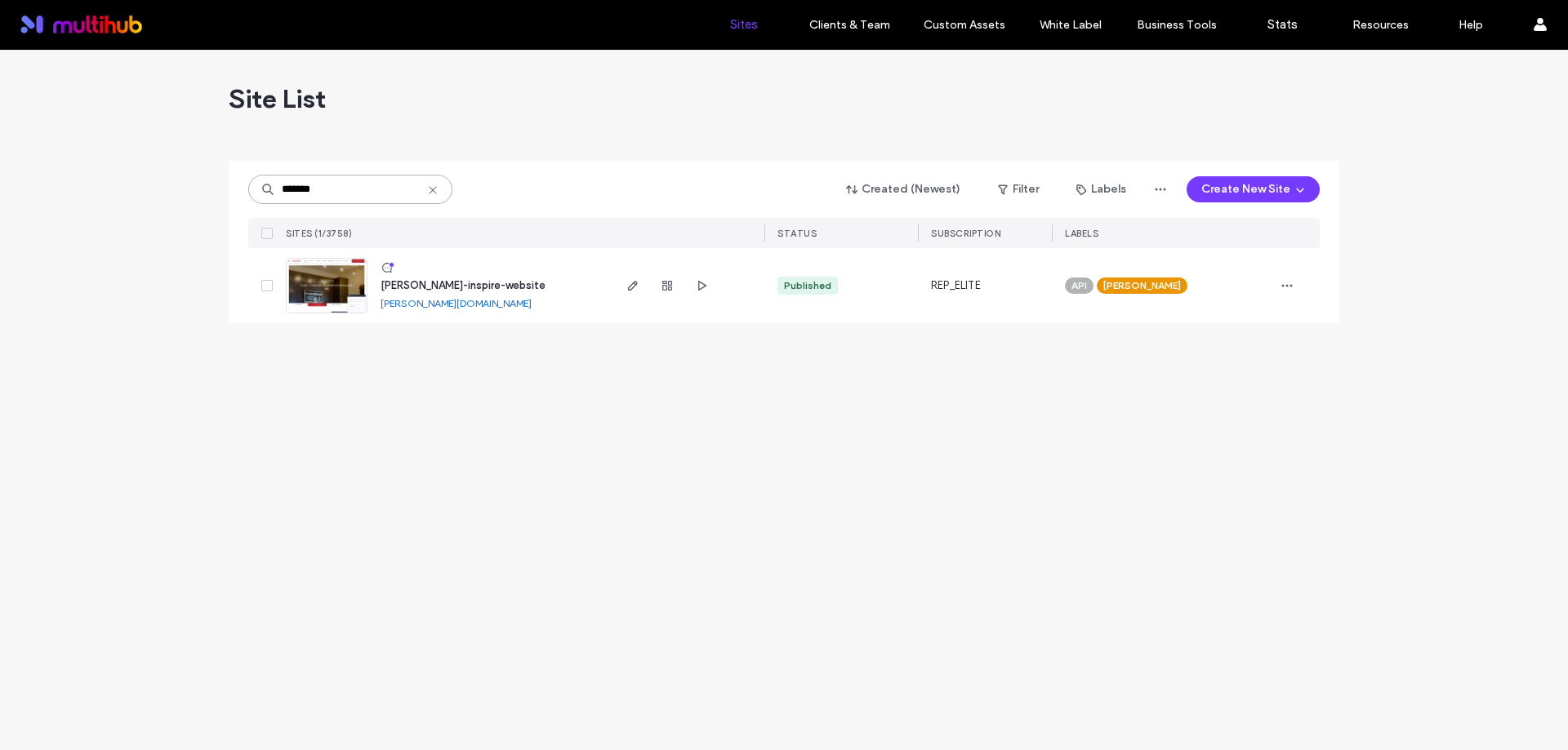
click at [320, 188] on input "*******" at bounding box center [350, 189] width 204 height 29
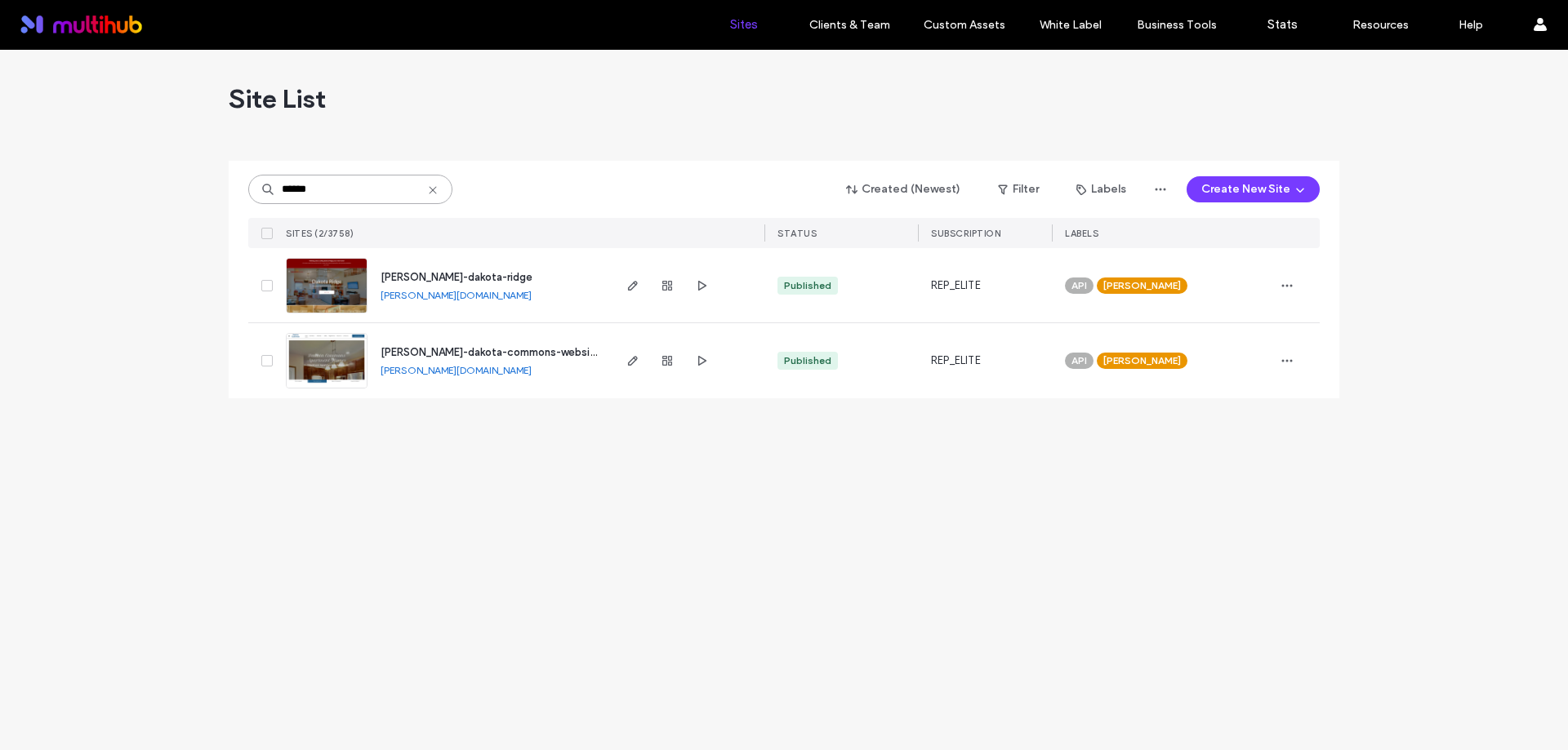
click at [304, 196] on input "******" at bounding box center [350, 189] width 204 height 29
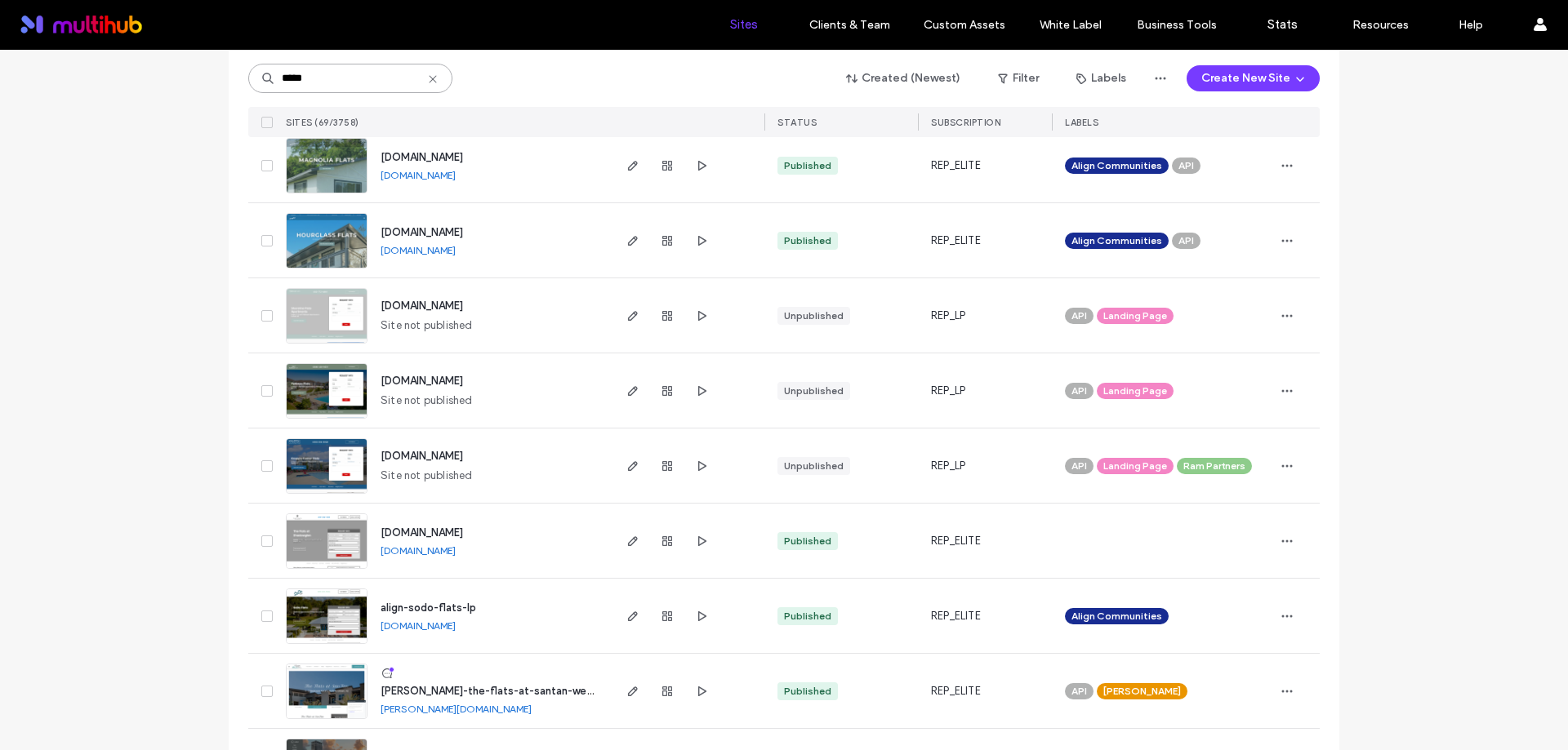
scroll to position [164, 0]
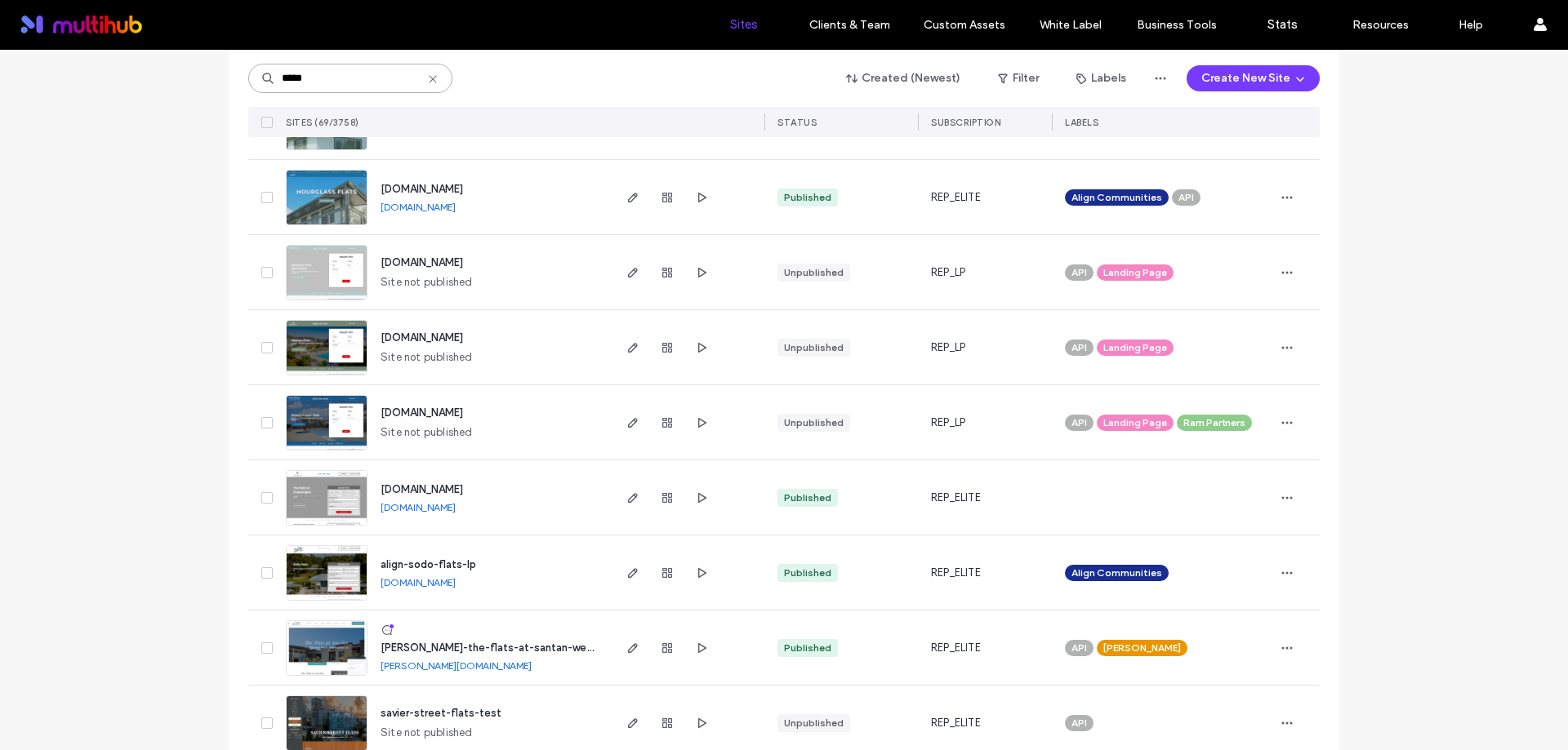
click at [319, 80] on input "*****" at bounding box center [350, 78] width 204 height 29
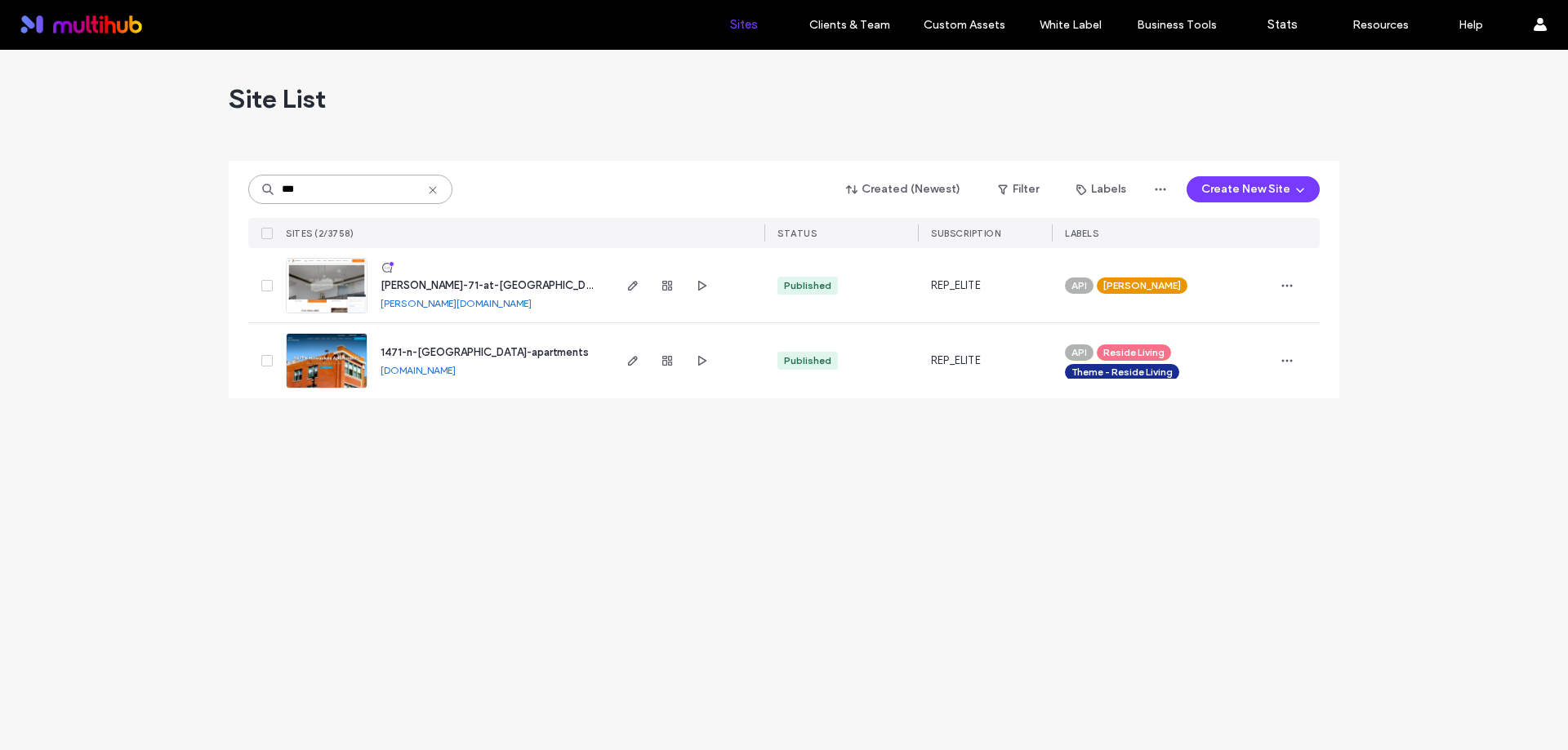
scroll to position [0, 0]
type input "***"
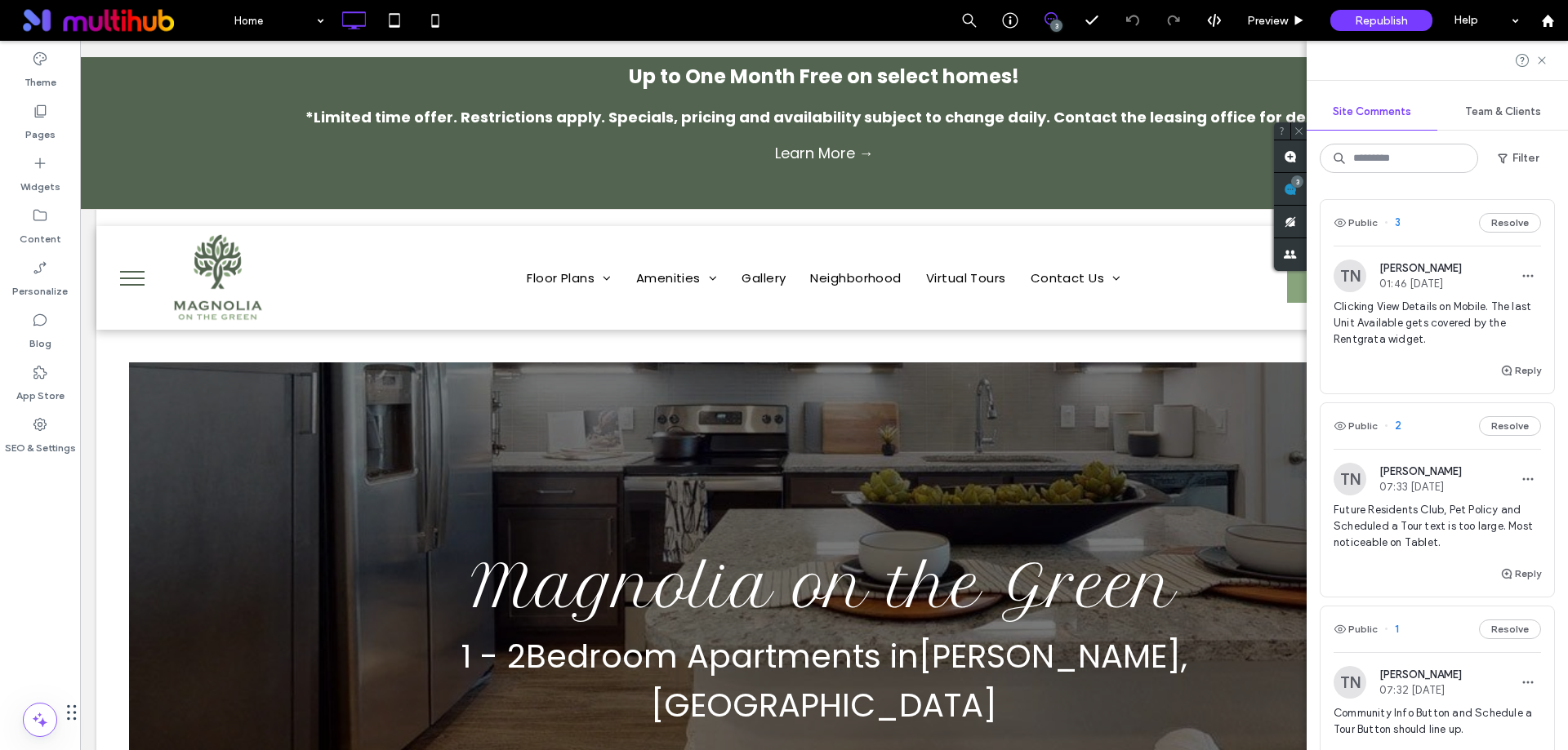
click at [1453, 542] on span "Future Residents Club, Pet Policy and Scheduled a Tour text is too large. Most …" at bounding box center [1436, 526] width 207 height 49
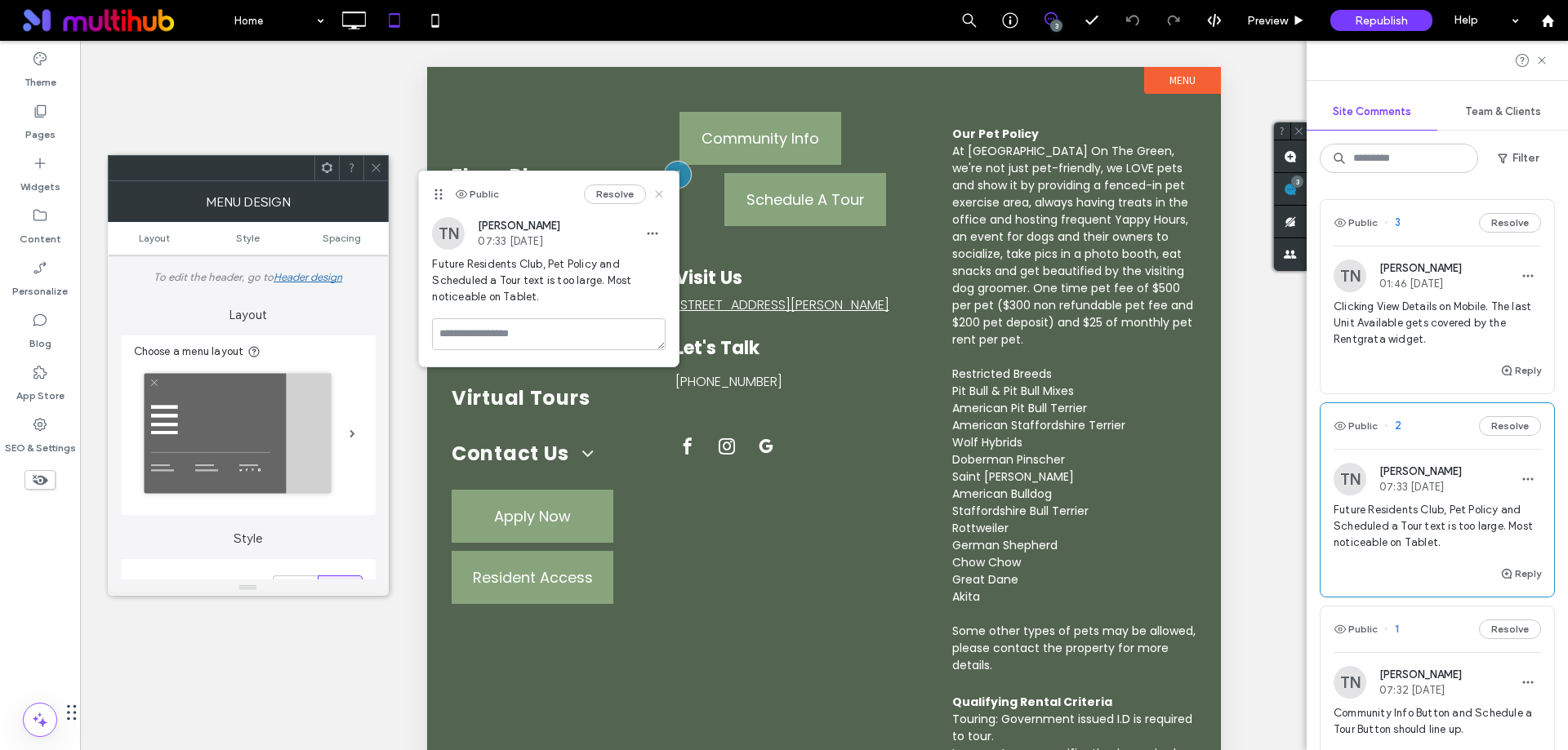
drag, startPoint x: 655, startPoint y: 197, endPoint x: 231, endPoint y: 129, distance: 429.4
click at [655, 197] on icon at bounding box center [659, 194] width 13 height 13
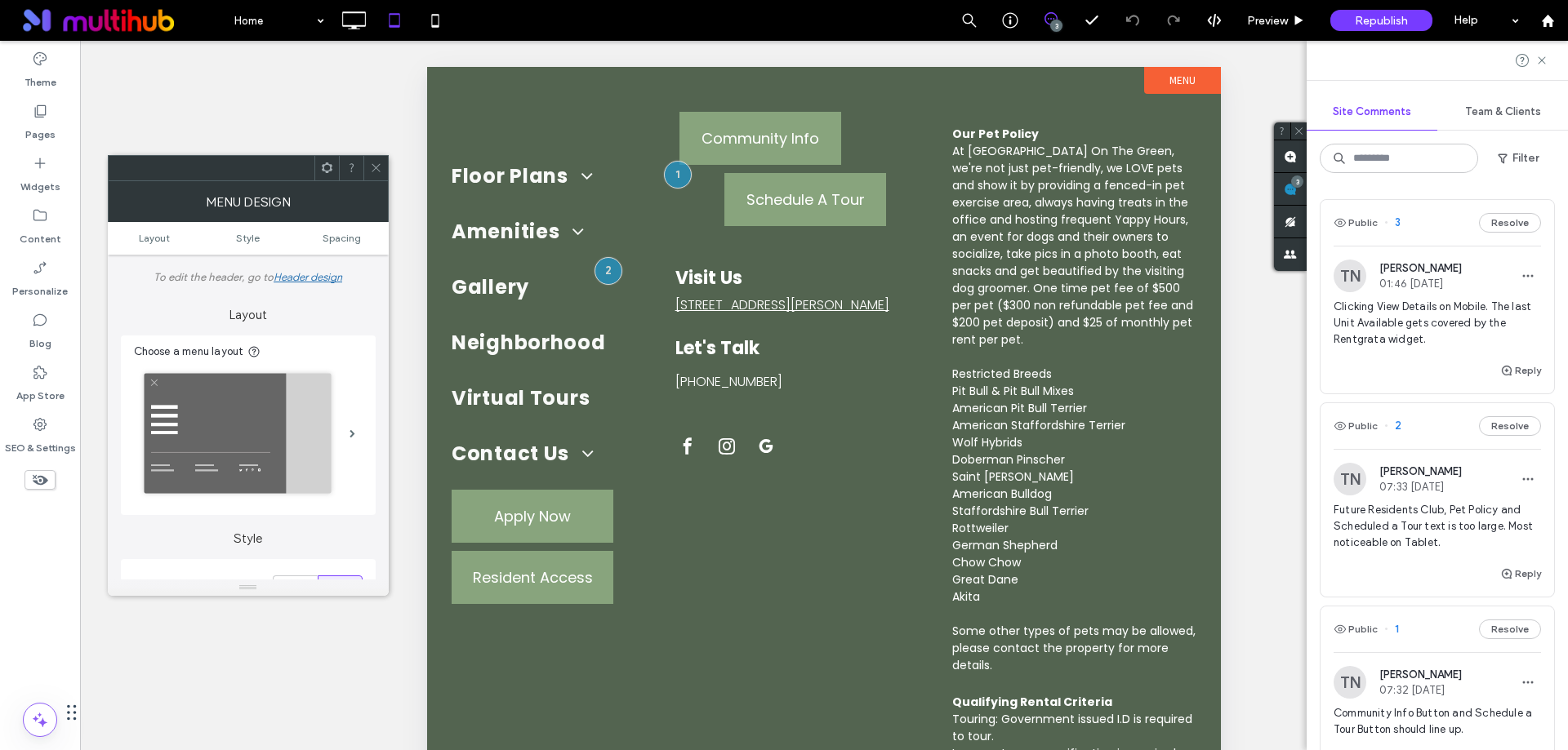
click at [372, 163] on icon at bounding box center [376, 168] width 12 height 12
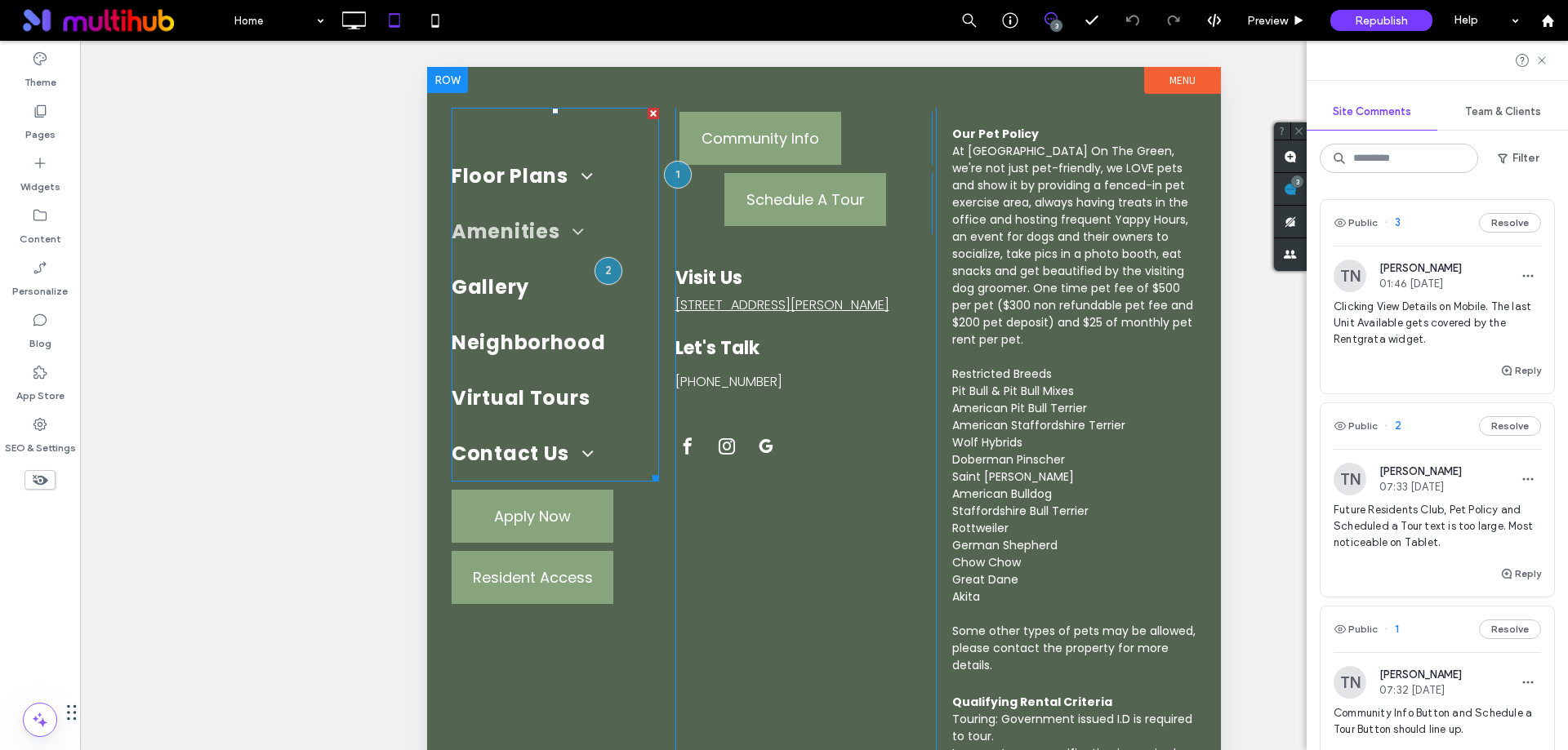
click at [526, 250] on span "Amenities" at bounding box center [518, 232] width 133 height 39
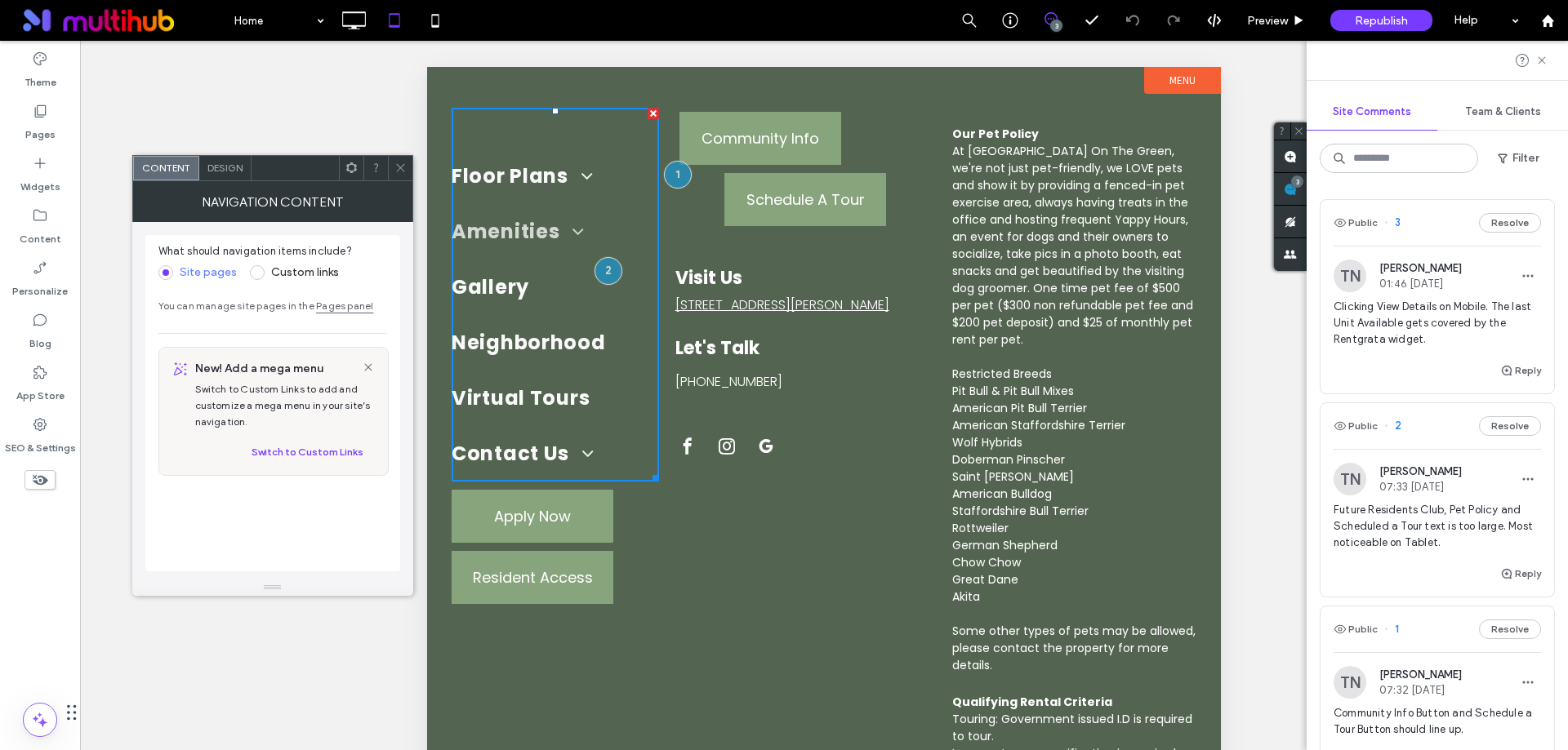
click at [583, 229] on span at bounding box center [572, 231] width 25 height 20
click at [407, 164] on div at bounding box center [400, 168] width 25 height 25
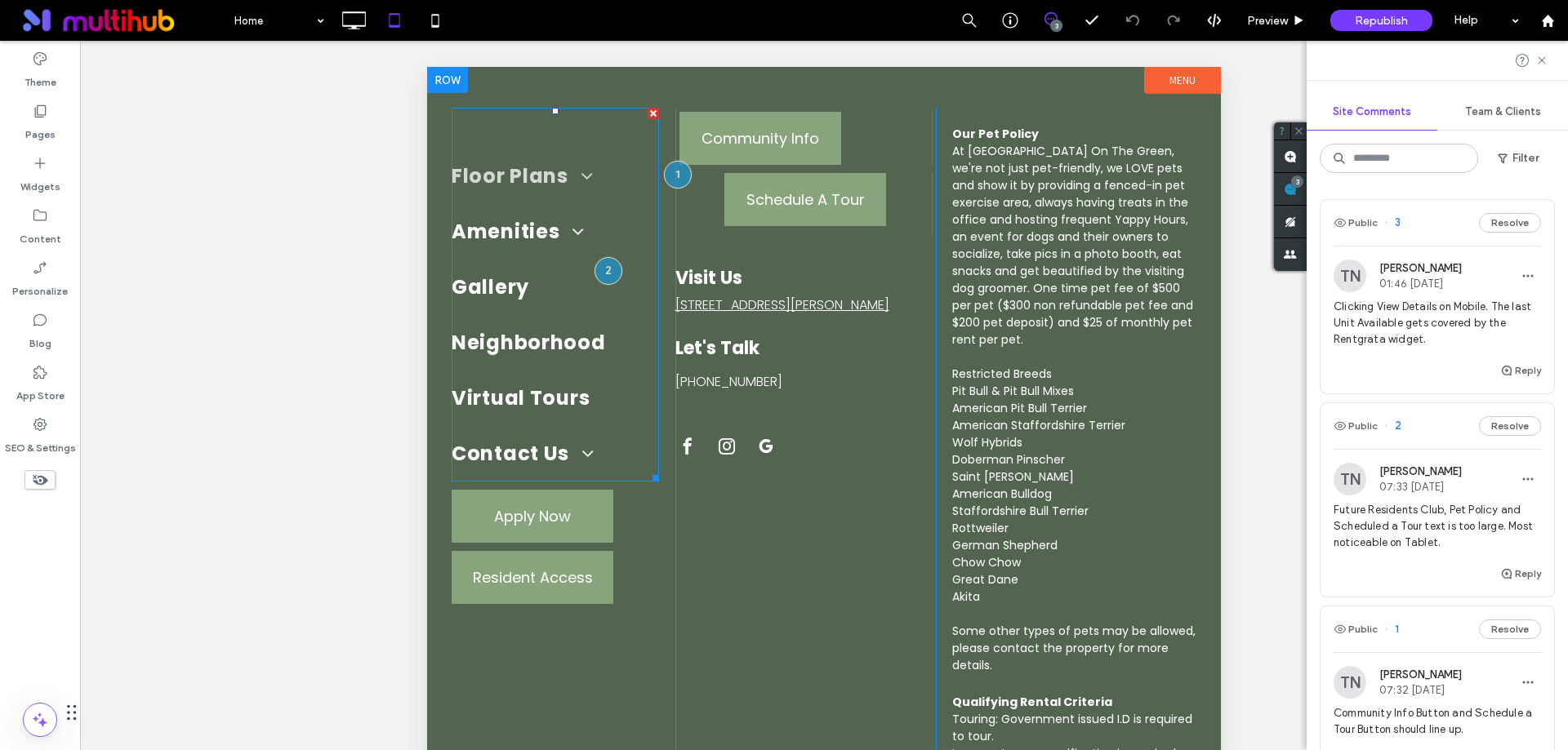
click at [584, 175] on span at bounding box center [580, 176] width 25 height 20
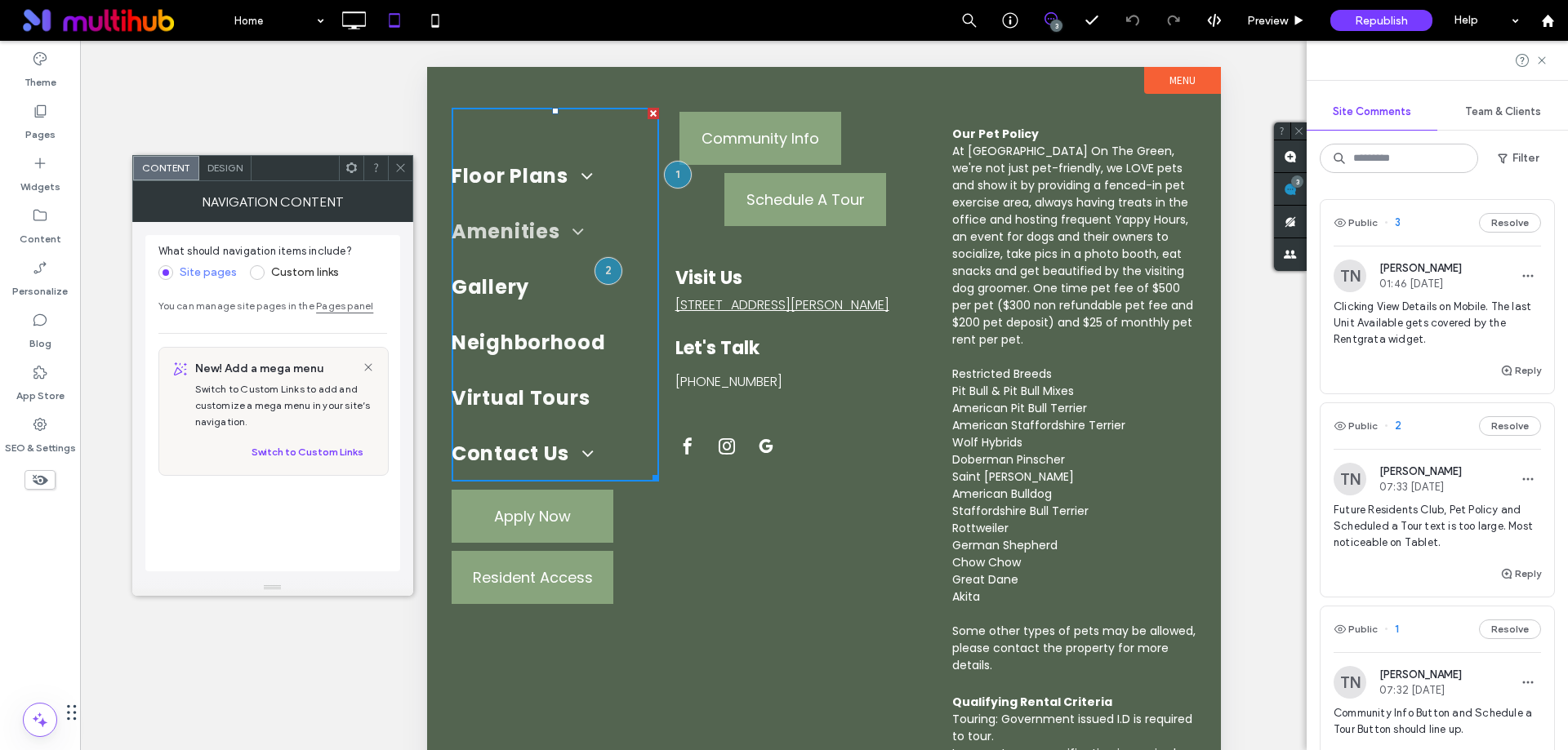
click at [577, 228] on span at bounding box center [572, 231] width 25 height 20
click at [230, 164] on span "Design" at bounding box center [225, 168] width 36 height 12
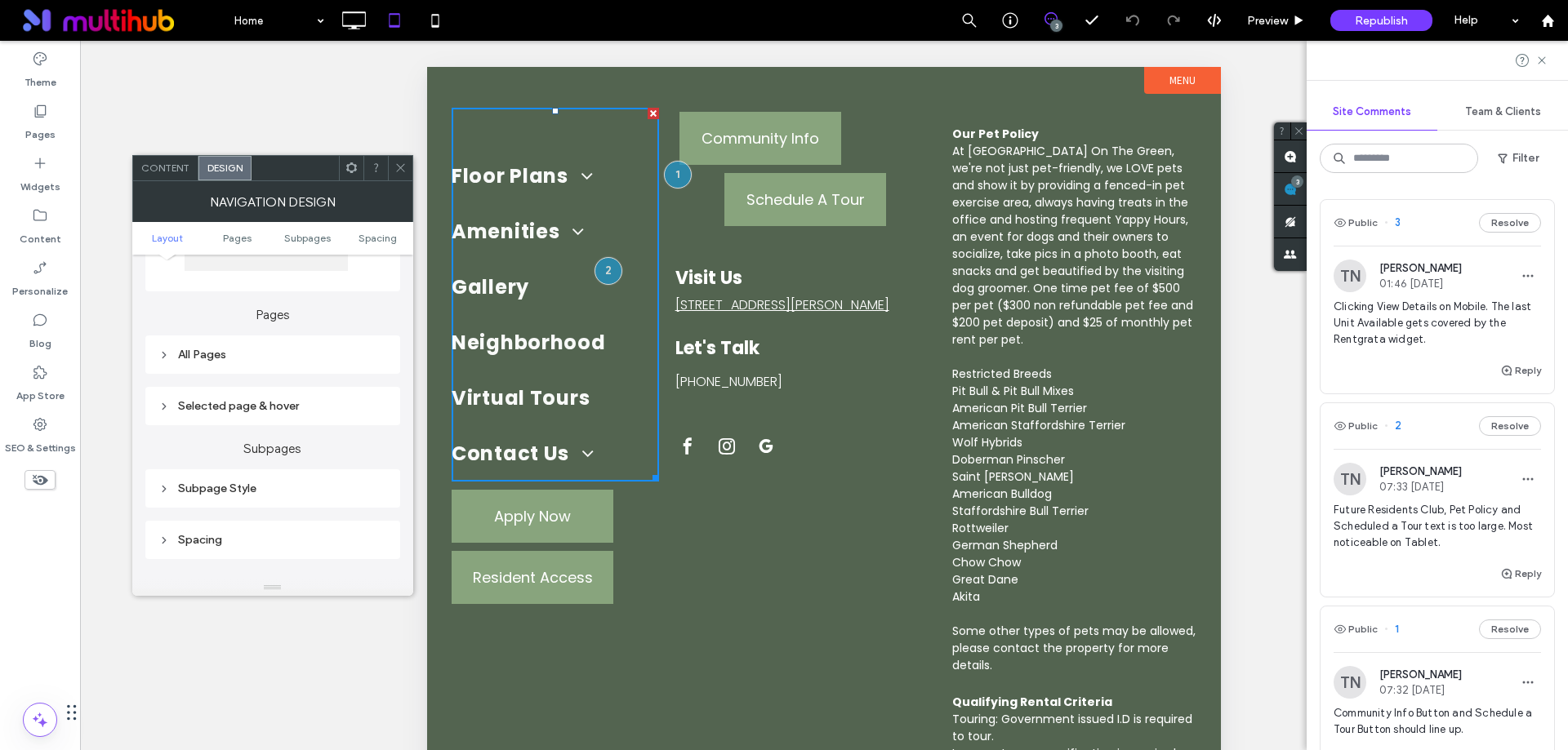
scroll to position [327, 0]
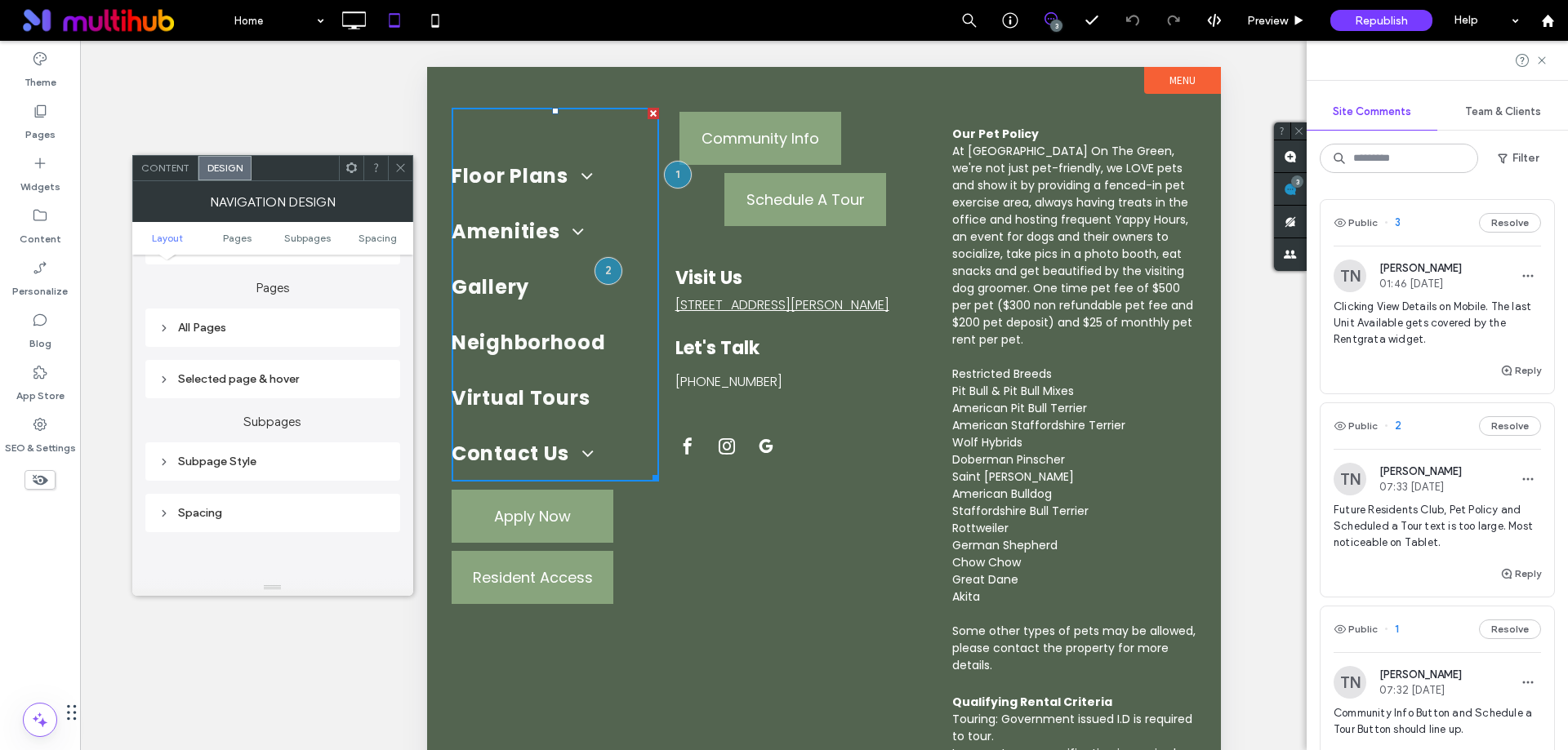
click at [256, 462] on div "Subpage Style" at bounding box center [272, 462] width 228 height 14
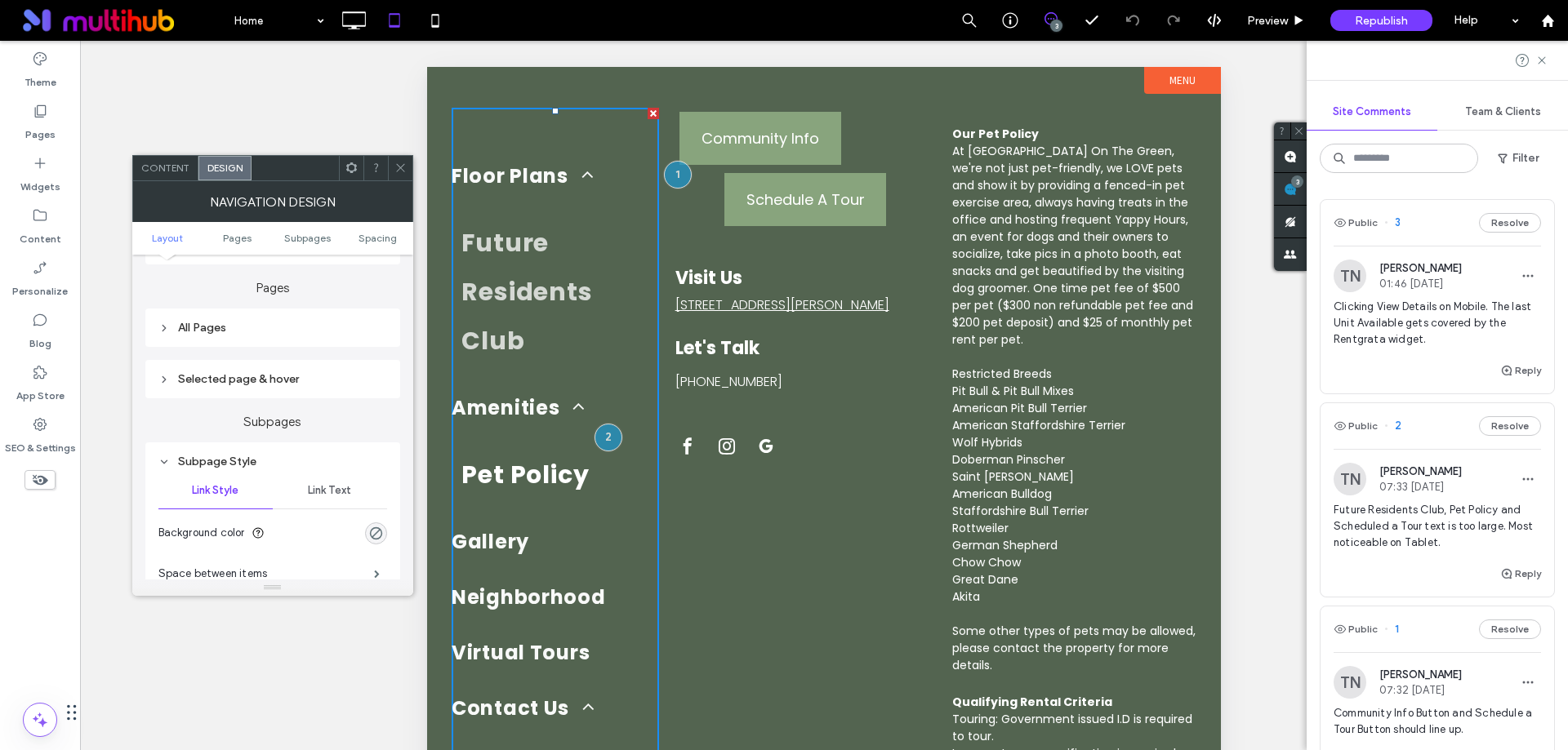
scroll to position [408, 0]
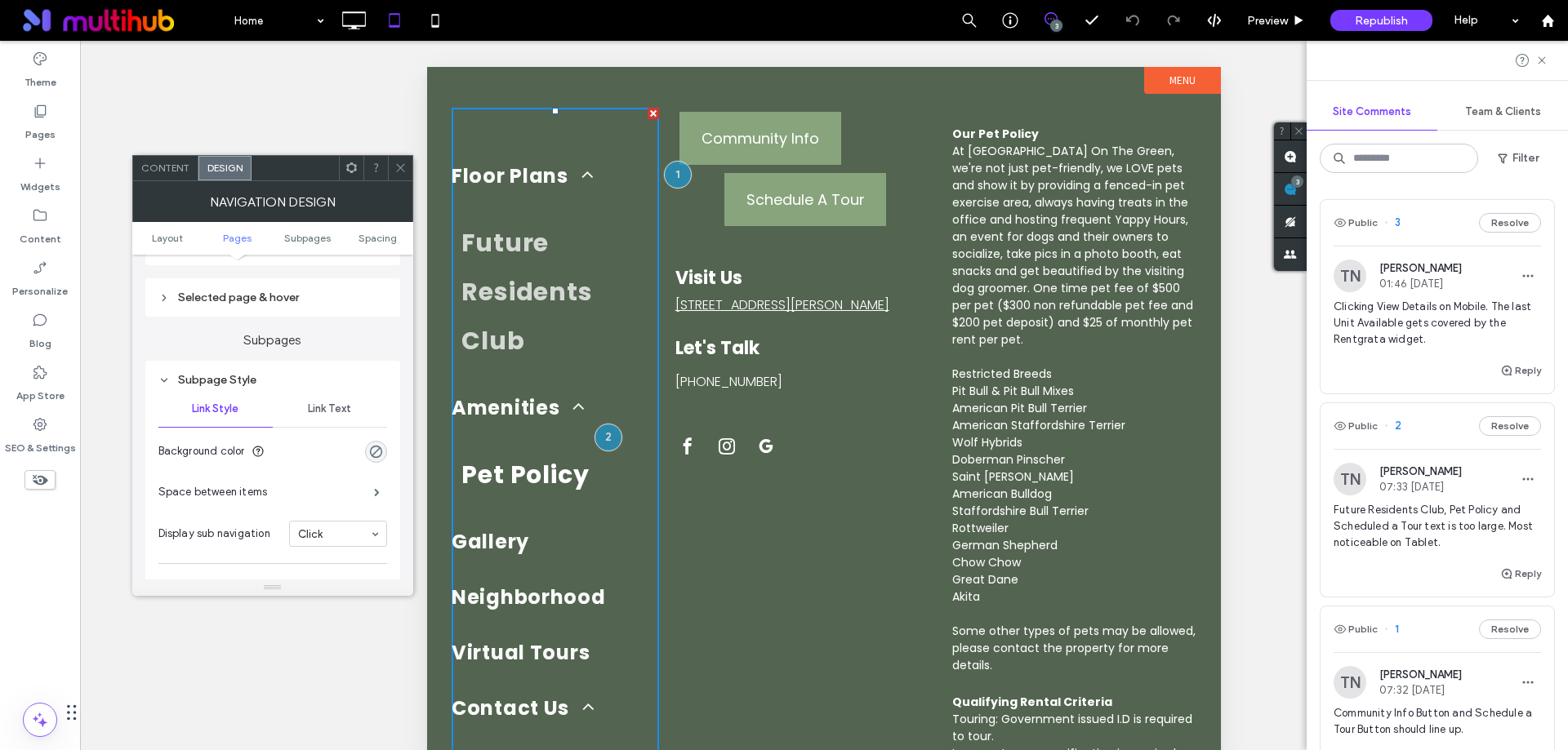
click at [324, 394] on div "Link Text" at bounding box center [330, 409] width 115 height 36
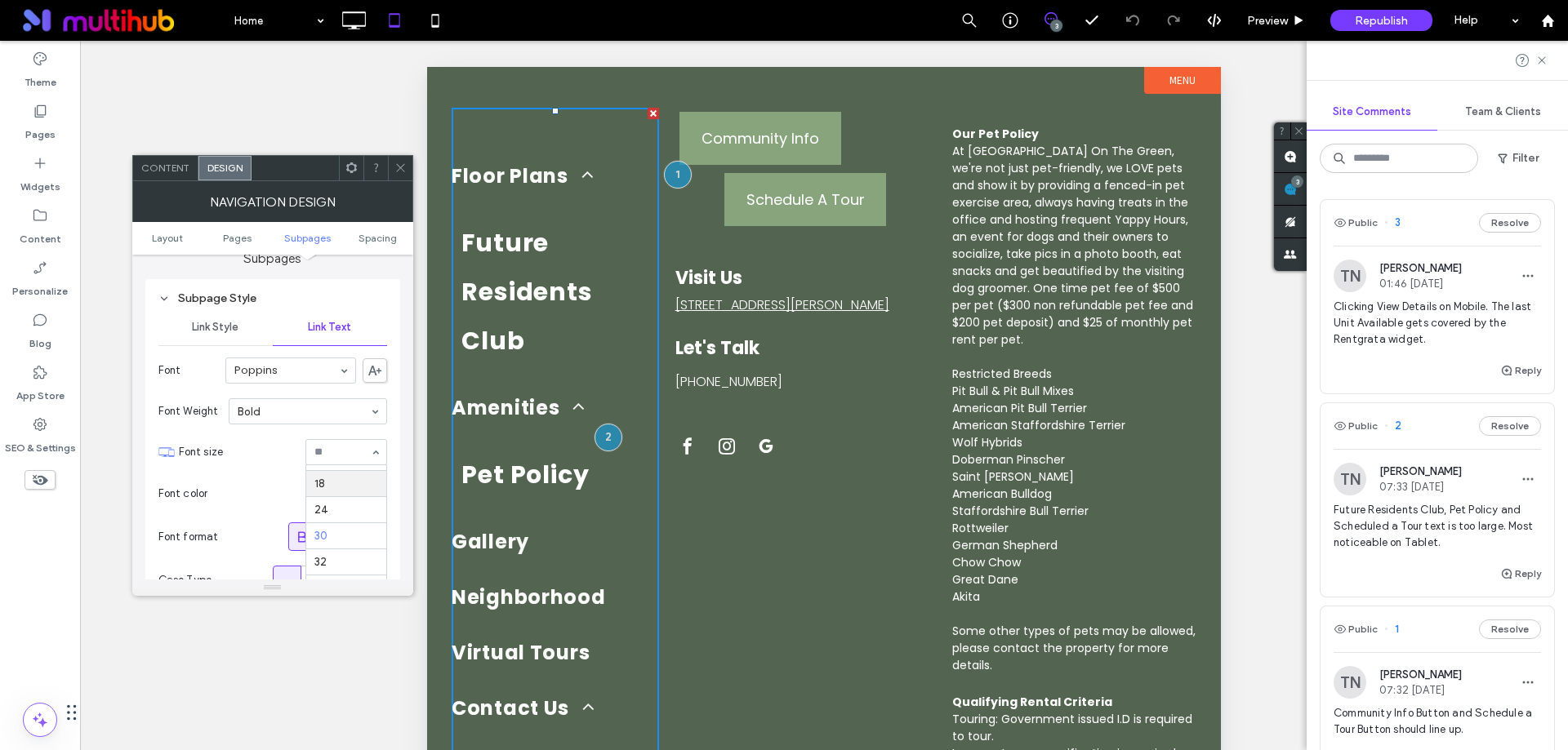
scroll to position [154, 0]
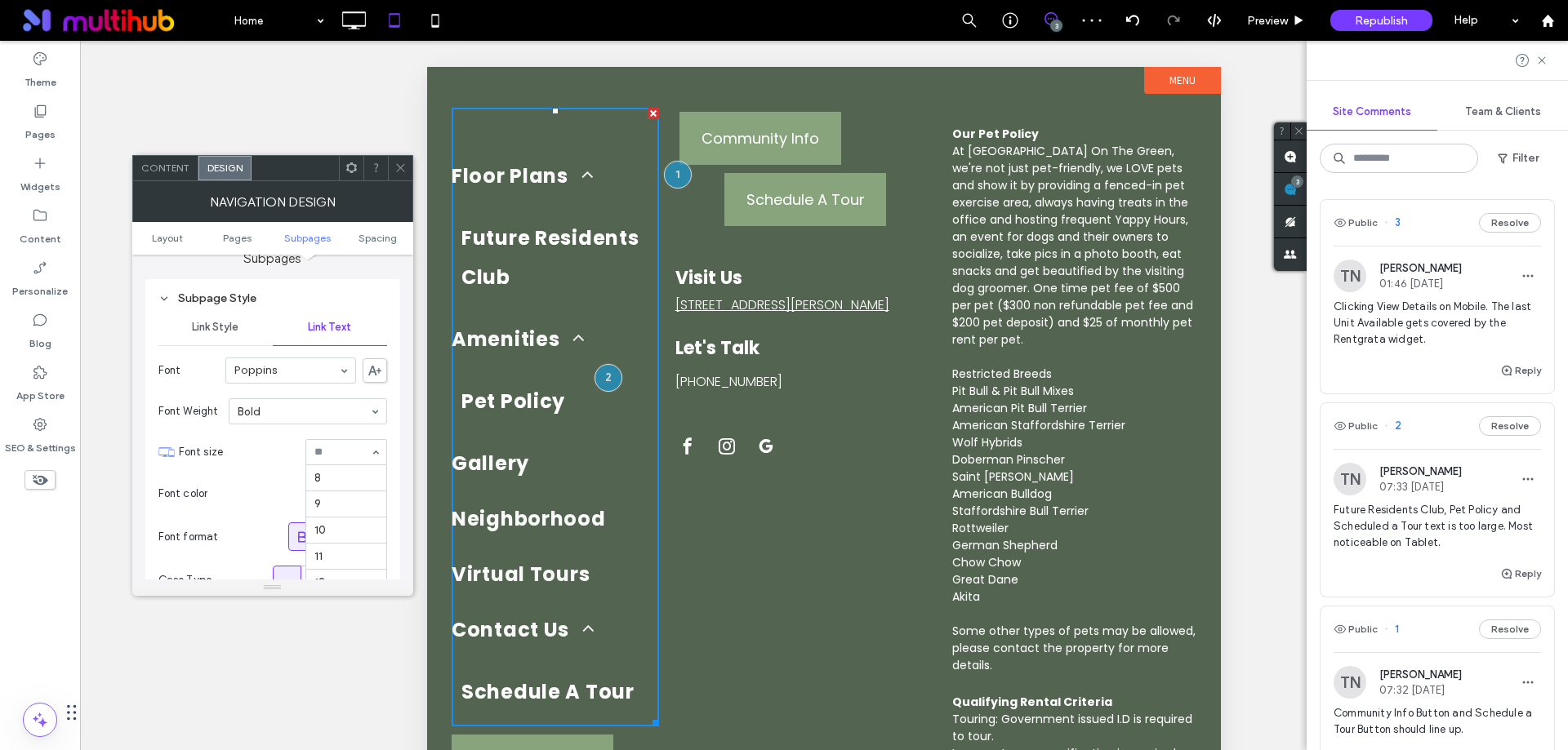
click at [347, 455] on input at bounding box center [342, 452] width 55 height 12
type input "**"
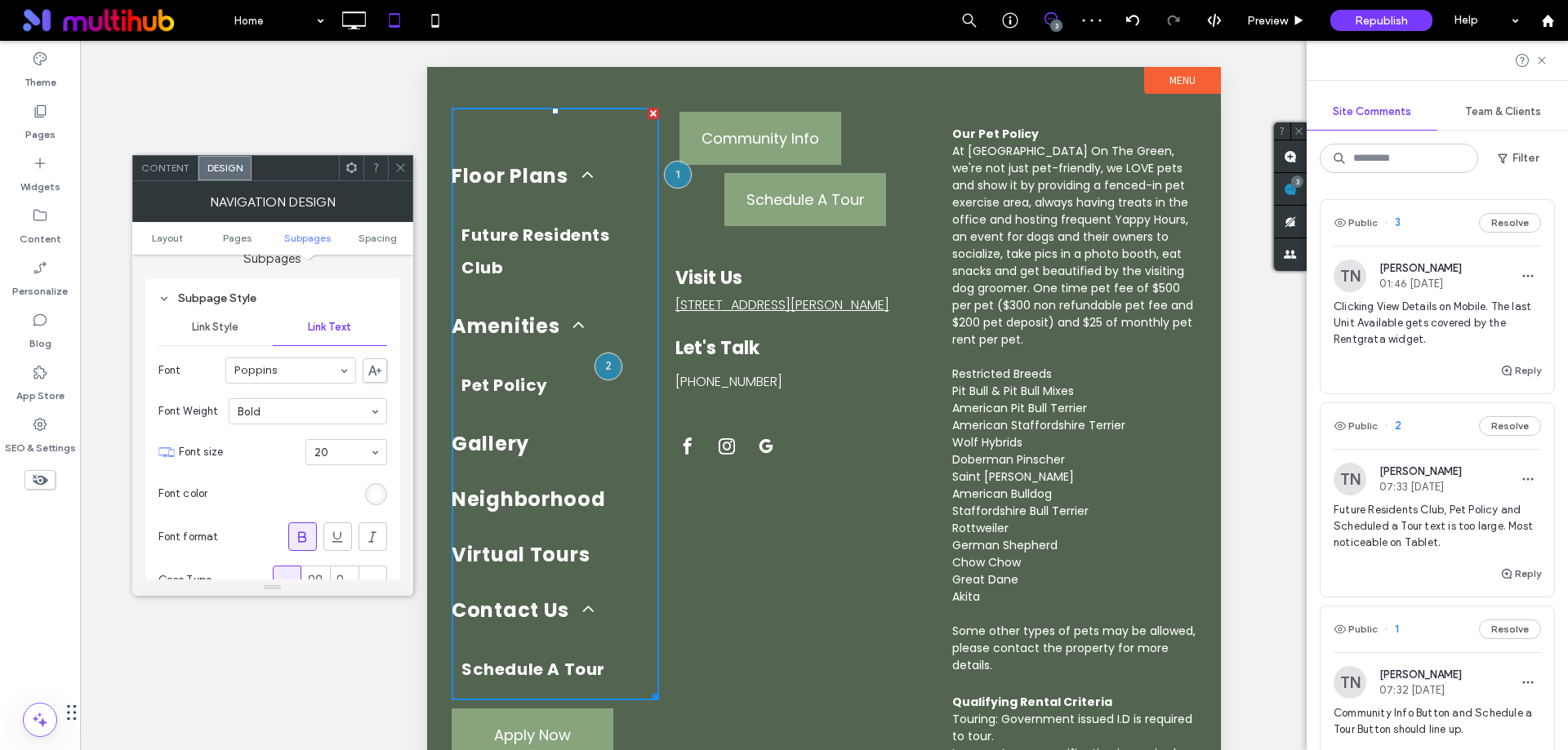
click at [398, 166] on icon at bounding box center [401, 168] width 12 height 12
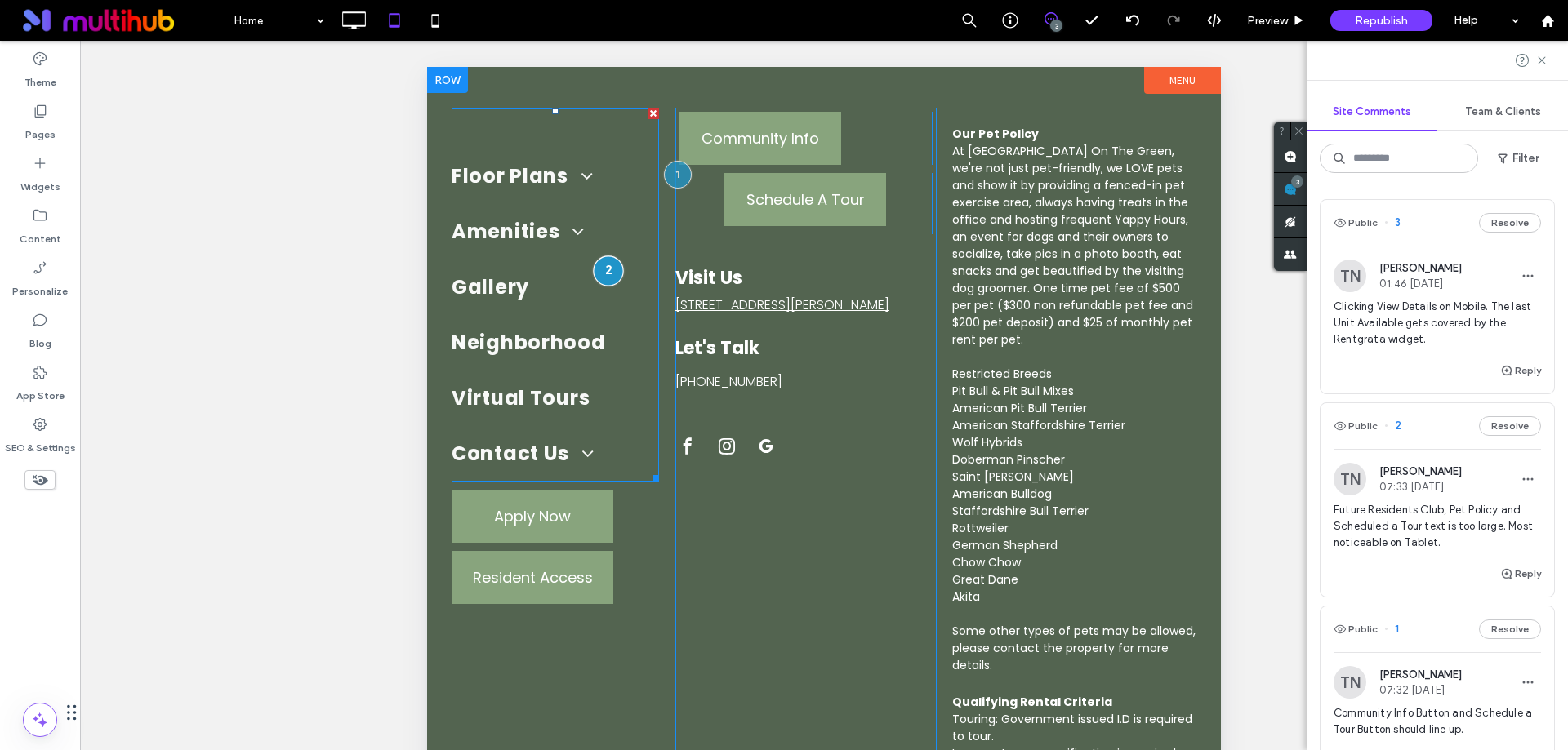
click at [608, 276] on div at bounding box center [608, 271] width 30 height 30
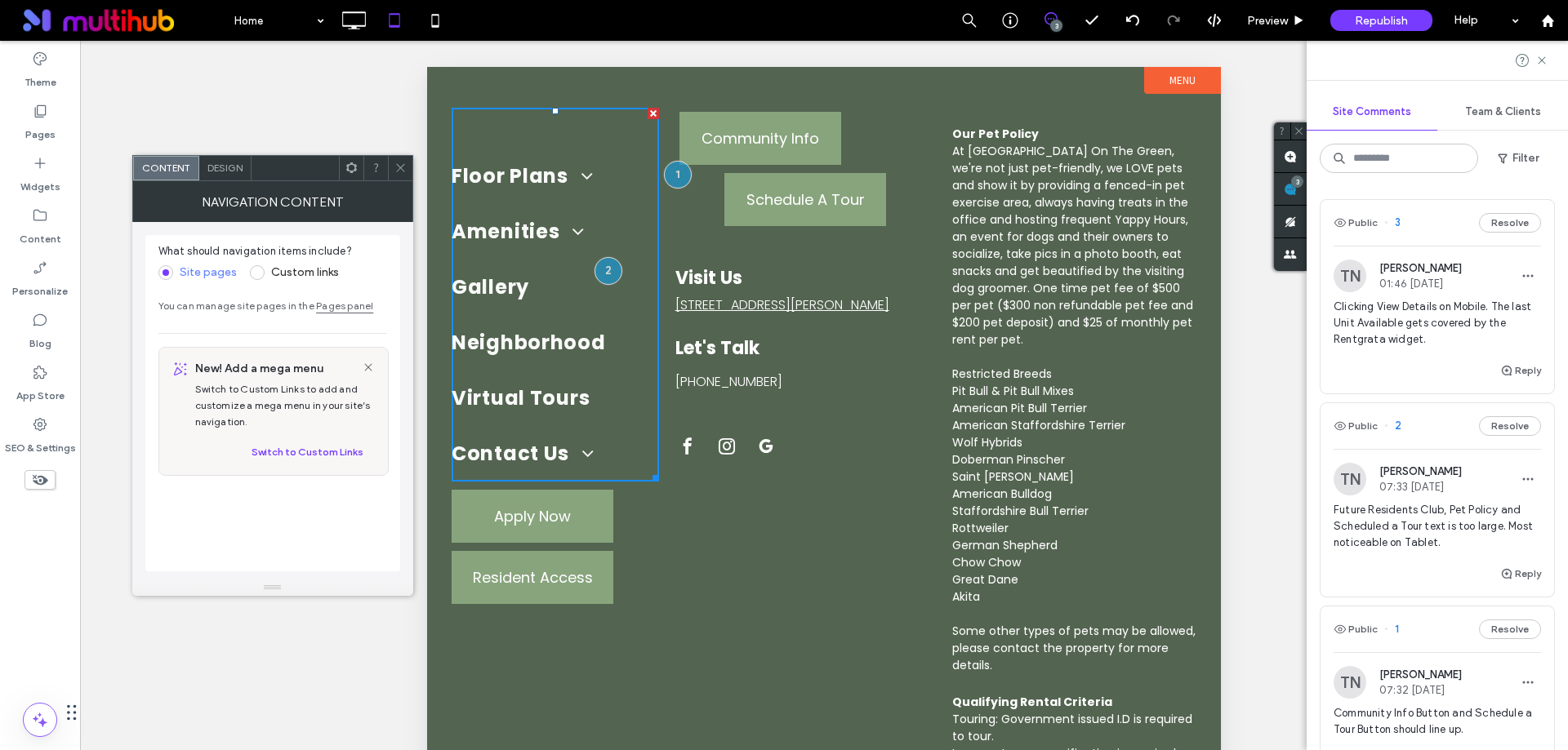
click at [396, 163] on icon at bounding box center [401, 168] width 12 height 12
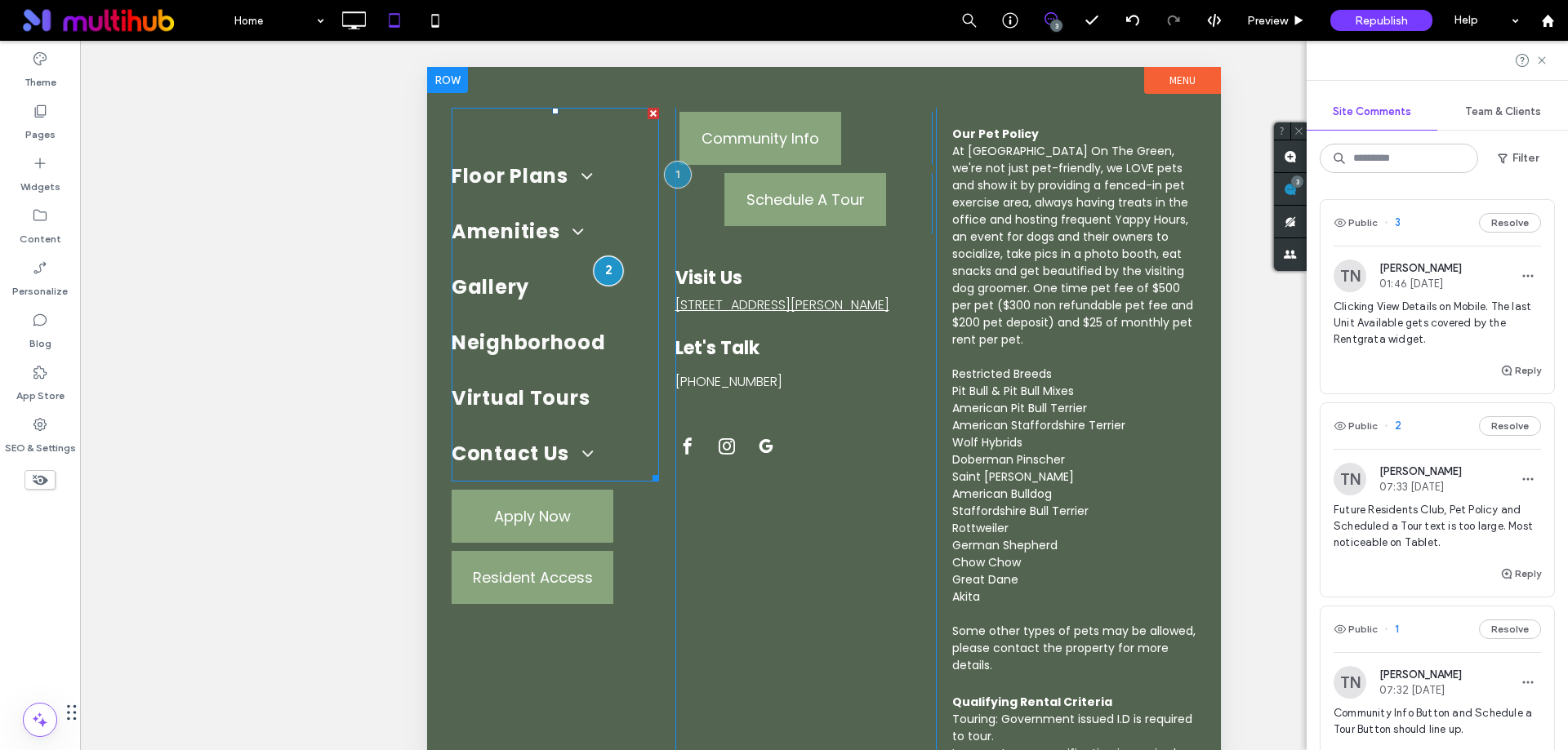
click at [618, 264] on div at bounding box center [608, 271] width 30 height 30
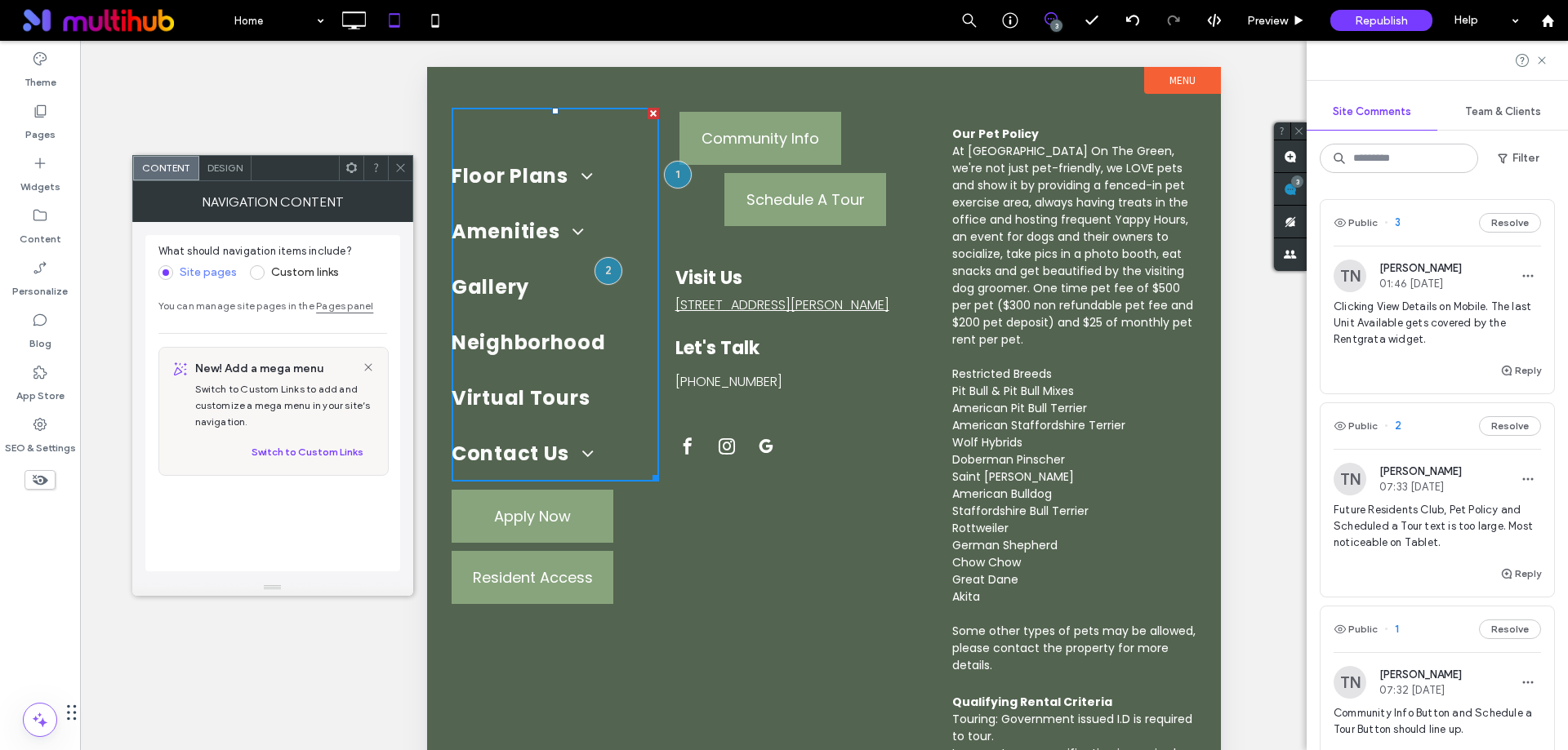
click at [402, 164] on icon at bounding box center [401, 168] width 12 height 12
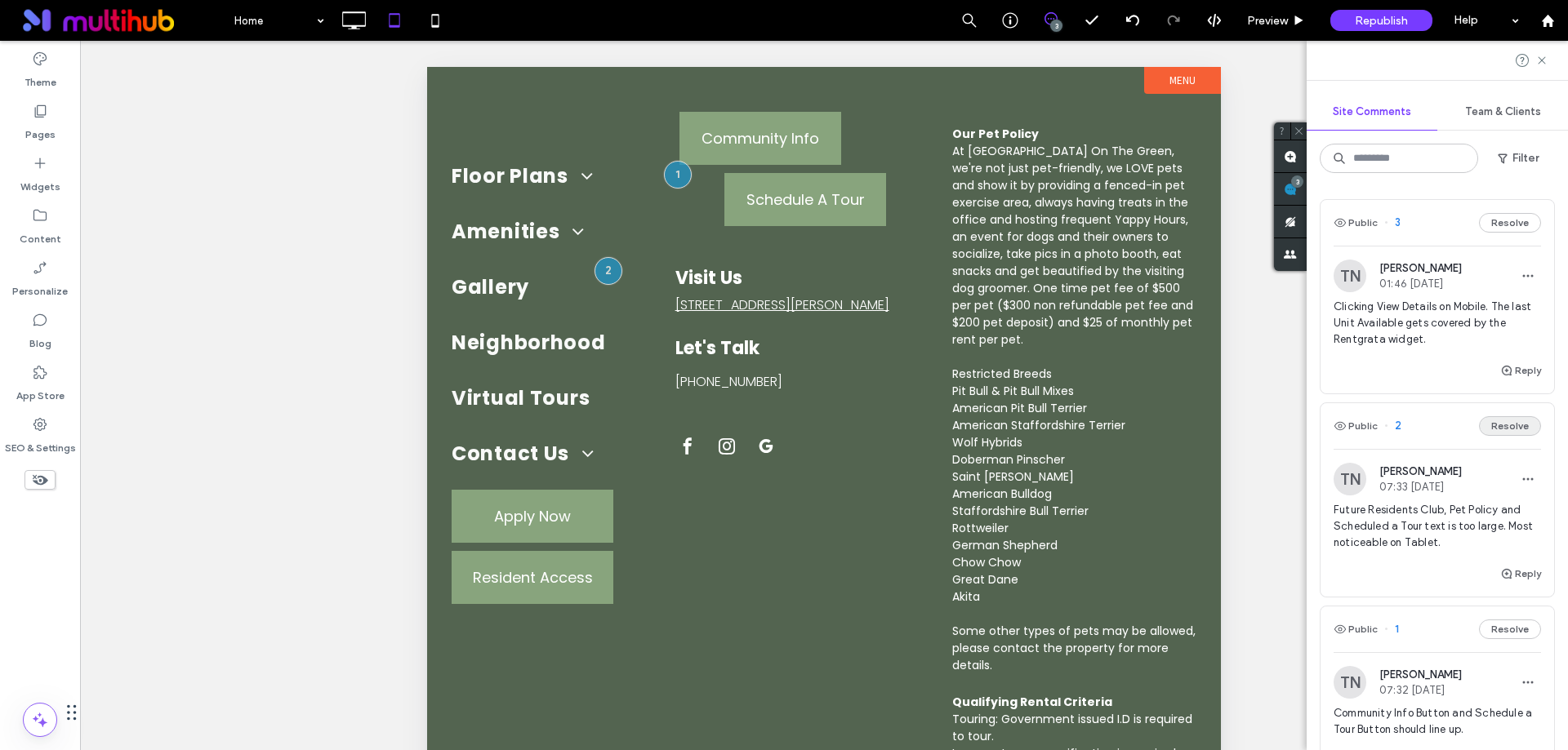
click at [1483, 427] on button "Resolve" at bounding box center [1510, 427] width 62 height 20
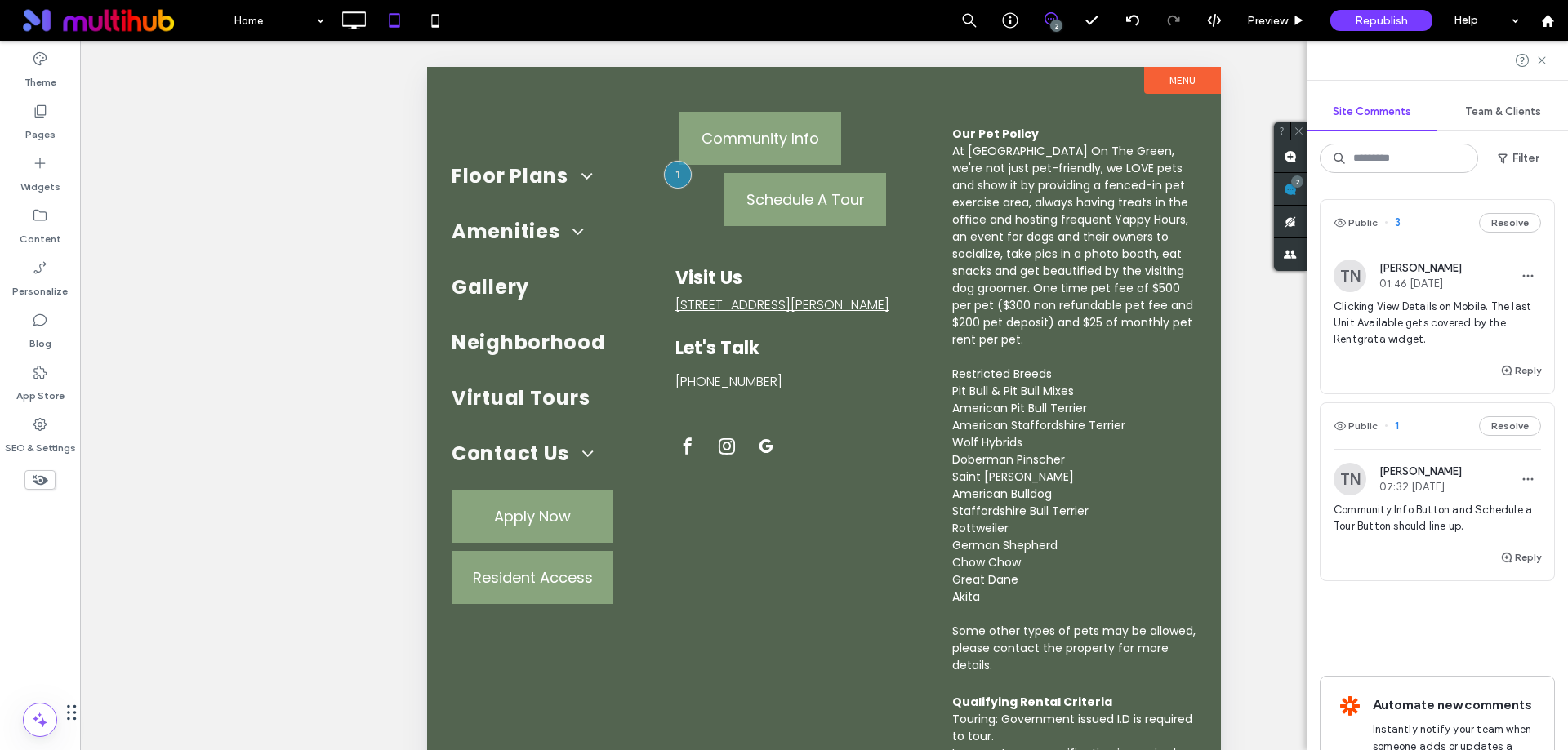
click at [1406, 540] on div "Community Info Button and Schedule a Tour Button should line up." at bounding box center [1436, 524] width 207 height 45
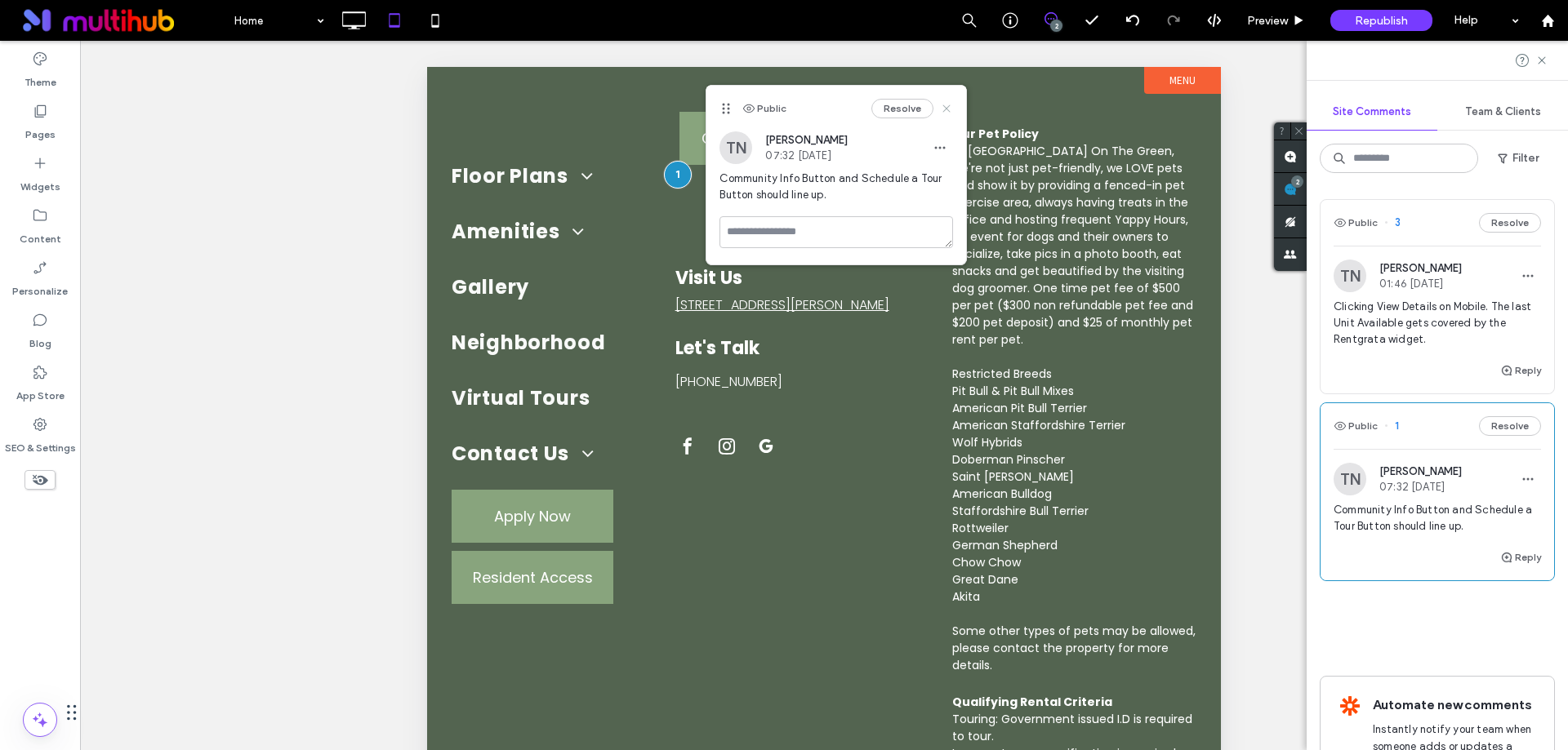
click at [946, 108] on use at bounding box center [947, 108] width 7 height 7
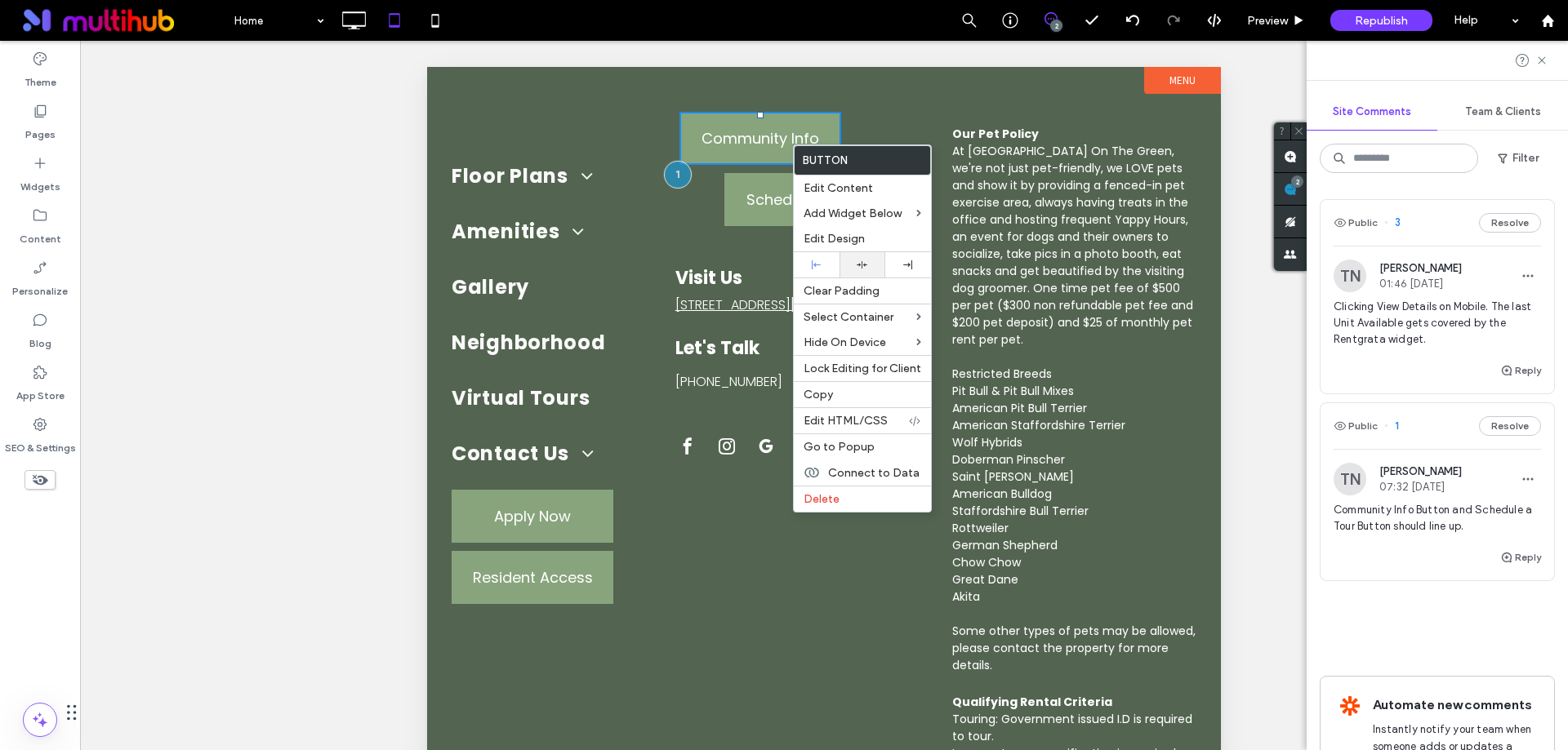
click at [865, 263] on icon at bounding box center [862, 265] width 11 height 11
click at [727, 258] on div "Community Info Click To Paste Schedule A Tour Click To Paste Visit Us 1845 Chel…" at bounding box center [805, 508] width 260 height 802
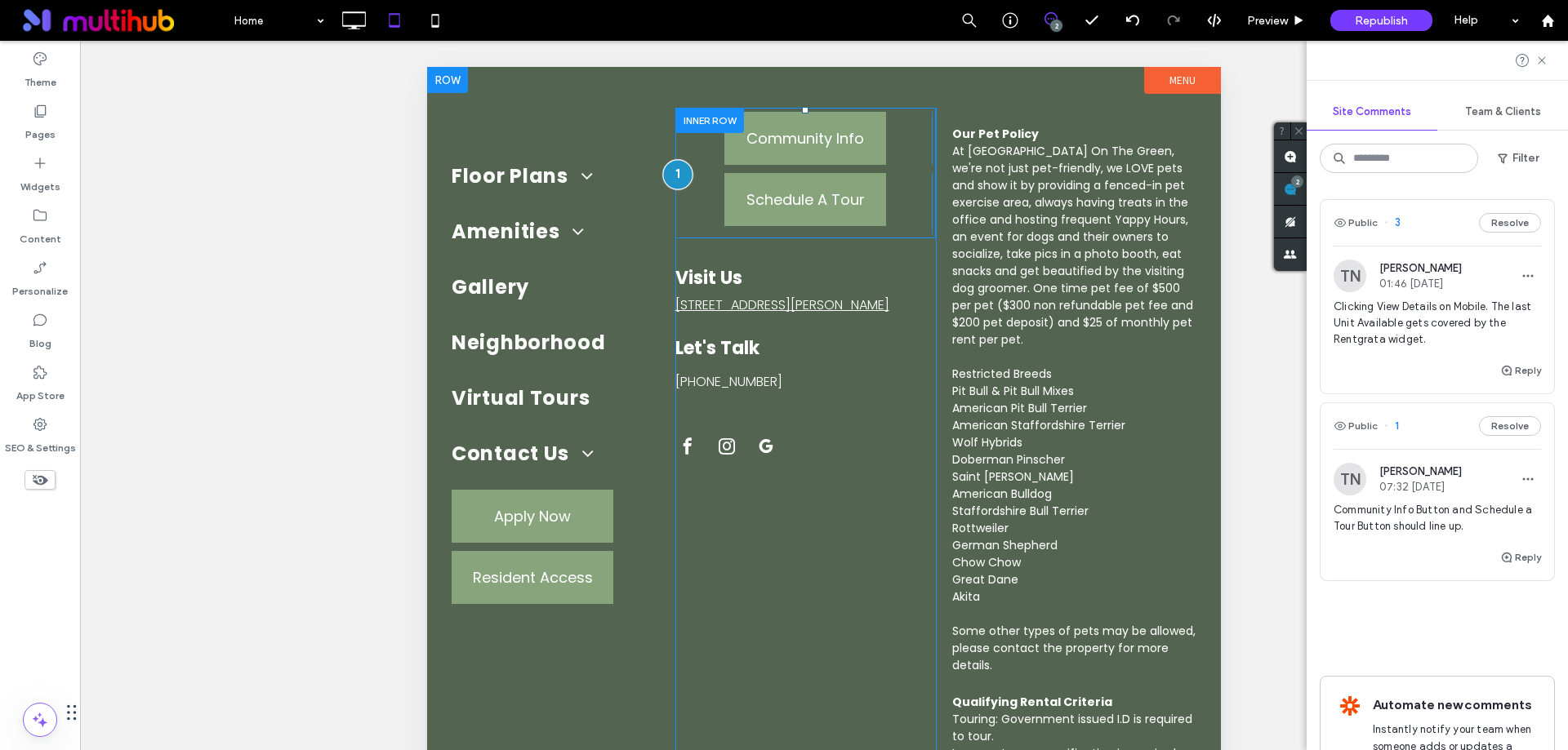
click at [682, 182] on div at bounding box center [677, 174] width 30 height 30
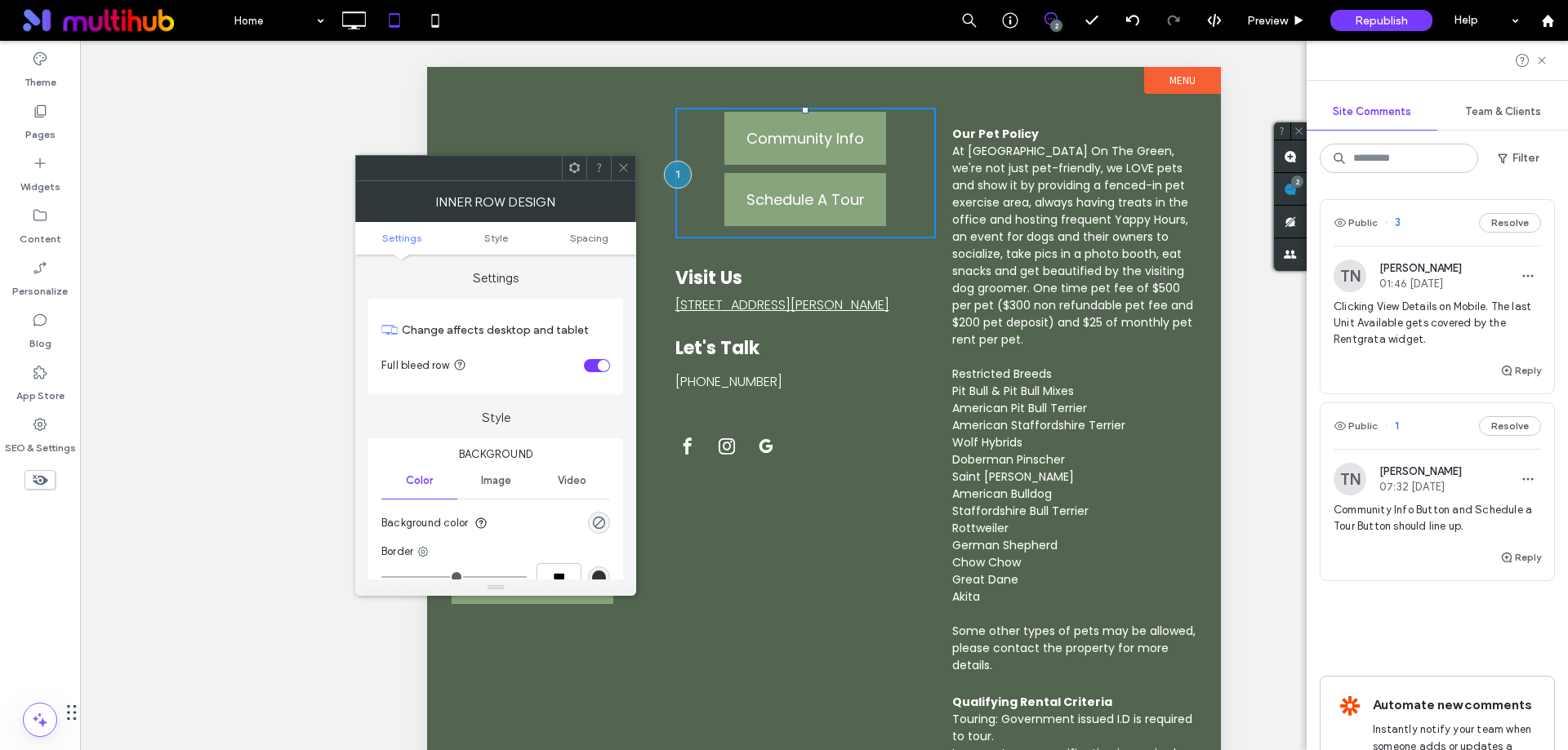
click at [627, 165] on use at bounding box center [622, 168] width 8 height 8
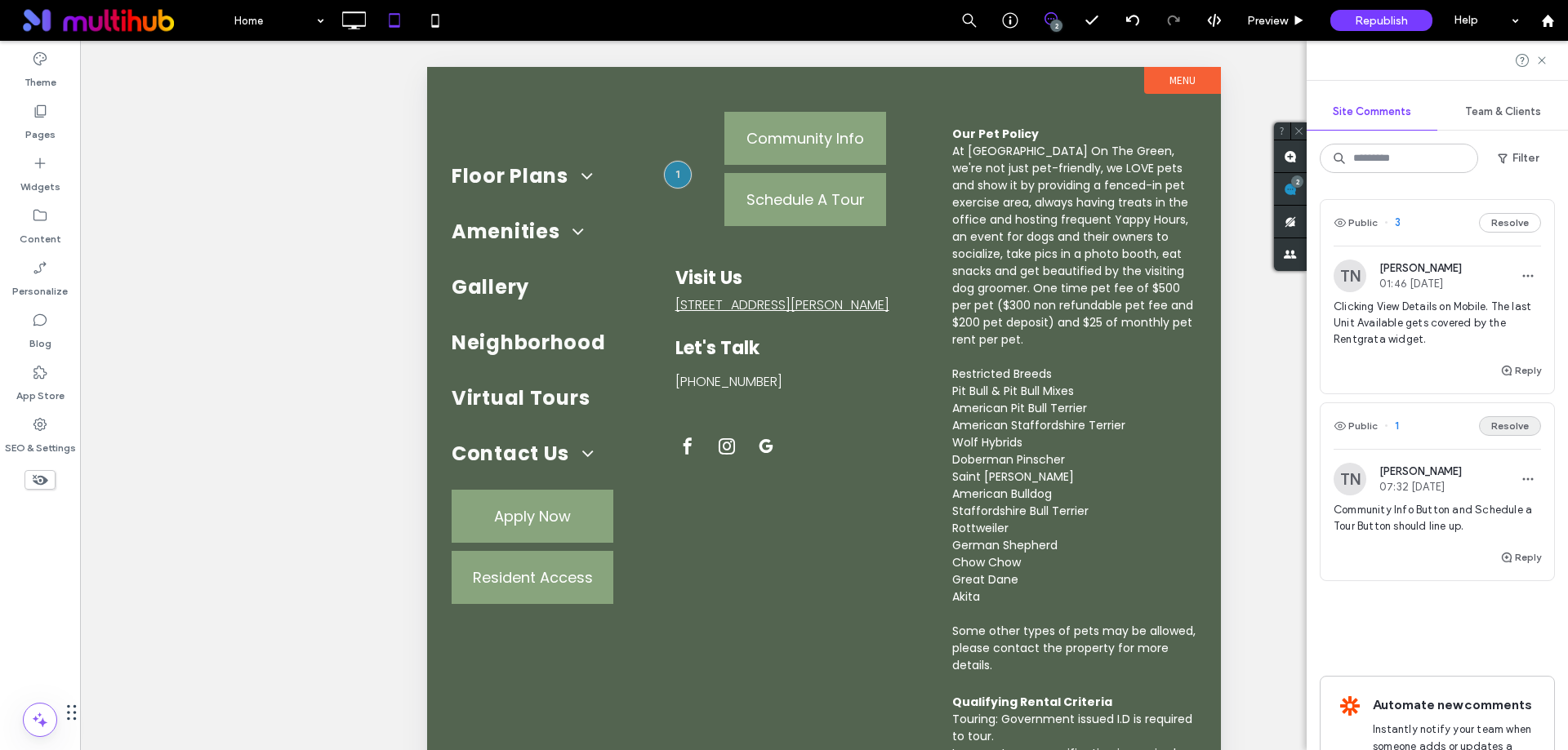
click at [1504, 427] on button "Resolve" at bounding box center [1510, 427] width 62 height 20
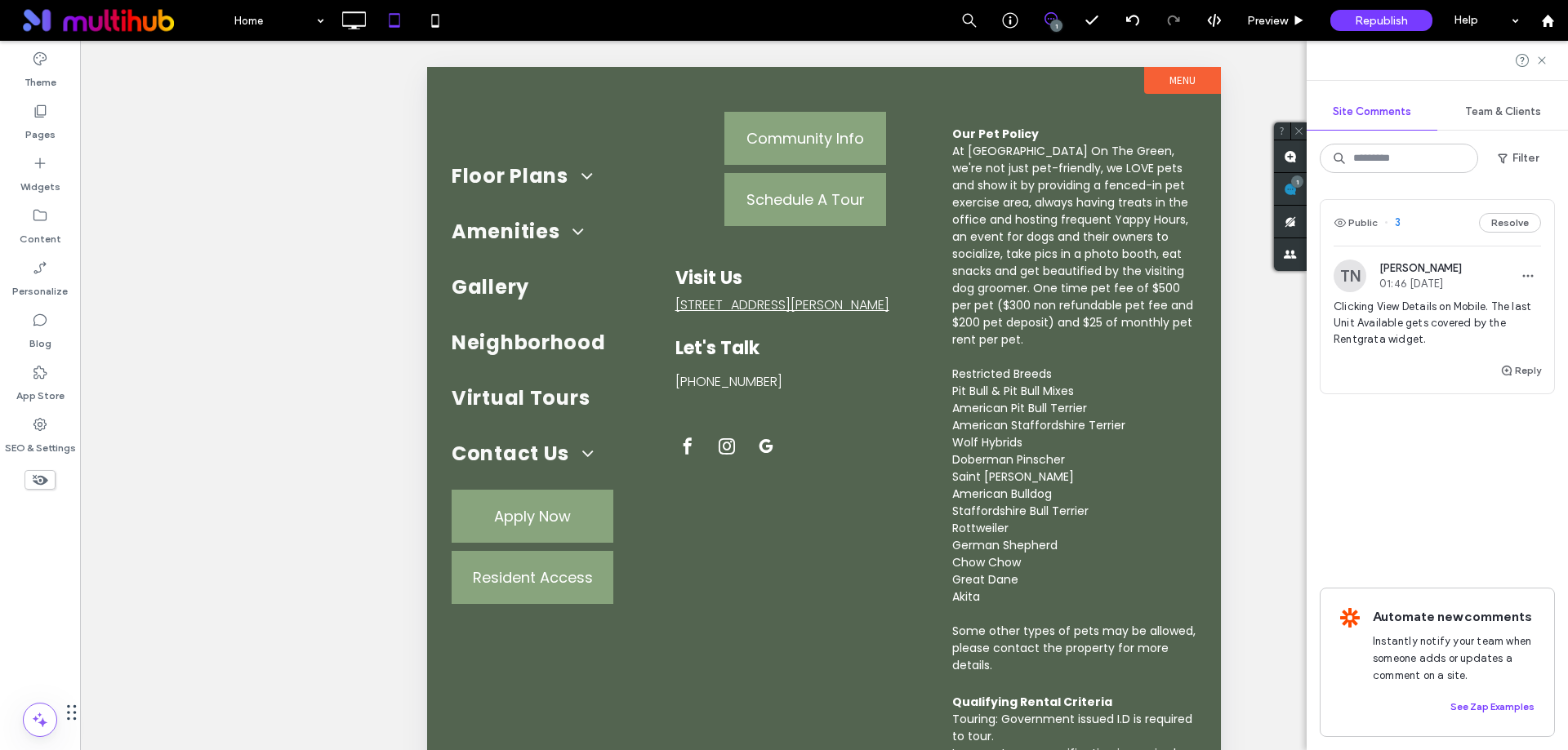
click at [1199, 77] on label "Menu" at bounding box center [1182, 80] width 76 height 27
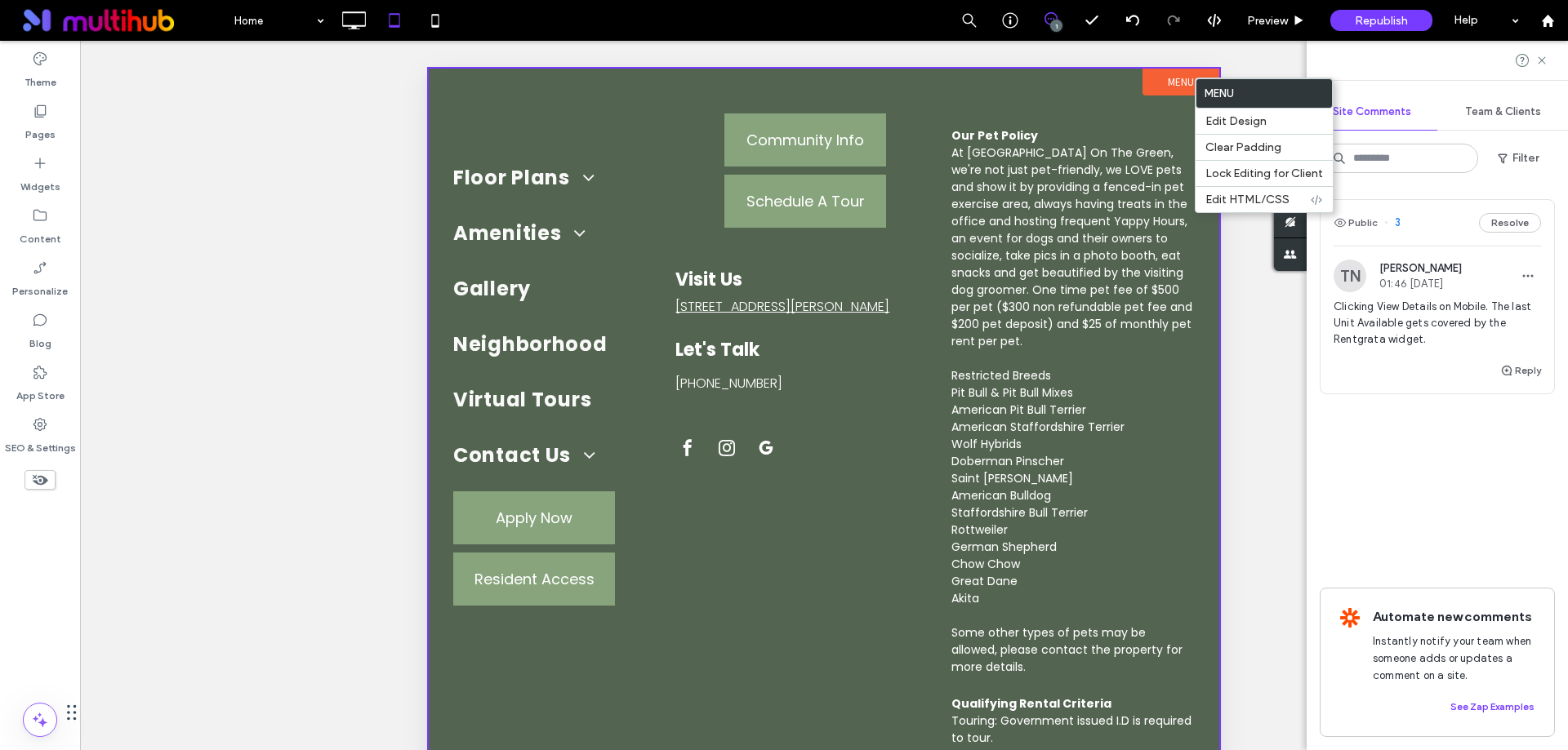
click at [1171, 76] on label "Menu" at bounding box center [1180, 82] width 76 height 27
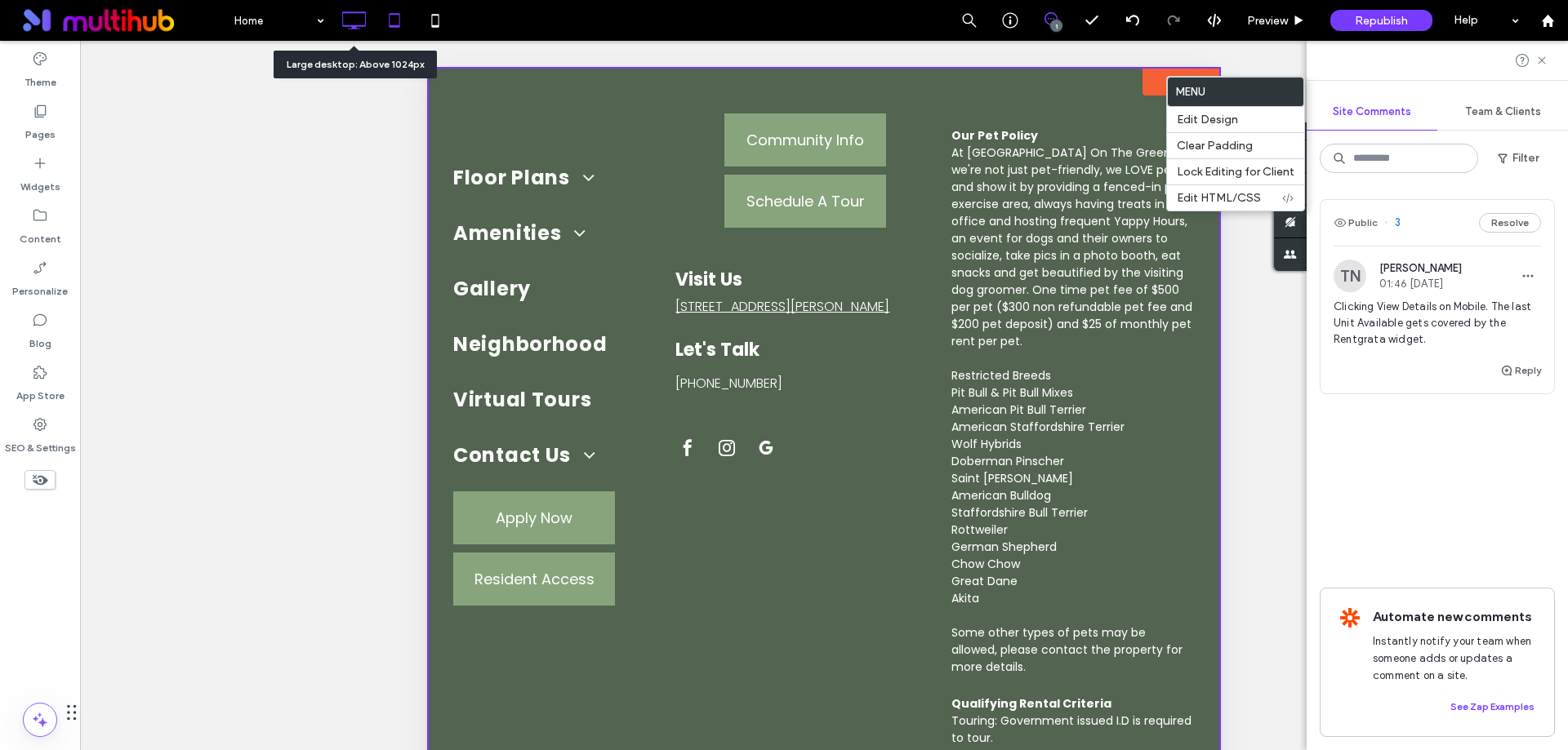
click at [354, 20] on icon at bounding box center [353, 20] width 33 height 33
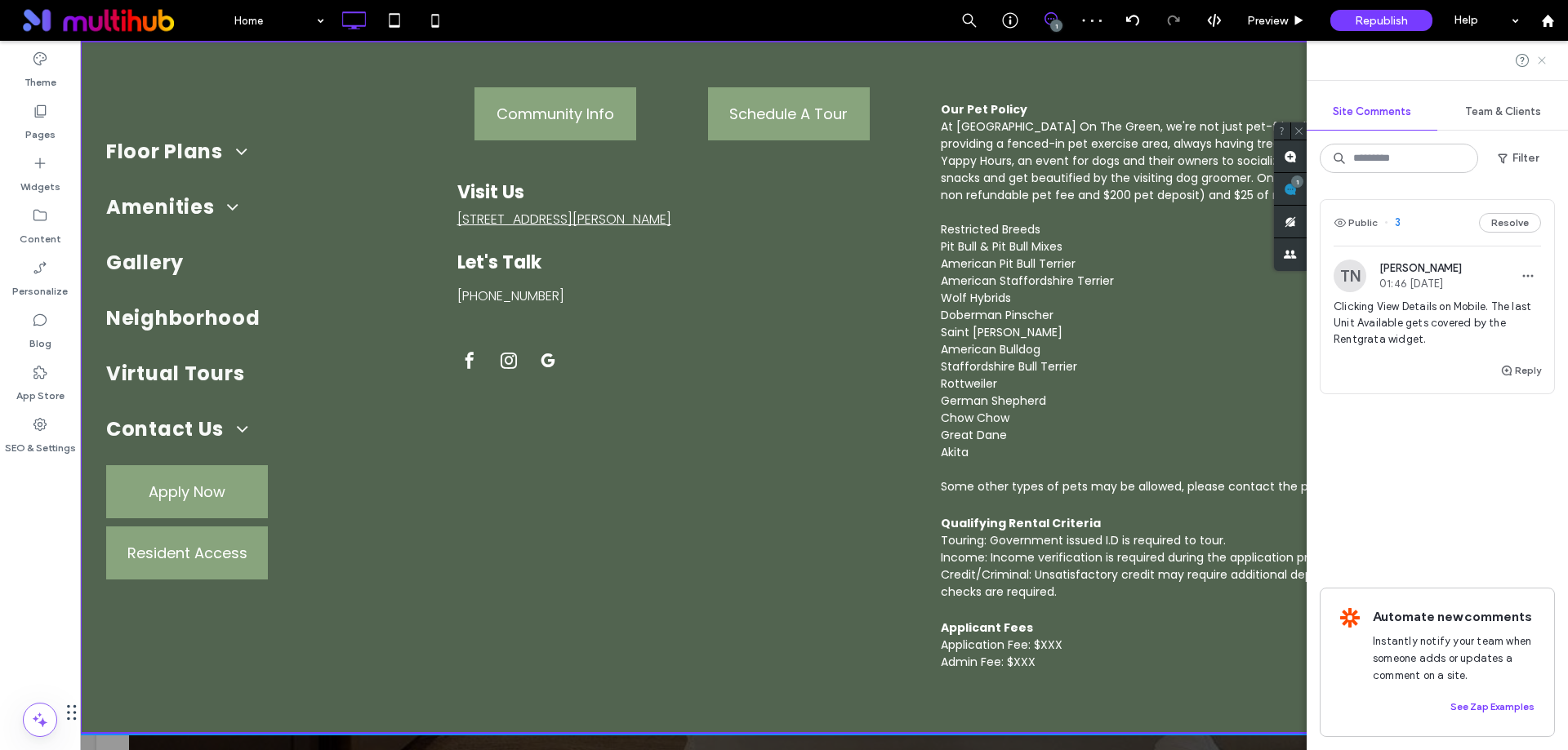
click at [1540, 60] on icon at bounding box center [1541, 60] width 13 height 13
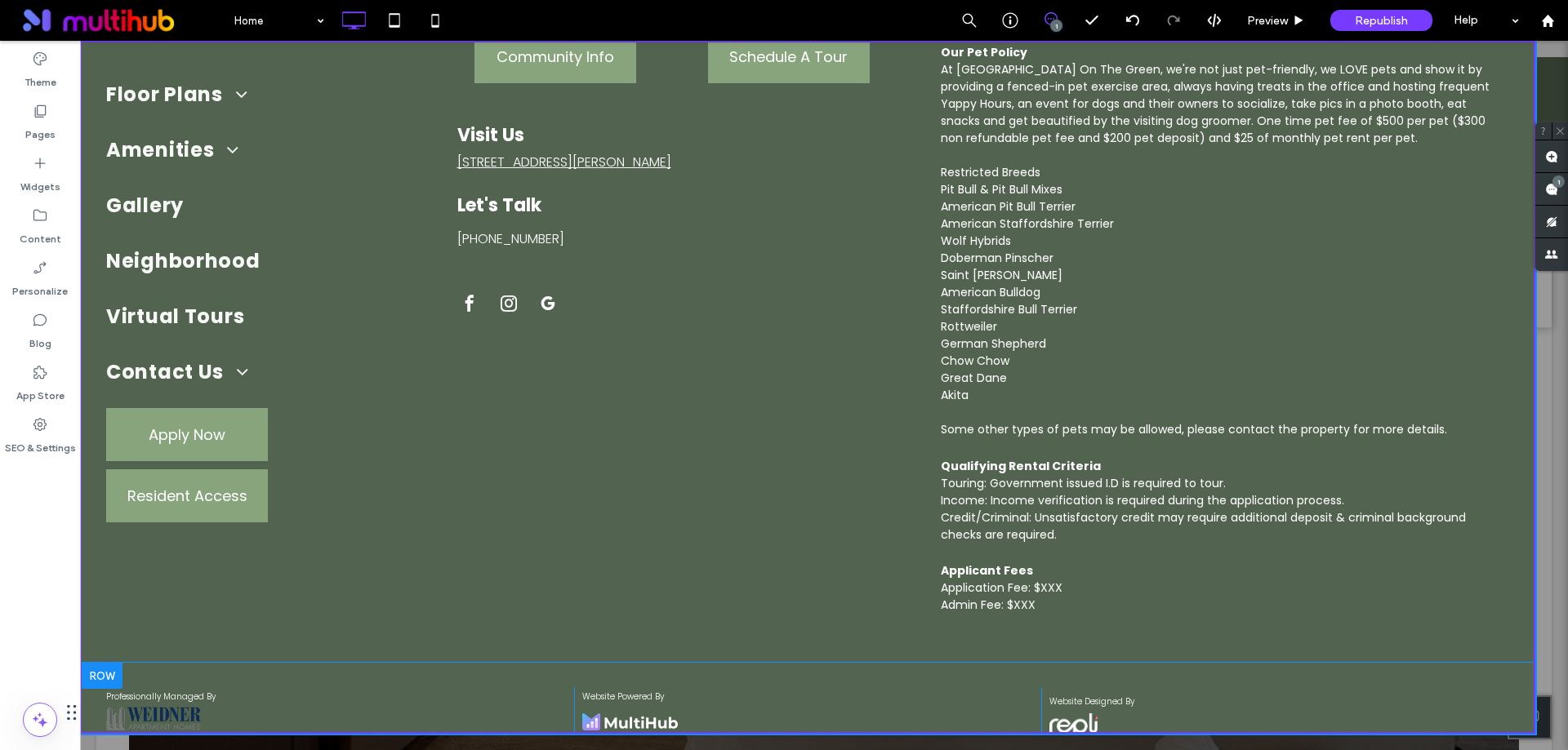
scroll to position [89, 0]
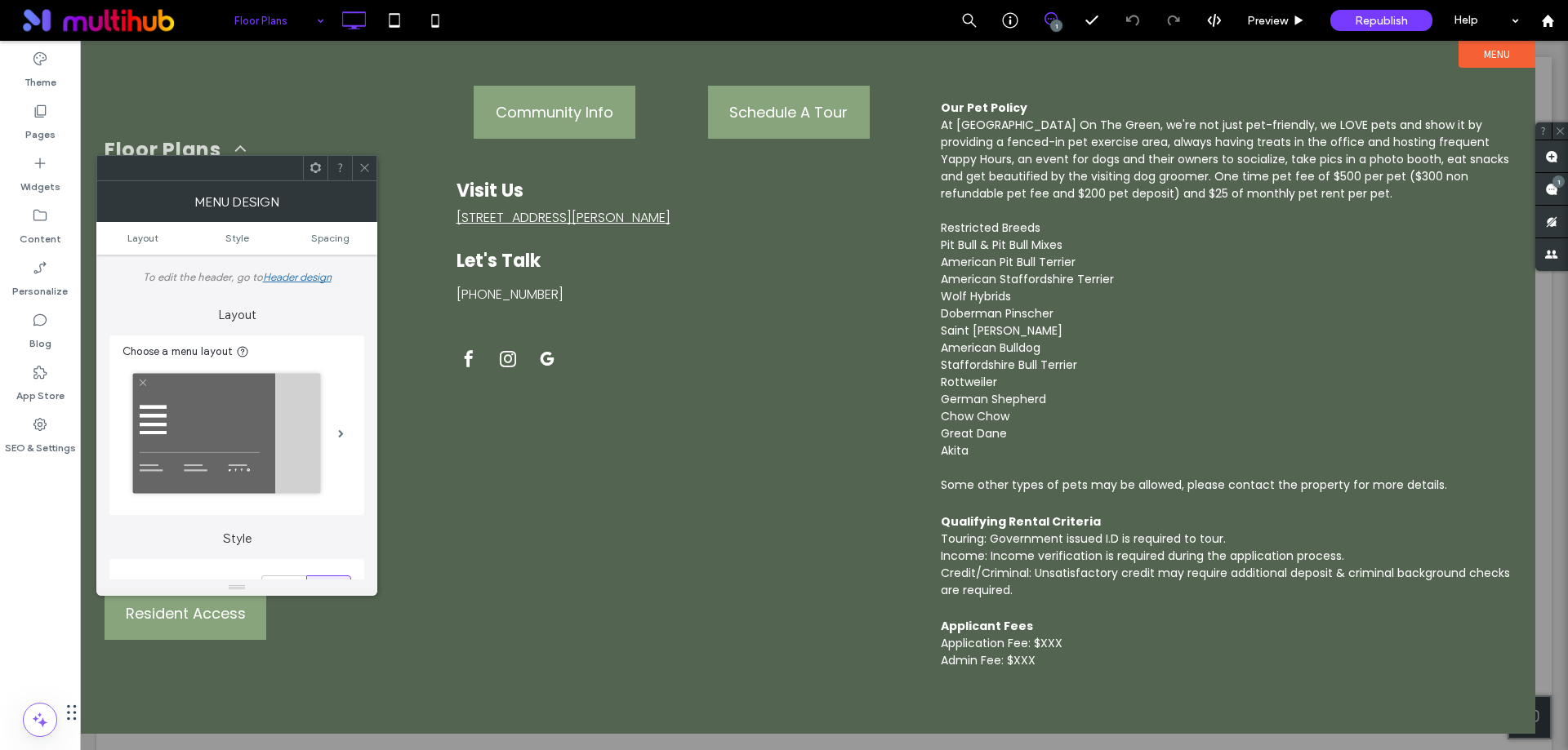
click at [310, 164] on icon at bounding box center [316, 168] width 12 height 12
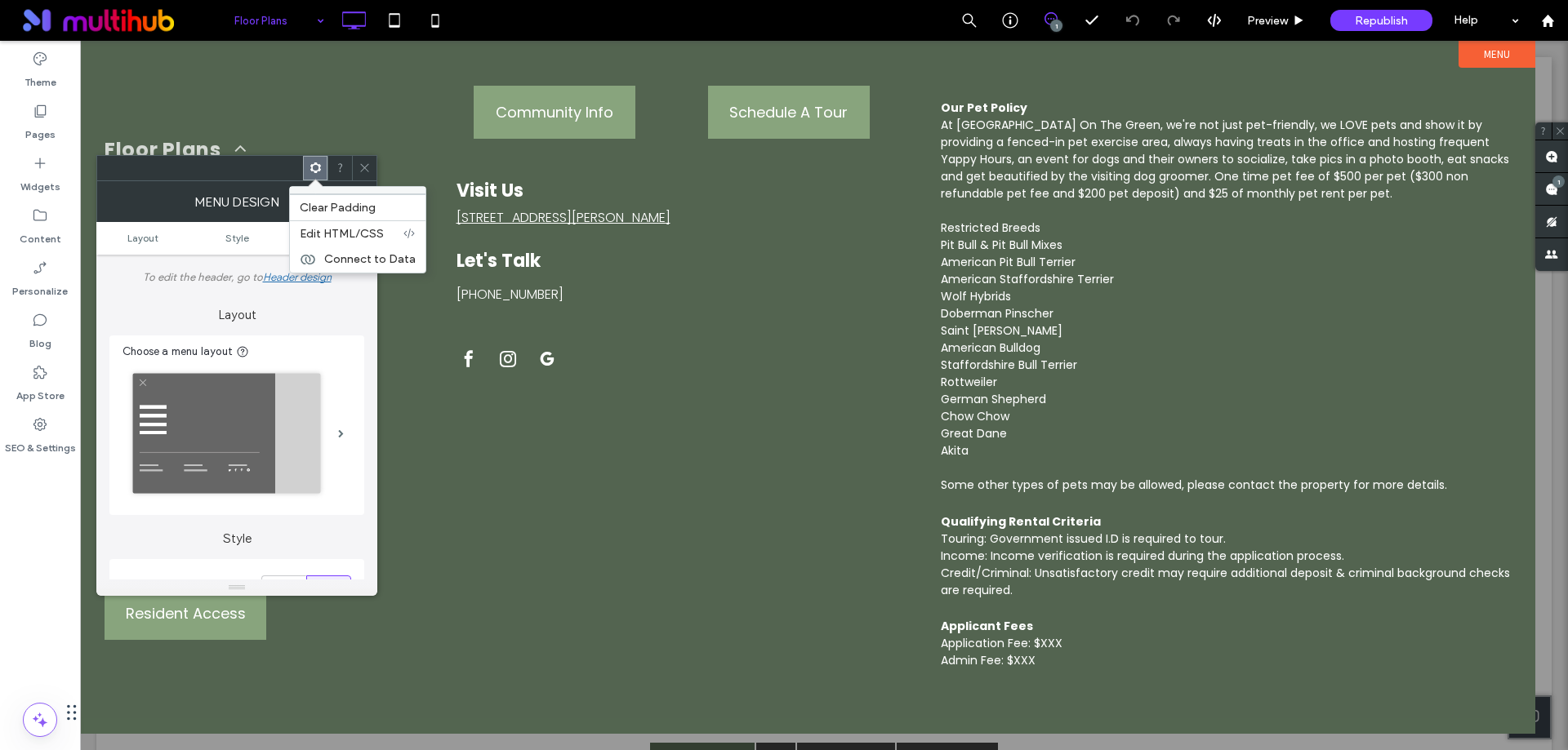
click at [183, 227] on ul "Layout Style Spacing" at bounding box center [236, 238] width 281 height 33
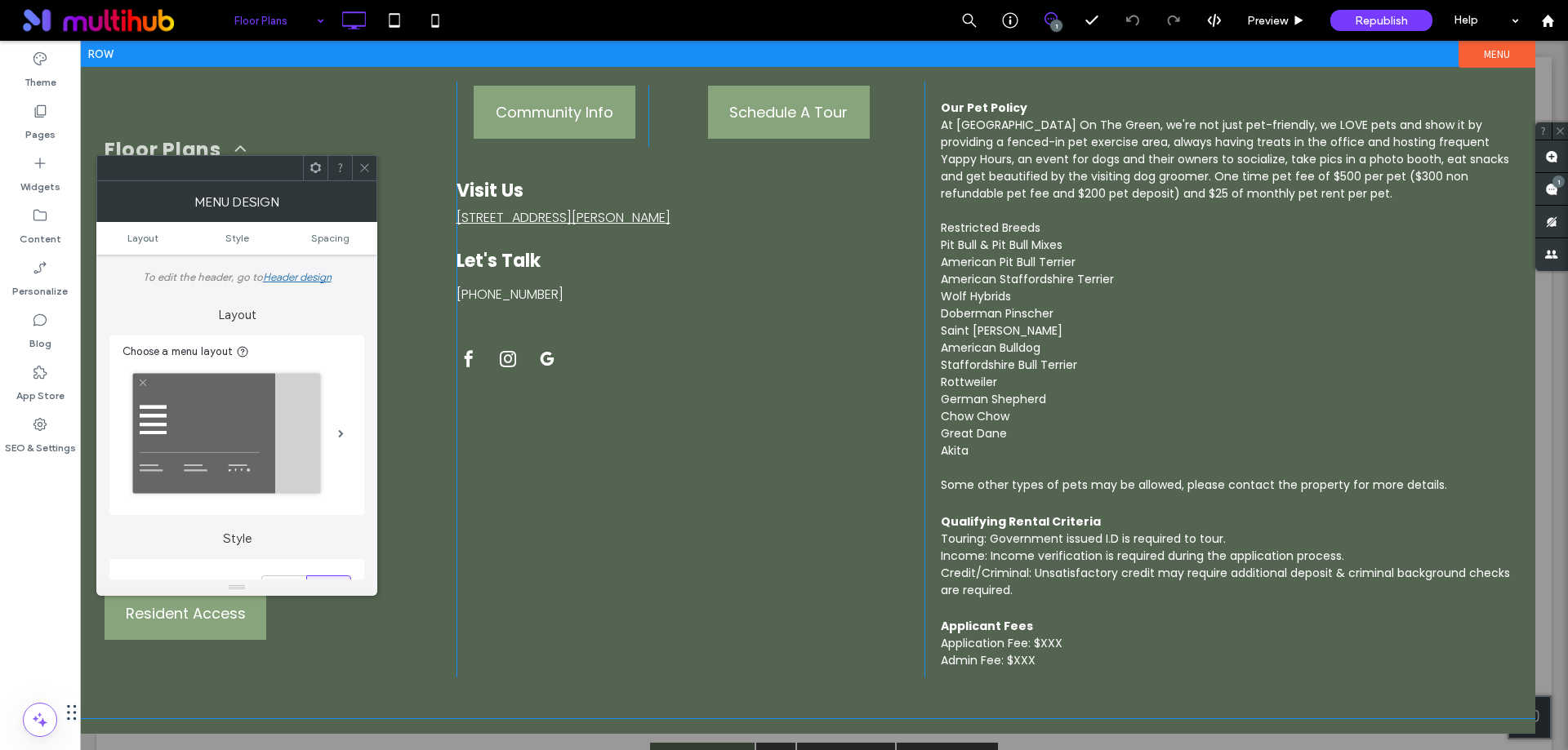
click at [112, 75] on div "Floor Plans Future Residents Club Amenities Pet Policy Gallery Neighborhood Vir…" at bounding box center [807, 379] width 1455 height 678
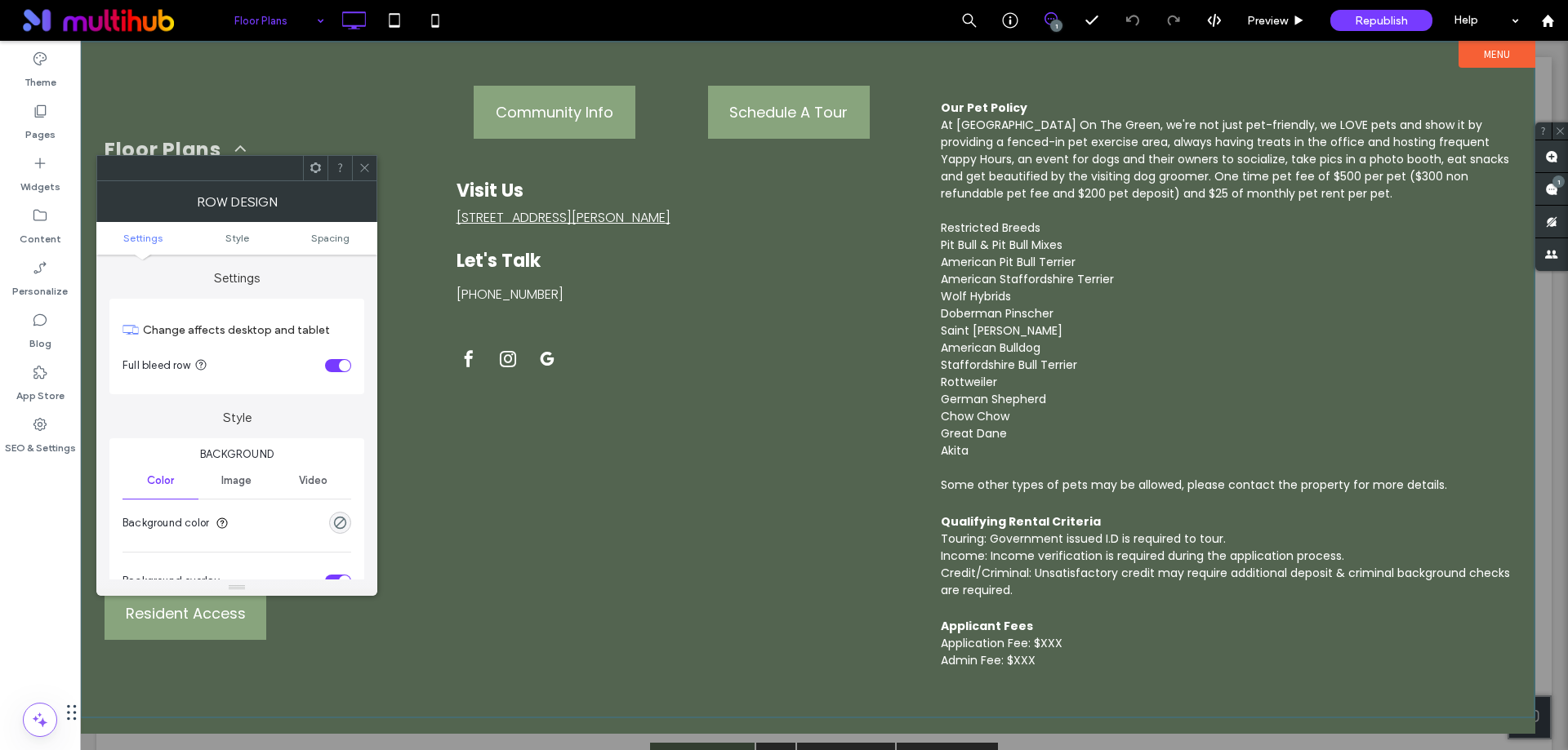
click at [375, 166] on div at bounding box center [364, 168] width 25 height 25
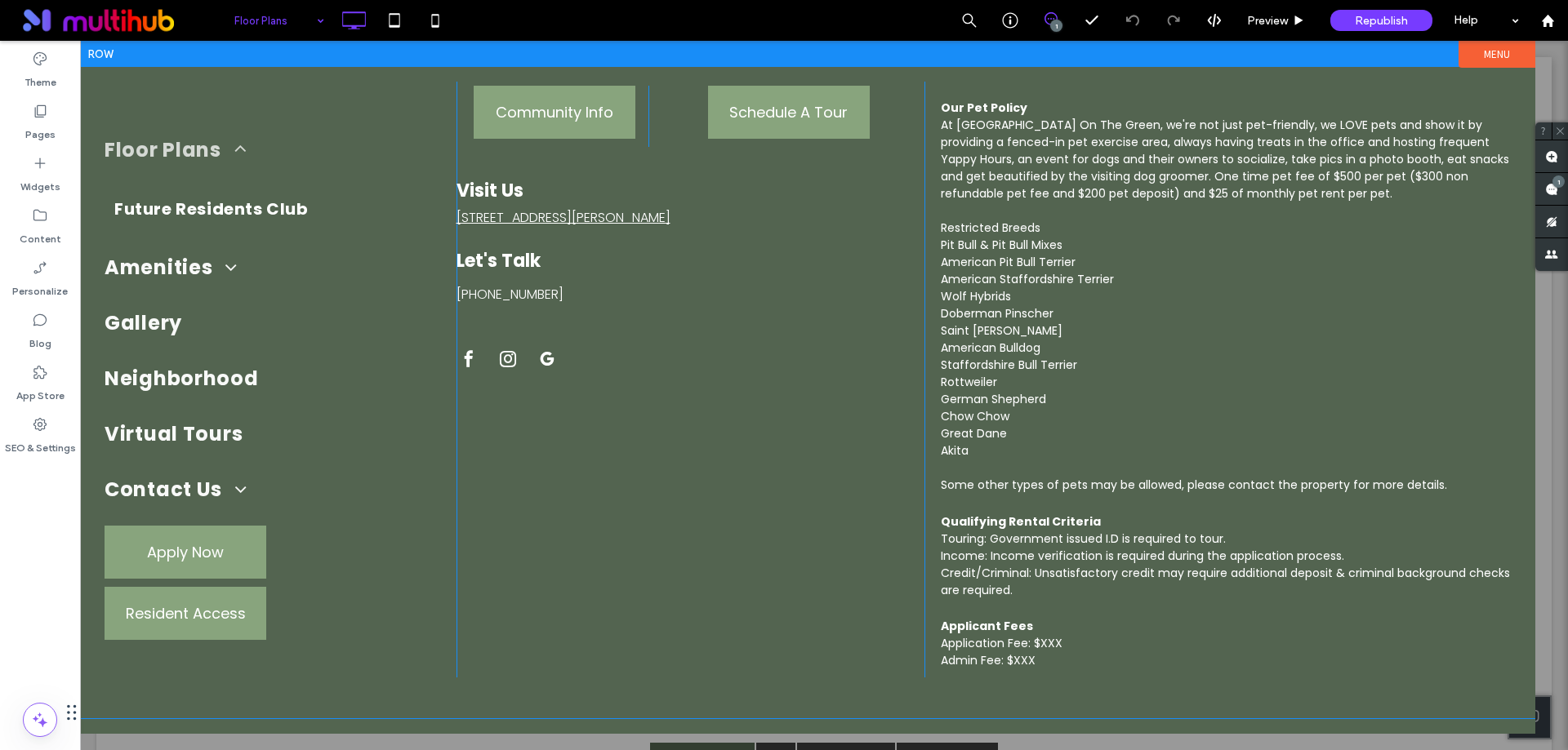
click at [344, 56] on div at bounding box center [799, 53] width 1439 height 26
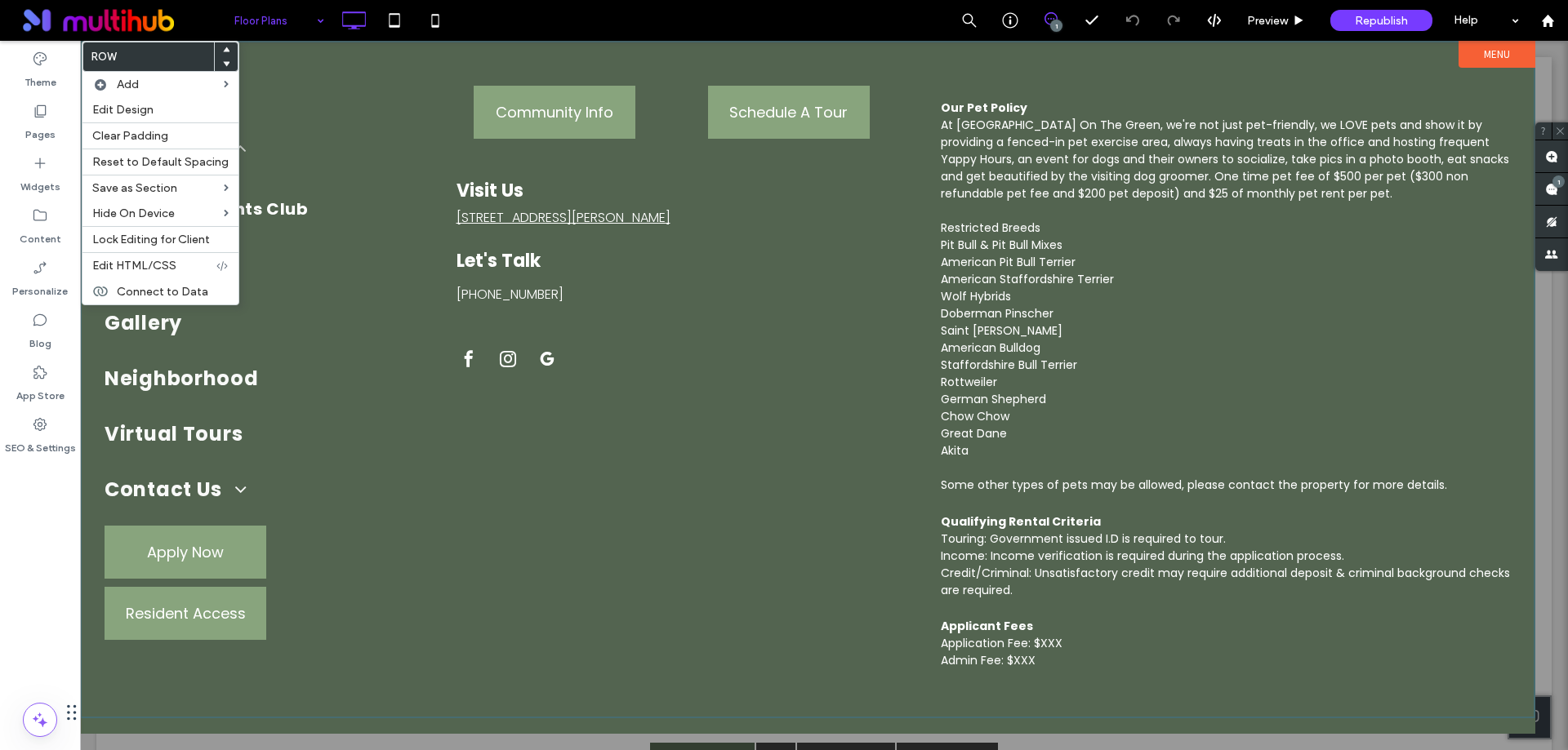
click at [314, 52] on div "Floor Plans Future Residents Club Amenities Pet Policy Gallery Neighborhood Vir…" at bounding box center [807, 379] width 1455 height 678
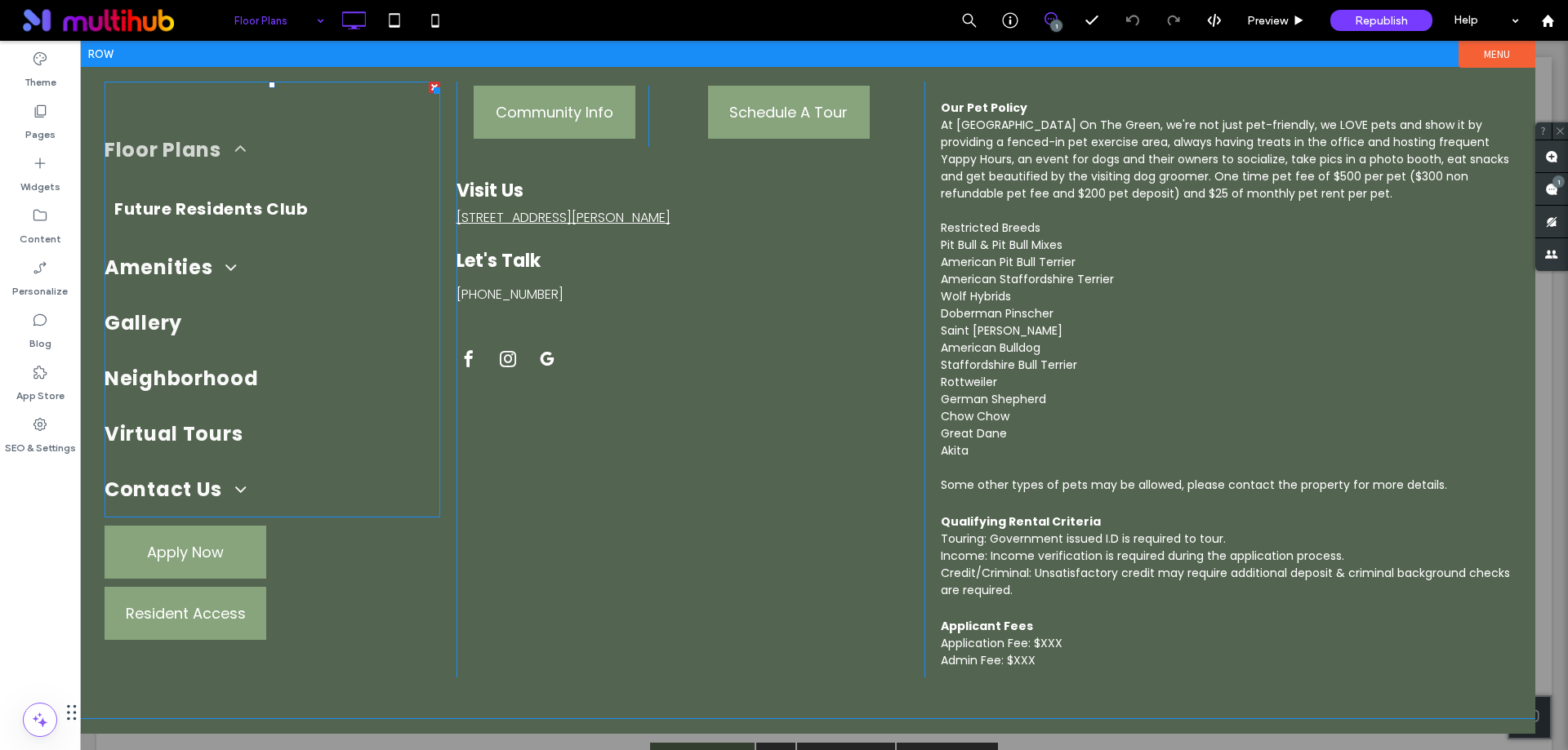
click at [278, 130] on link "Floor Plans" at bounding box center [273, 150] width 336 height 55
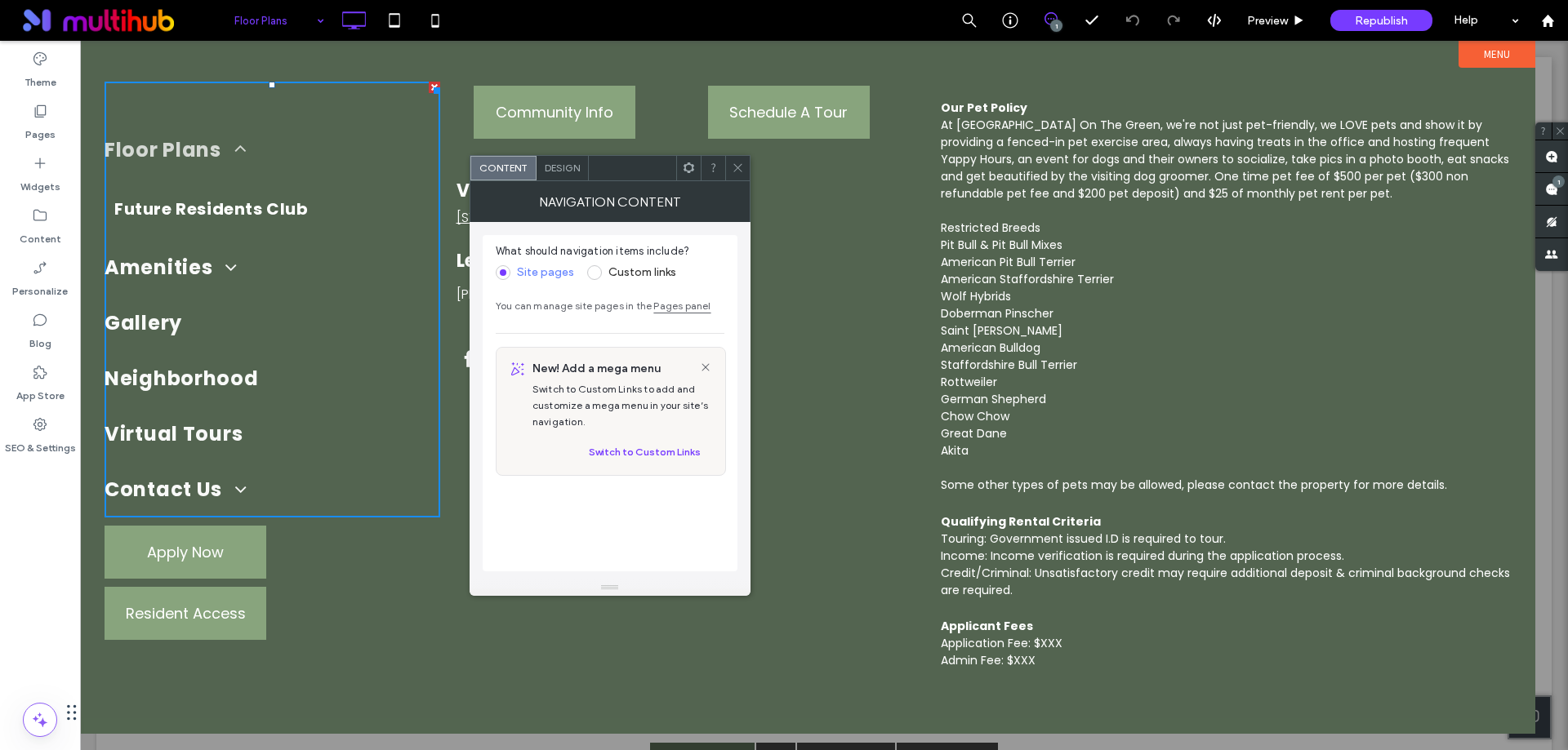
click at [733, 169] on icon at bounding box center [738, 168] width 12 height 12
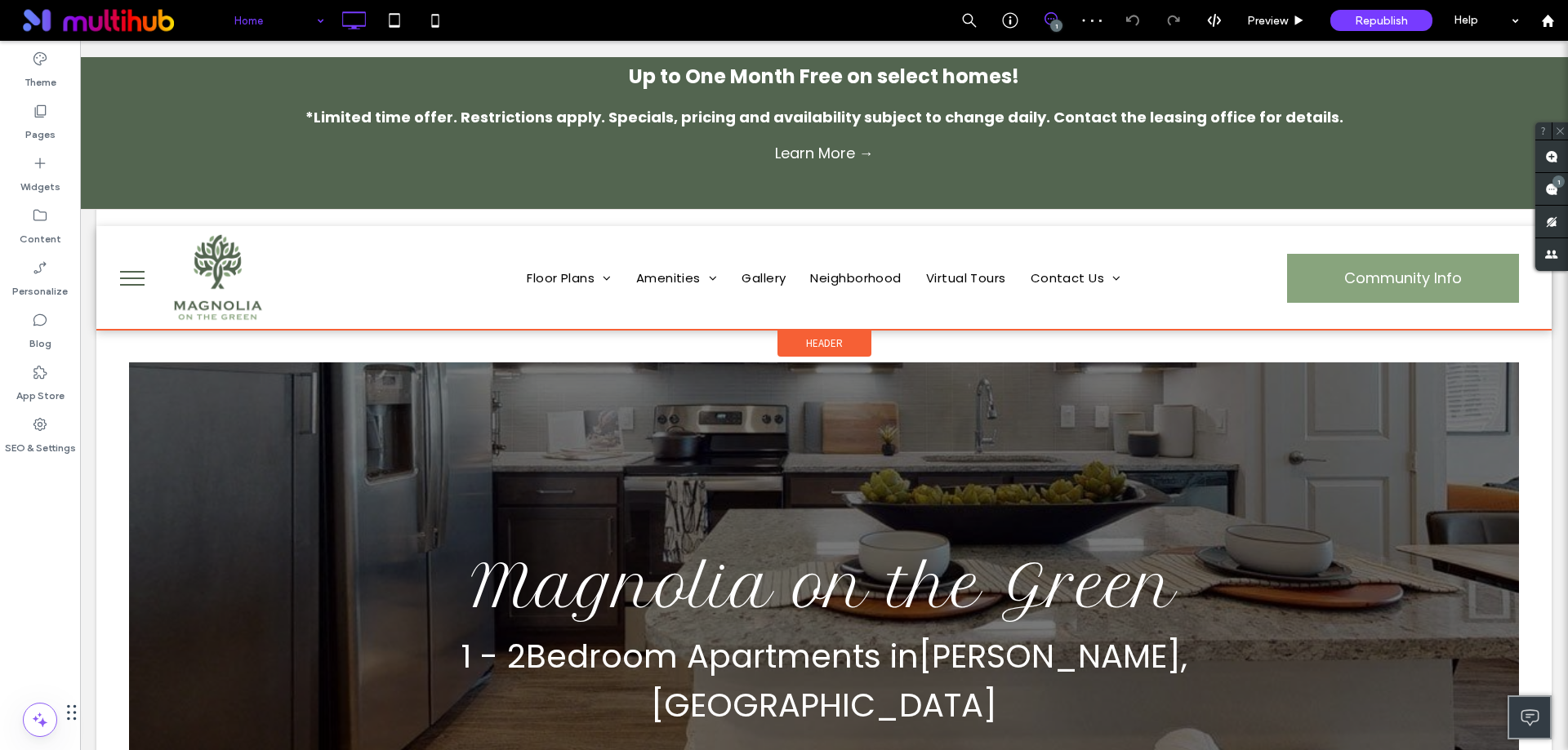
click at [808, 339] on span "Header" at bounding box center [824, 344] width 36 height 14
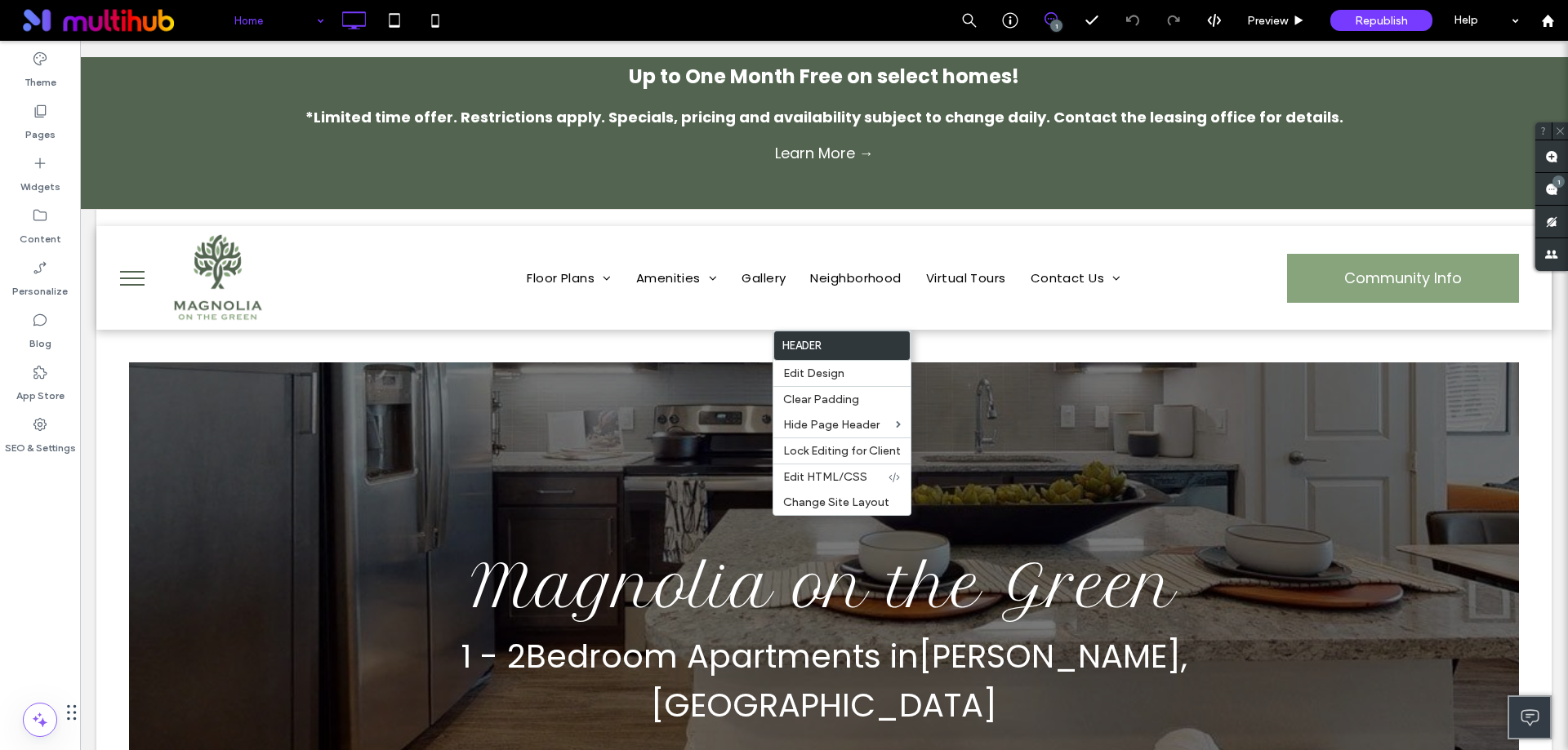
click at [138, 277] on span "menu" at bounding box center [132, 278] width 25 height 2
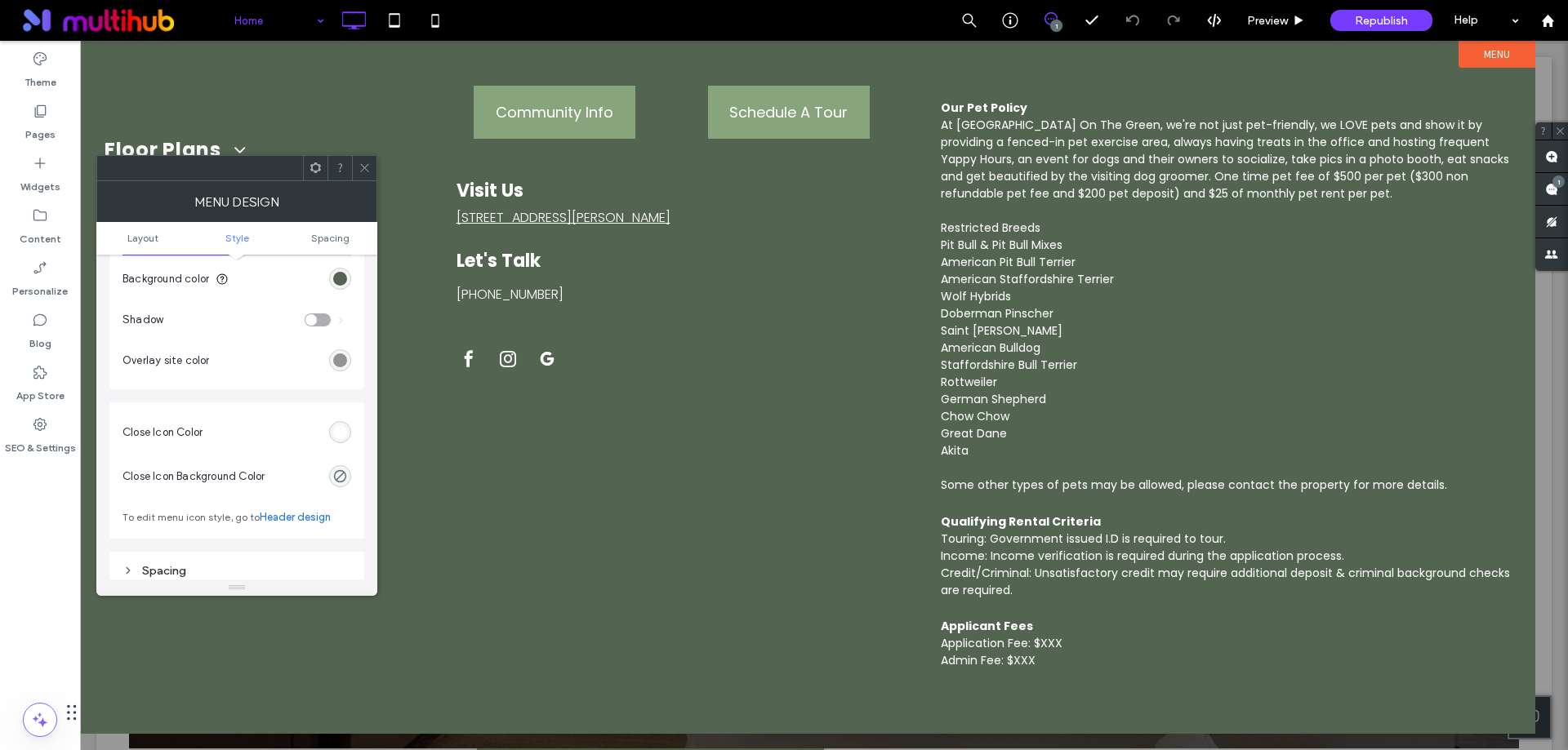
scroll to position [571, 0]
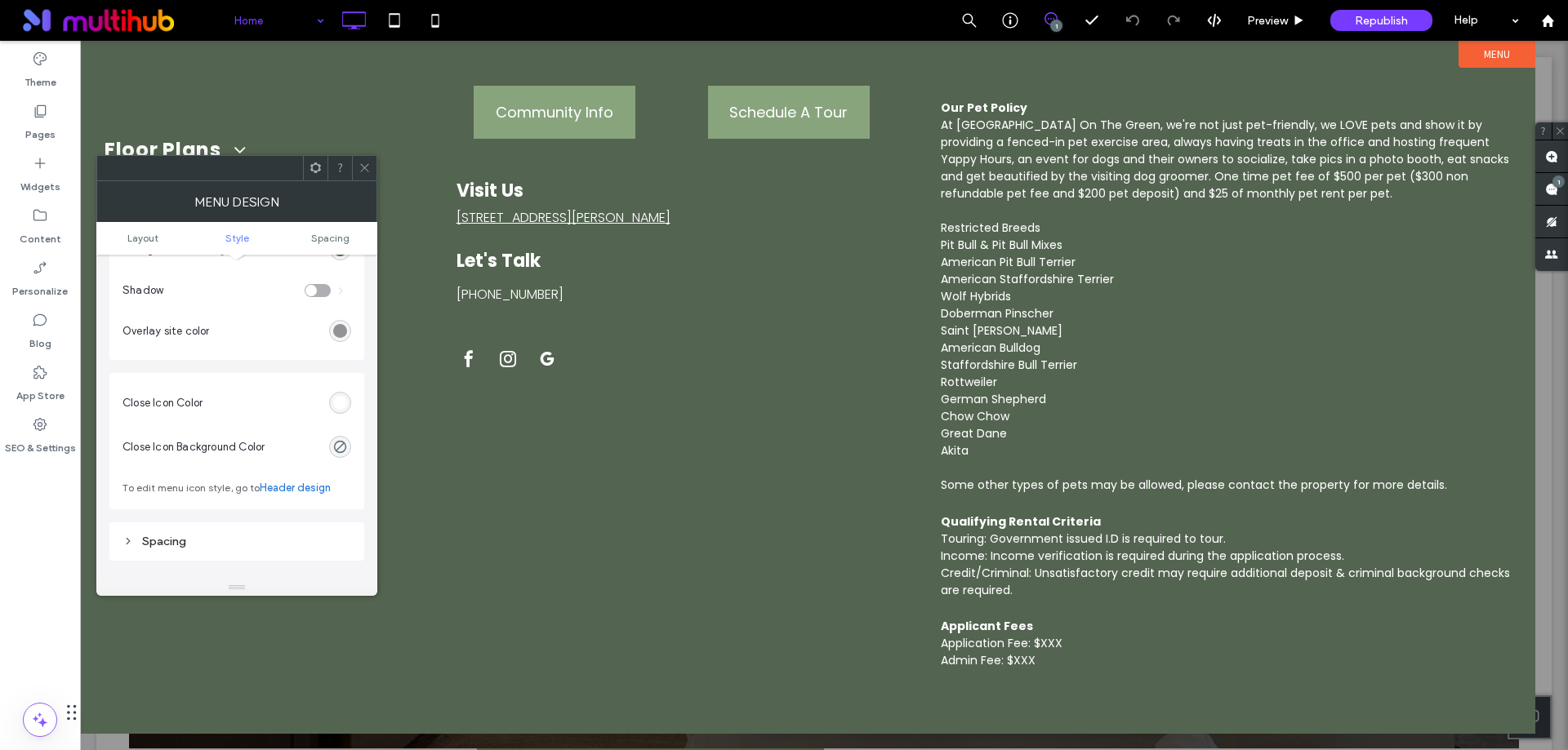
click at [337, 407] on div "rgb(255, 255, 255)" at bounding box center [340, 403] width 14 height 14
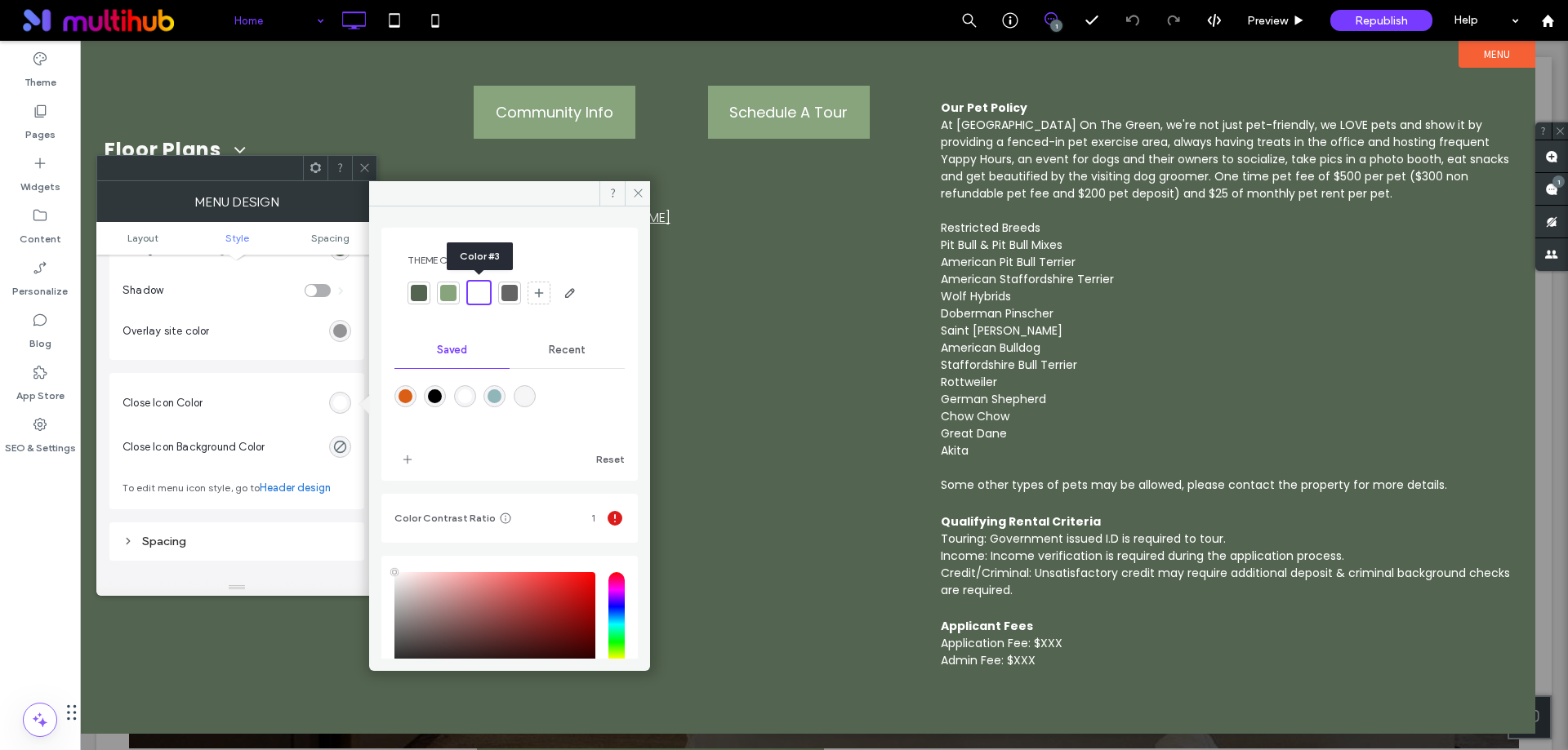
click at [490, 292] on div at bounding box center [479, 292] width 25 height 25
click at [337, 452] on div "rgba(0, 0, 0, 0)" at bounding box center [340, 447] width 14 height 14
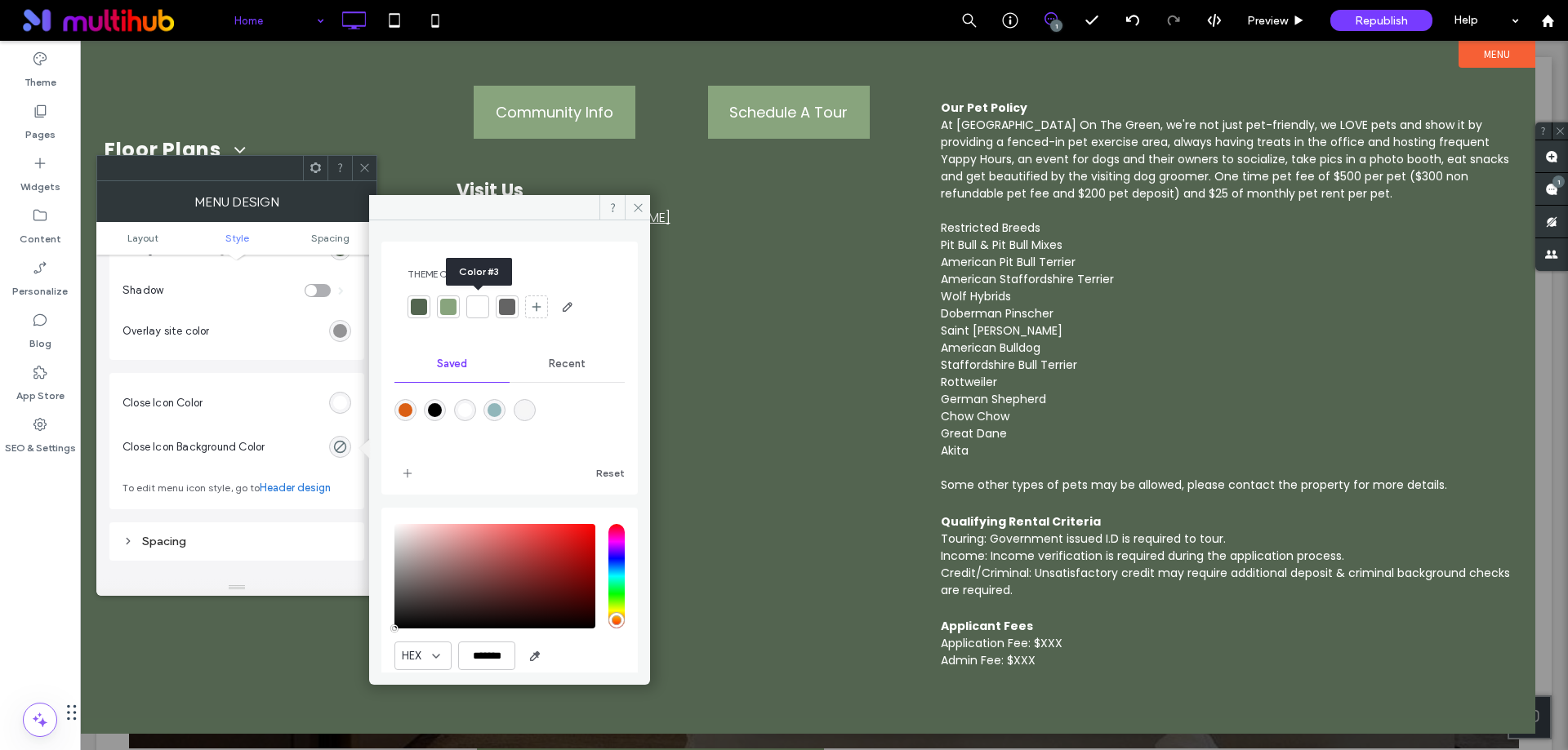
click at [484, 306] on div at bounding box center [477, 307] width 16 height 16
click at [558, 363] on span "Recent" at bounding box center [566, 363] width 36 height 13
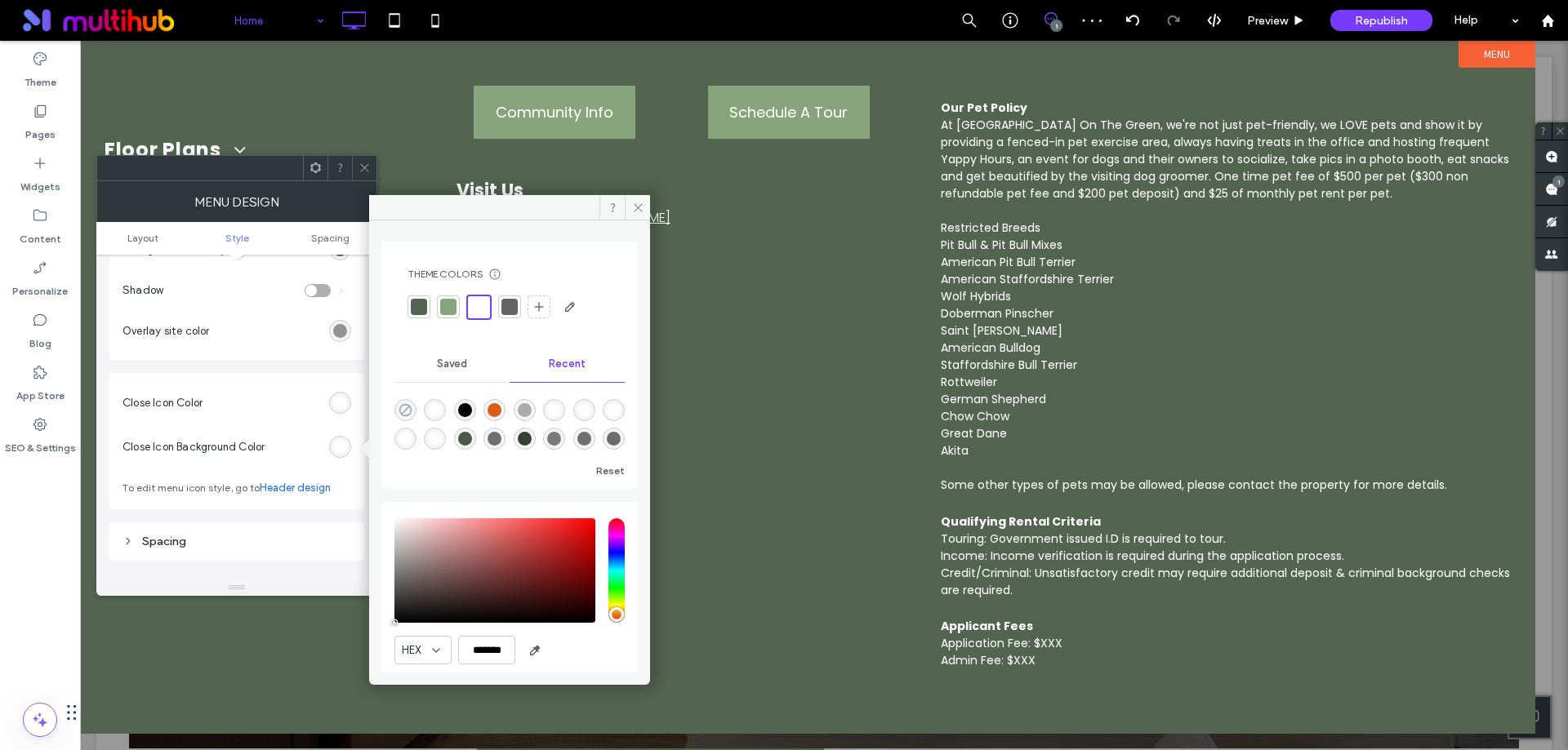
click at [399, 412] on icon "rgba(0, 0, 0, 0)" at bounding box center [405, 411] width 14 height 14
click at [277, 427] on section "Close Icon Background Color" at bounding box center [236, 448] width 228 height 44
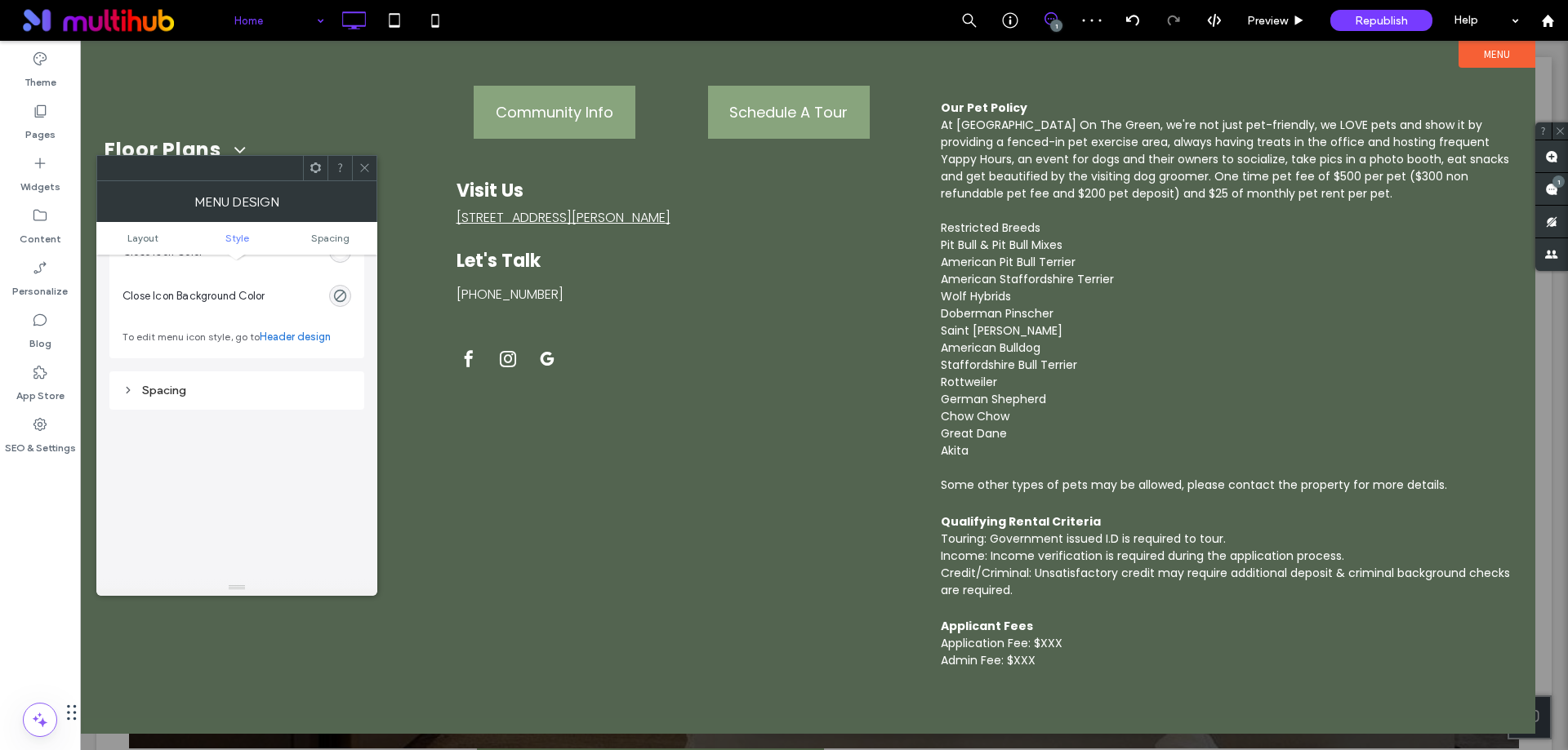
scroll to position [735, 0]
click at [235, 380] on div "Spacing" at bounding box center [236, 379] width 228 height 14
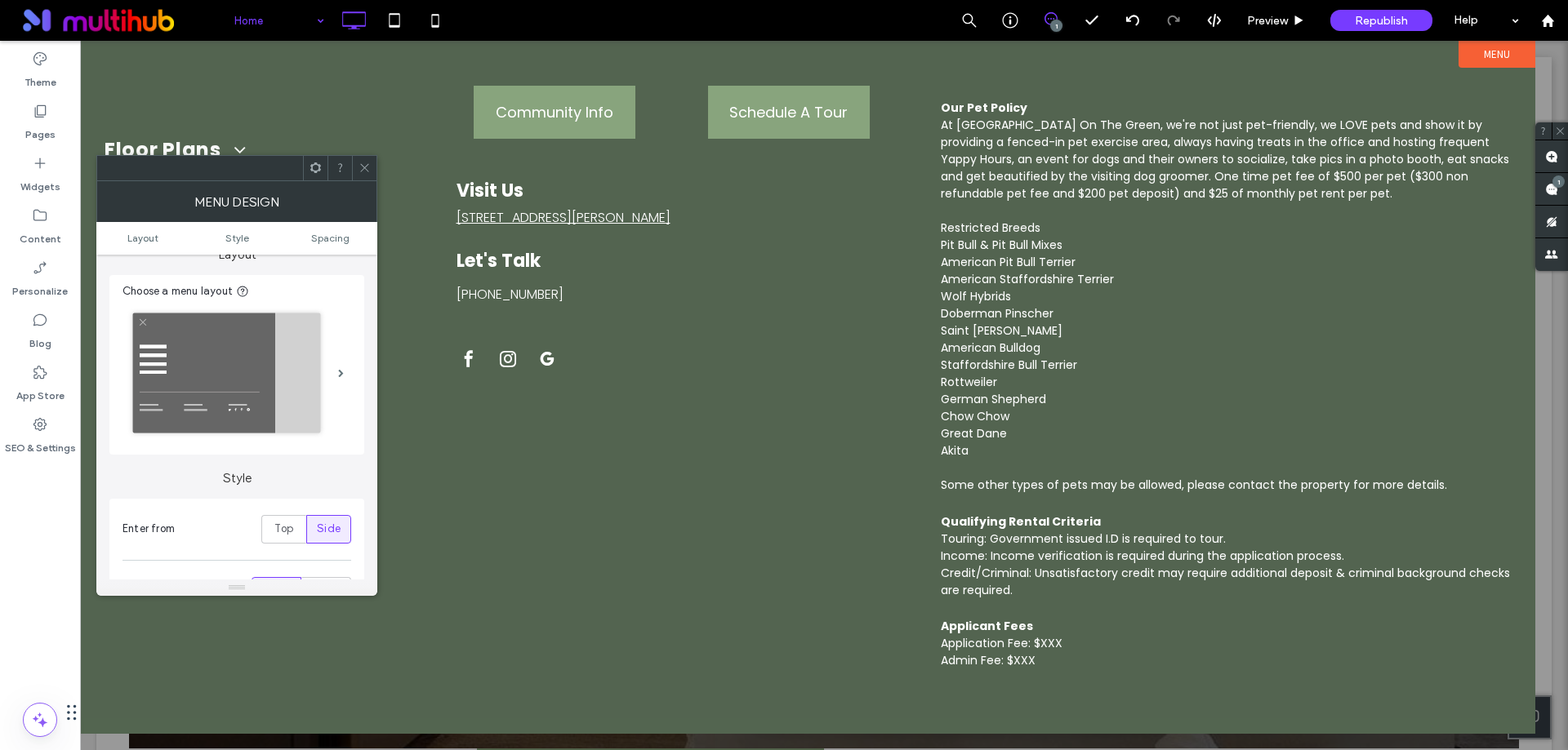
scroll to position [0, 0]
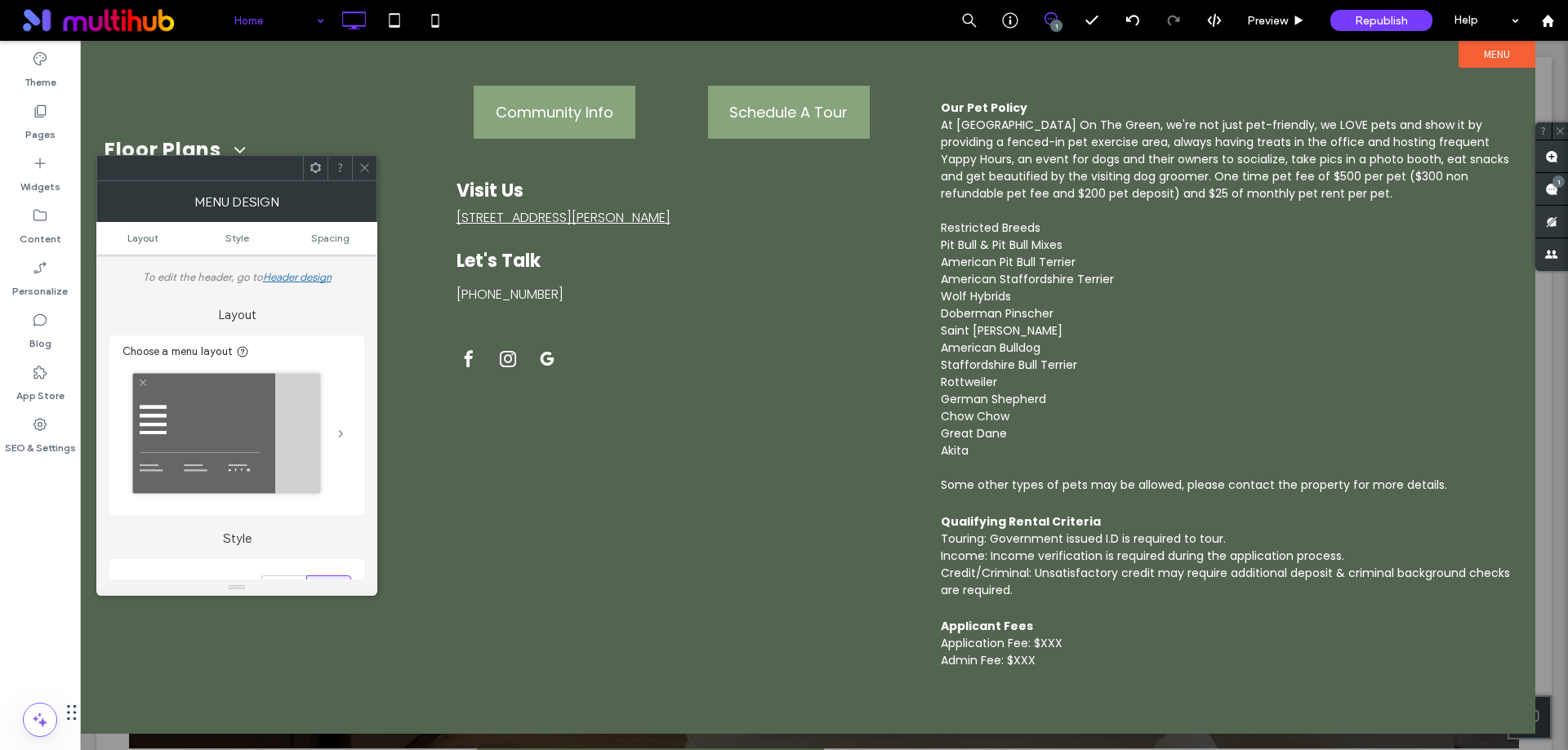
click at [340, 433] on span at bounding box center [340, 433] width 5 height 8
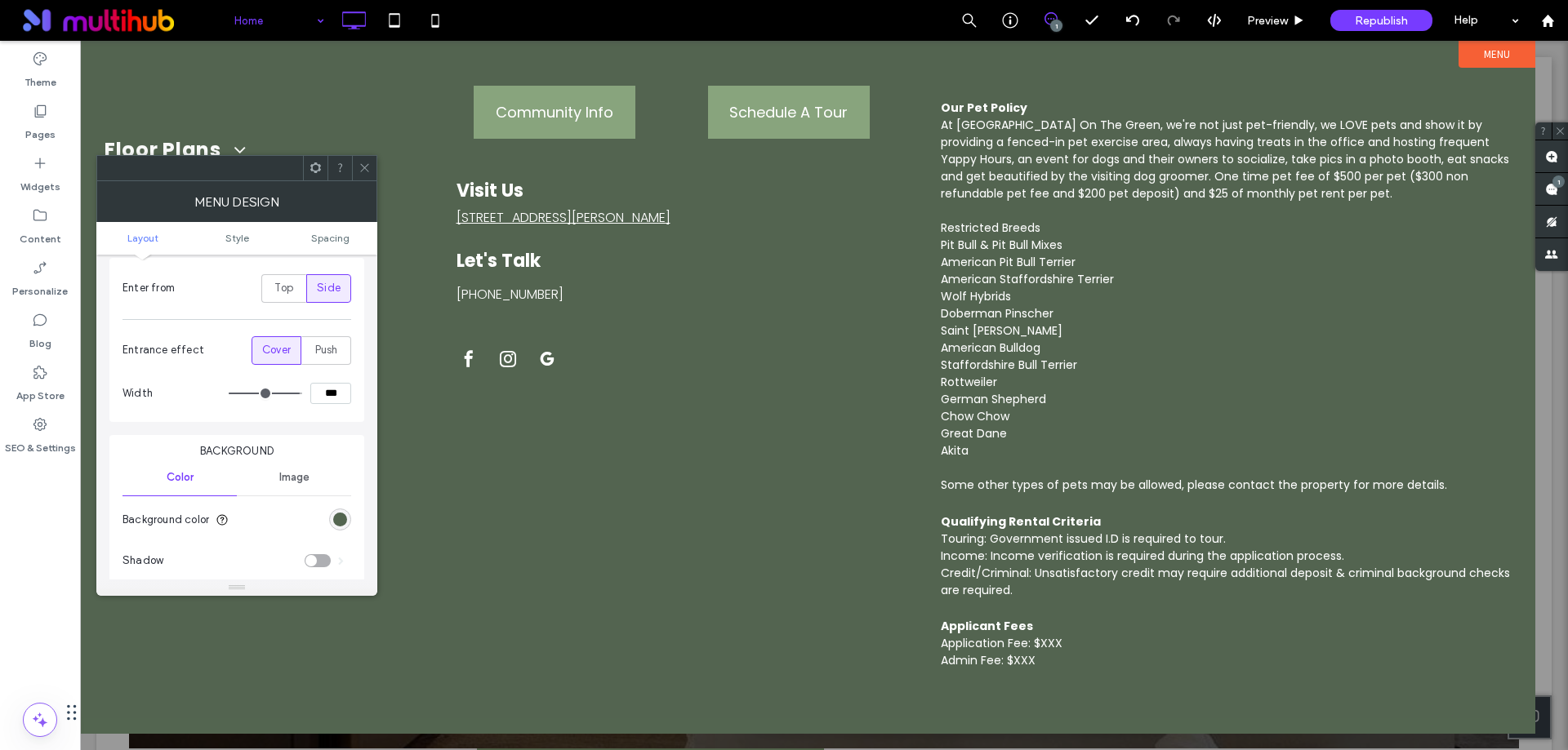
scroll to position [327, 0]
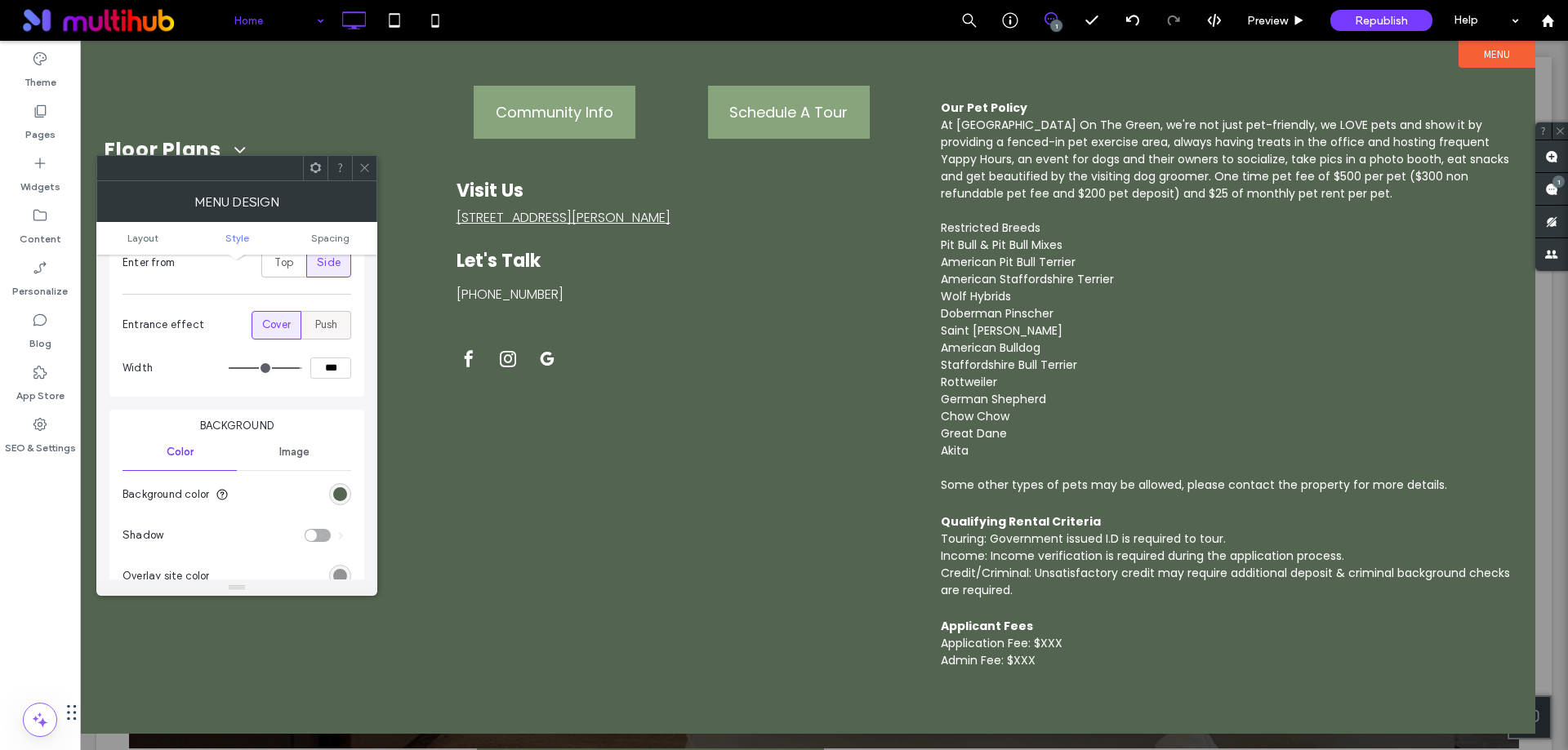
click at [316, 327] on span "Push" at bounding box center [327, 324] width 23 height 16
type input "***"
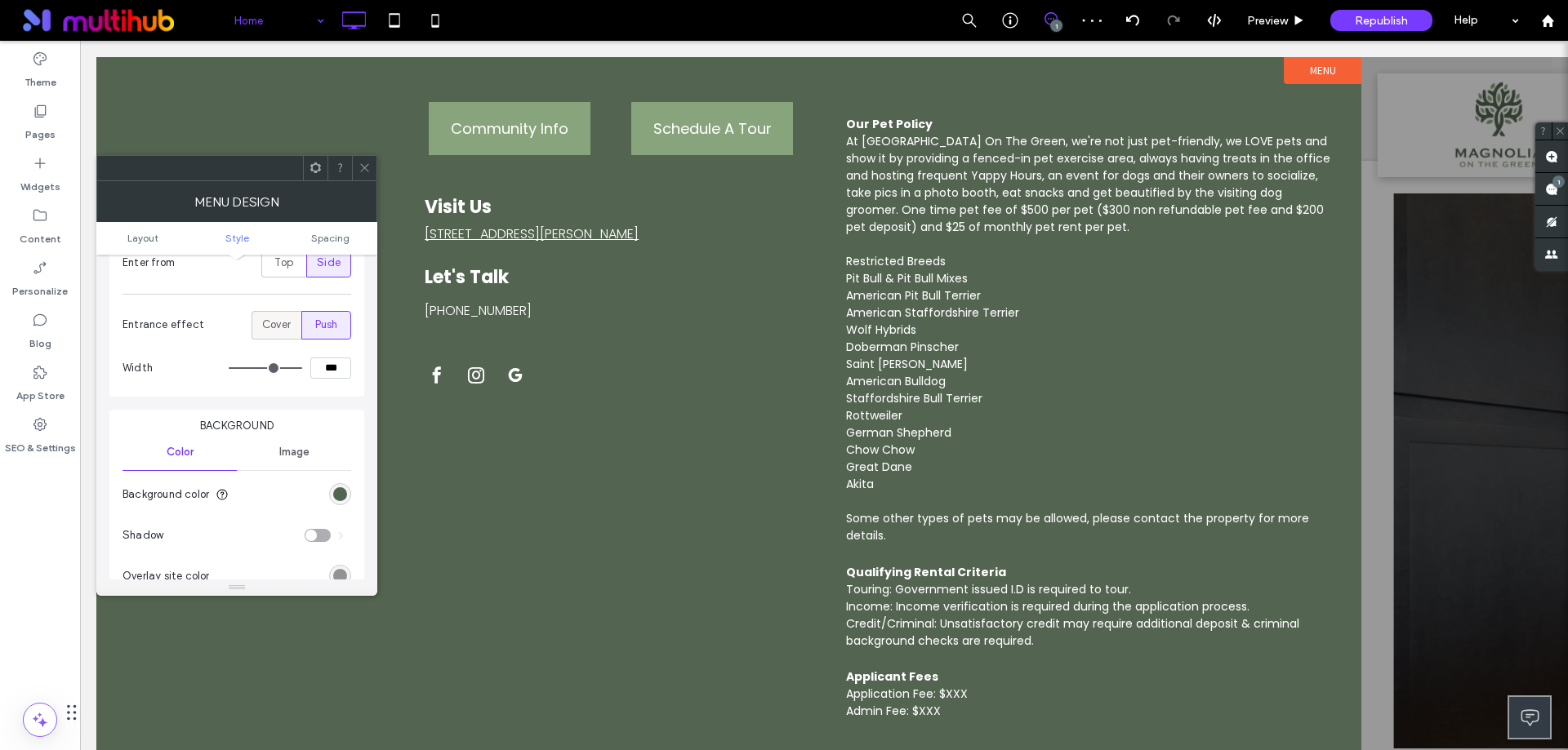
click at [284, 333] on div "Cover" at bounding box center [276, 325] width 28 height 27
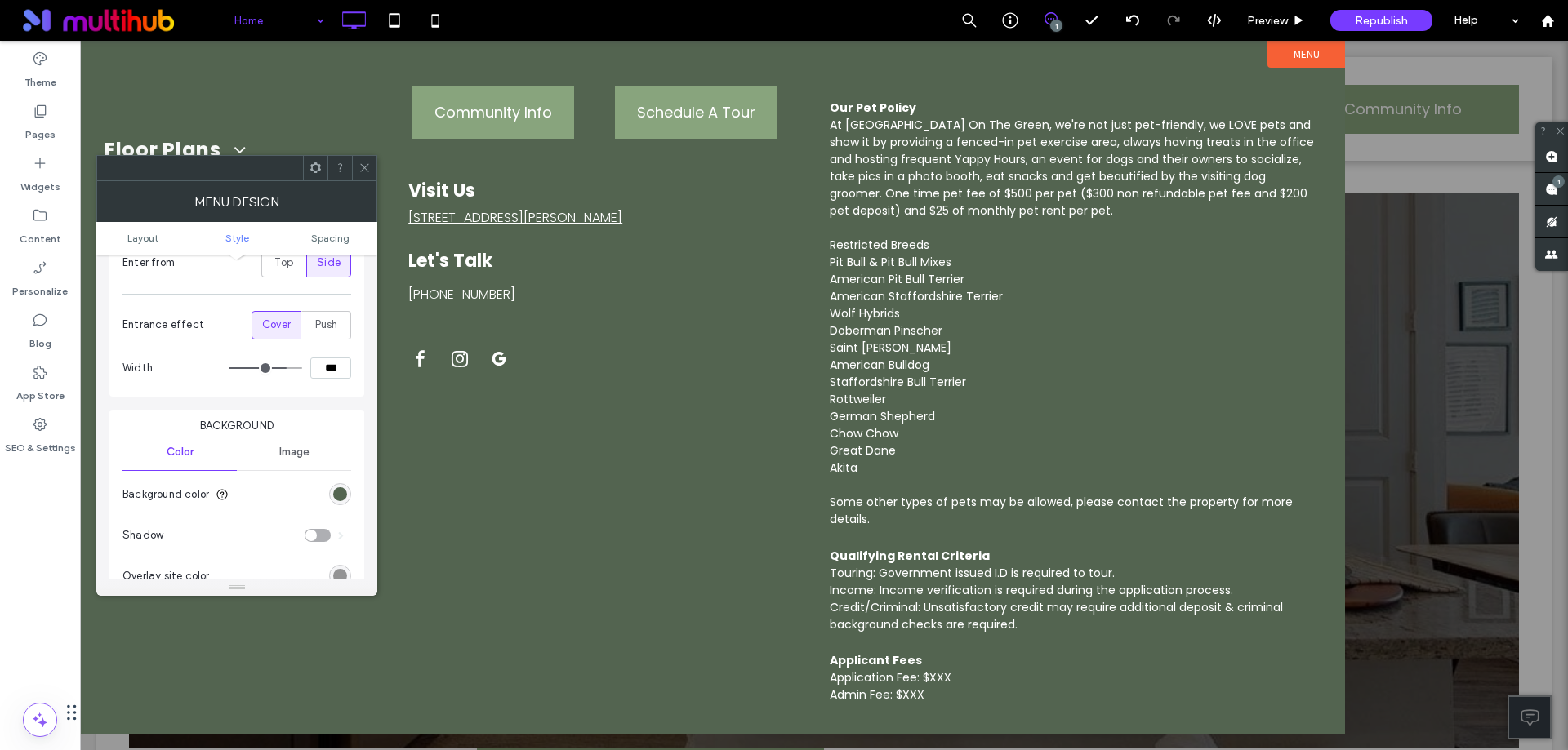
click at [358, 166] on icon at bounding box center [364, 168] width 12 height 12
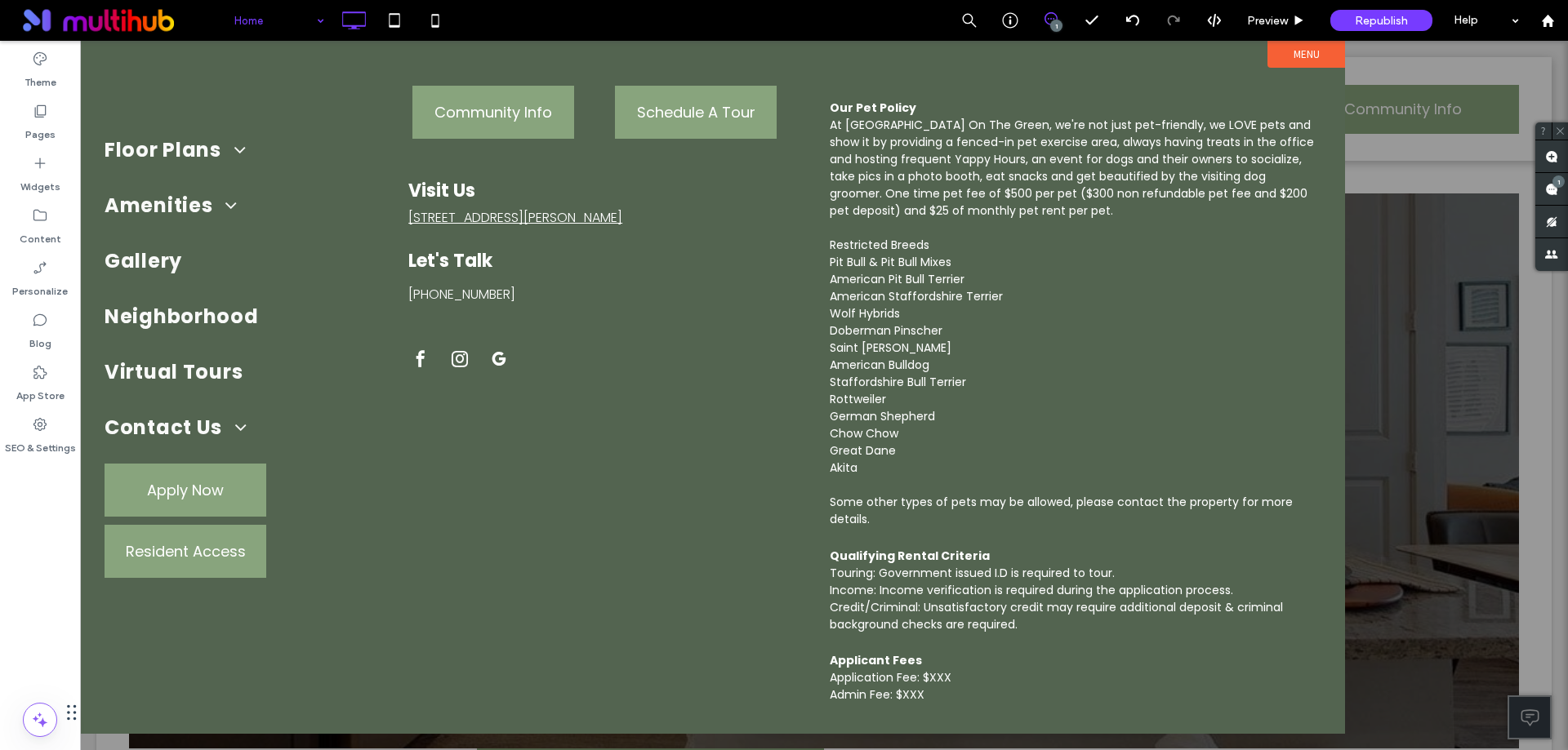
click at [1394, 417] on div at bounding box center [824, 395] width 1488 height 709
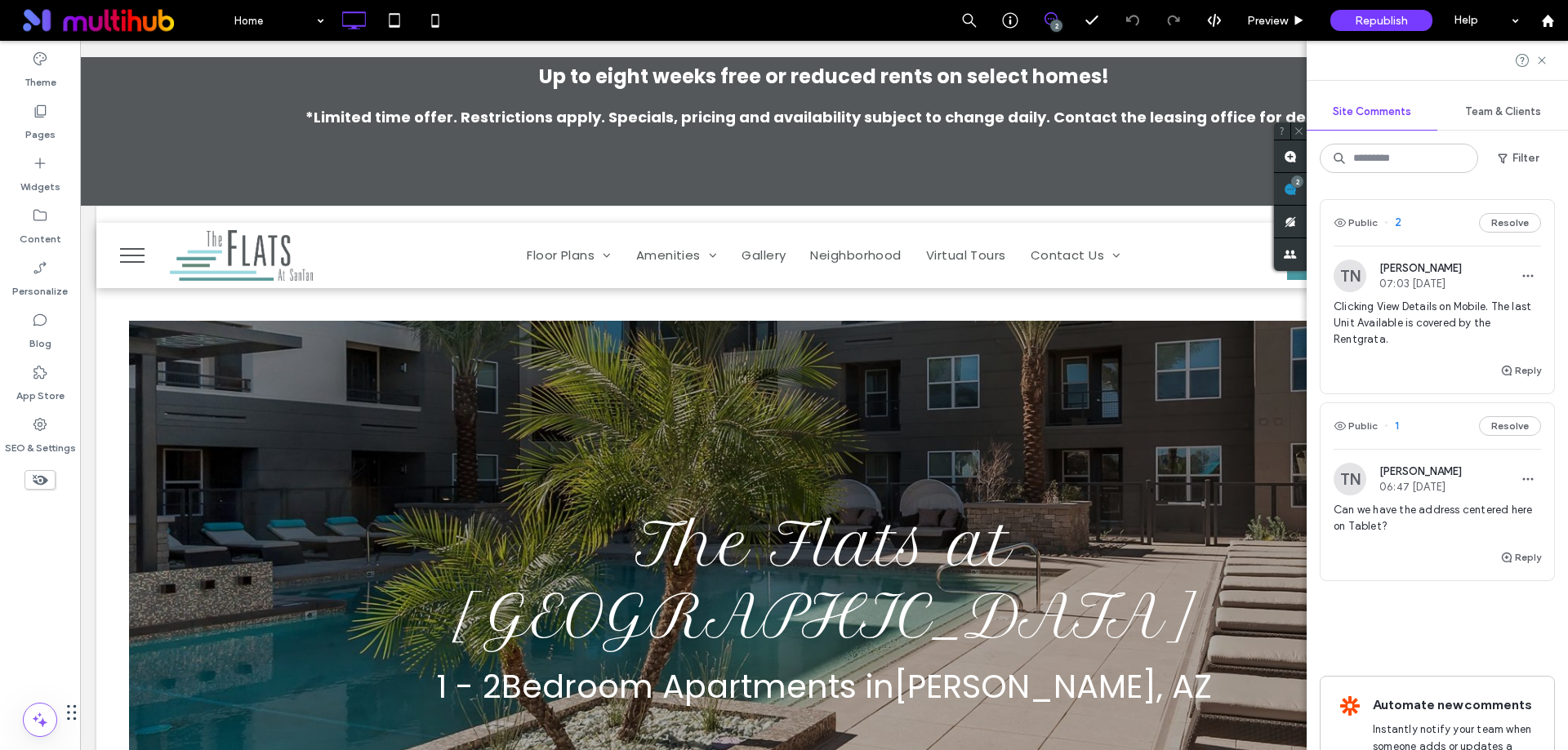
click at [1433, 522] on span "Can we have the address centered here on Tablet?" at bounding box center [1436, 518] width 207 height 33
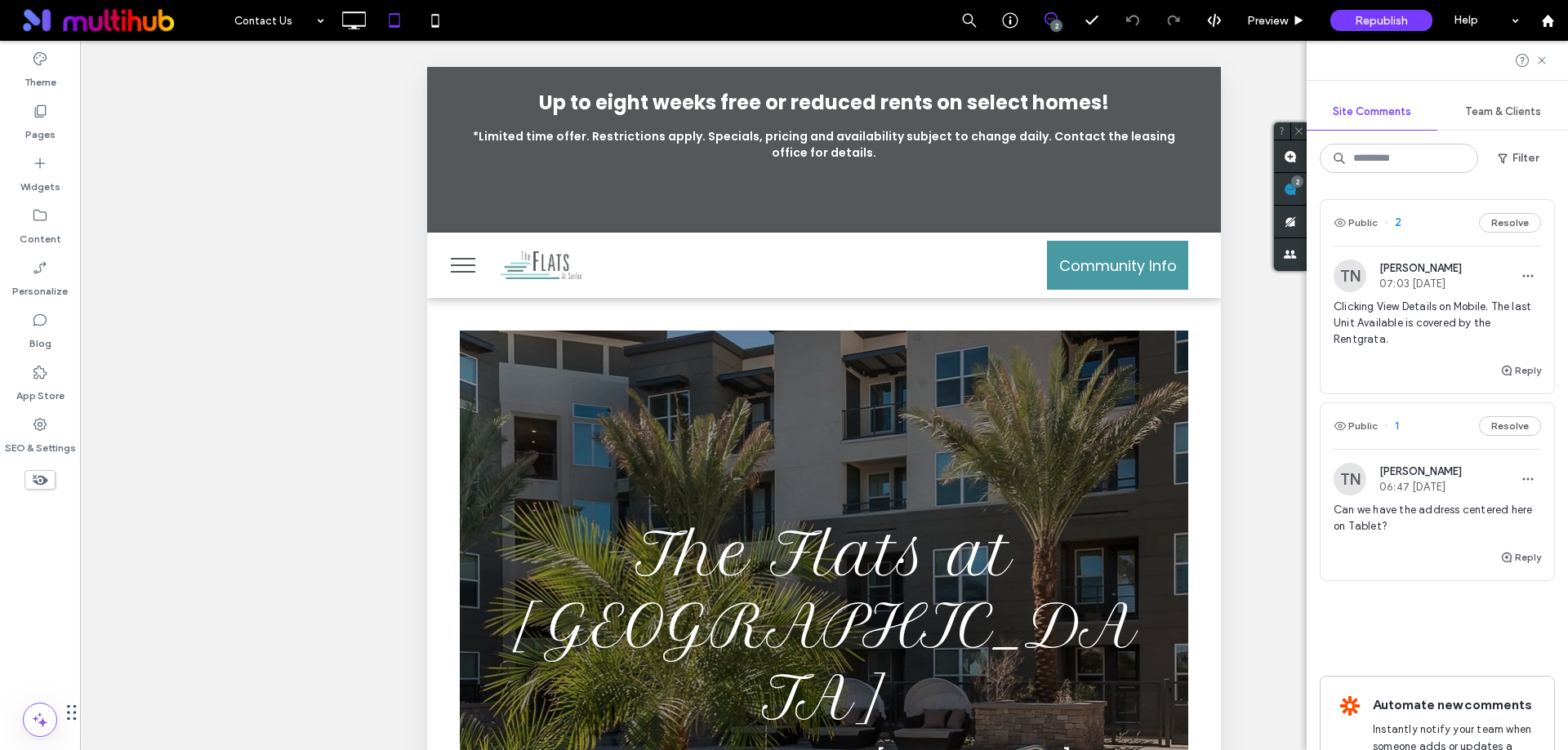
scroll to position [174, 0]
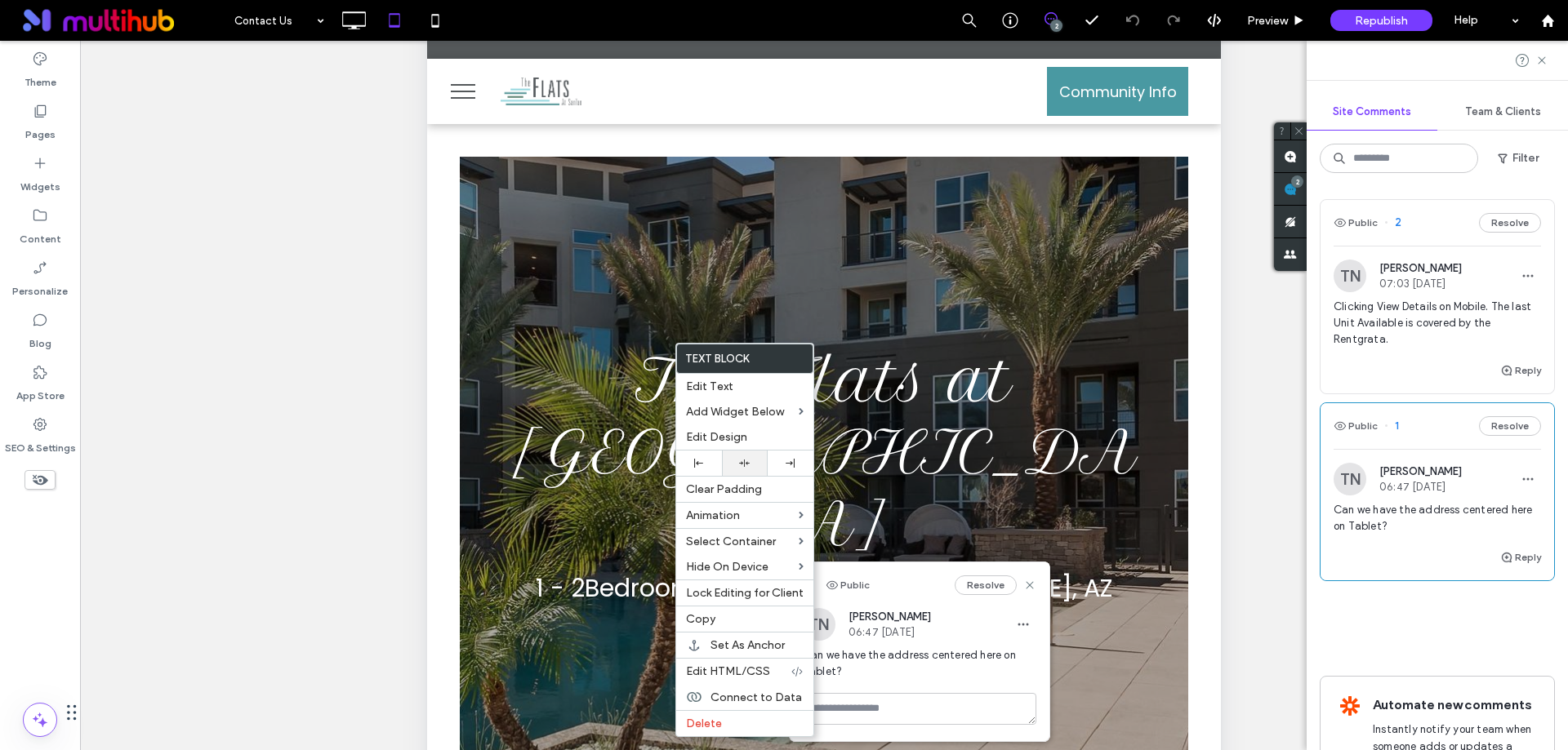
click at [747, 461] on icon at bounding box center [744, 463] width 11 height 11
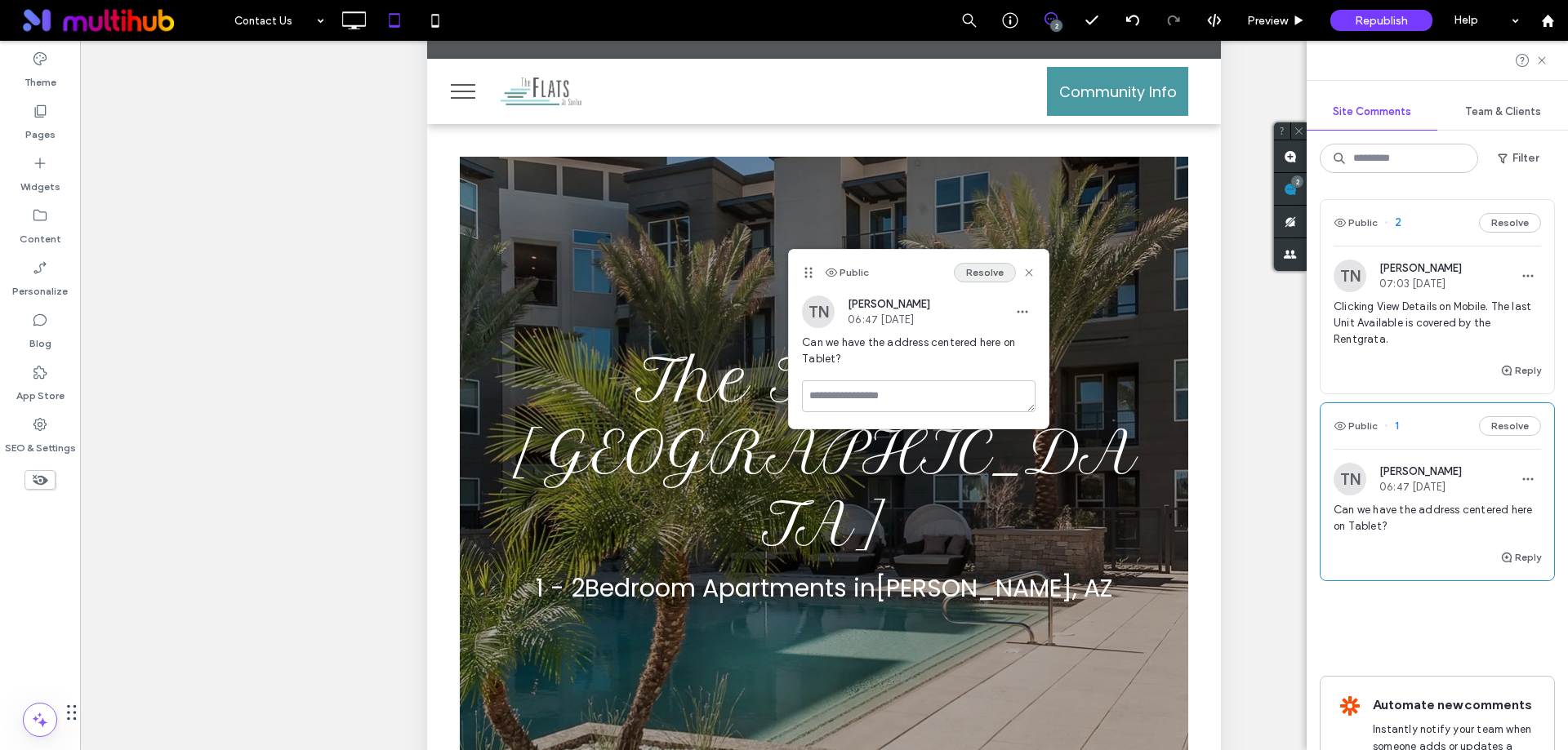
click at [970, 275] on button "Resolve" at bounding box center [985, 273] width 62 height 20
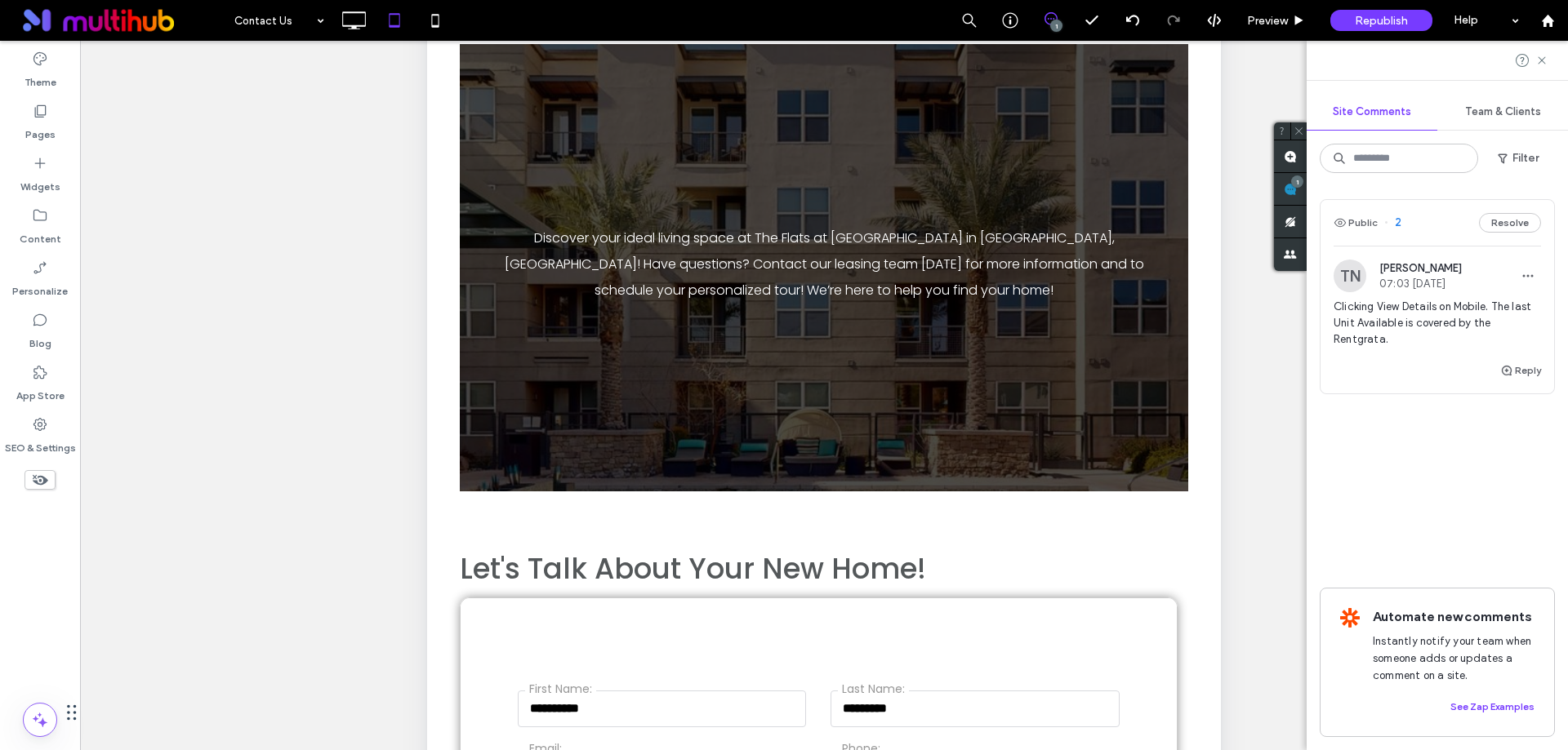
scroll to position [906, 0]
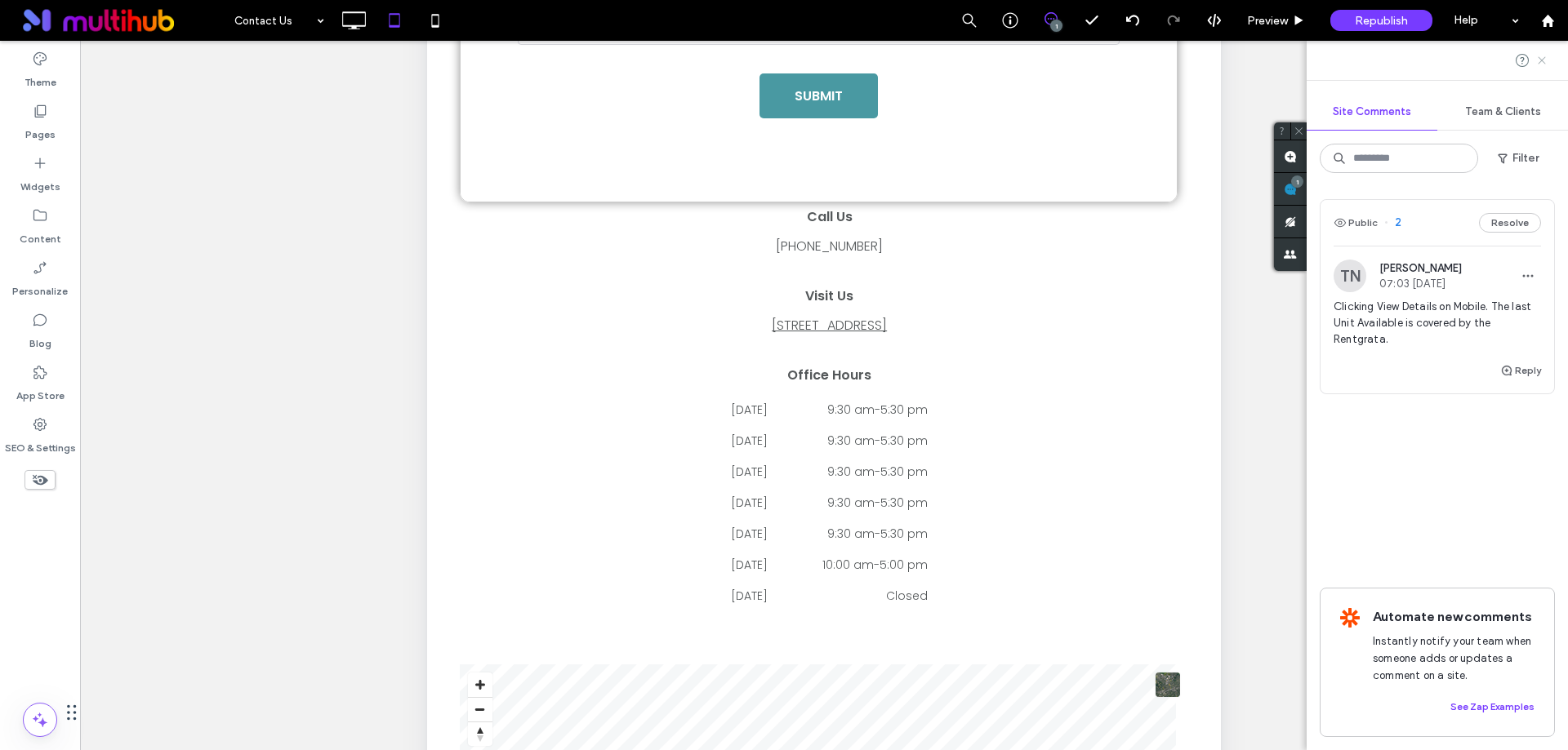
click at [1547, 55] on icon at bounding box center [1541, 60] width 13 height 13
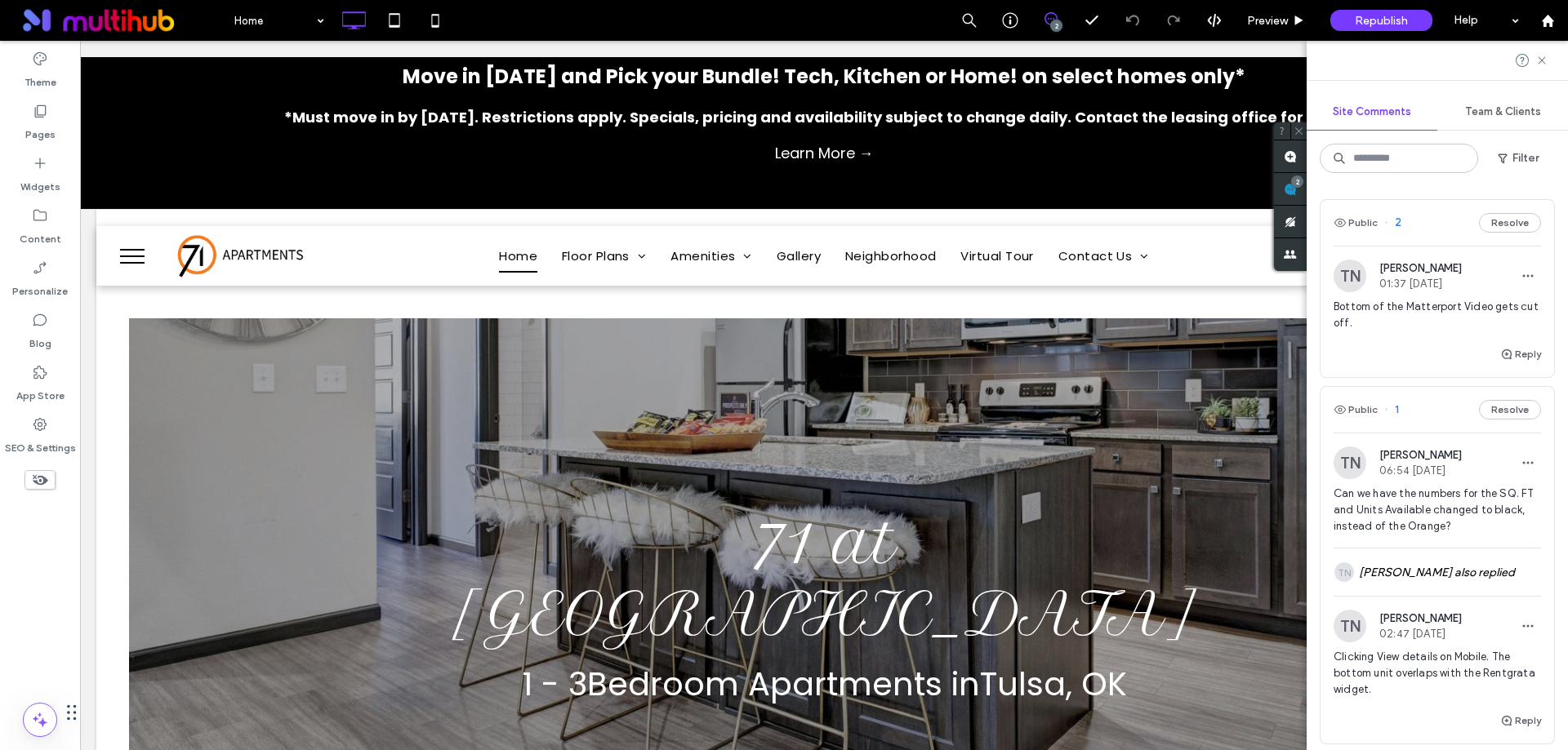
click at [1405, 336] on div "Bottom of the Matterport Video gets cut off." at bounding box center [1436, 321] width 207 height 45
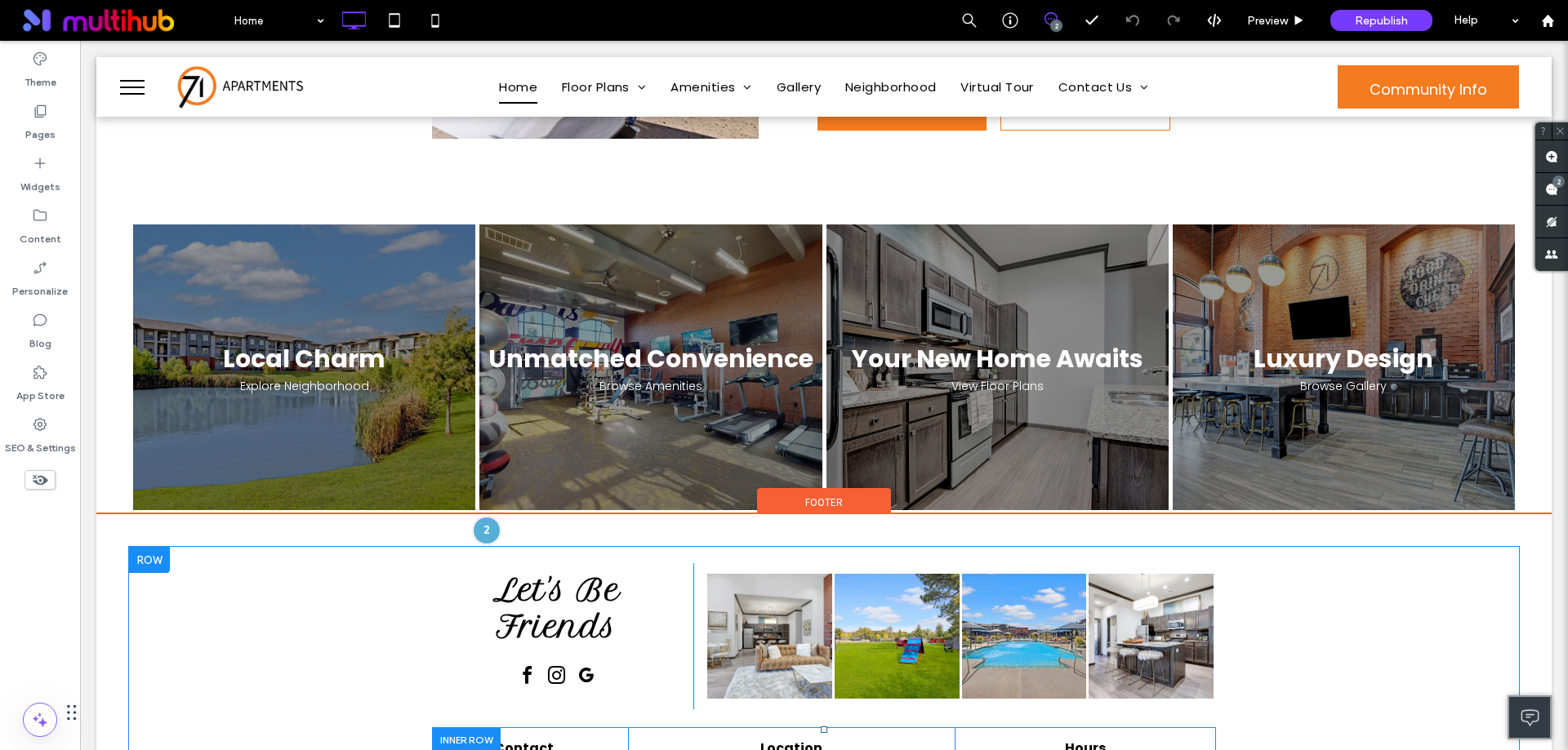
scroll to position [2034, 0]
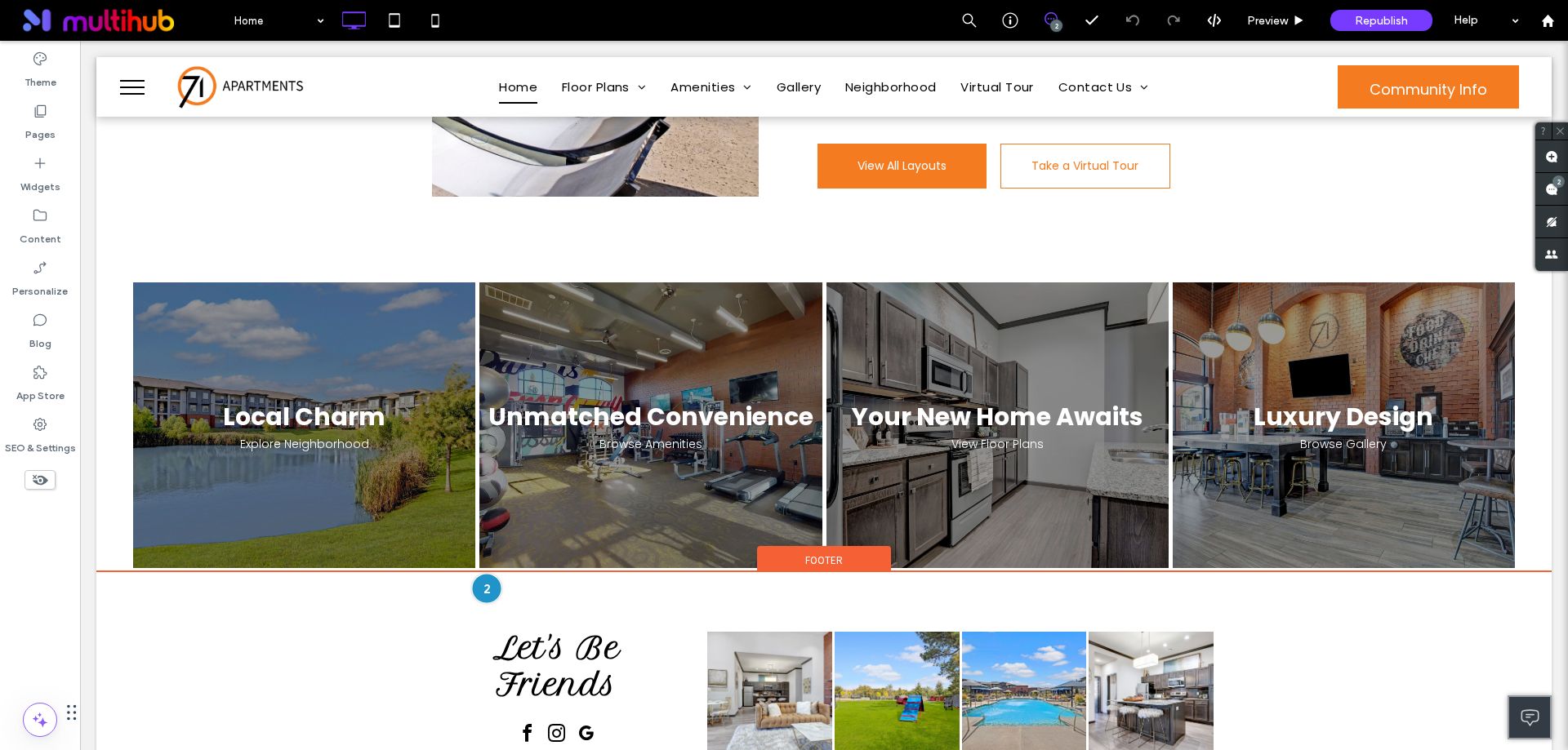
click at [479, 573] on div at bounding box center [486, 588] width 30 height 30
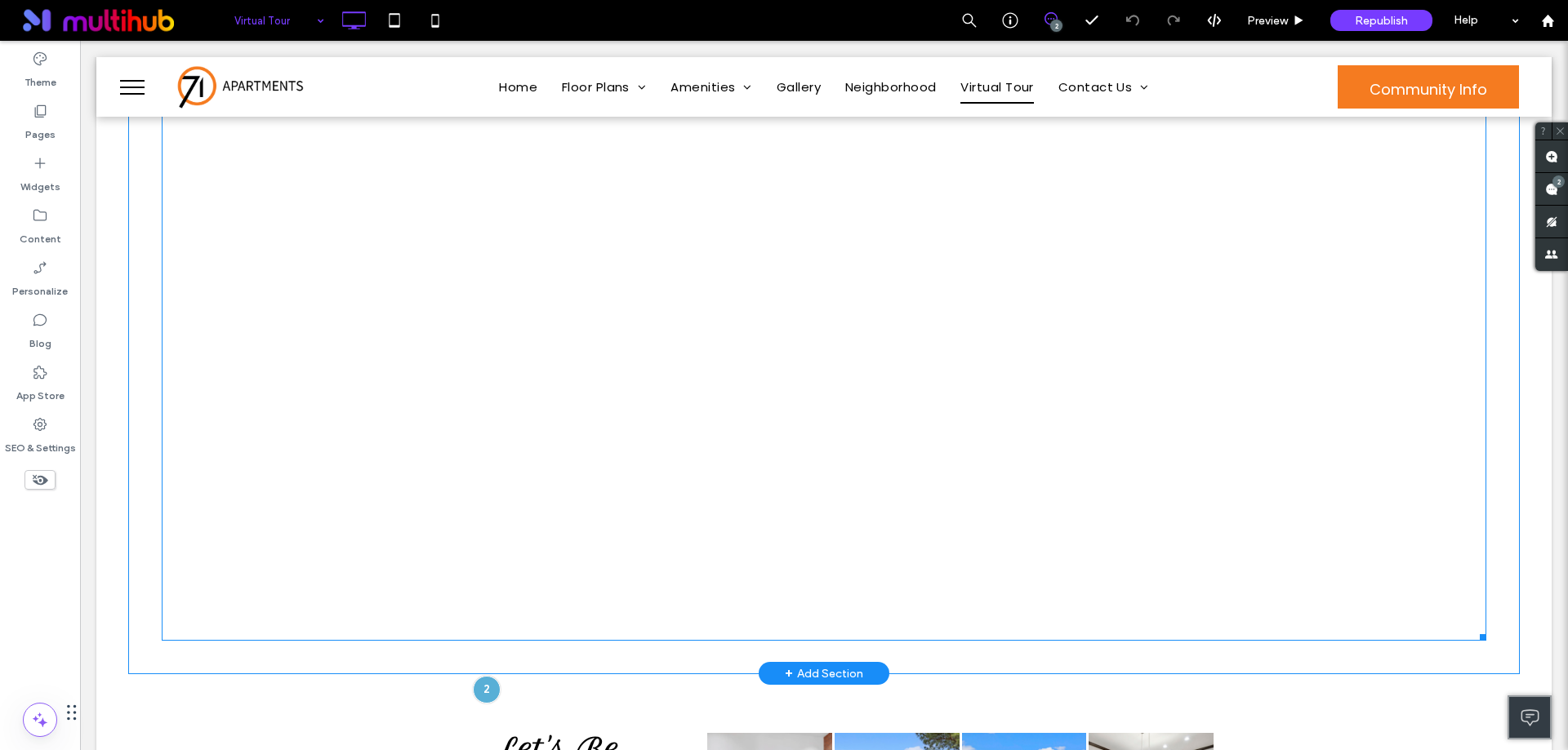
scroll to position [817, 0]
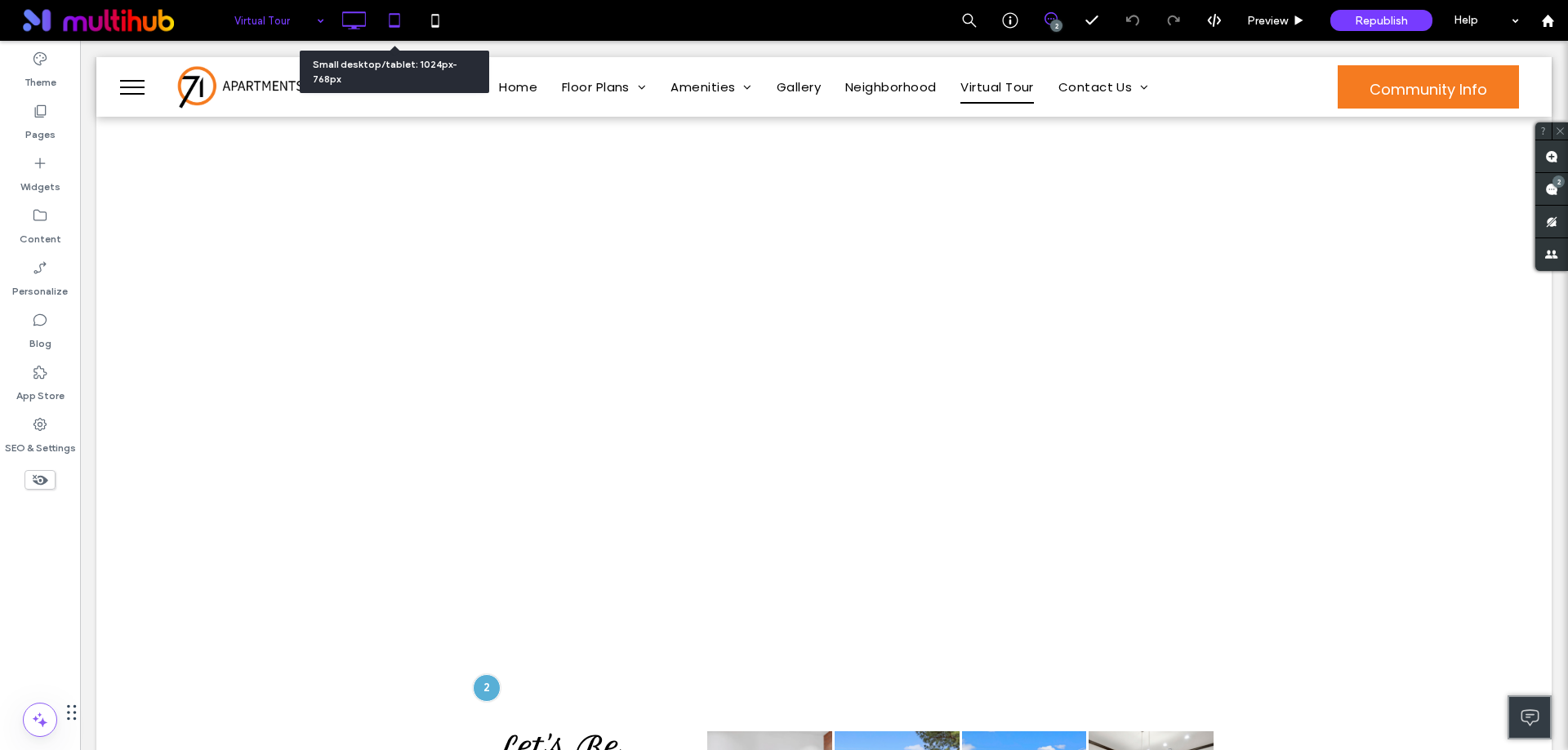
click at [396, 22] on icon at bounding box center [394, 20] width 33 height 33
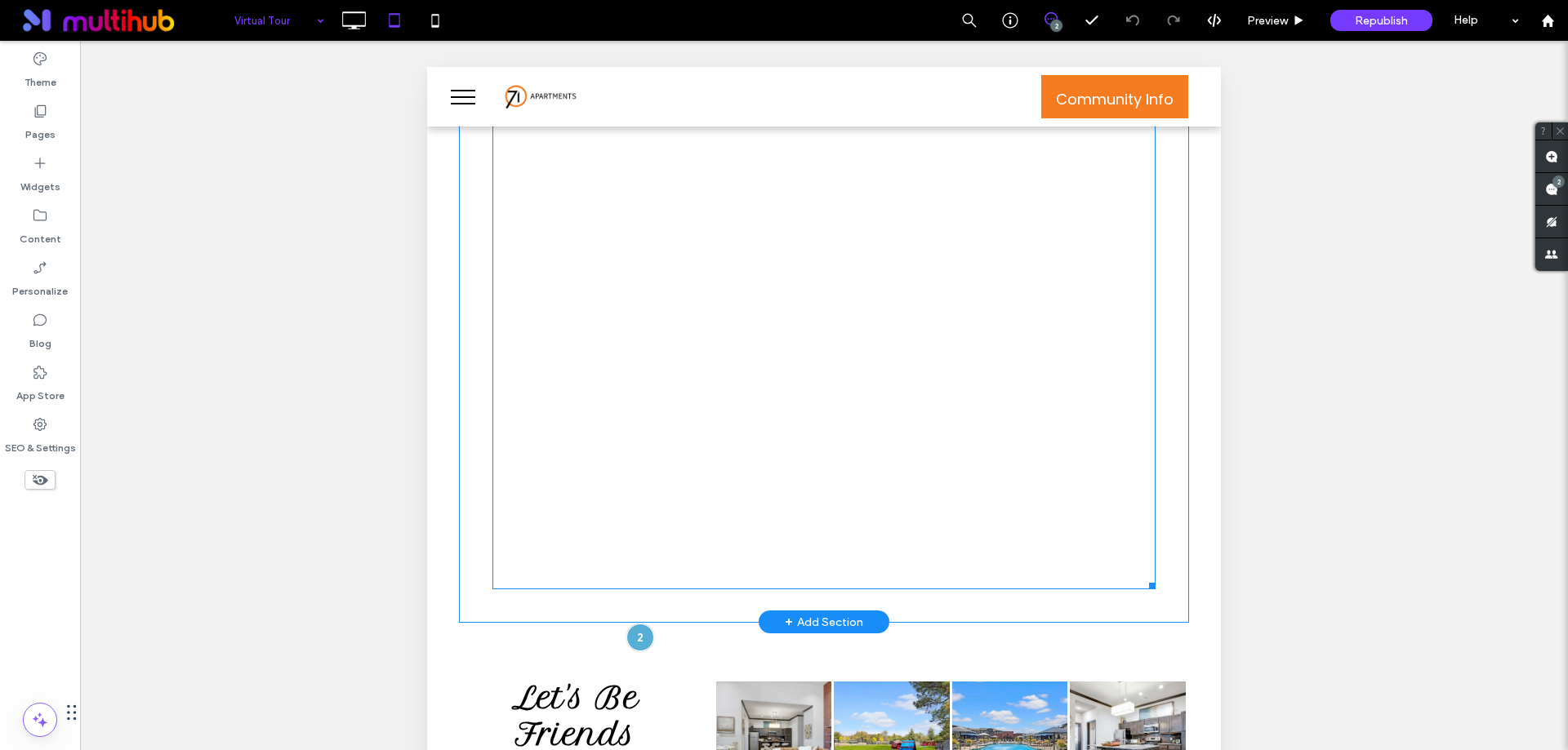
scroll to position [1017, 0]
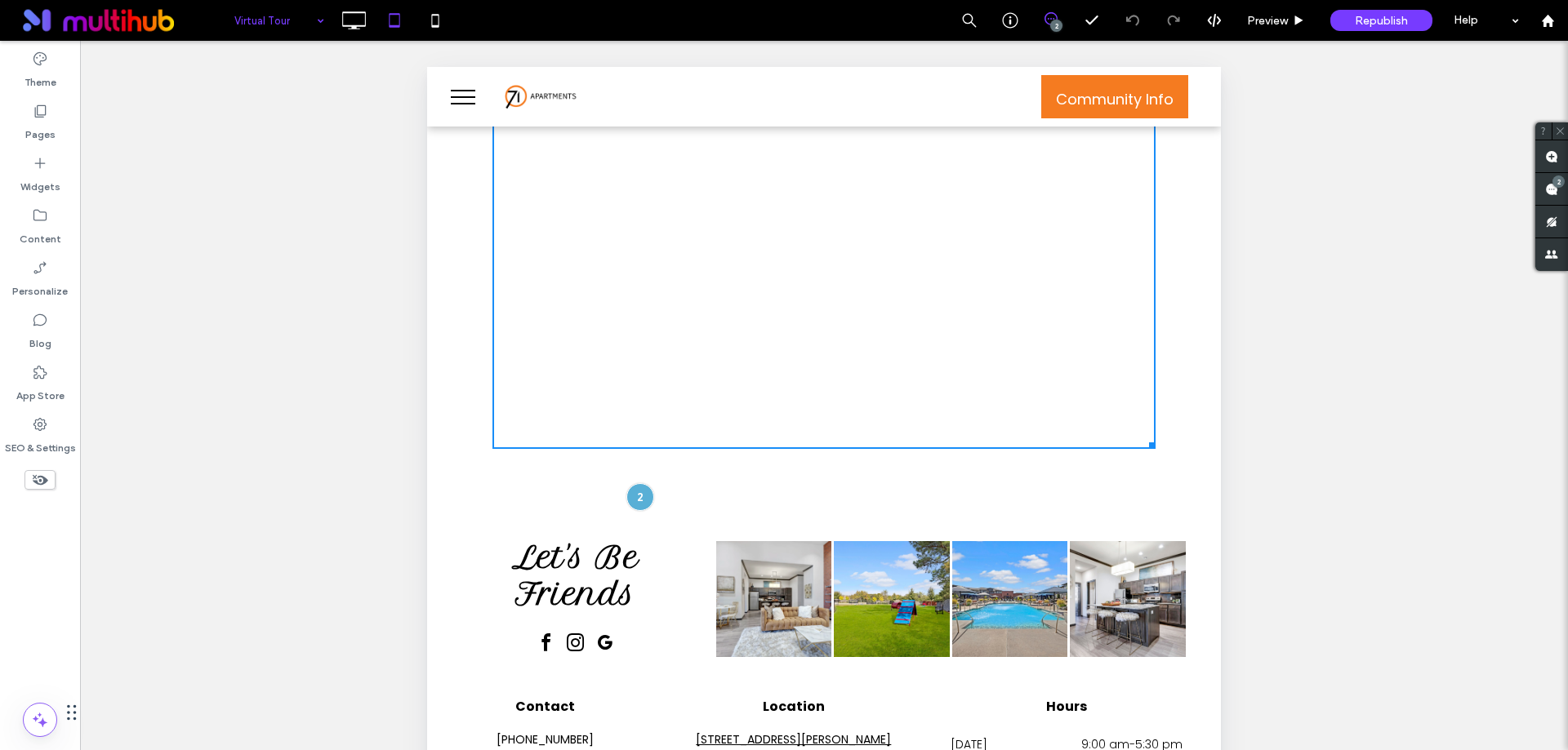
drag, startPoint x: 1136, startPoint y: 419, endPoint x: 1580, endPoint y: 649, distance: 500.0
click at [1166, 482] on div "**********" at bounding box center [824, 87] width 729 height 789
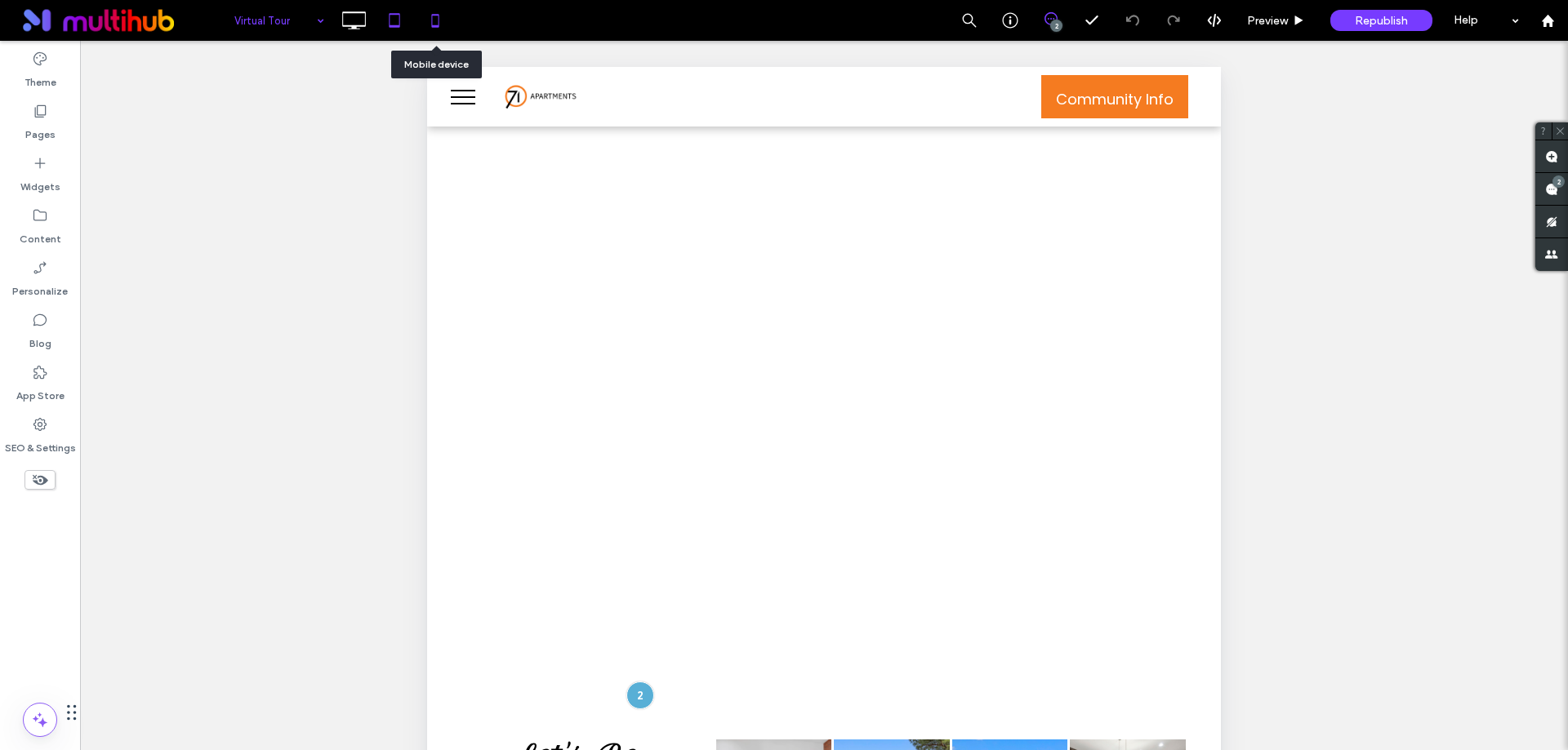
click at [430, 19] on icon at bounding box center [435, 20] width 33 height 33
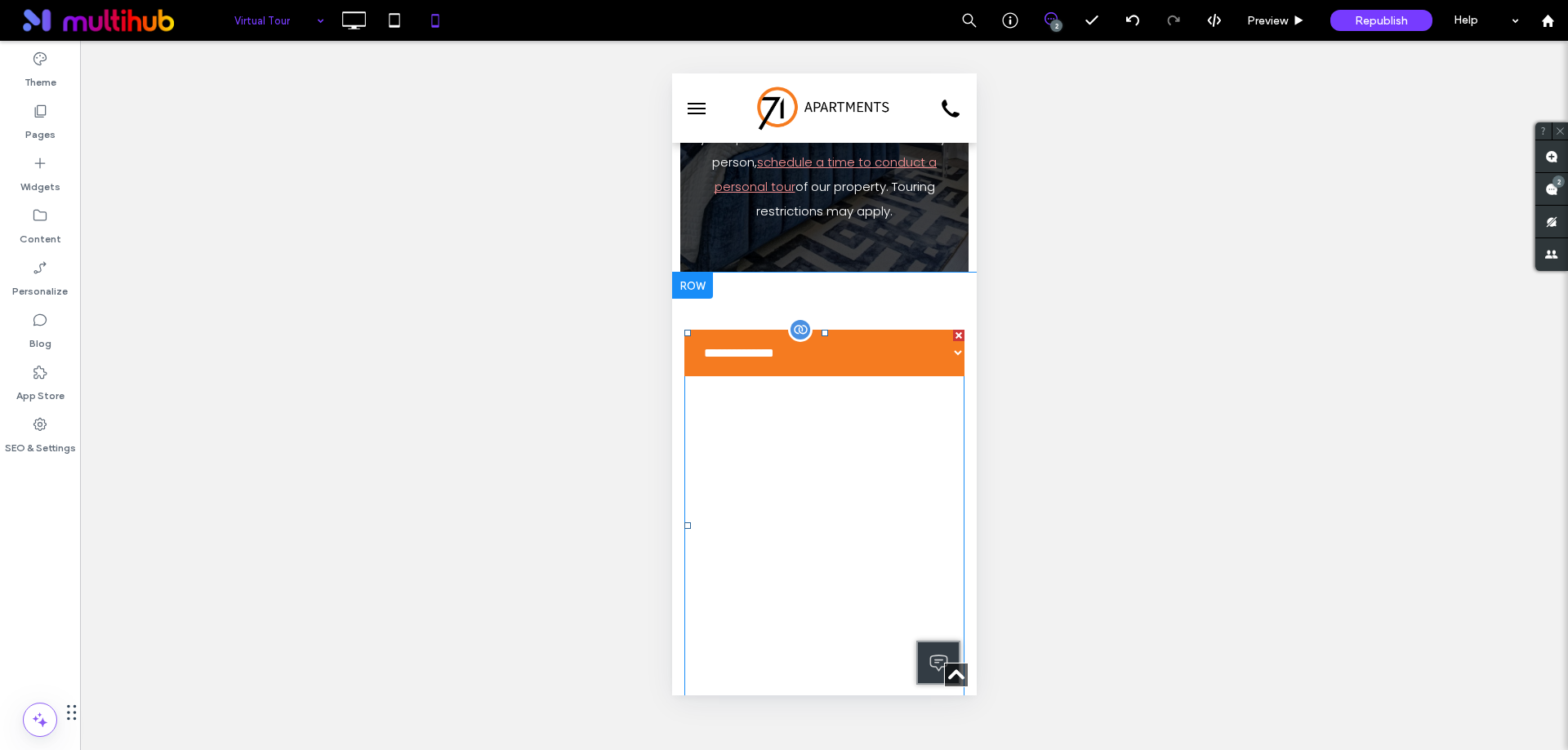
scroll to position [735, 0]
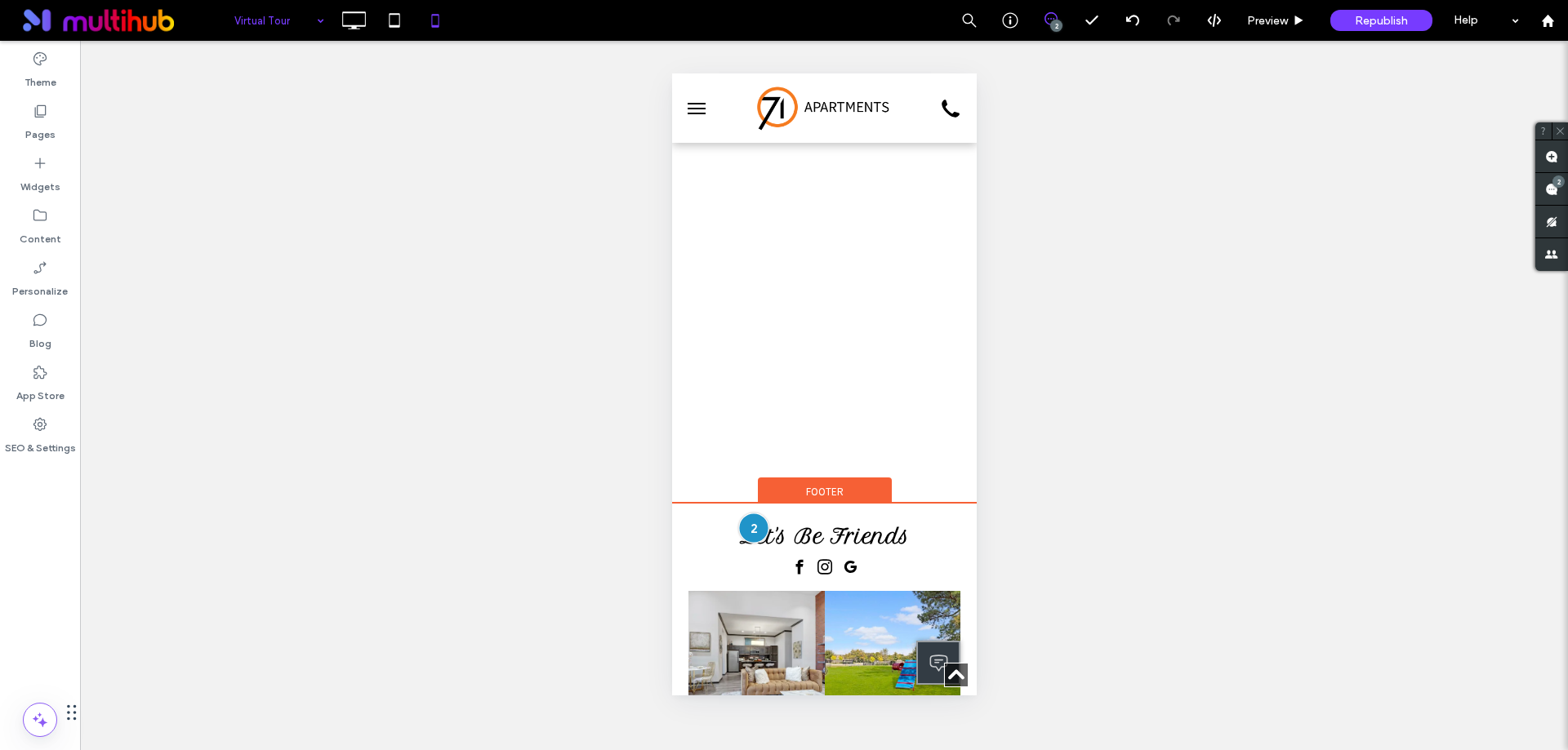
click at [750, 531] on div at bounding box center [753, 529] width 30 height 30
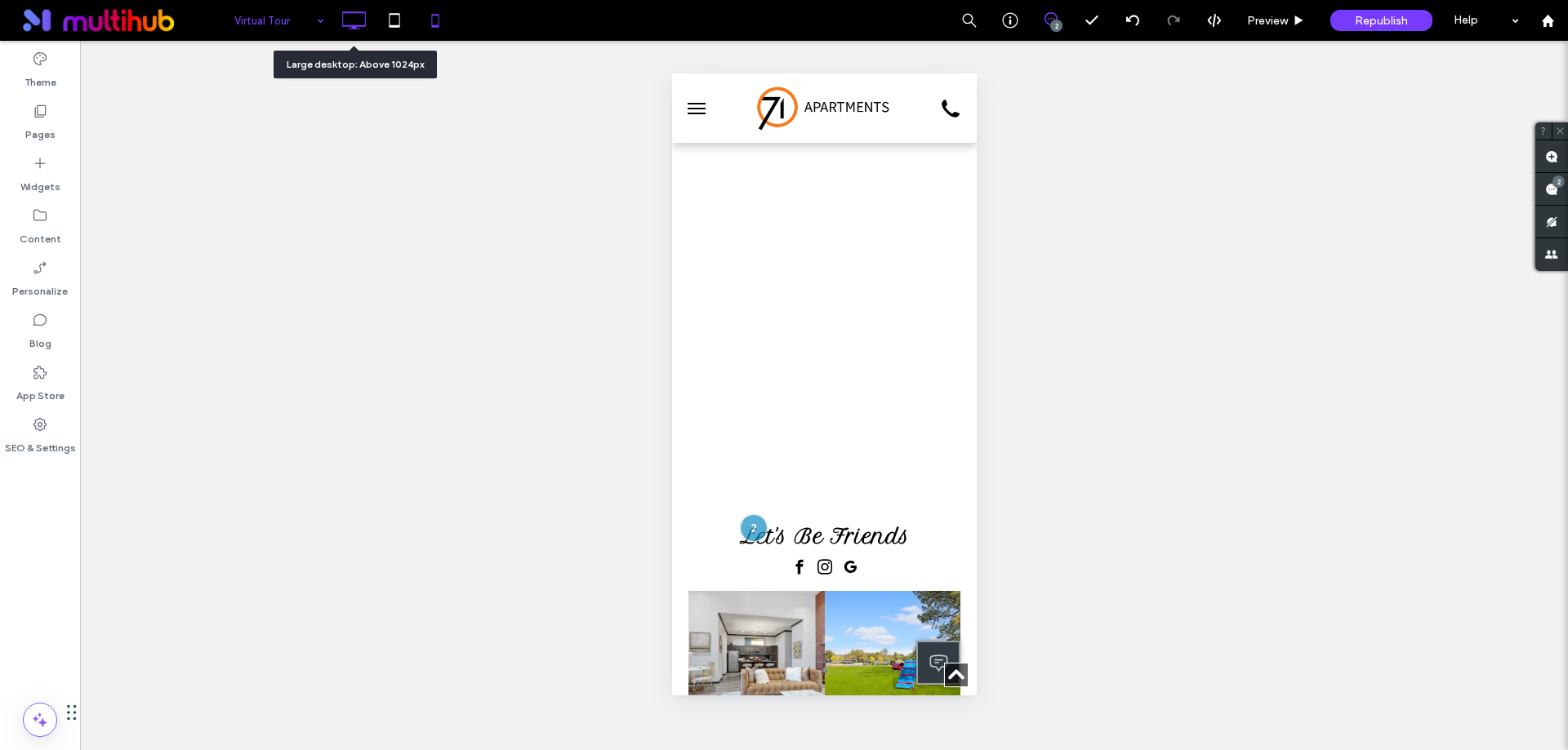
click at [350, 16] on icon at bounding box center [353, 20] width 33 height 33
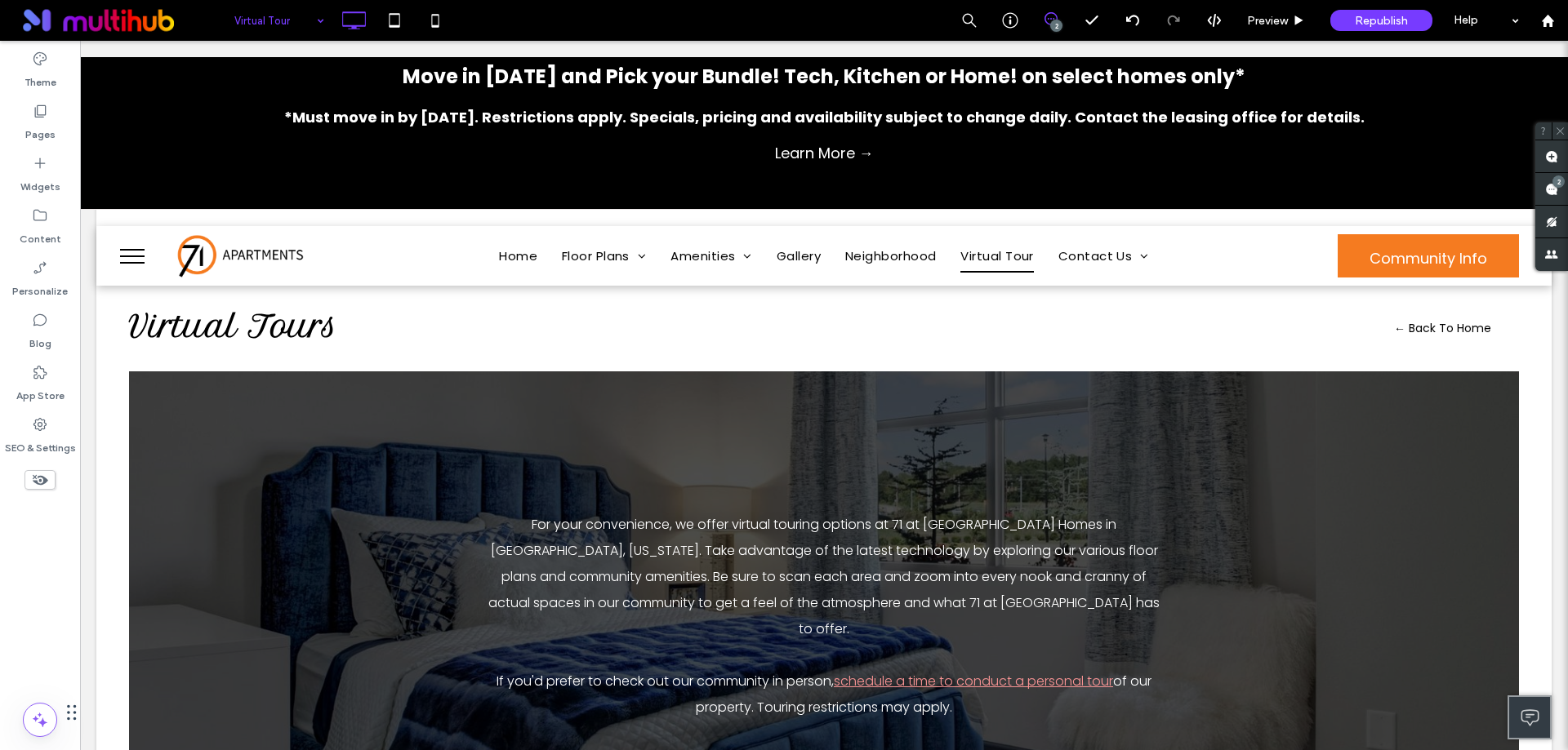
scroll to position [0, 0]
